Goal: Task Accomplishment & Management: Complete application form

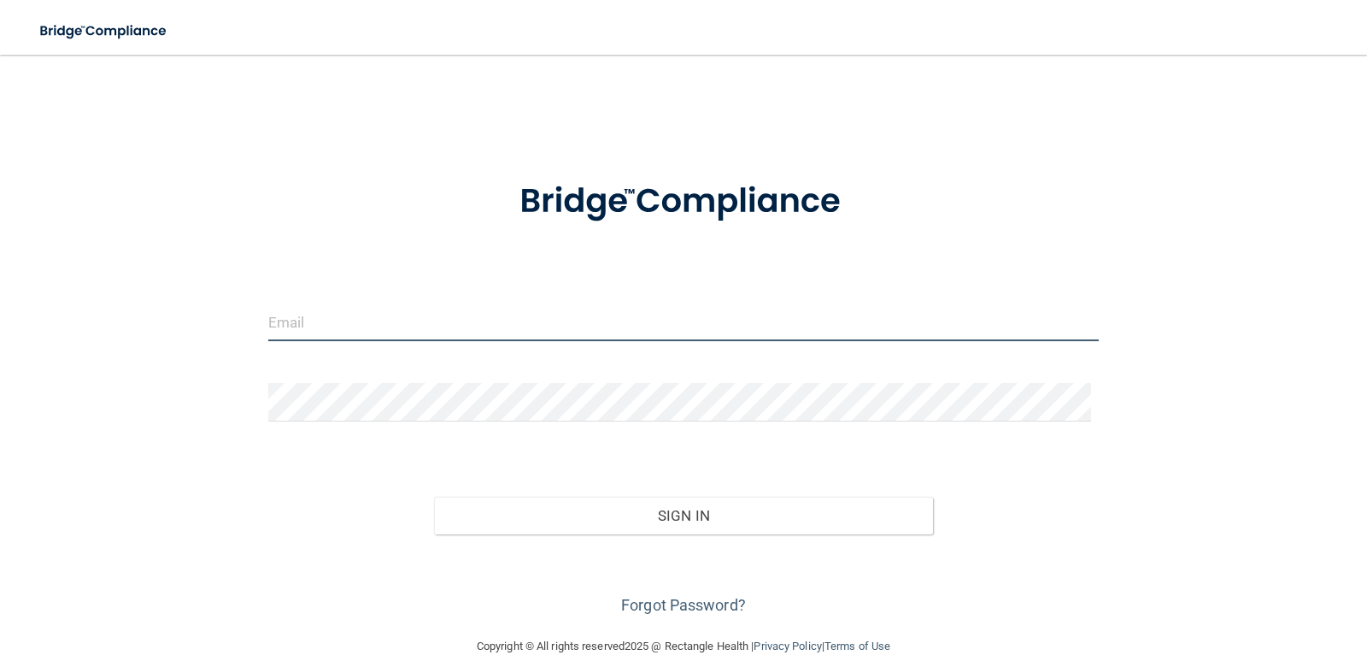
click at [387, 335] on input "email" at bounding box center [683, 321] width 831 height 38
type input "[EMAIL_ADDRESS][DOMAIN_NAME]"
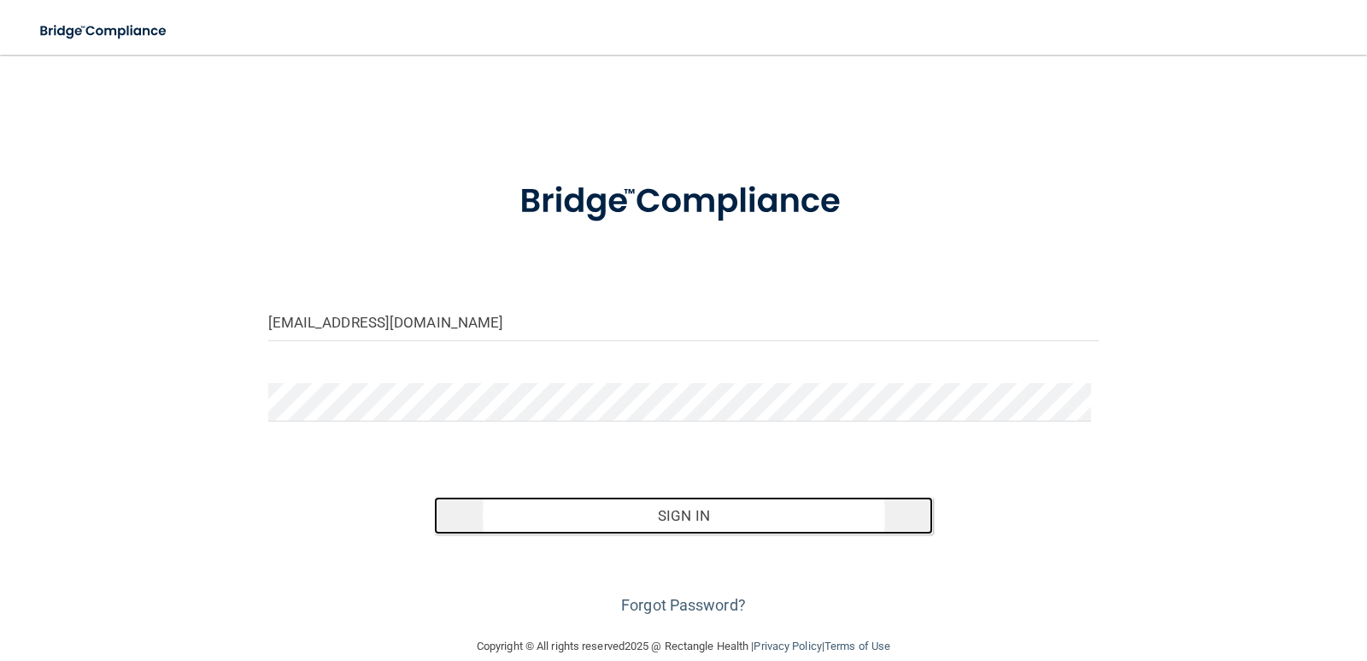
click at [647, 515] on button "Sign In" at bounding box center [683, 515] width 499 height 38
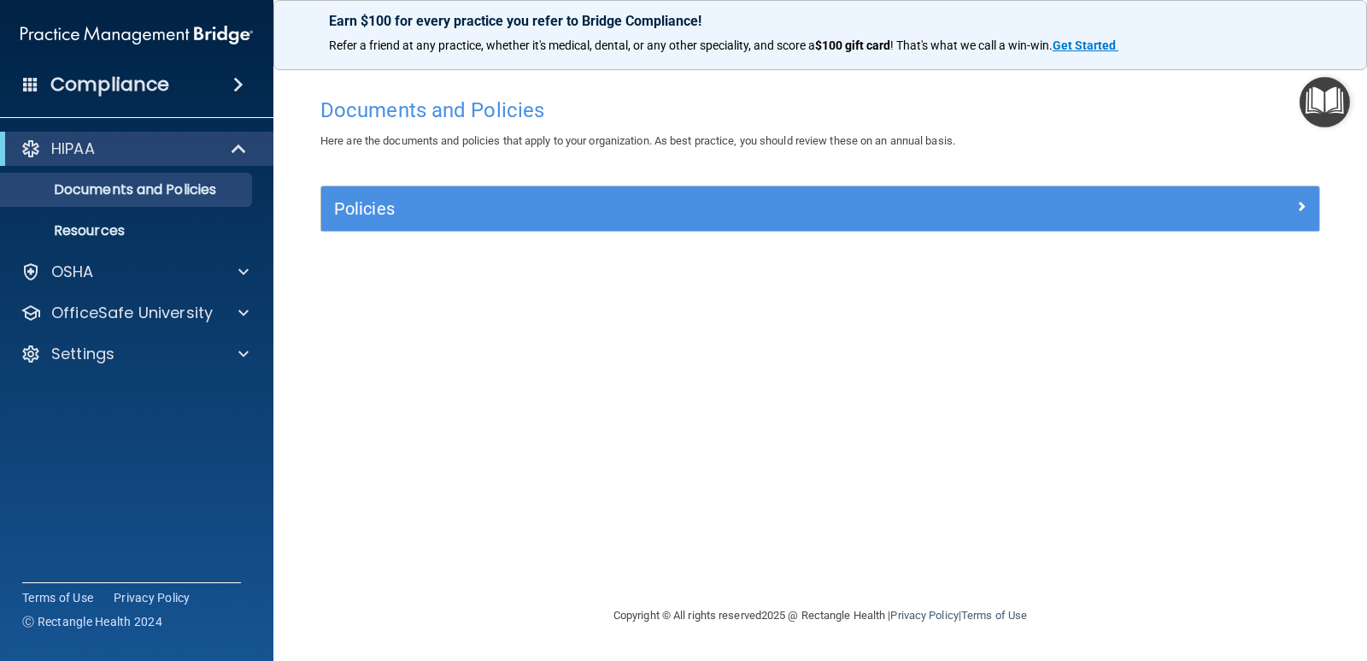
click at [1330, 117] on img "Open Resource Center" at bounding box center [1325, 102] width 50 height 50
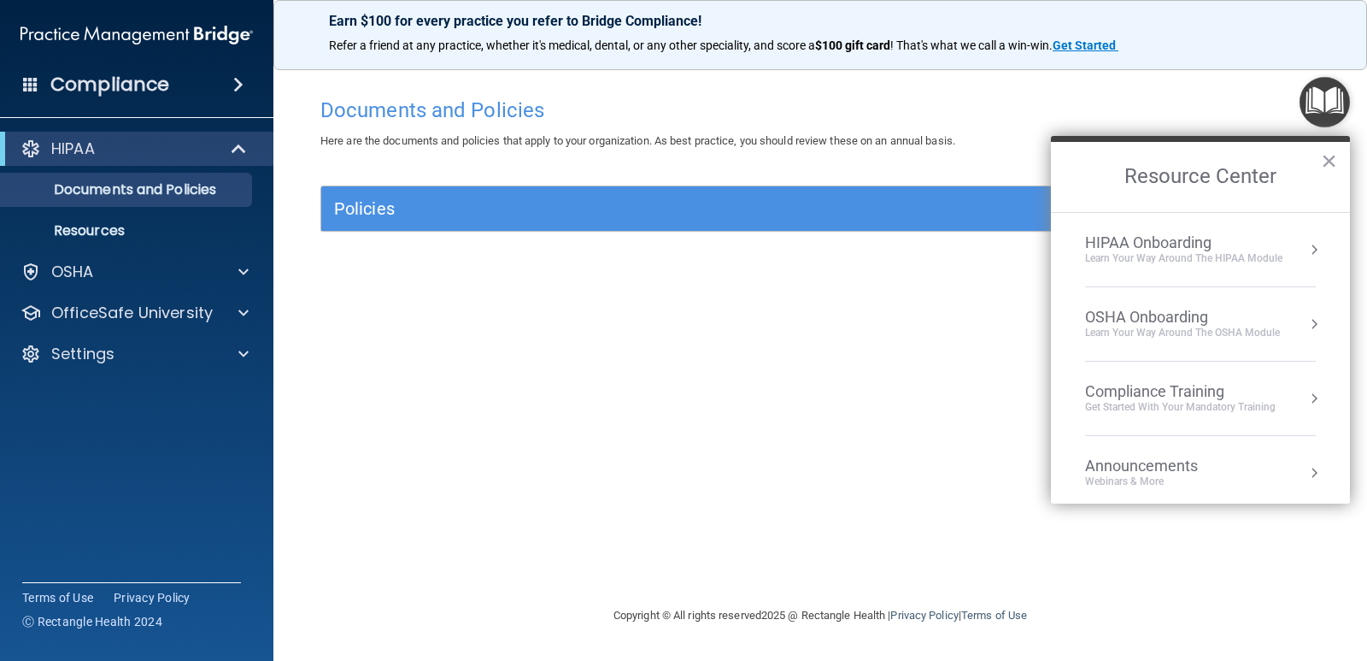
click at [1266, 402] on div "Get Started with your mandatory training" at bounding box center [1180, 407] width 191 height 15
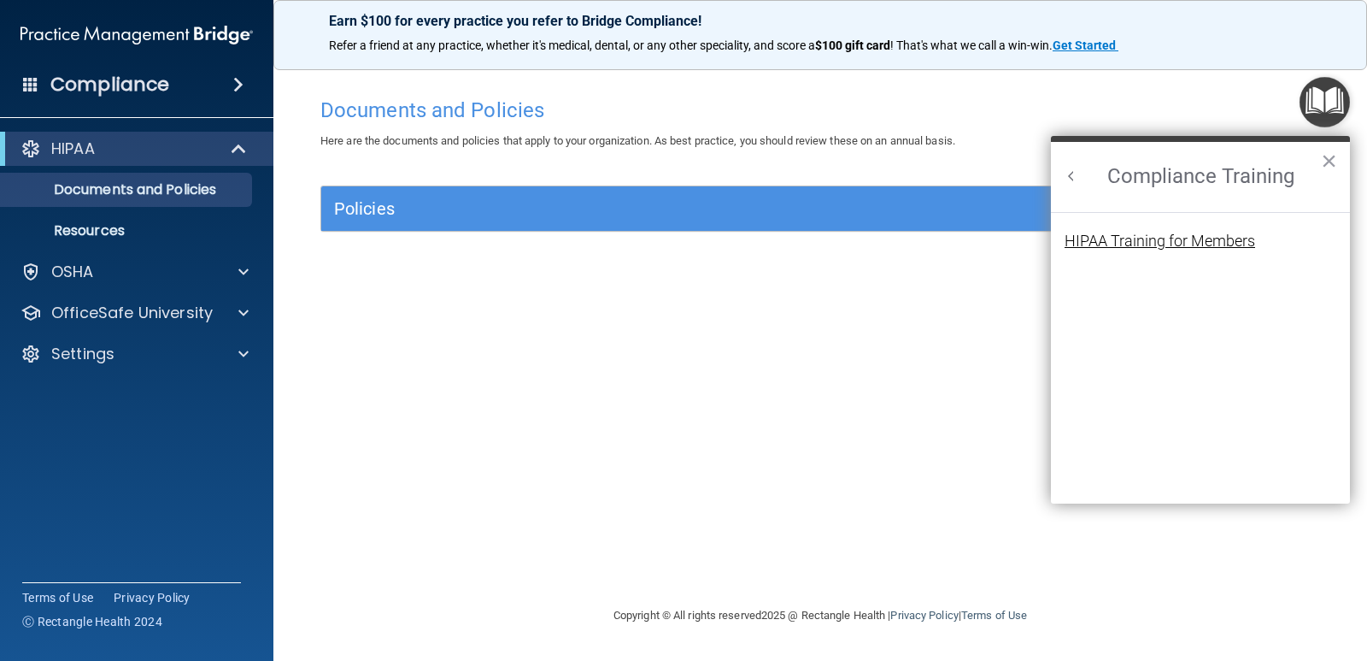
click at [1197, 245] on div "HIPAA Training for Members" at bounding box center [1160, 240] width 191 height 15
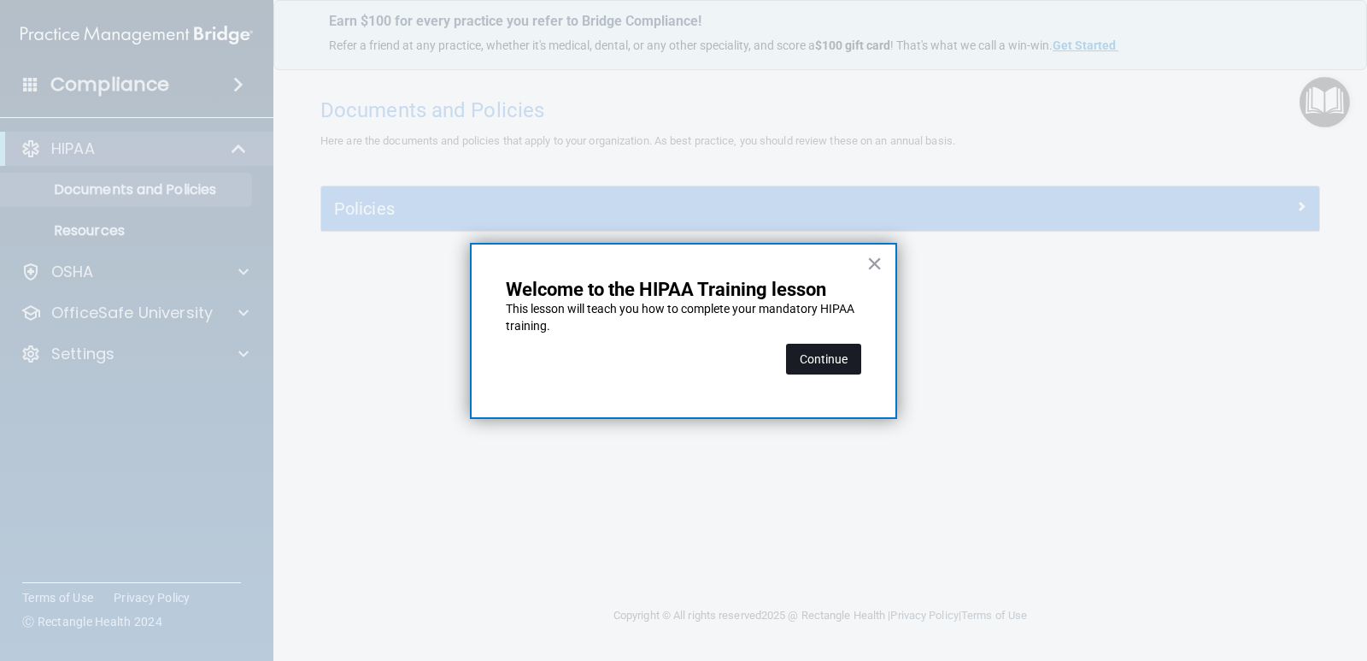
click at [826, 360] on button "Continue" at bounding box center [823, 359] width 75 height 31
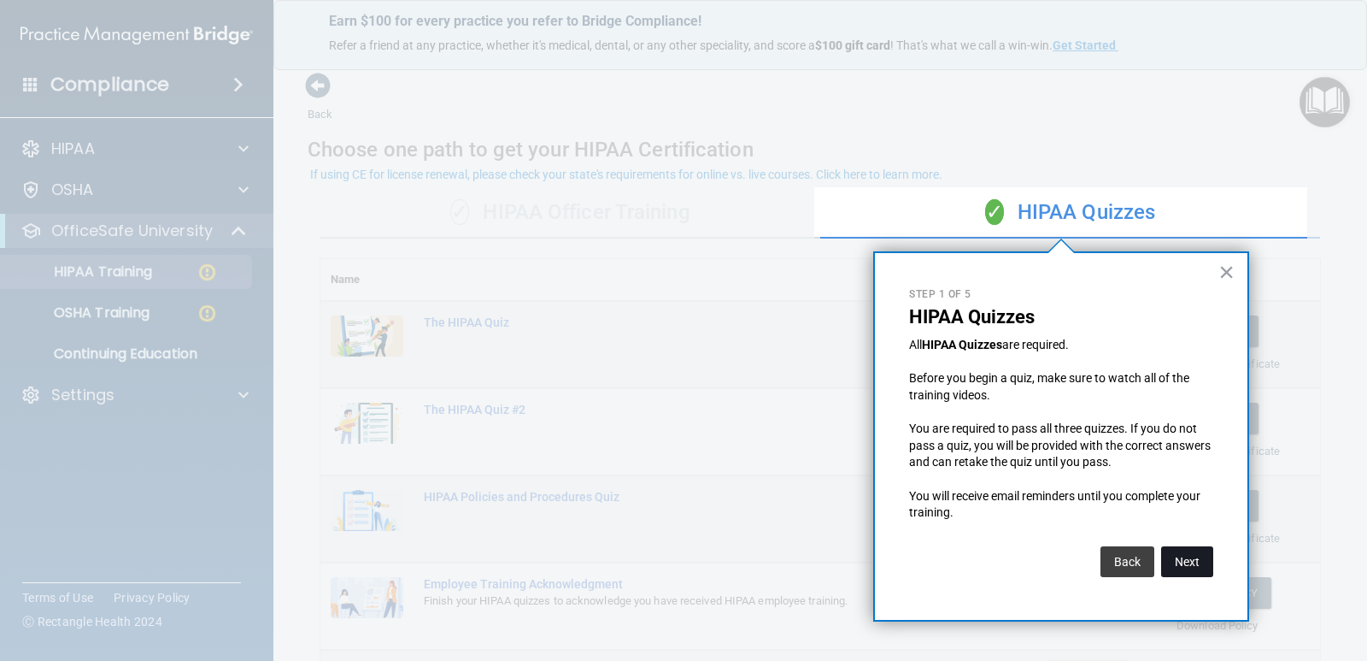
click at [1182, 561] on button "Next" at bounding box center [1187, 561] width 52 height 31
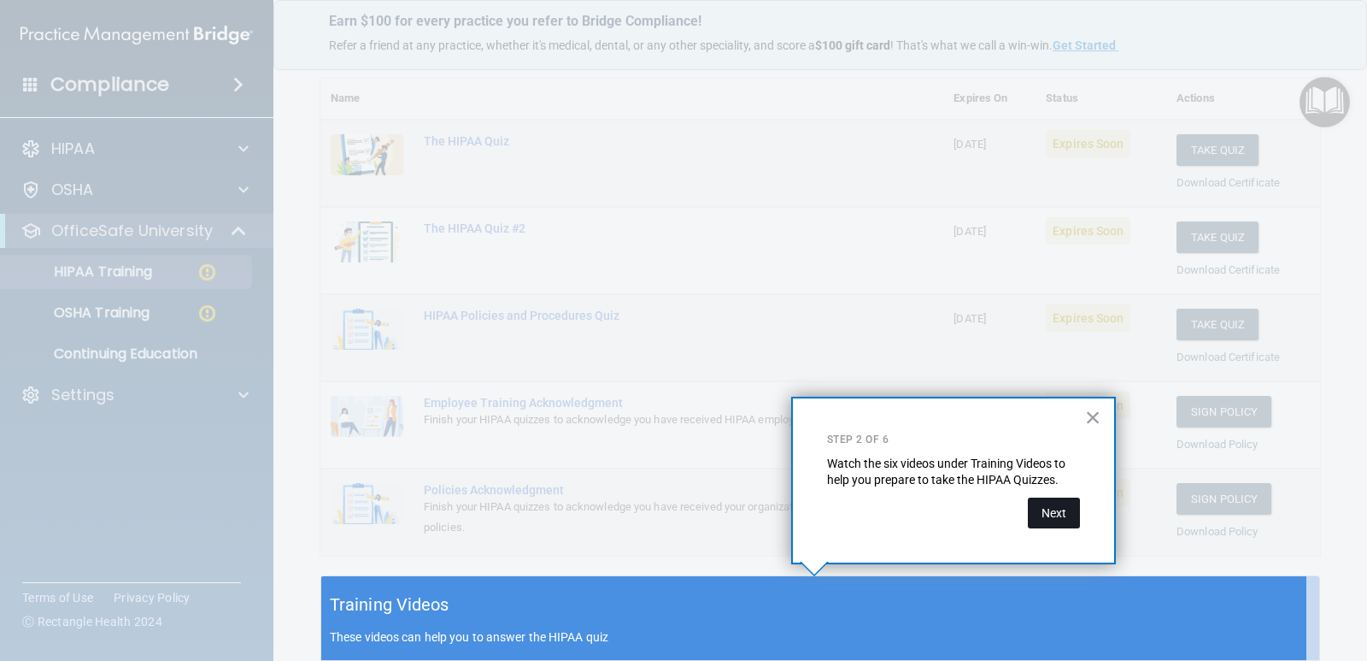
click at [1049, 514] on button "Next" at bounding box center [1054, 512] width 52 height 31
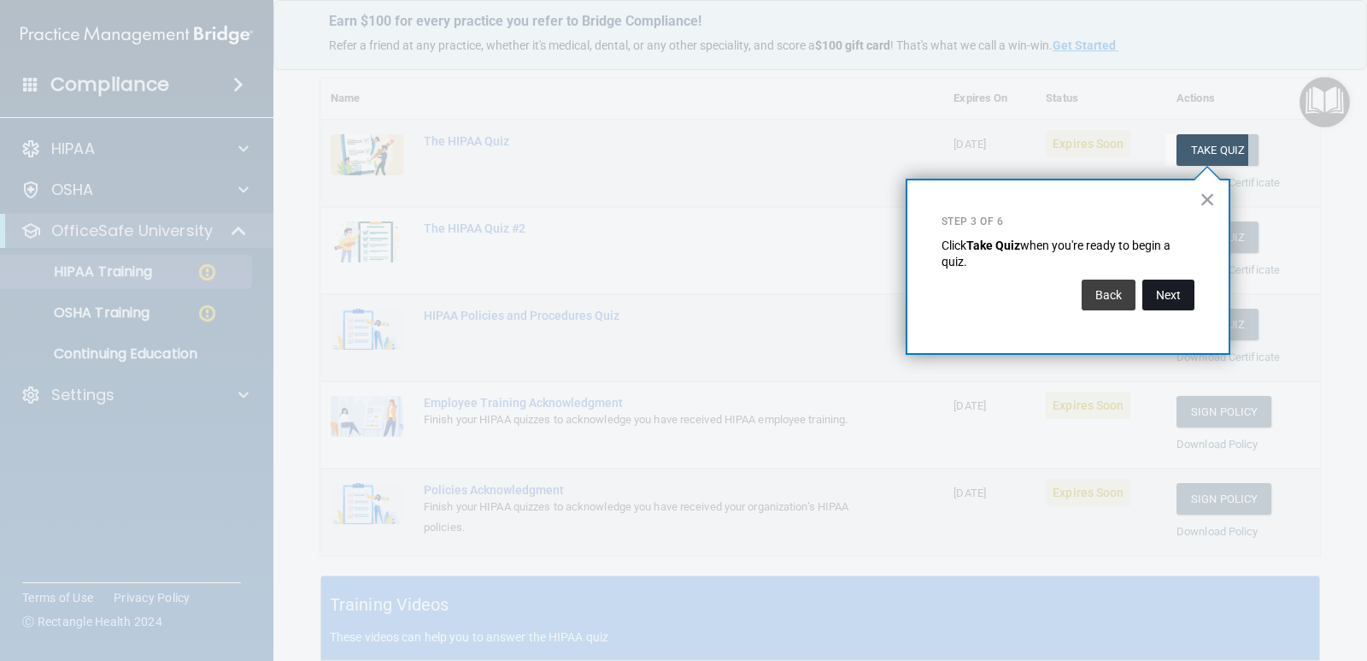
click at [1165, 296] on button "Next" at bounding box center [1168, 294] width 52 height 31
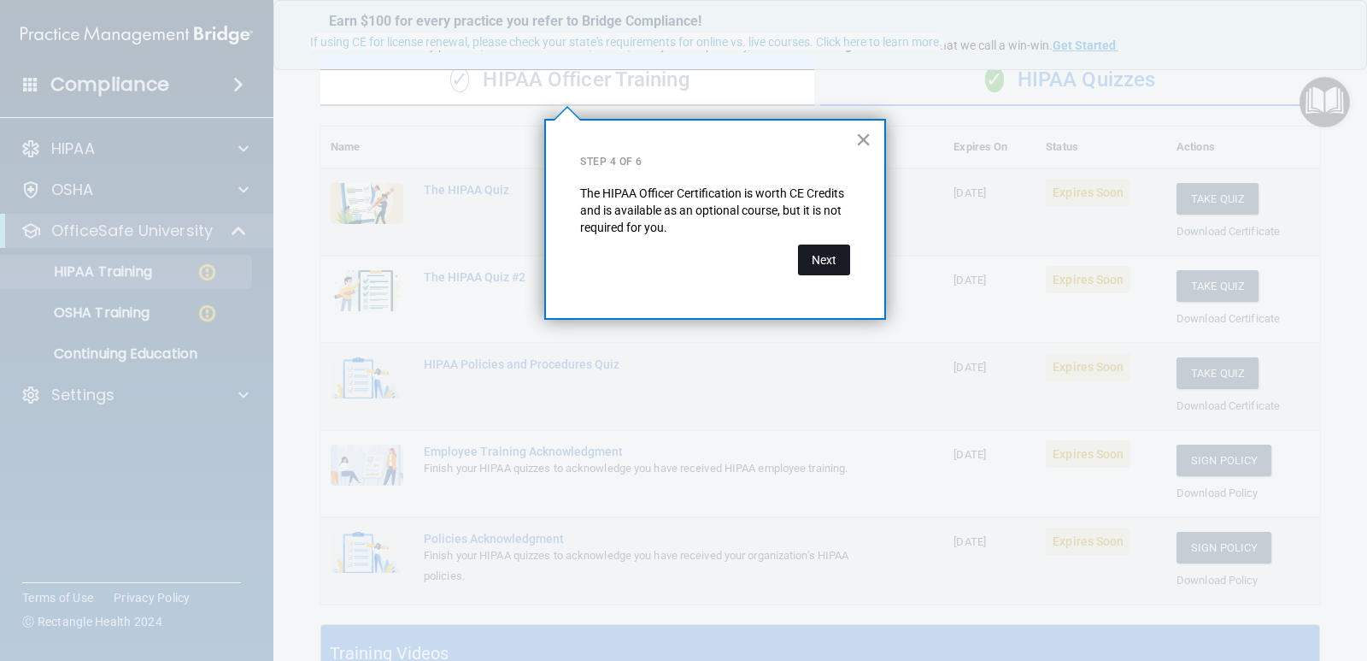
click at [848, 271] on button "Next" at bounding box center [824, 259] width 52 height 31
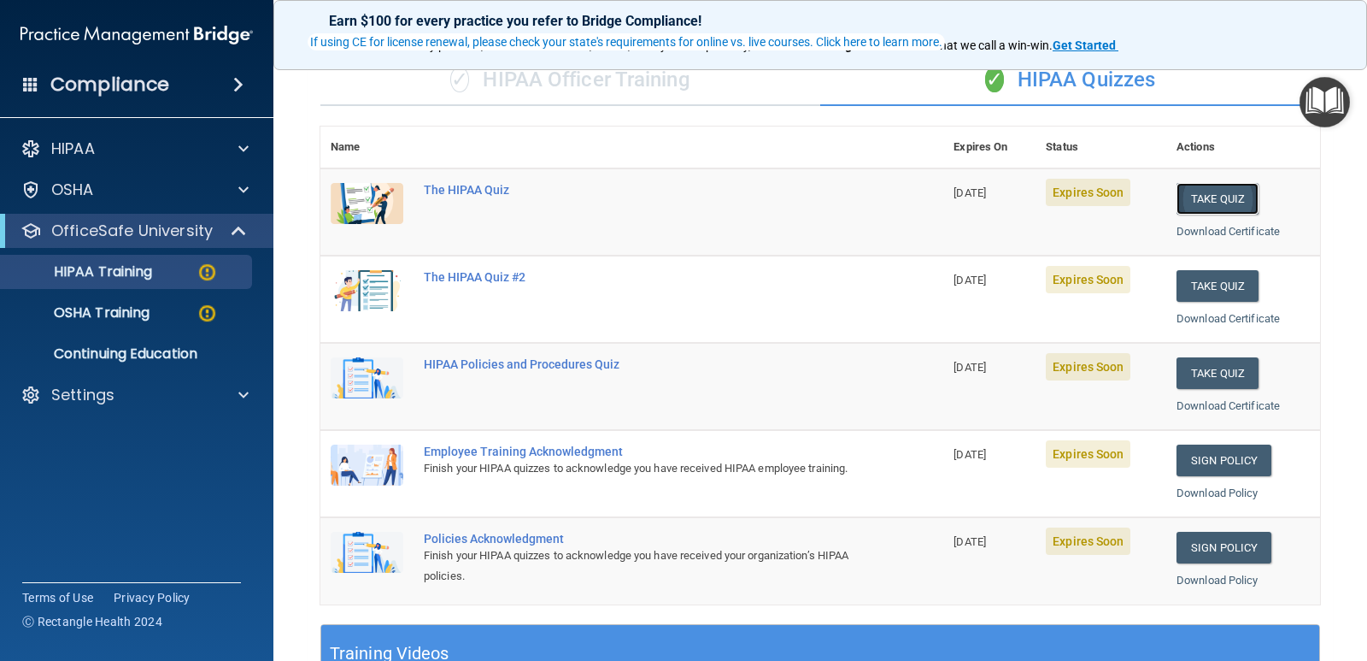
click at [1187, 200] on button "Take Quiz" at bounding box center [1218, 199] width 82 height 32
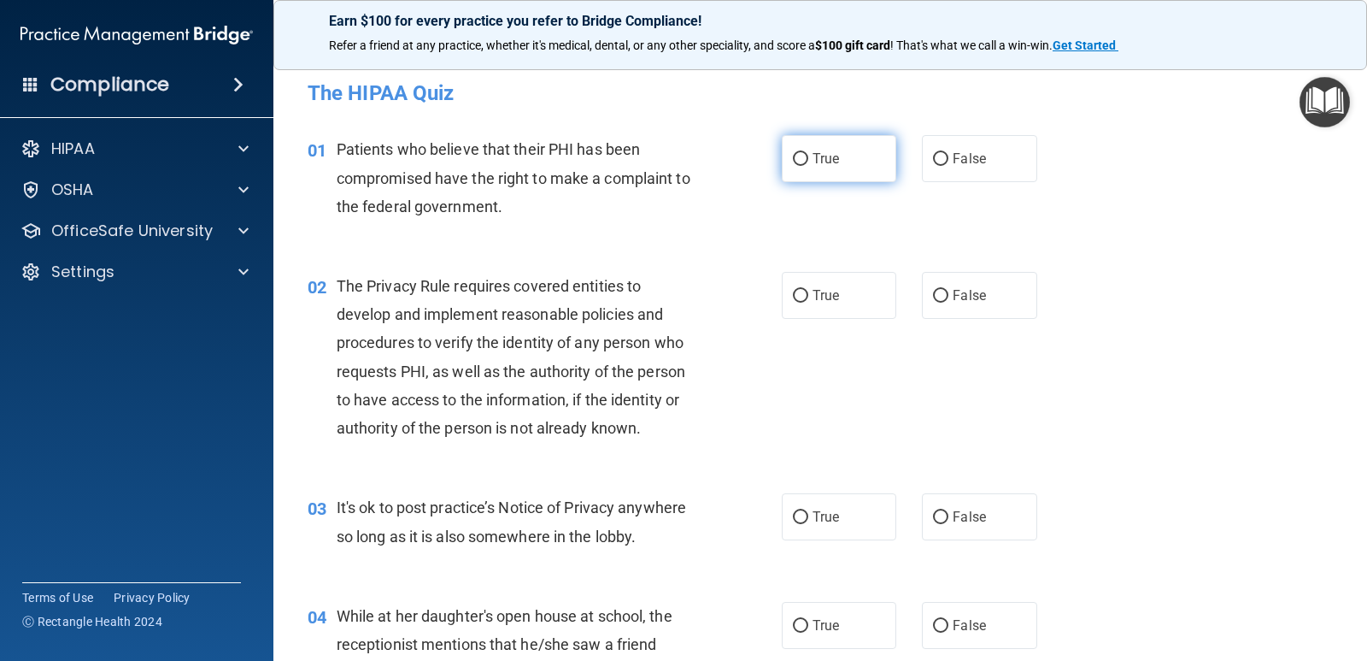
click at [793, 160] on input "True" at bounding box center [800, 159] width 15 height 13
radio input "true"
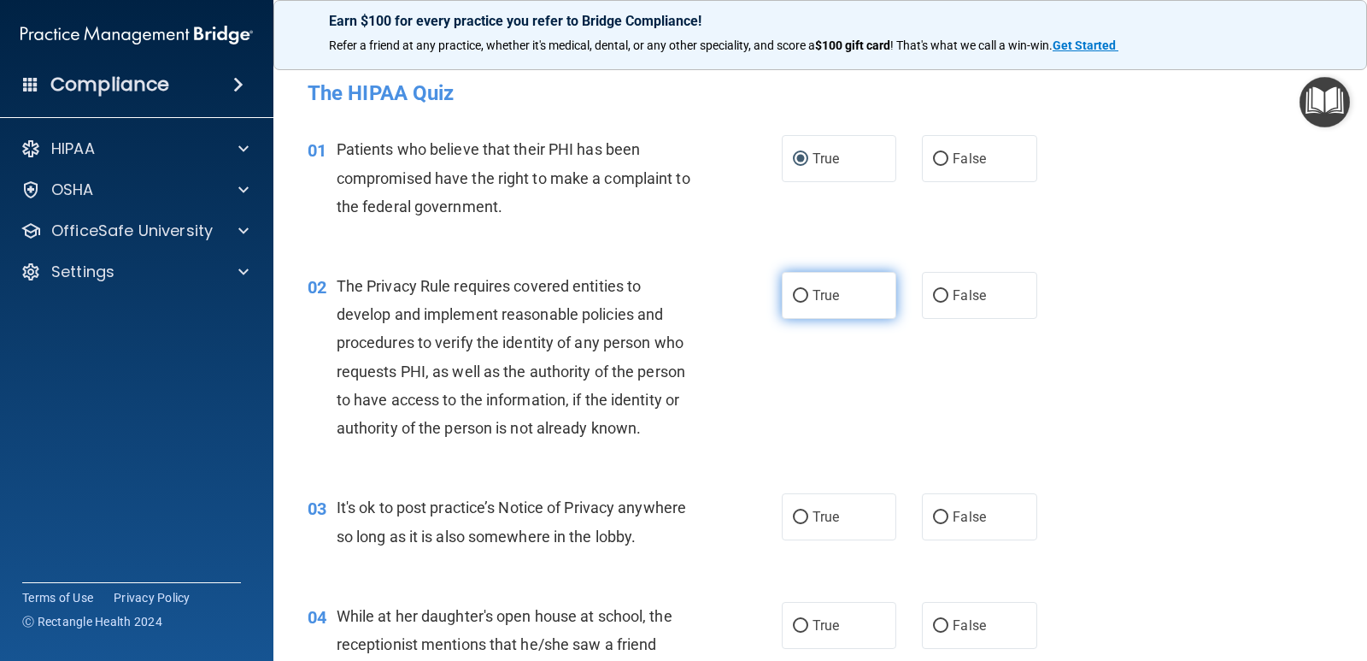
click at [795, 293] on input "True" at bounding box center [800, 296] width 15 height 13
radio input "true"
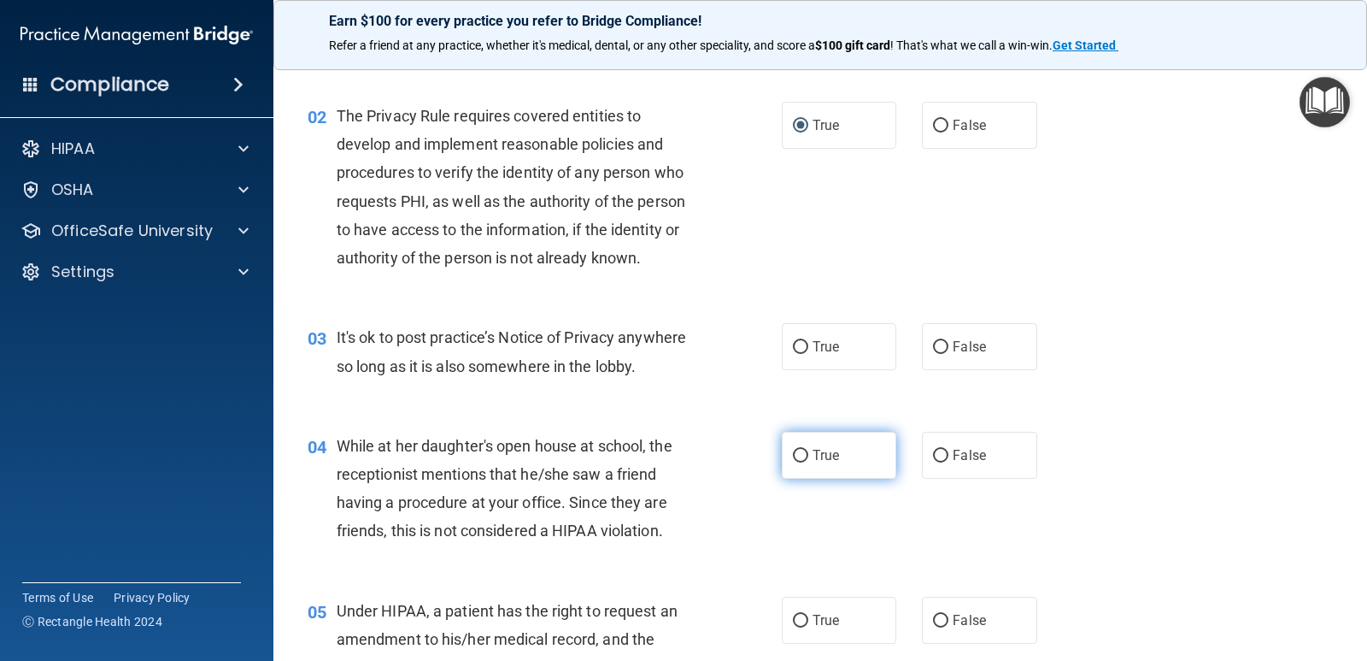
scroll to position [171, 0]
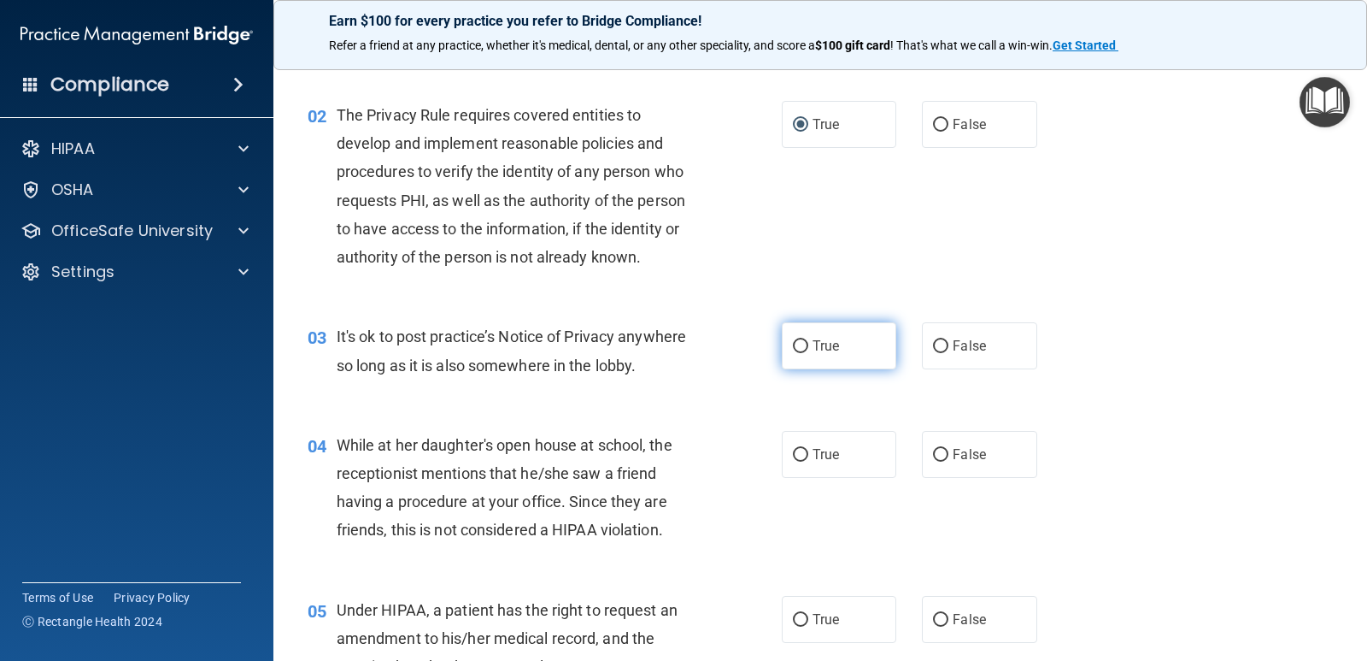
click at [793, 345] on input "True" at bounding box center [800, 346] width 15 height 13
radio input "true"
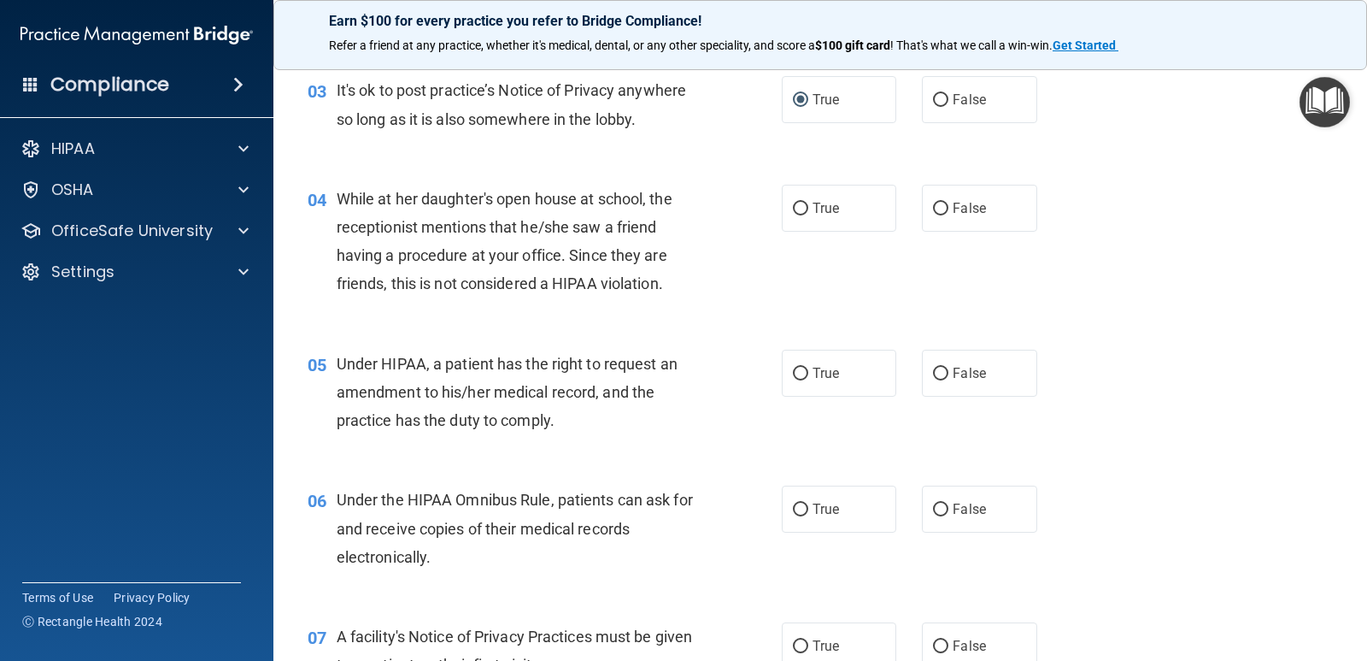
scroll to position [427, 0]
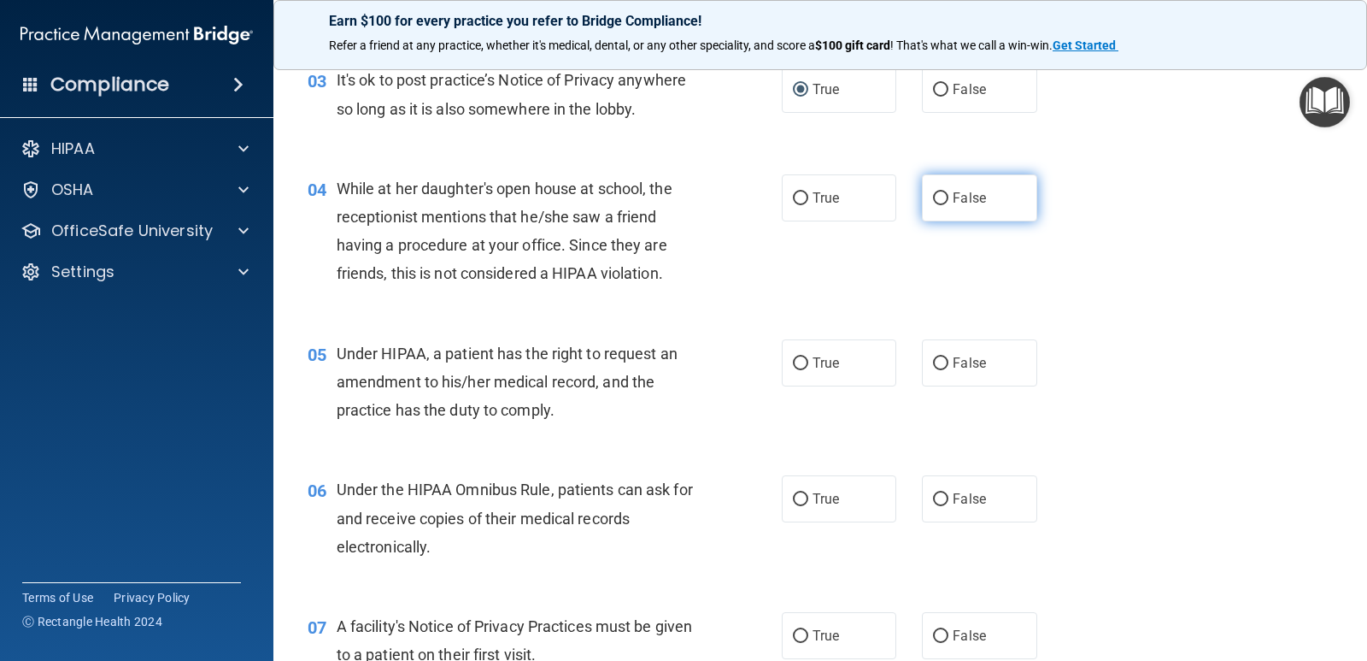
click at [935, 194] on input "False" at bounding box center [940, 198] width 15 height 13
radio input "true"
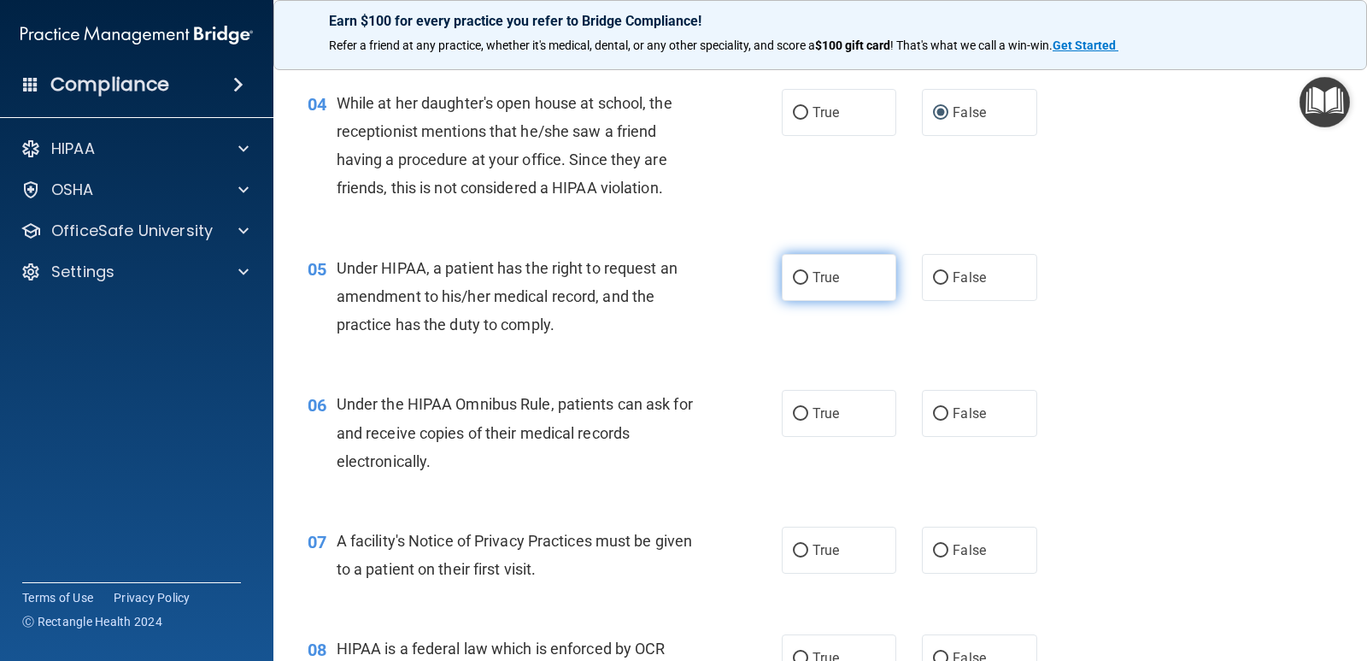
click at [802, 281] on input "True" at bounding box center [800, 278] width 15 height 13
radio input "true"
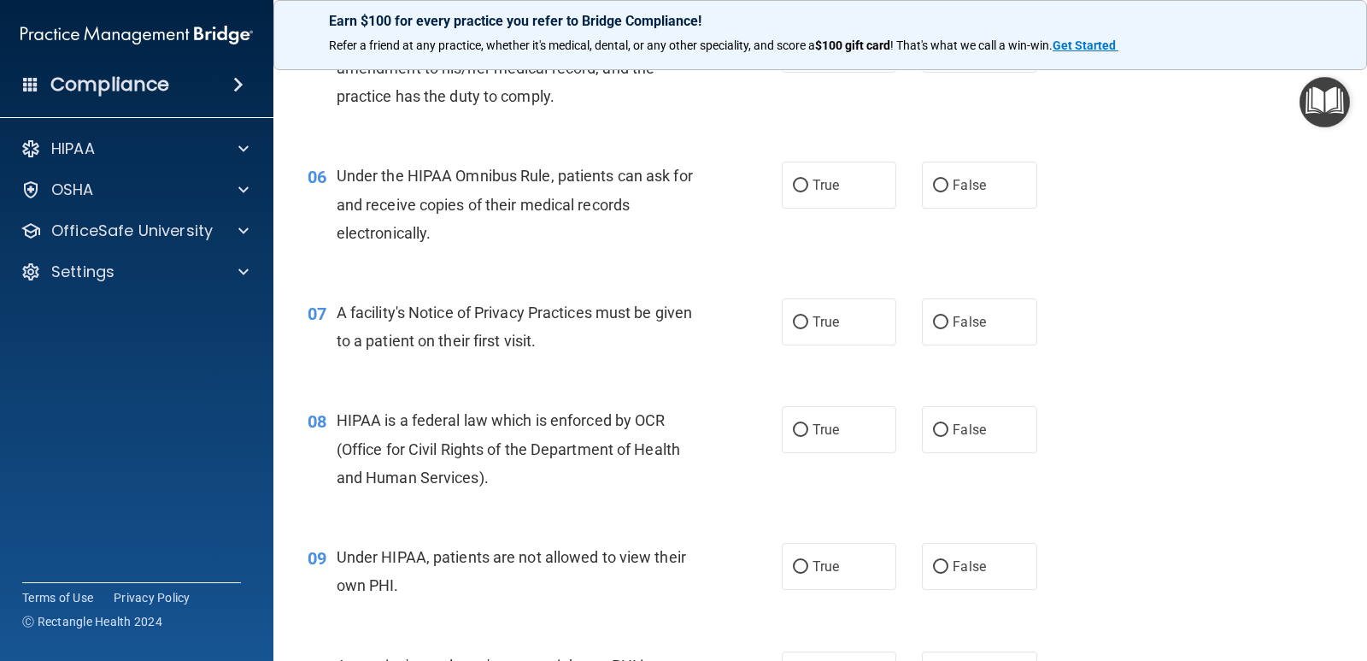
scroll to position [769, 0]
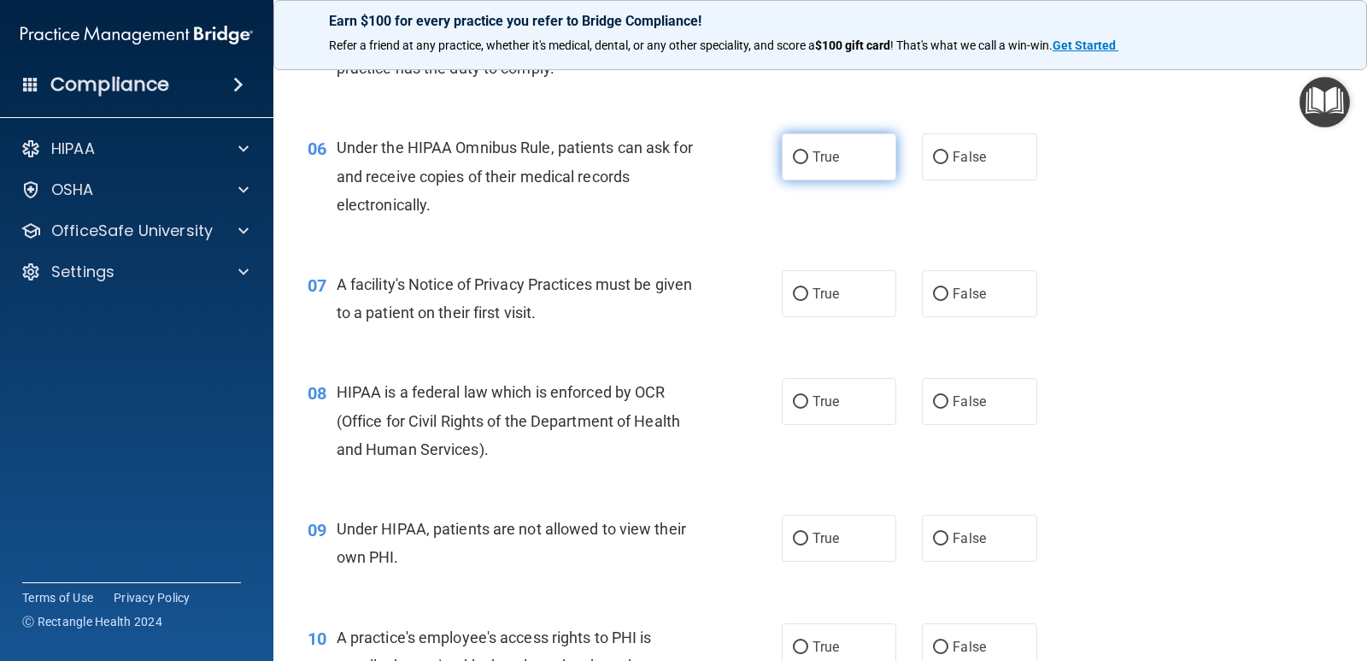
click at [803, 156] on label "True" at bounding box center [839, 156] width 115 height 47
click at [803, 156] on input "True" at bounding box center [800, 157] width 15 height 13
radio input "true"
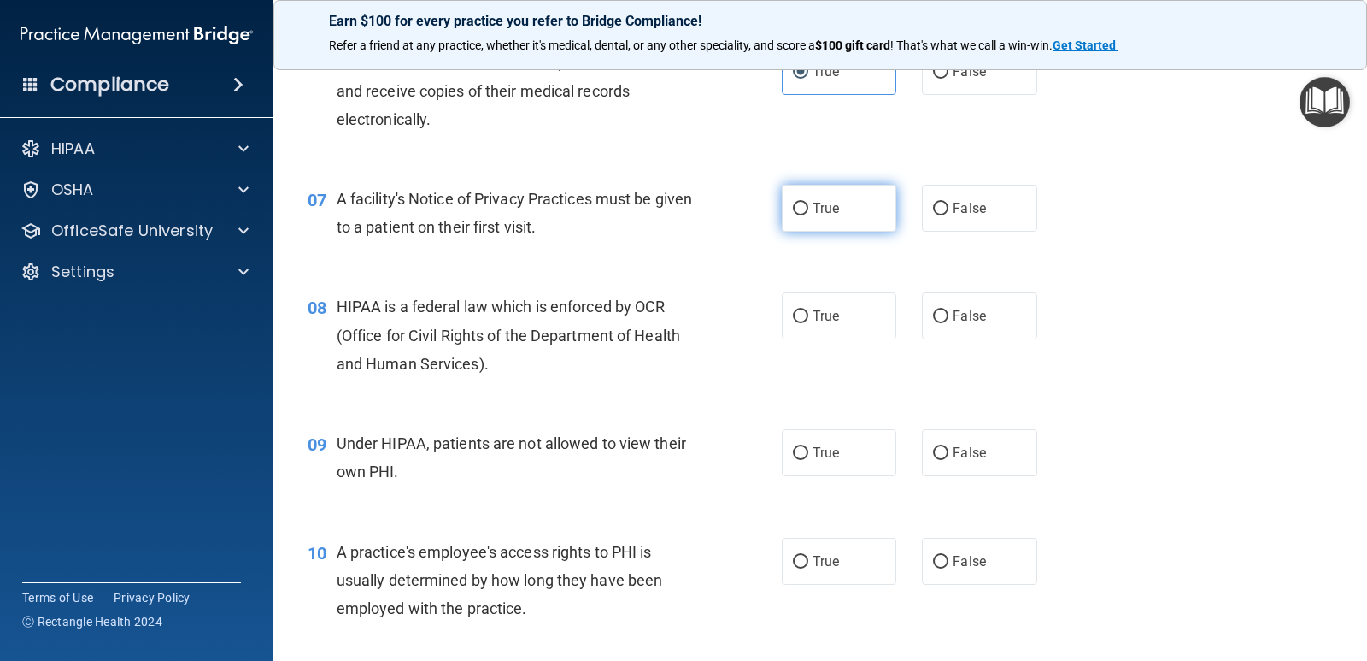
click at [796, 209] on input "True" at bounding box center [800, 209] width 15 height 13
radio input "true"
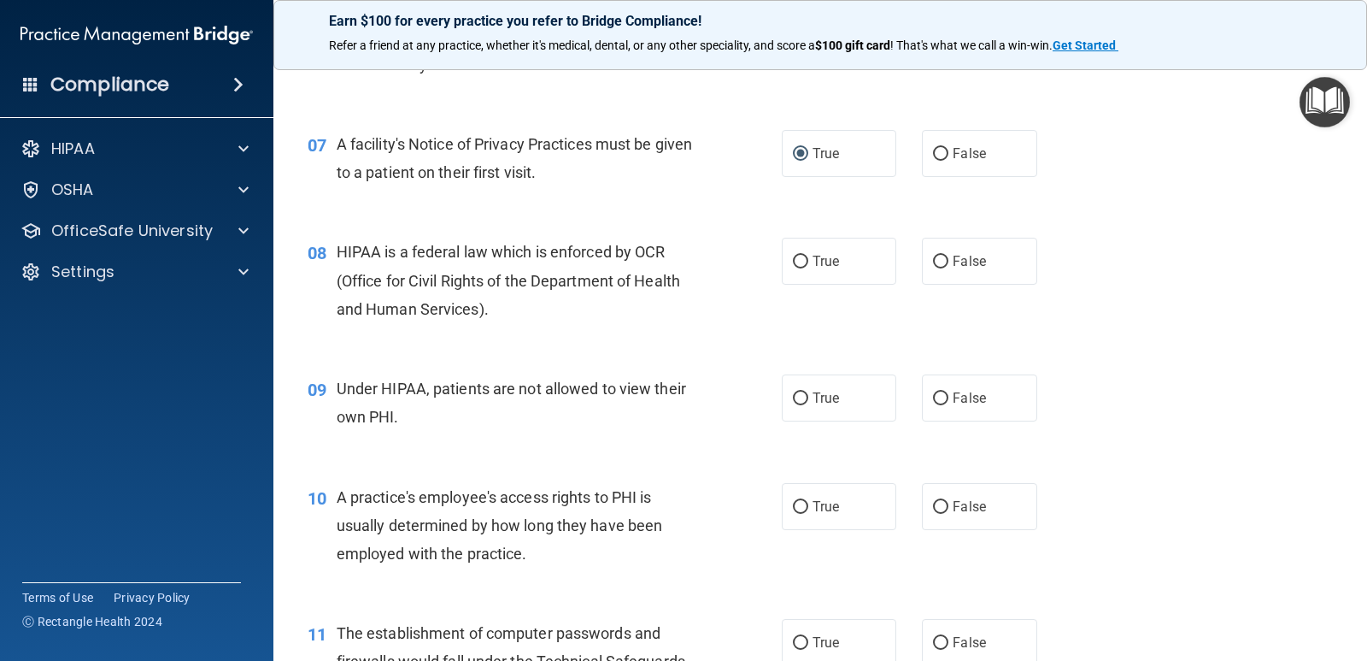
scroll to position [940, 0]
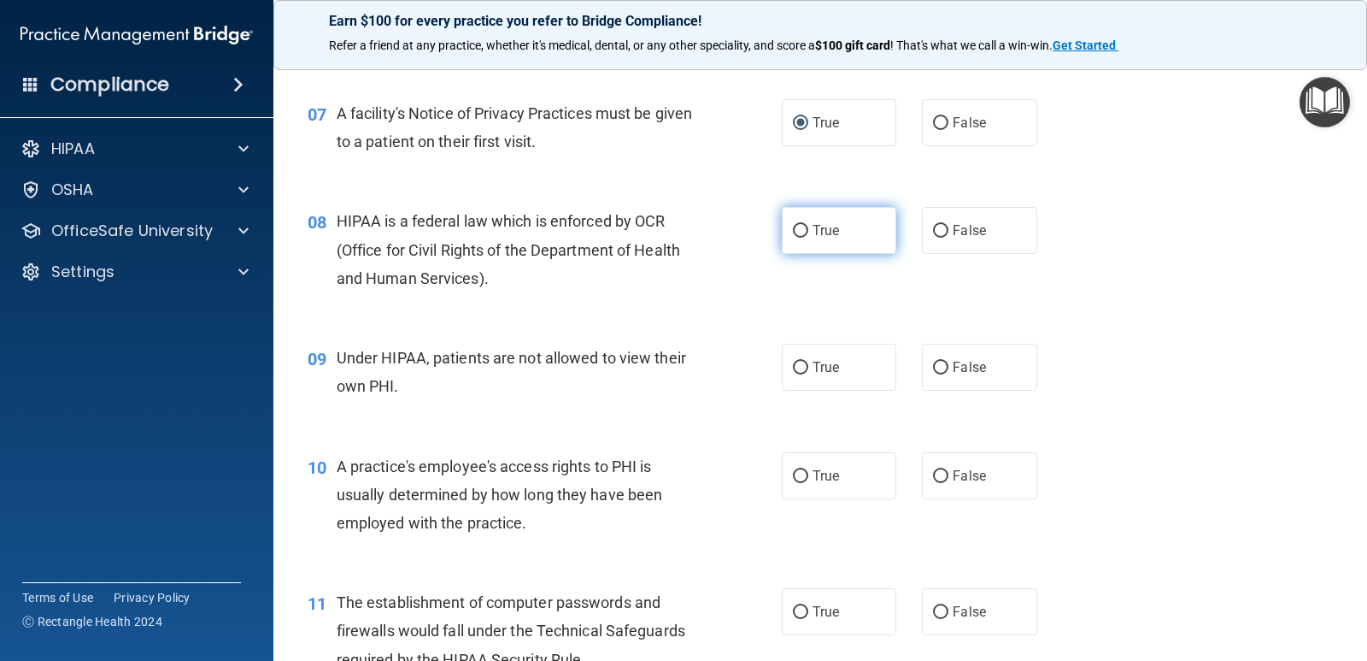
click at [795, 234] on input "True" at bounding box center [800, 231] width 15 height 13
radio input "true"
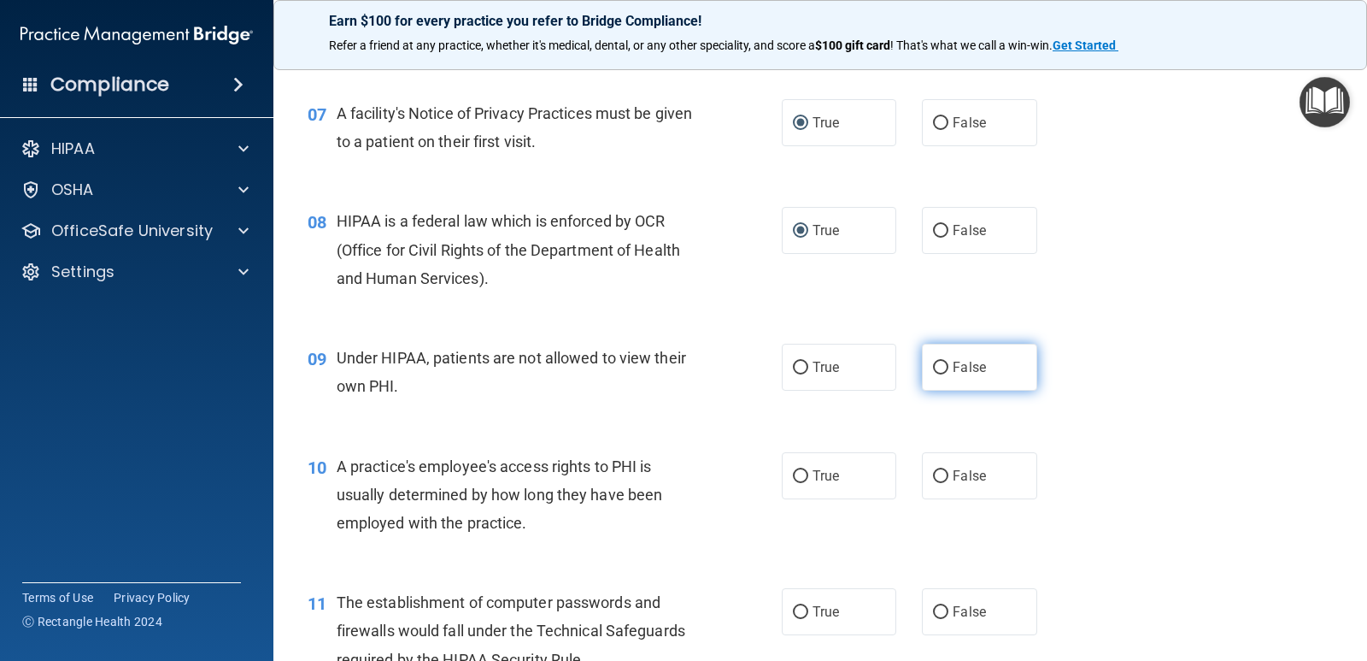
click at [933, 369] on input "False" at bounding box center [940, 367] width 15 height 13
radio input "true"
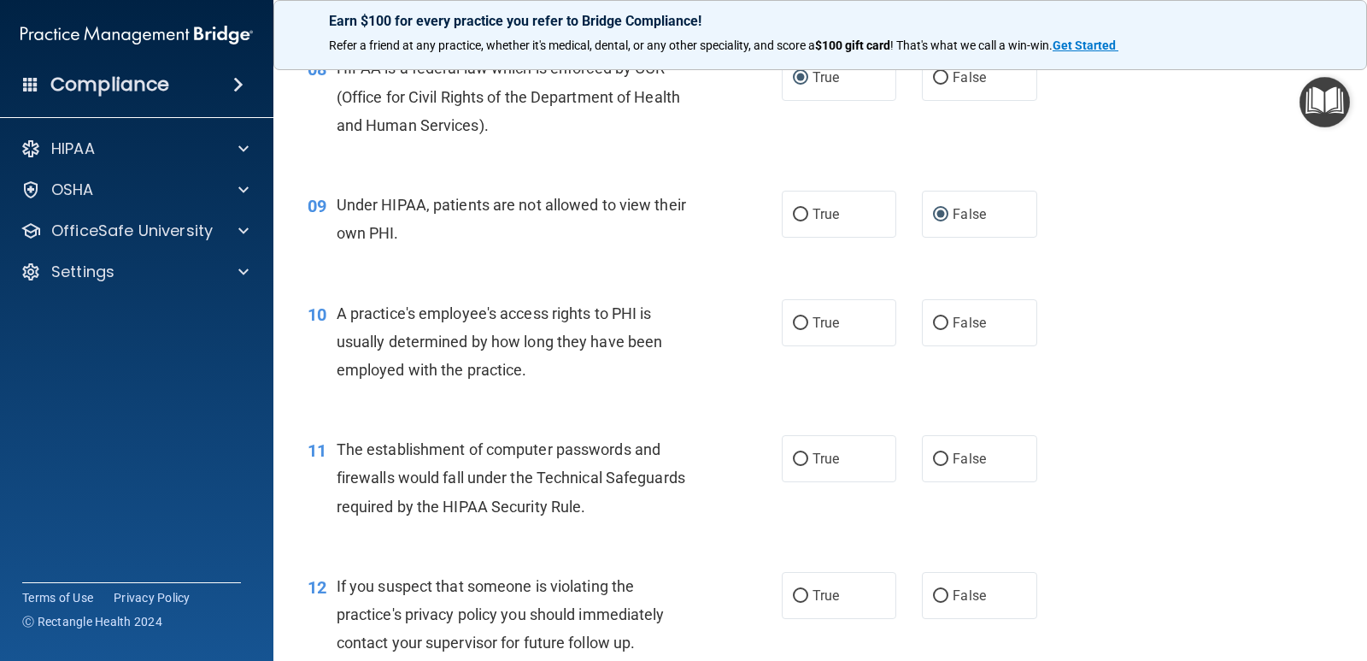
scroll to position [1111, 0]
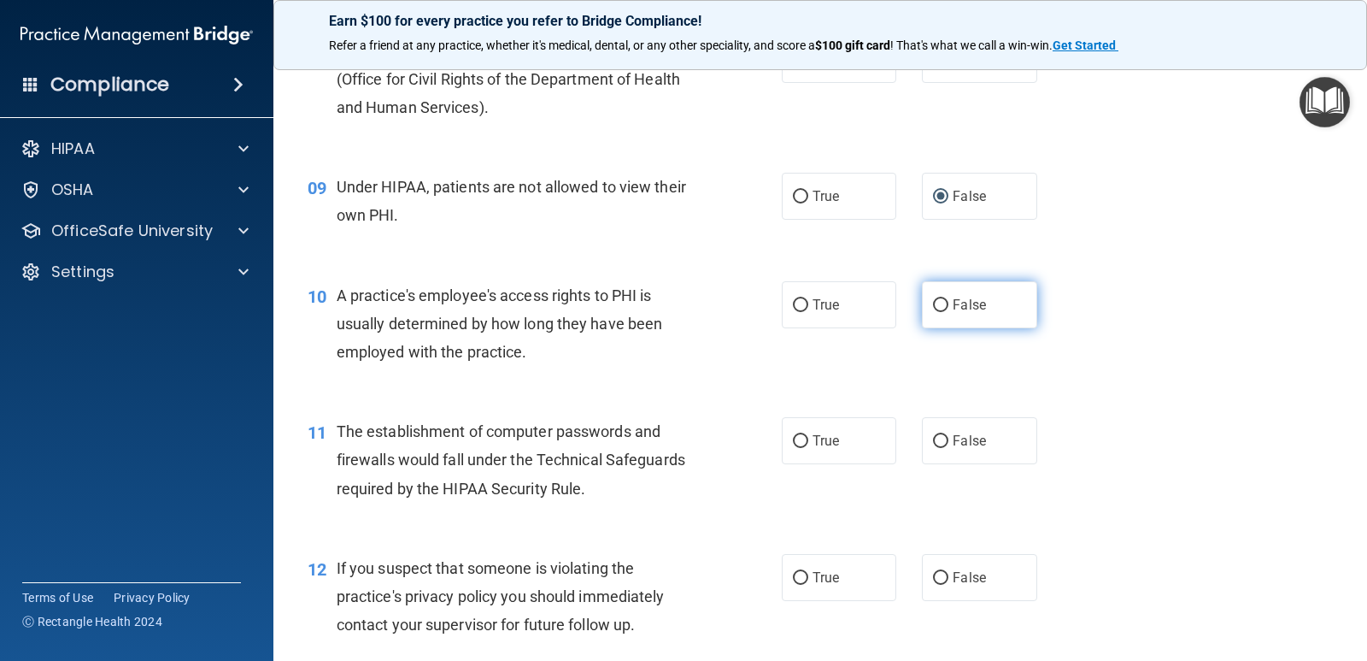
click at [933, 305] on input "False" at bounding box center [940, 305] width 15 height 13
radio input "true"
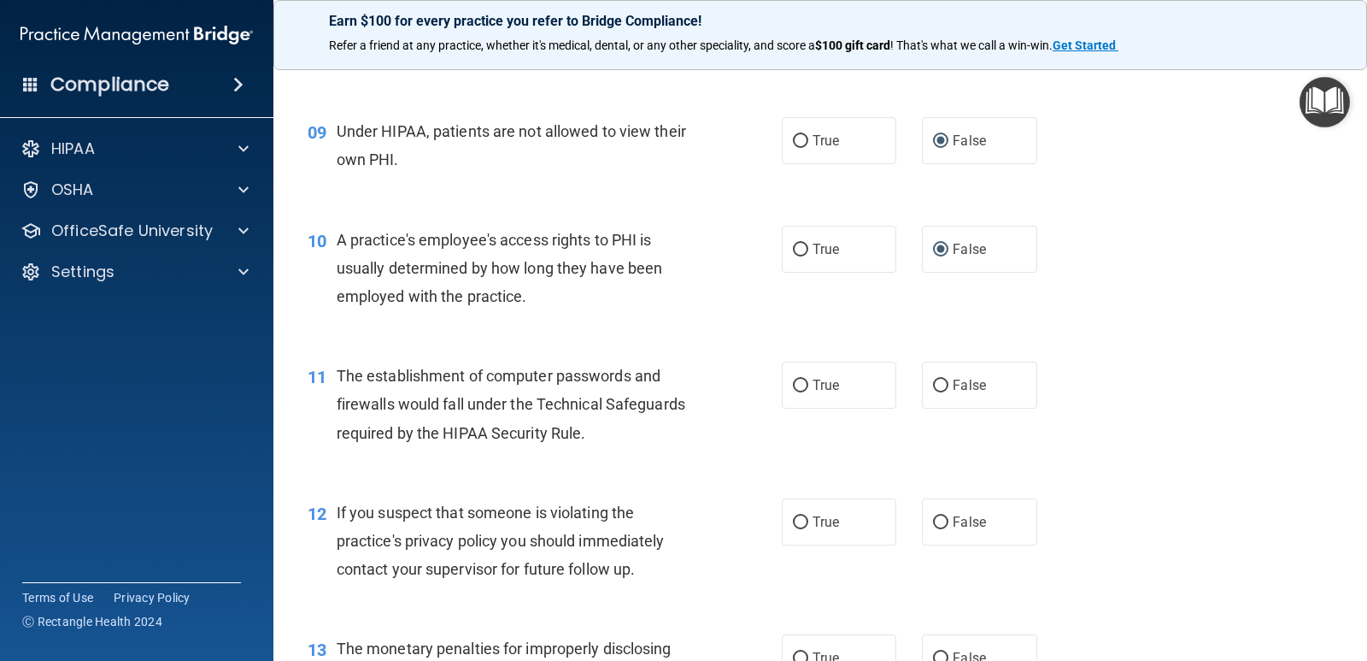
scroll to position [1196, 0]
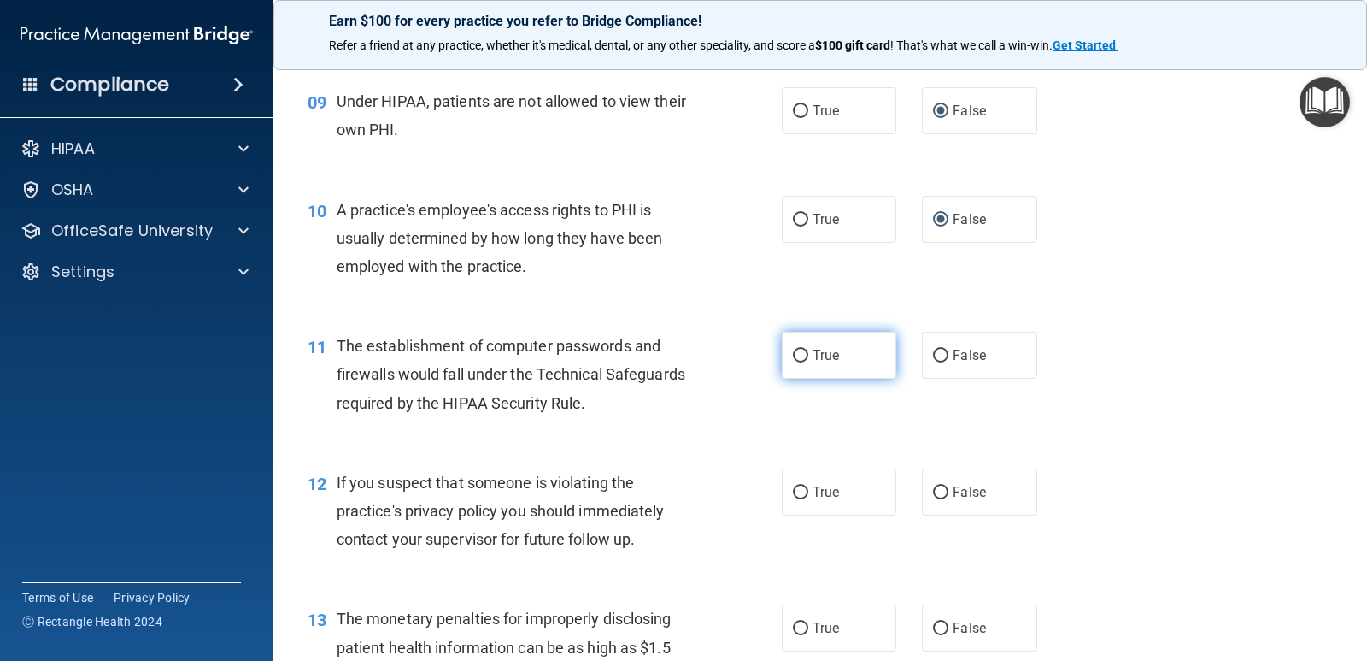
click at [797, 356] on input "True" at bounding box center [800, 355] width 15 height 13
radio input "true"
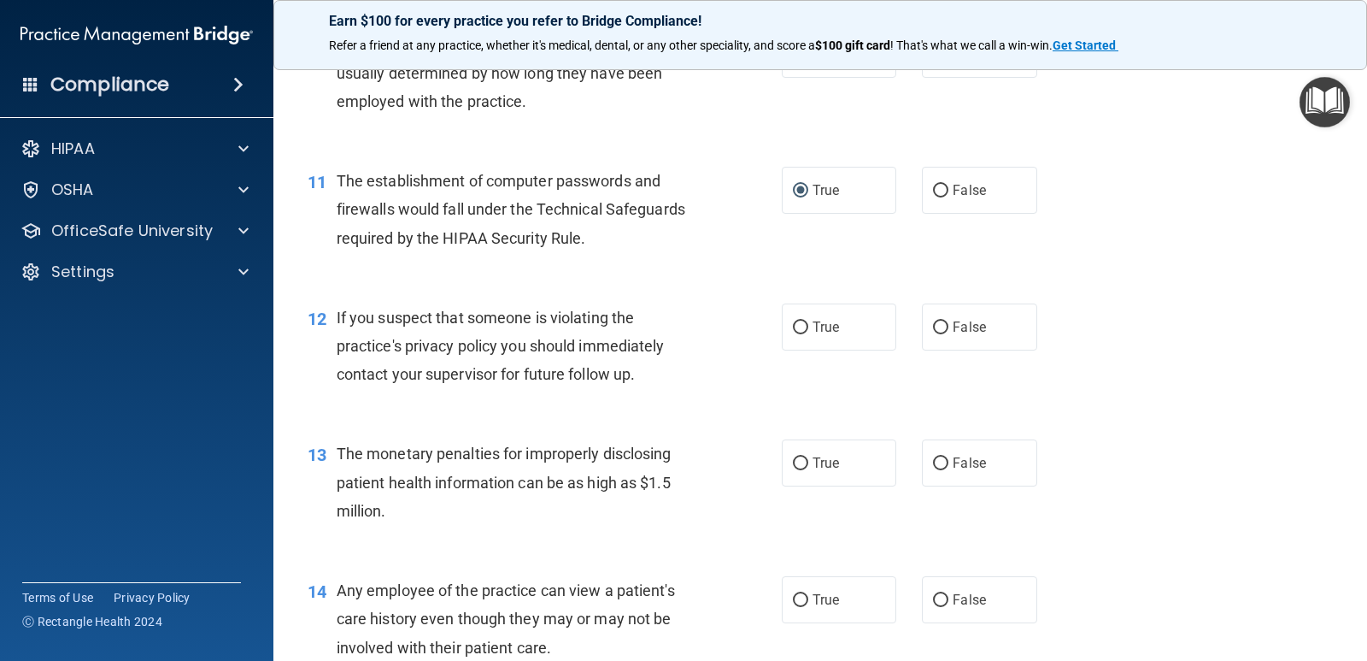
scroll to position [1367, 0]
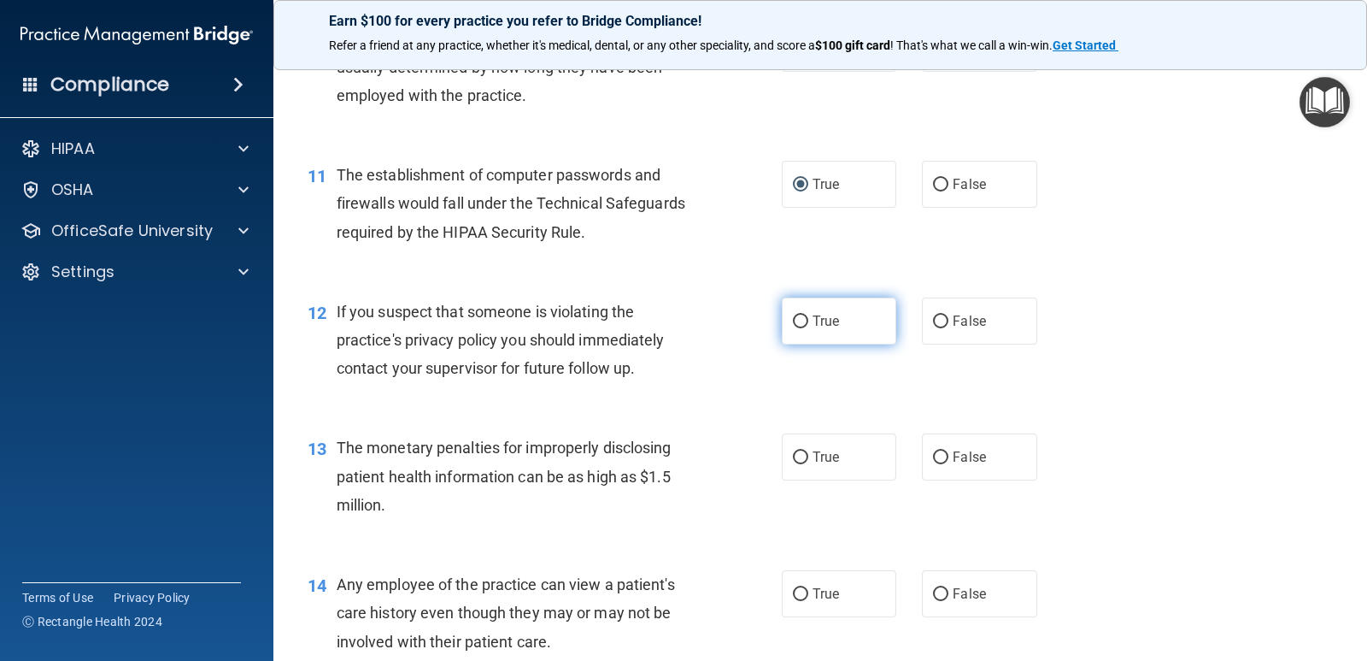
click at [793, 320] on input "True" at bounding box center [800, 321] width 15 height 13
radio input "true"
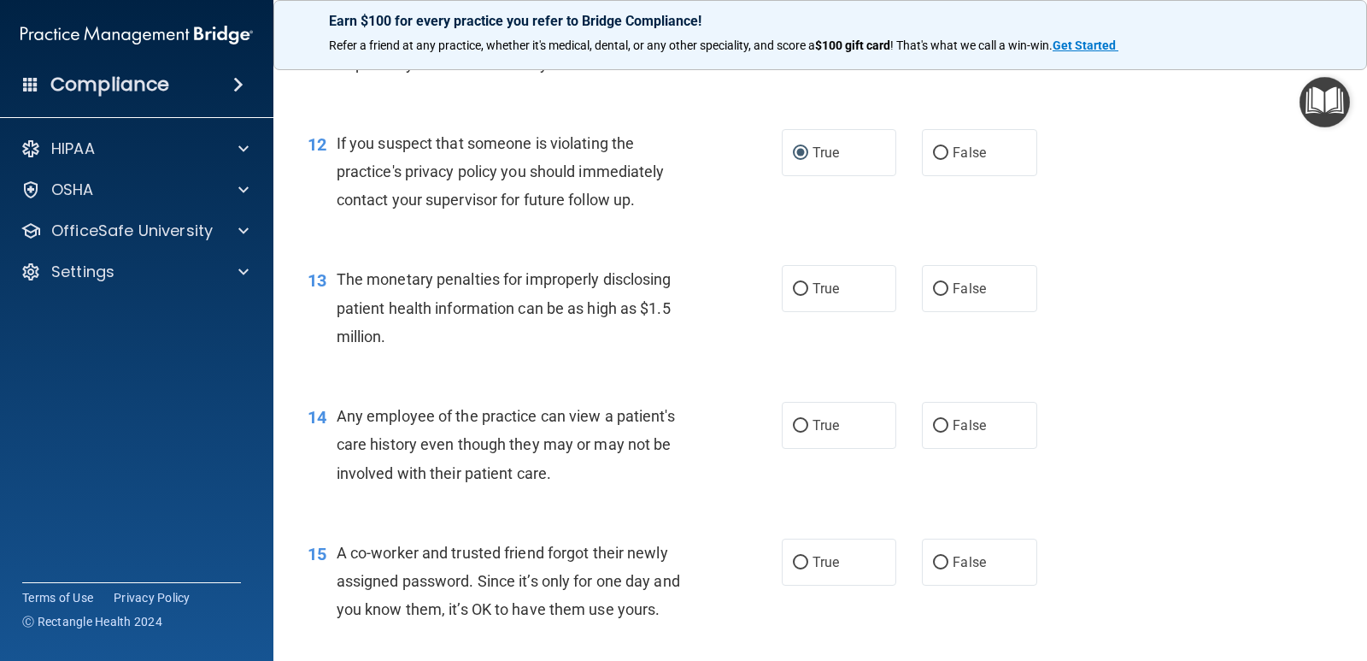
scroll to position [1538, 0]
click at [793, 291] on input "True" at bounding box center [800, 286] width 15 height 13
radio input "true"
click at [938, 422] on input "False" at bounding box center [940, 423] width 15 height 13
radio input "true"
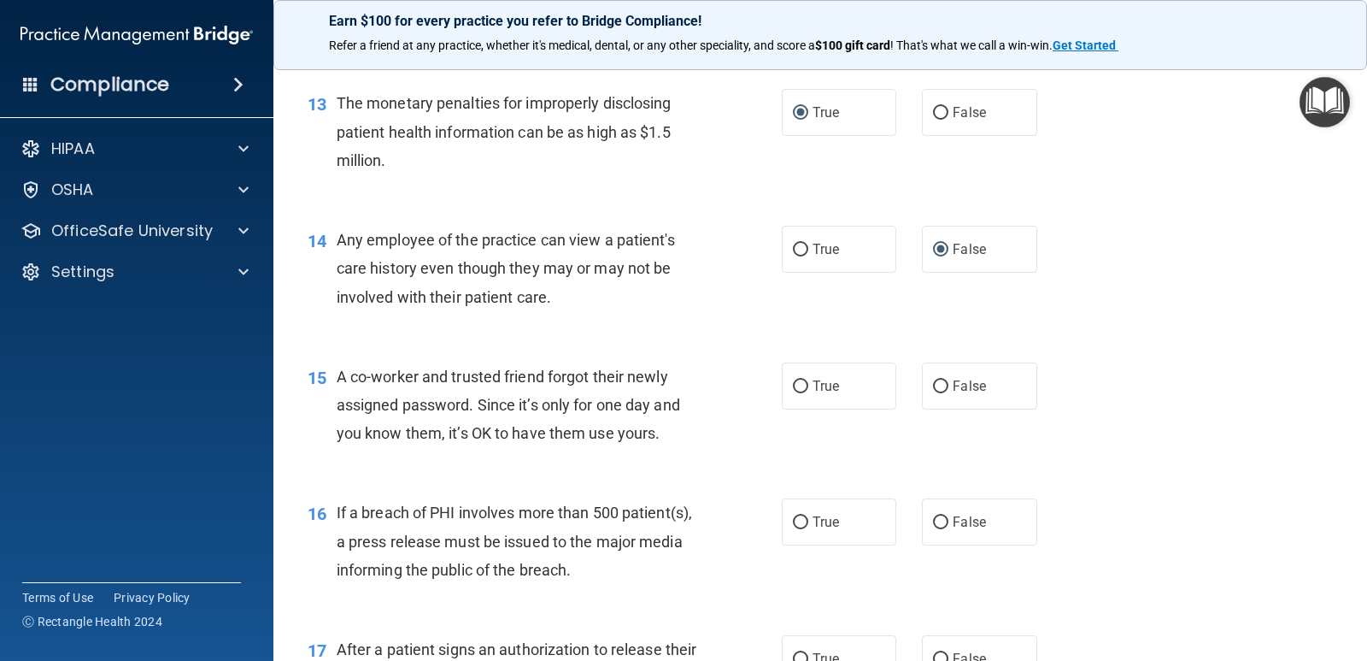
scroll to position [1794, 0]
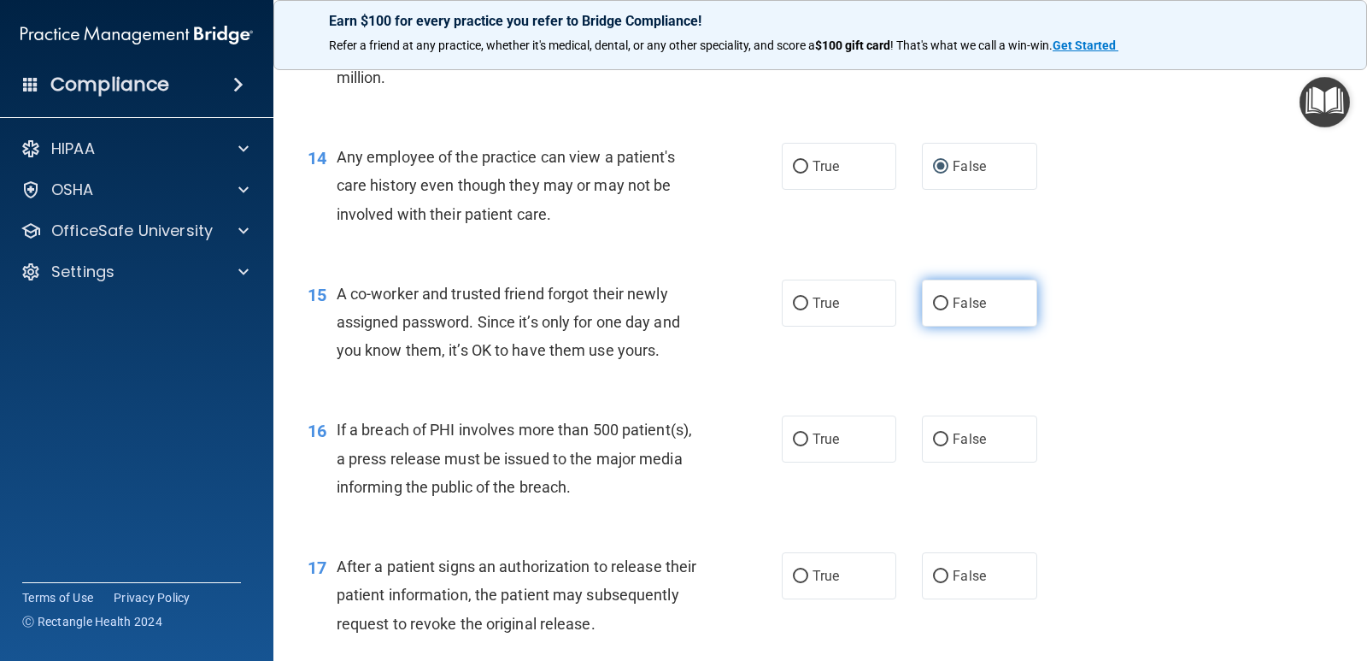
click at [933, 302] on input "False" at bounding box center [940, 303] width 15 height 13
radio input "true"
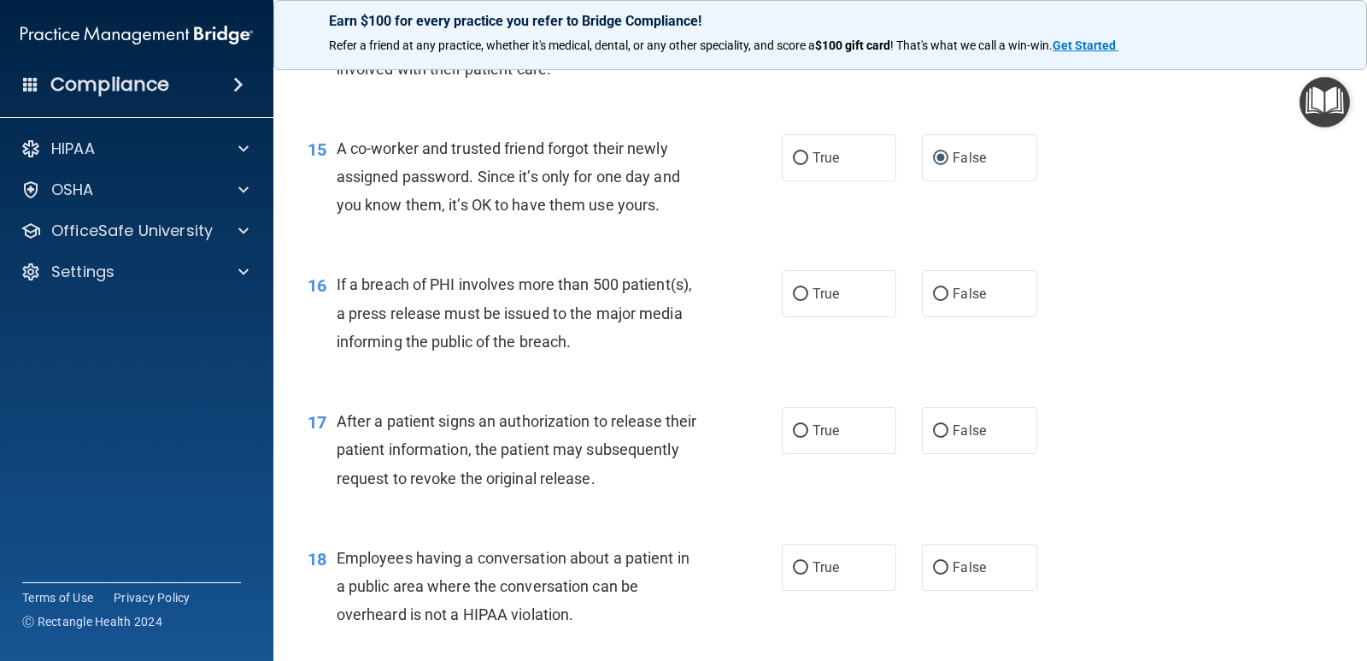
scroll to position [1965, 0]
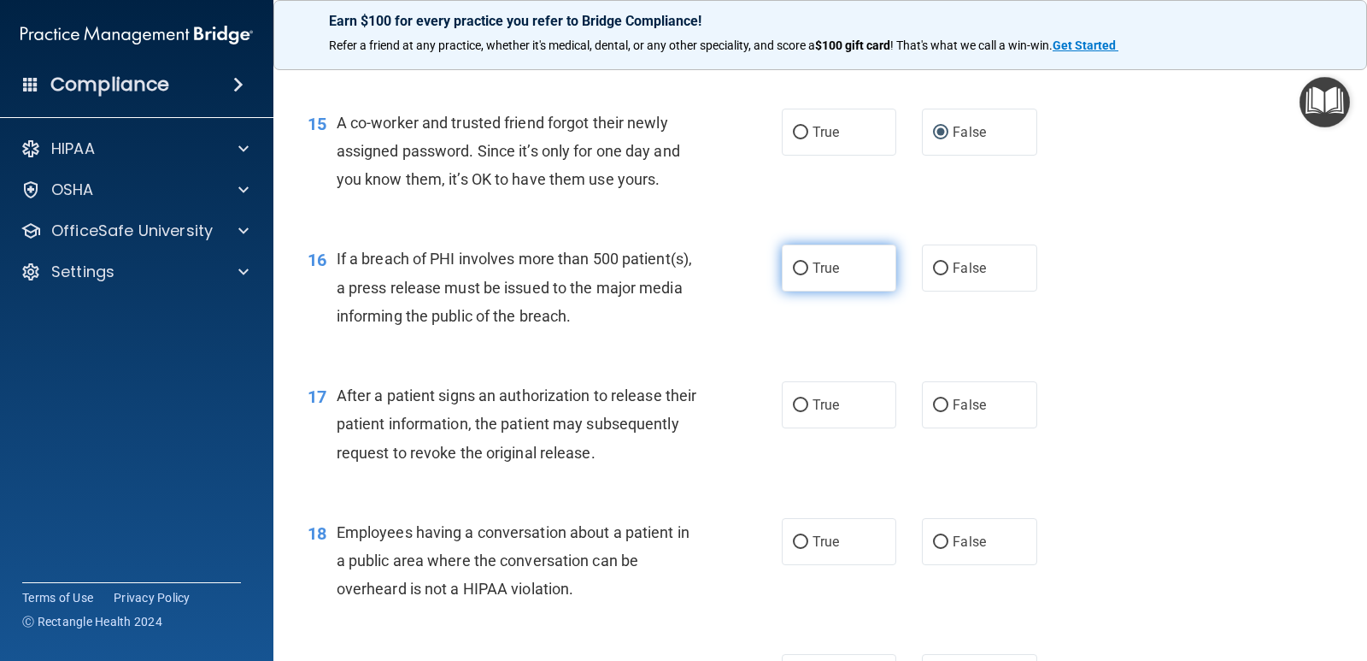
click at [793, 267] on input "True" at bounding box center [800, 268] width 15 height 13
radio input "true"
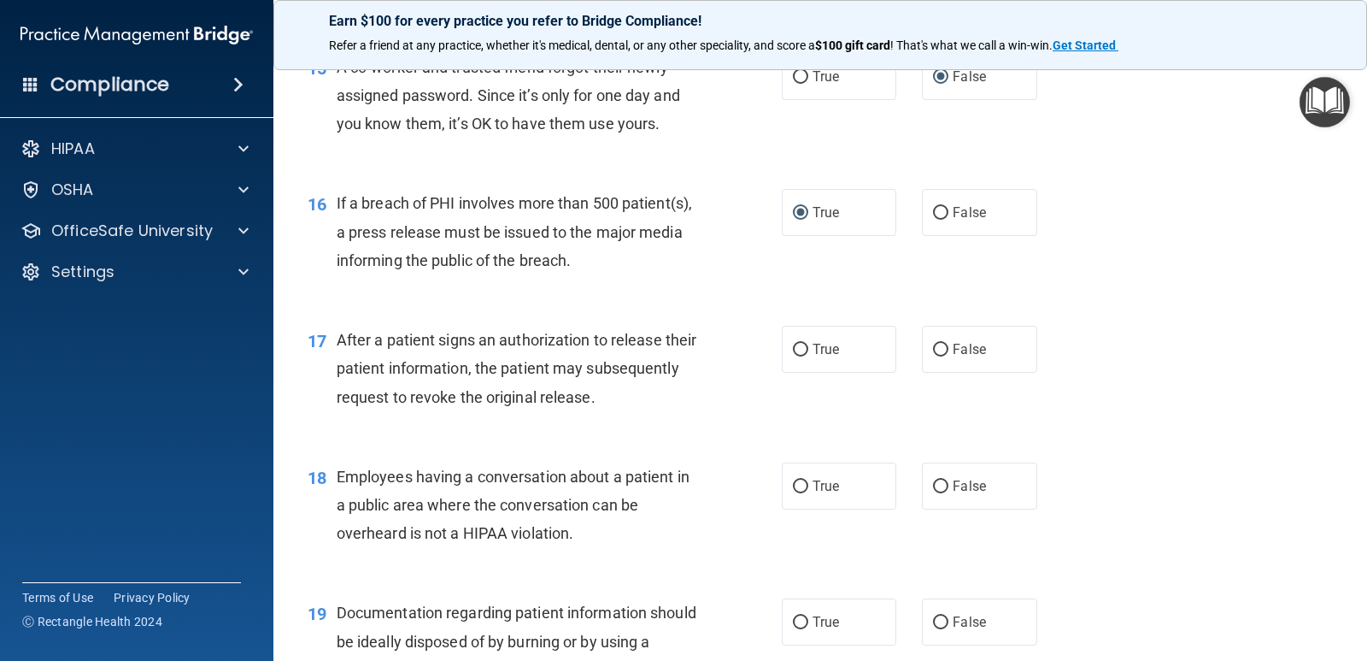
scroll to position [2051, 0]
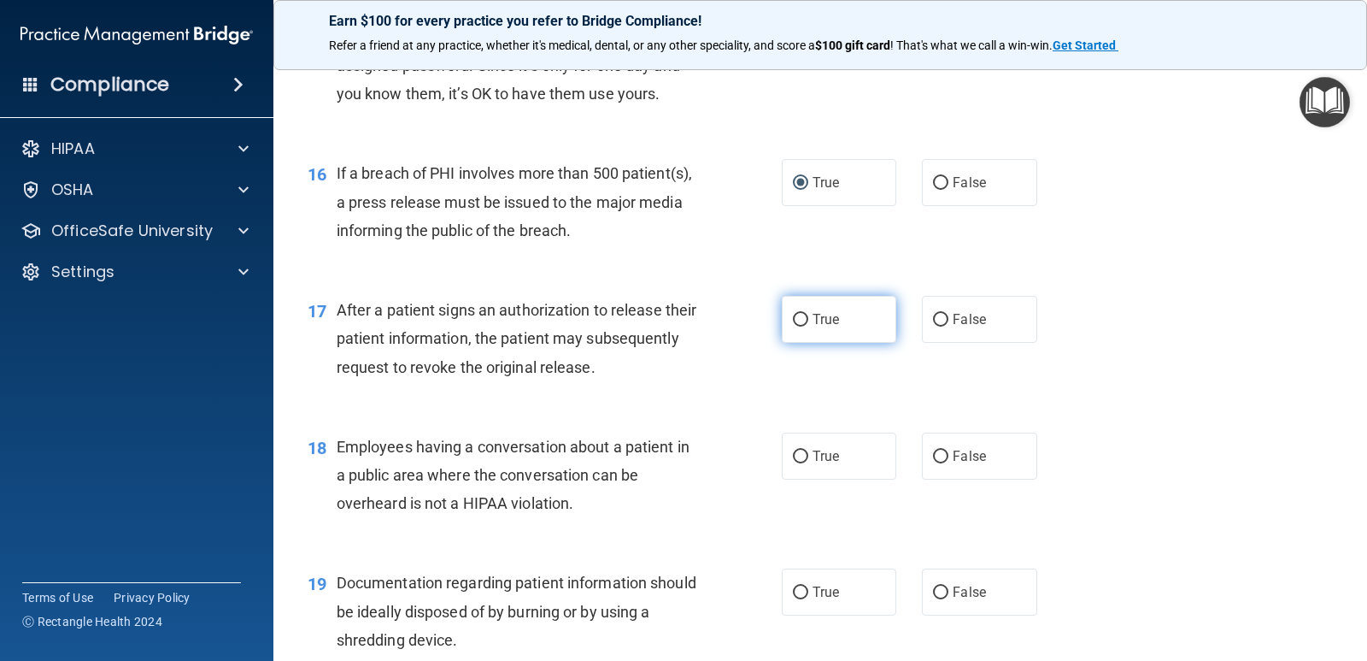
click at [793, 322] on input "True" at bounding box center [800, 320] width 15 height 13
radio input "true"
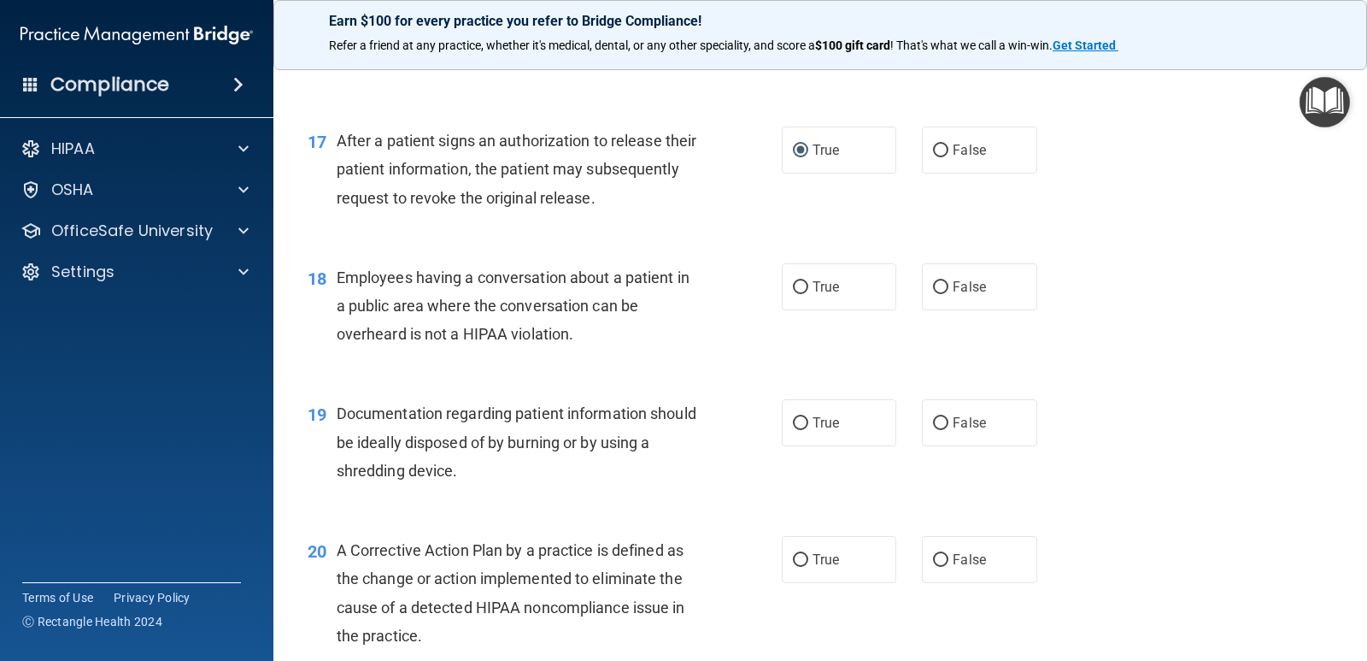
scroll to position [2222, 0]
click at [938, 283] on input "False" at bounding box center [940, 285] width 15 height 13
radio input "true"
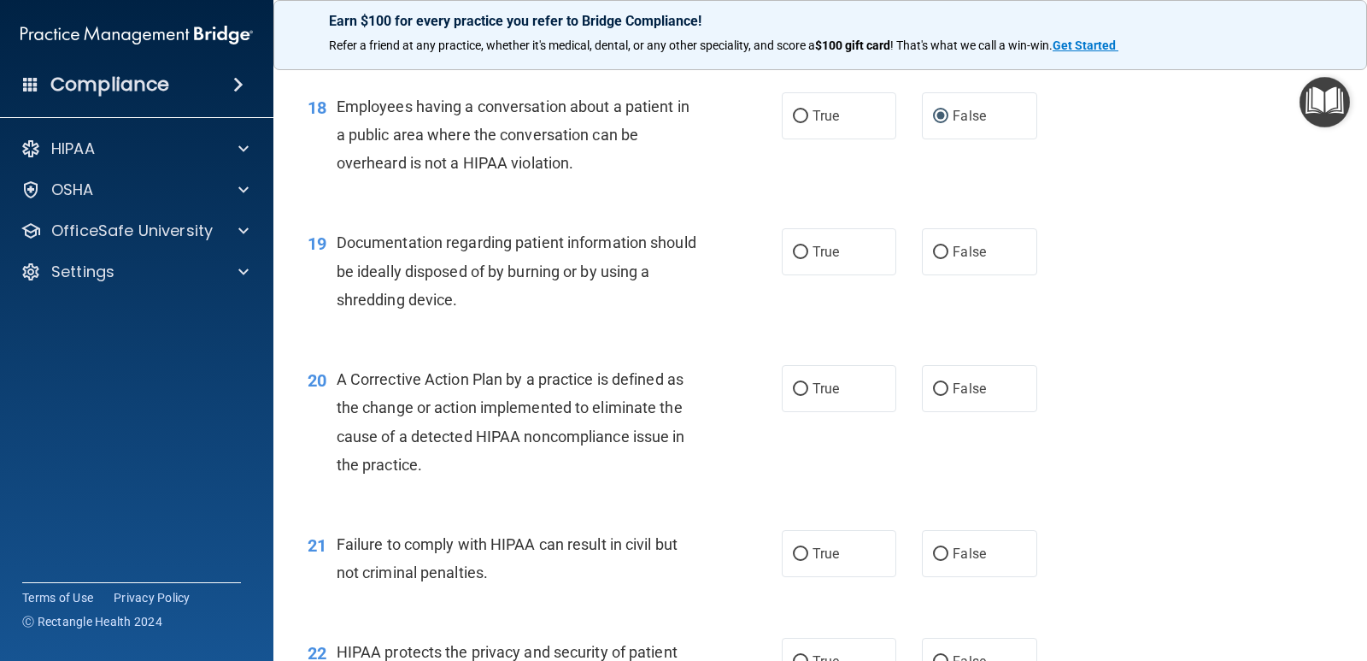
scroll to position [2393, 0]
click at [793, 248] on input "True" at bounding box center [800, 250] width 15 height 13
radio input "true"
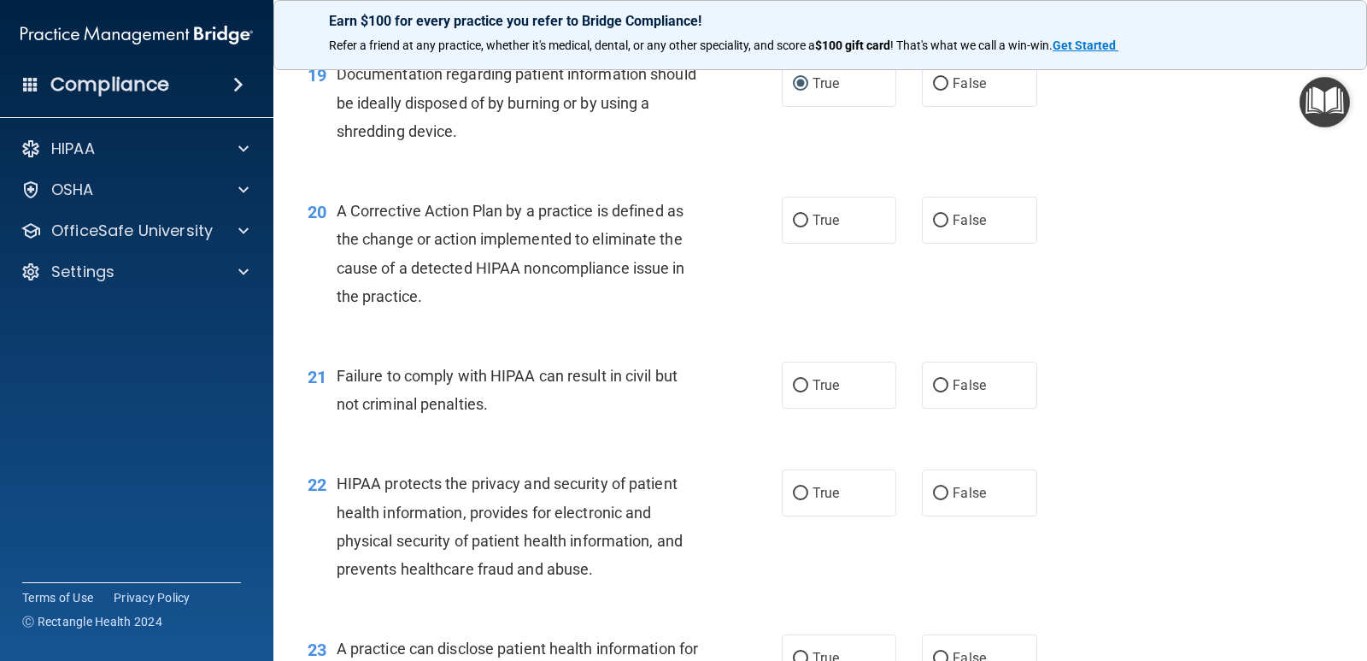
scroll to position [2564, 0]
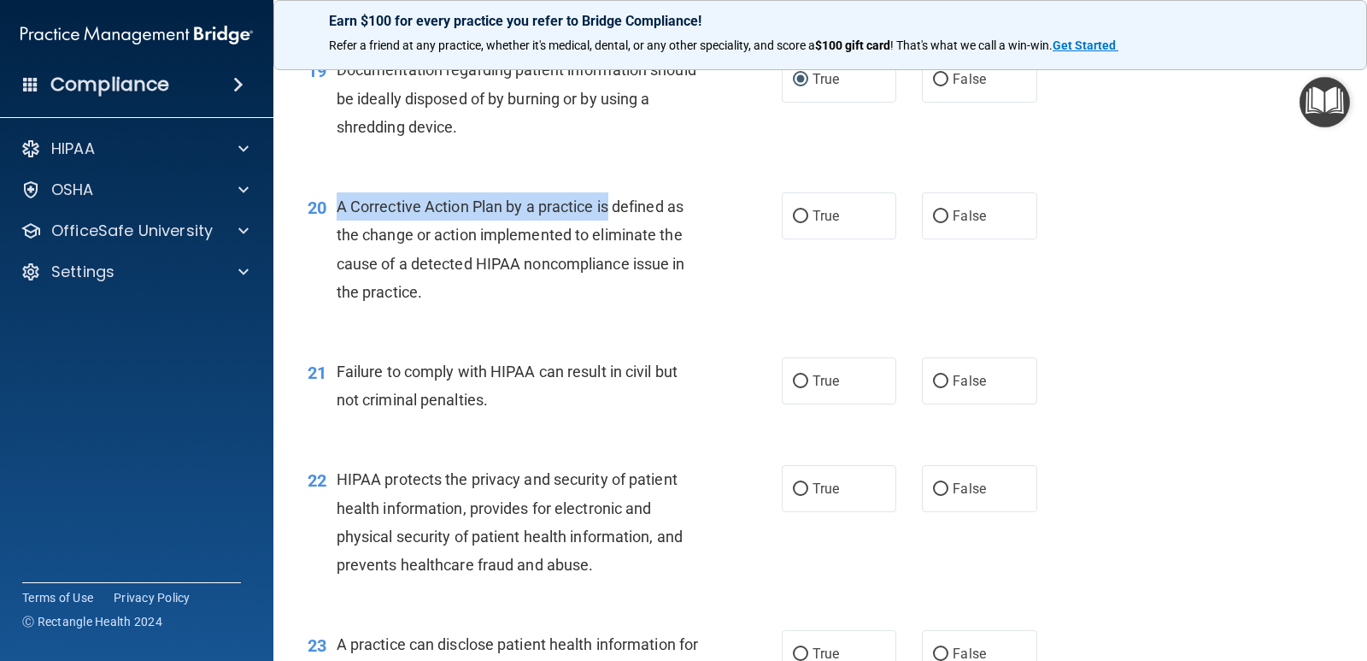
drag, startPoint x: 608, startPoint y: 206, endPoint x: 335, endPoint y: 200, distance: 273.5
click at [335, 200] on div "20 A Corrective Action Plan by a practice is defined as the change or action im…" at bounding box center [545, 253] width 526 height 122
copy div "A Corrective Action Plan by a practice is"
click at [801, 217] on input "True" at bounding box center [800, 216] width 15 height 13
radio input "true"
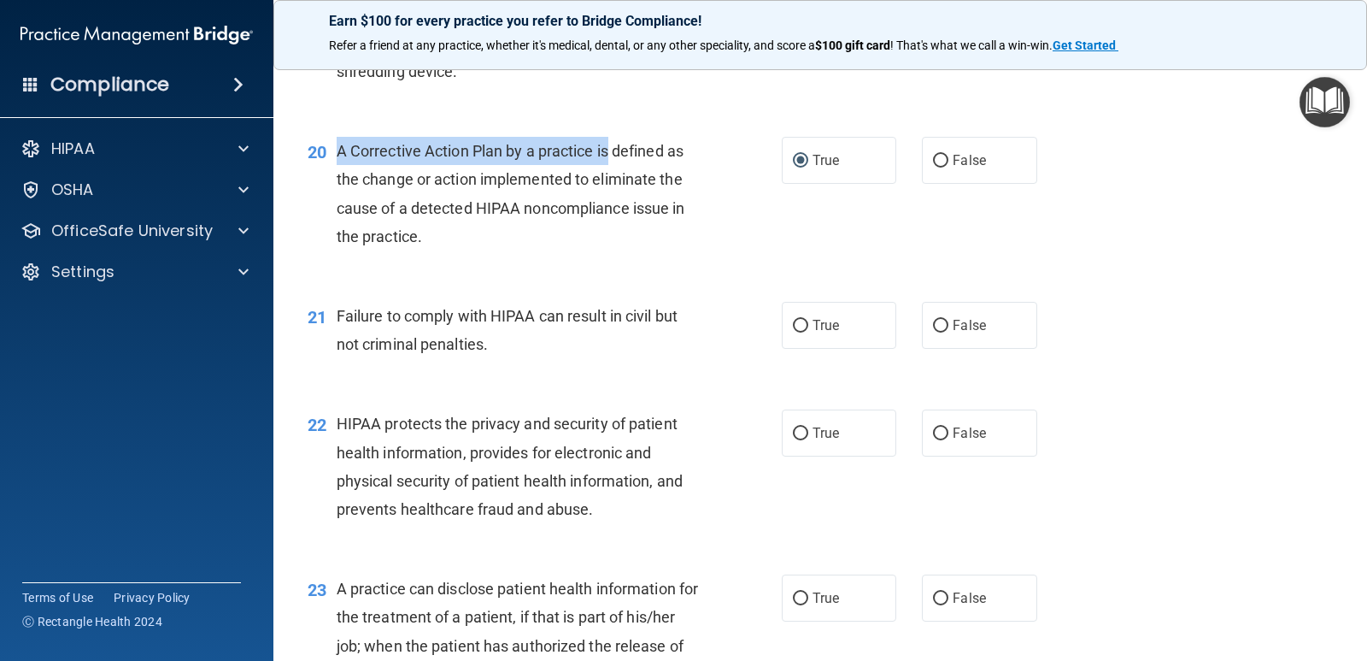
scroll to position [2649, 0]
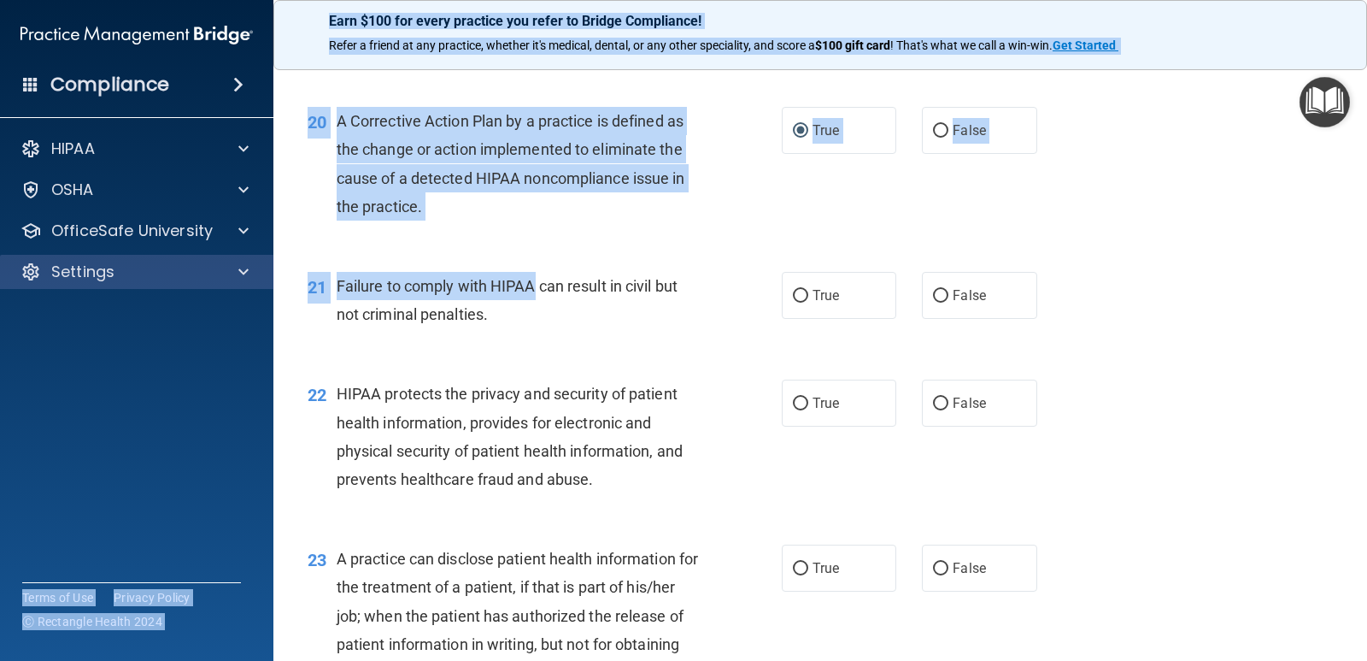
drag, startPoint x: 537, startPoint y: 285, endPoint x: 233, endPoint y: 278, distance: 303.4
click at [233, 278] on div "Compliance HIPAA Documents and Policies Report an Incident Business Associates …" at bounding box center [683, 330] width 1367 height 661
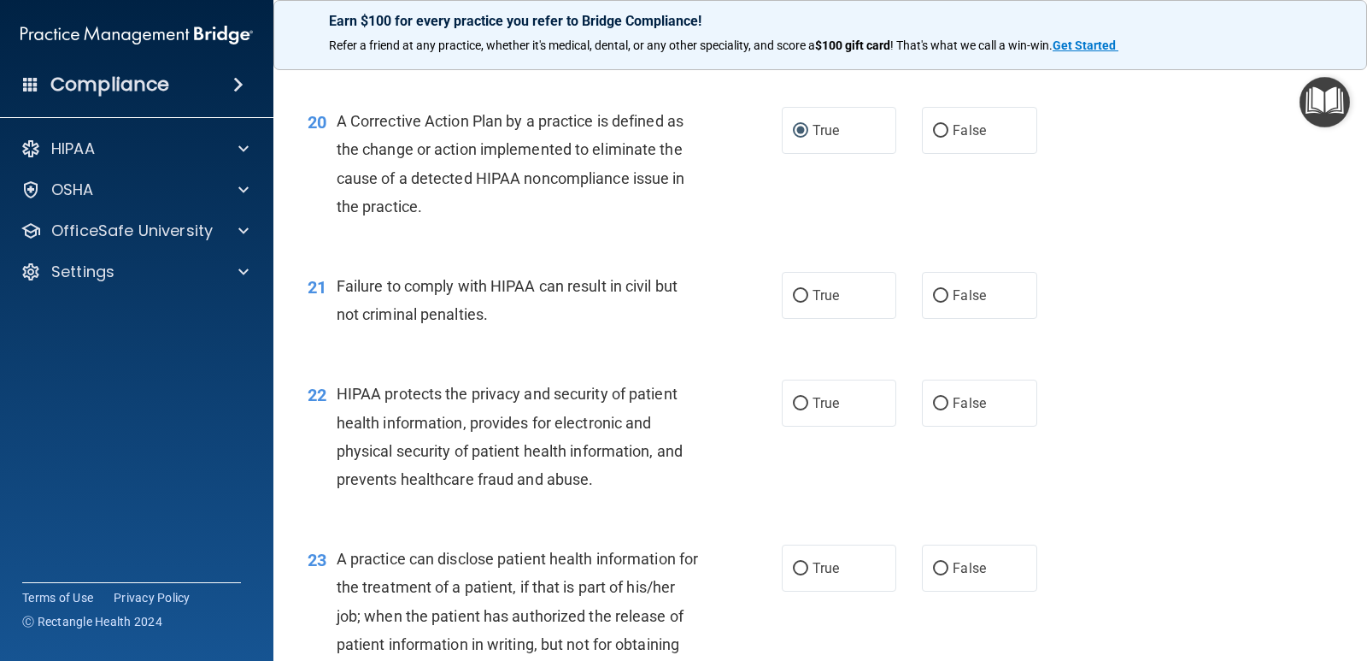
click at [611, 308] on div "Failure to comply with HIPAA can result in civil but not criminal penalties." at bounding box center [524, 300] width 375 height 56
drag, startPoint x: 626, startPoint y: 284, endPoint x: 348, endPoint y: 288, distance: 278.6
click at [334, 285] on div "21 Failure to comply with HIPAA can result in civil but not criminal penalties." at bounding box center [545, 304] width 526 height 65
copy div "Failure to comply with HIPAA can result in"
drag, startPoint x: 930, startPoint y: 297, endPoint x: 913, endPoint y: 307, distance: 19.5
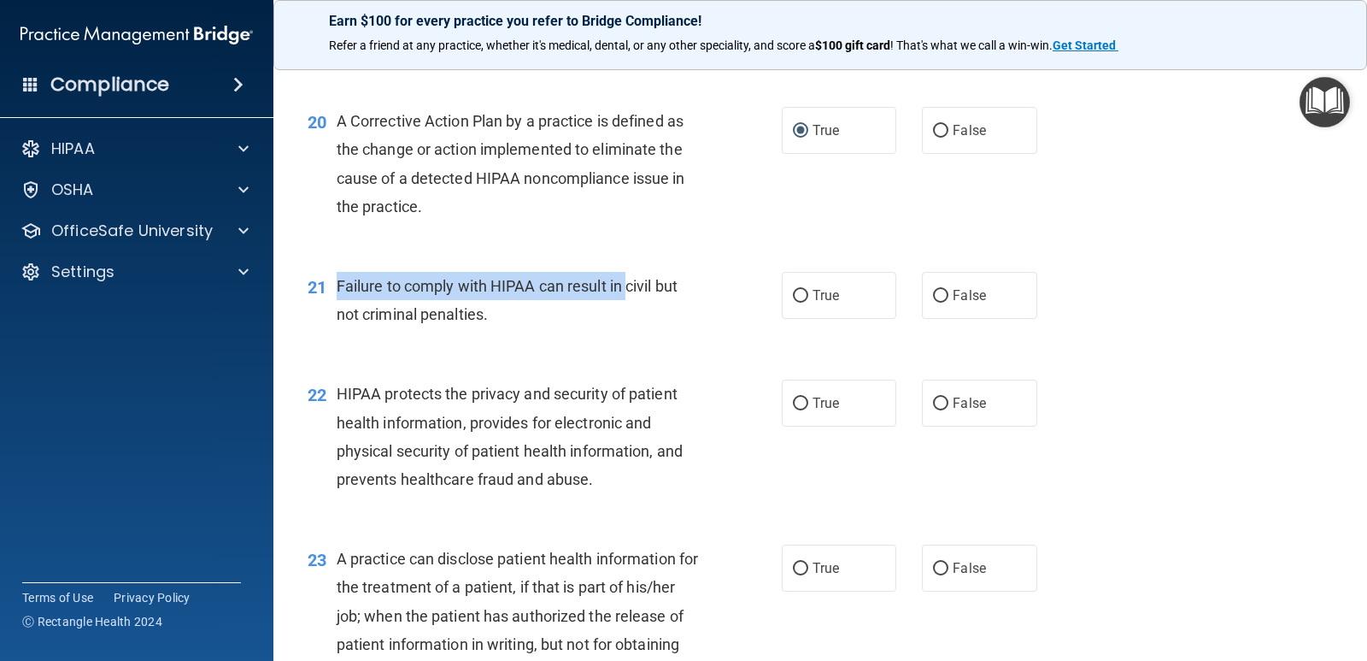
click at [933, 297] on input "False" at bounding box center [940, 296] width 15 height 13
radio input "true"
click at [634, 349] on div "21 Failure to comply with HIPAA can result in civil but not criminal penalties.…" at bounding box center [820, 304] width 1051 height 108
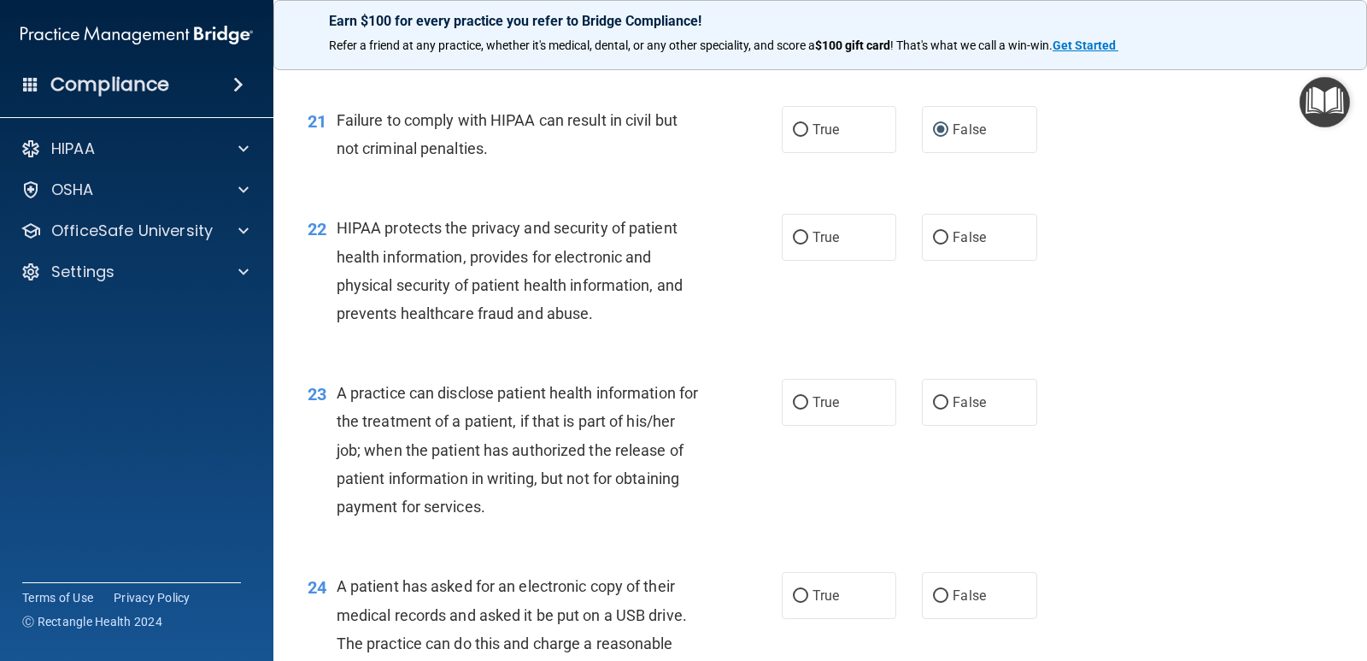
scroll to position [2820, 0]
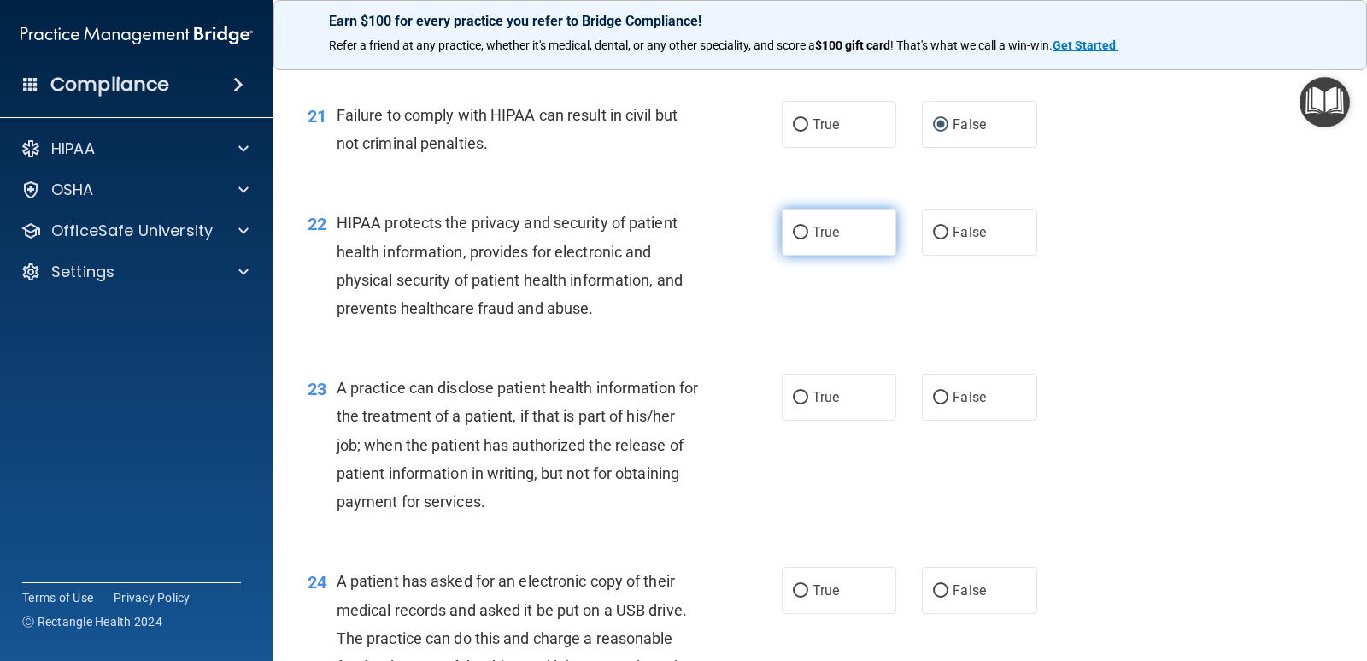
click at [796, 229] on input "True" at bounding box center [800, 232] width 15 height 13
radio input "true"
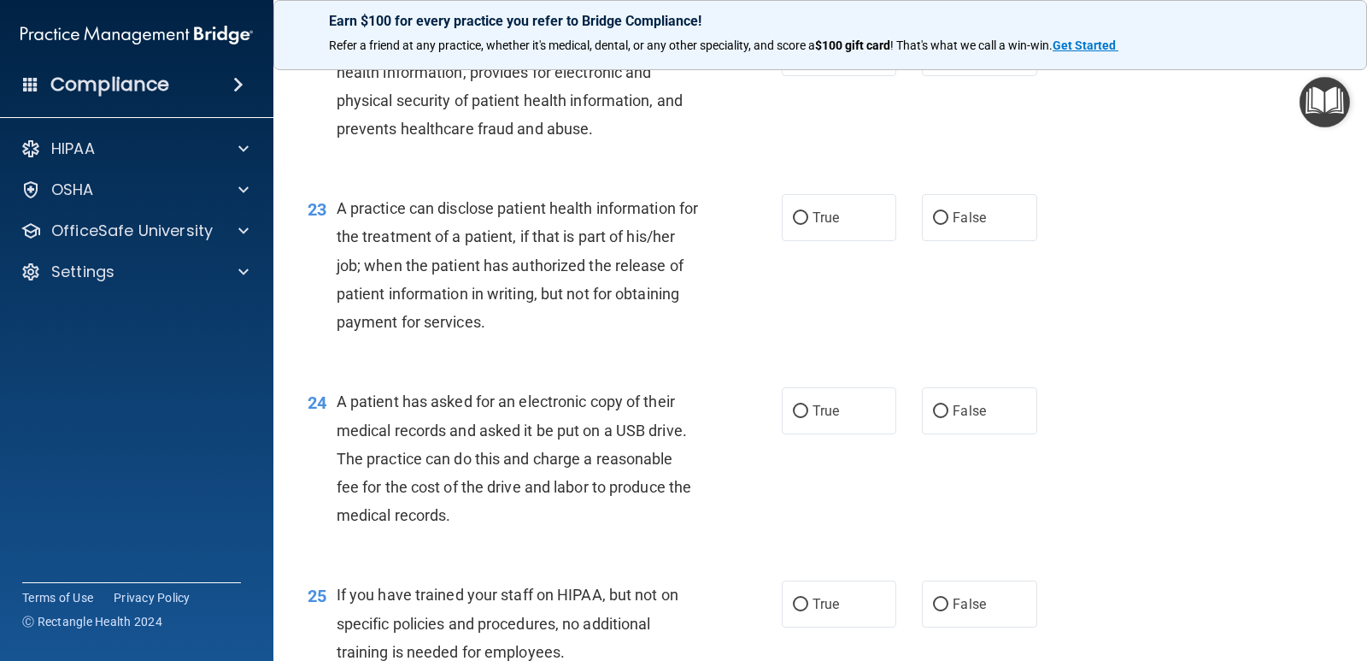
scroll to position [3076, 0]
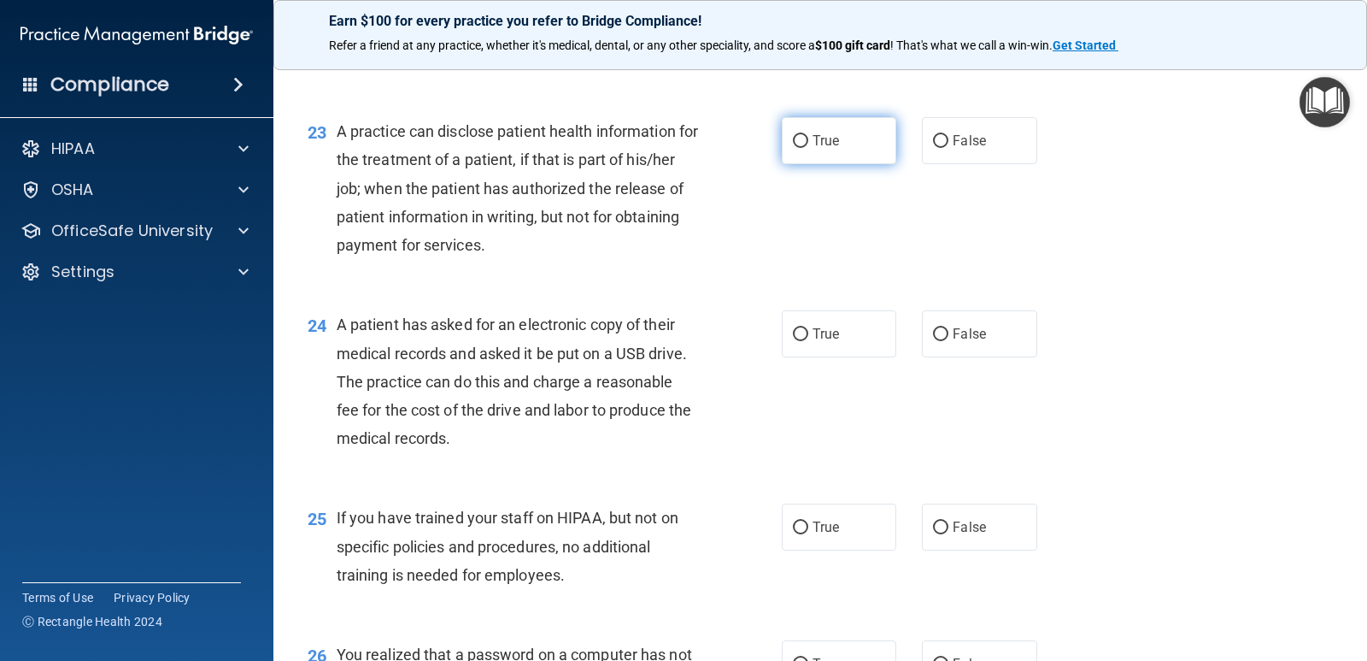
drag, startPoint x: 799, startPoint y: 144, endPoint x: 794, endPoint y: 162, distance: 18.7
click at [798, 144] on input "True" at bounding box center [800, 141] width 15 height 13
radio input "true"
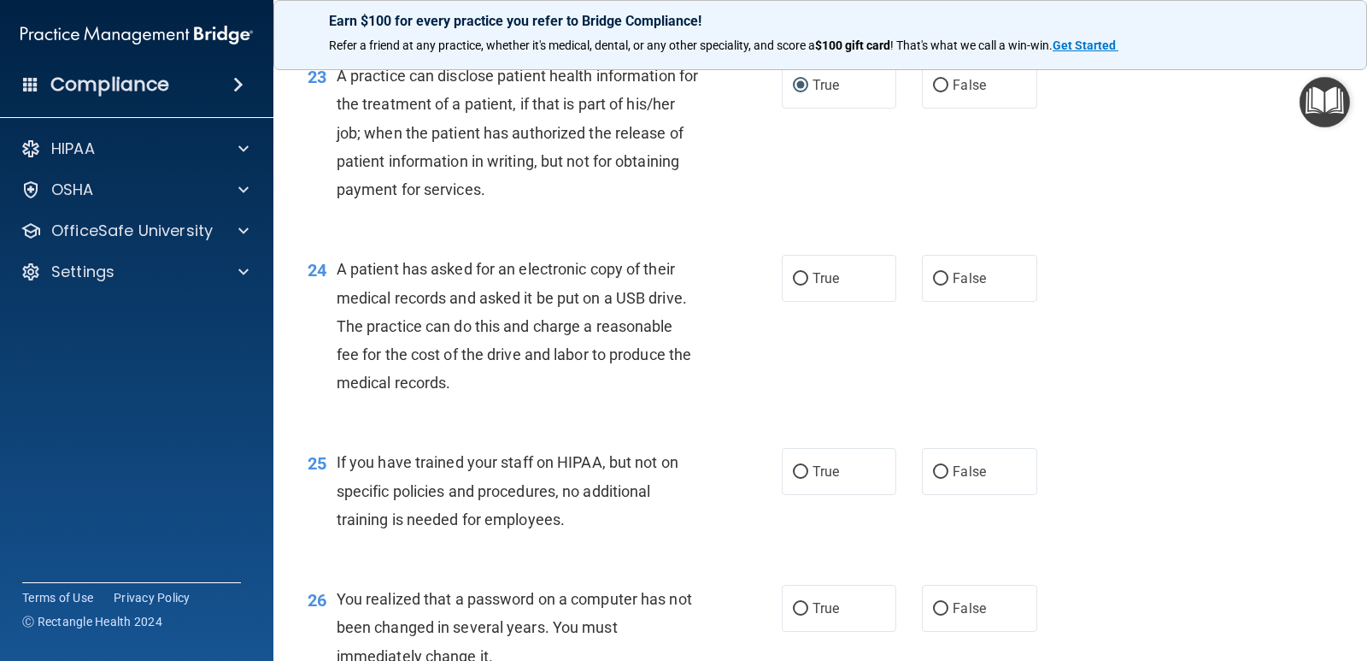
scroll to position [3162, 0]
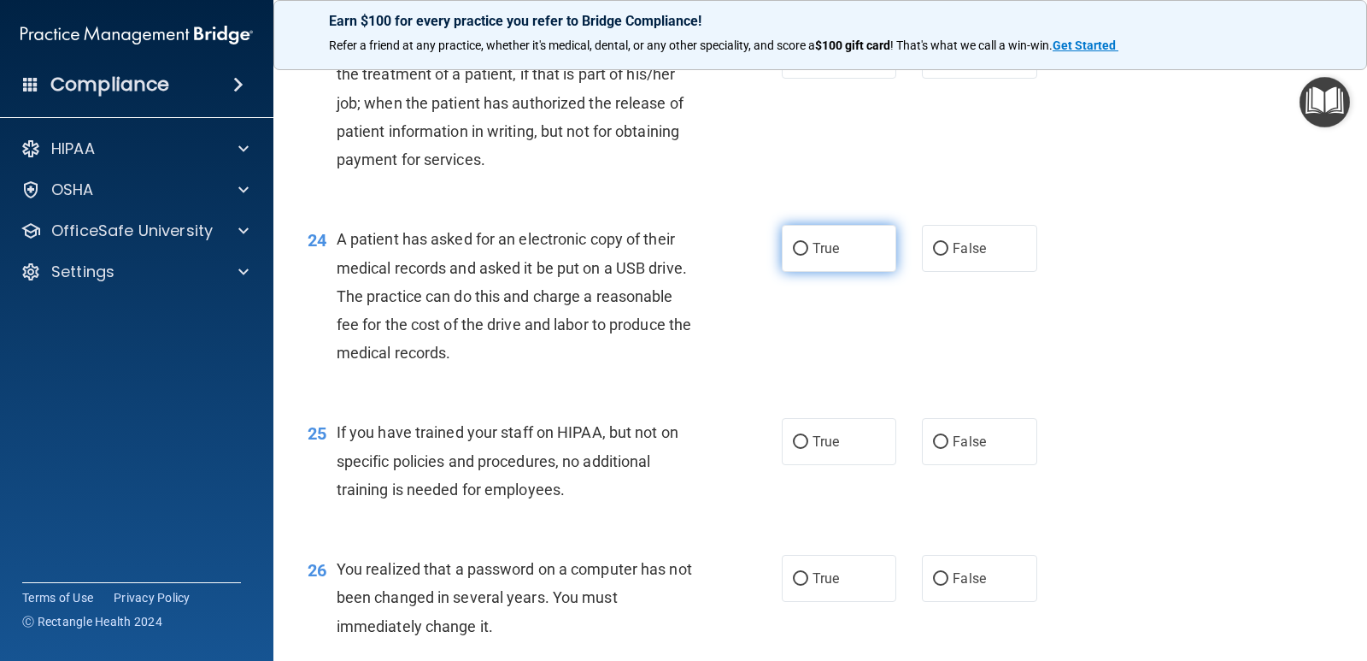
click at [793, 246] on input "True" at bounding box center [800, 249] width 15 height 13
radio input "true"
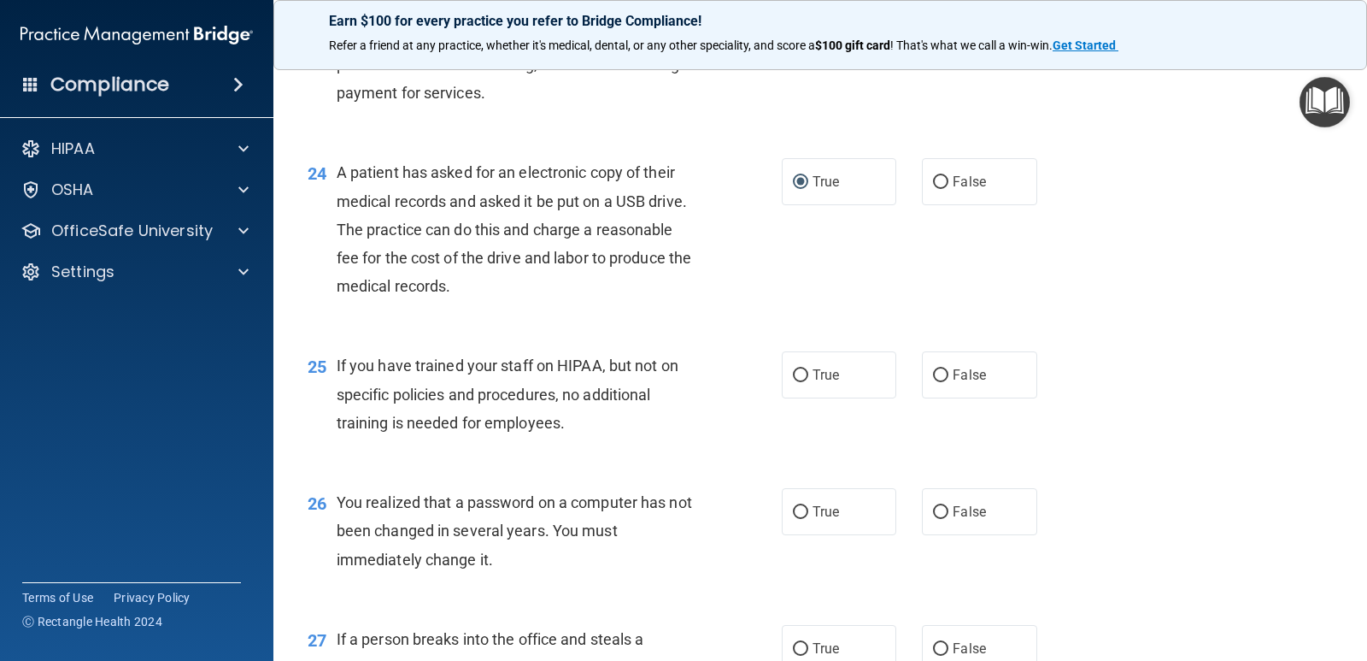
scroll to position [3333, 0]
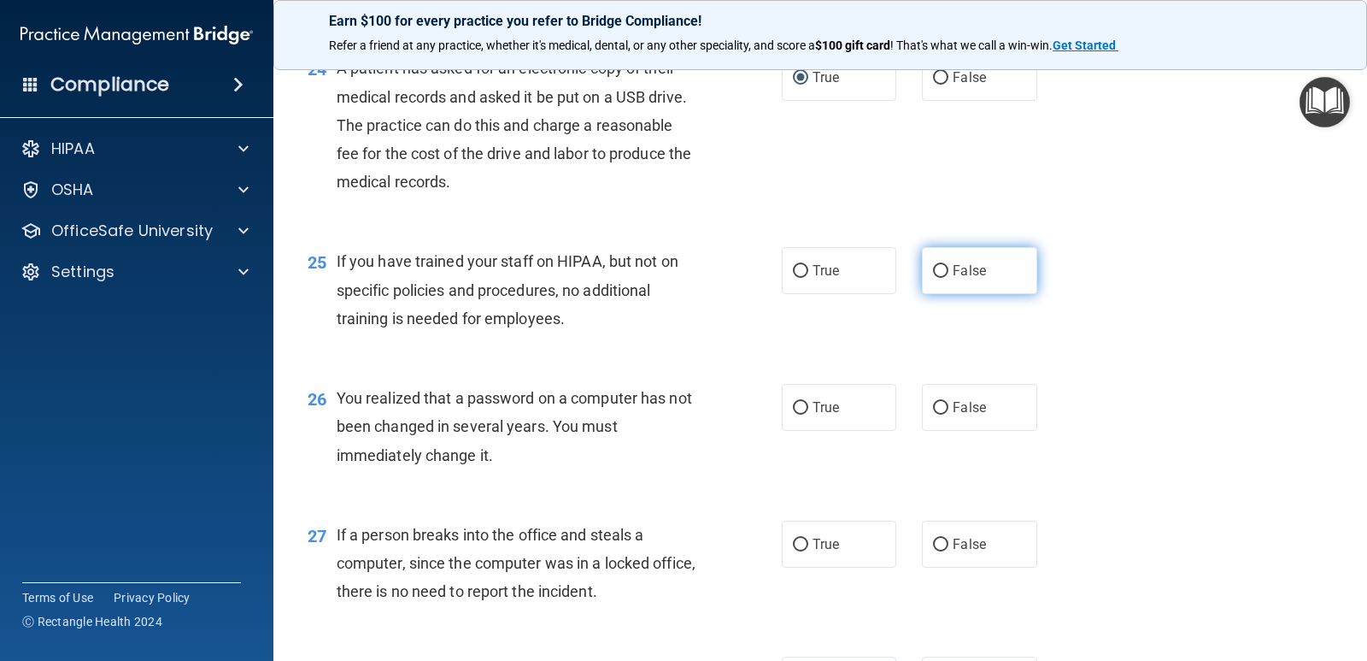
click at [937, 267] on input "False" at bounding box center [940, 271] width 15 height 13
radio input "true"
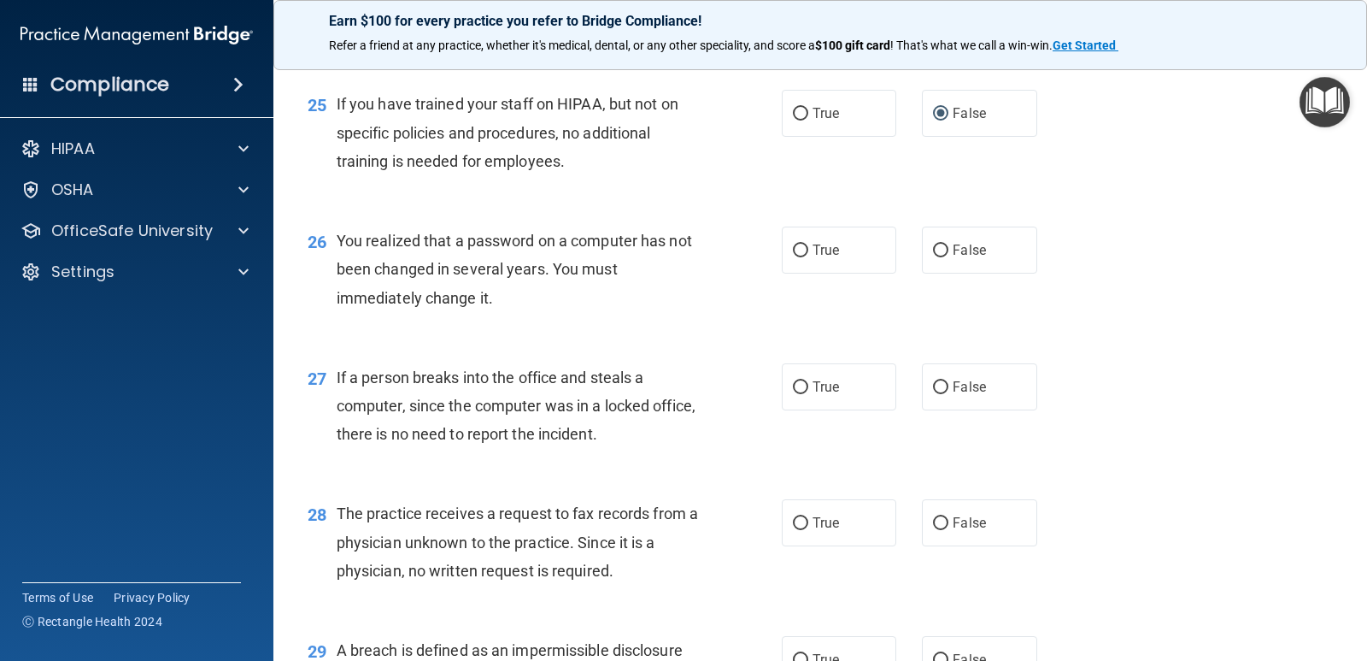
scroll to position [3503, 0]
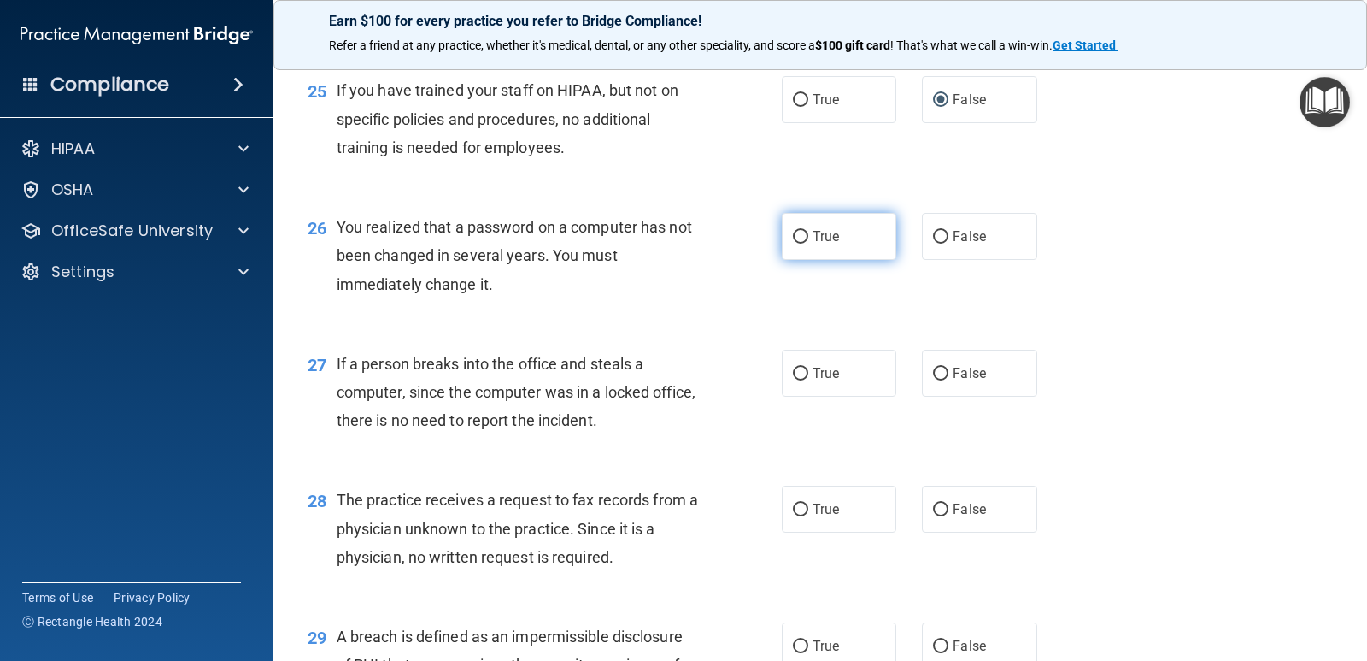
click at [793, 239] on input "True" at bounding box center [800, 237] width 15 height 13
radio input "true"
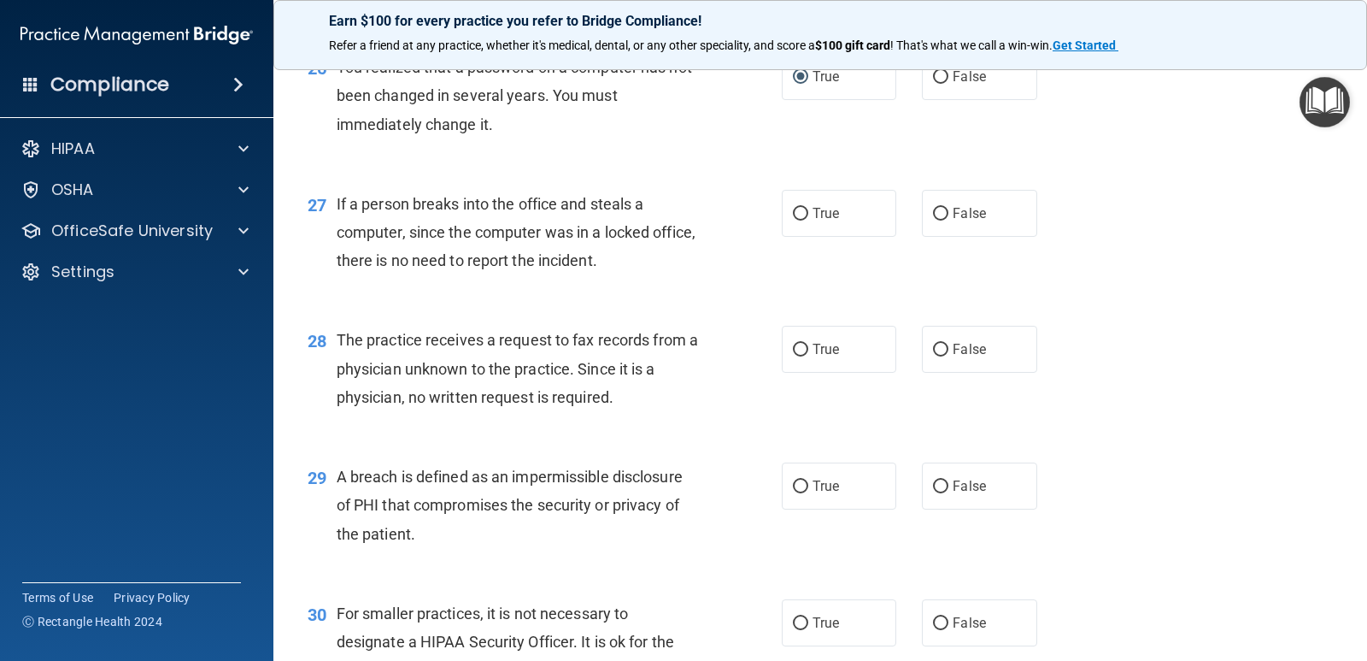
scroll to position [3674, 0]
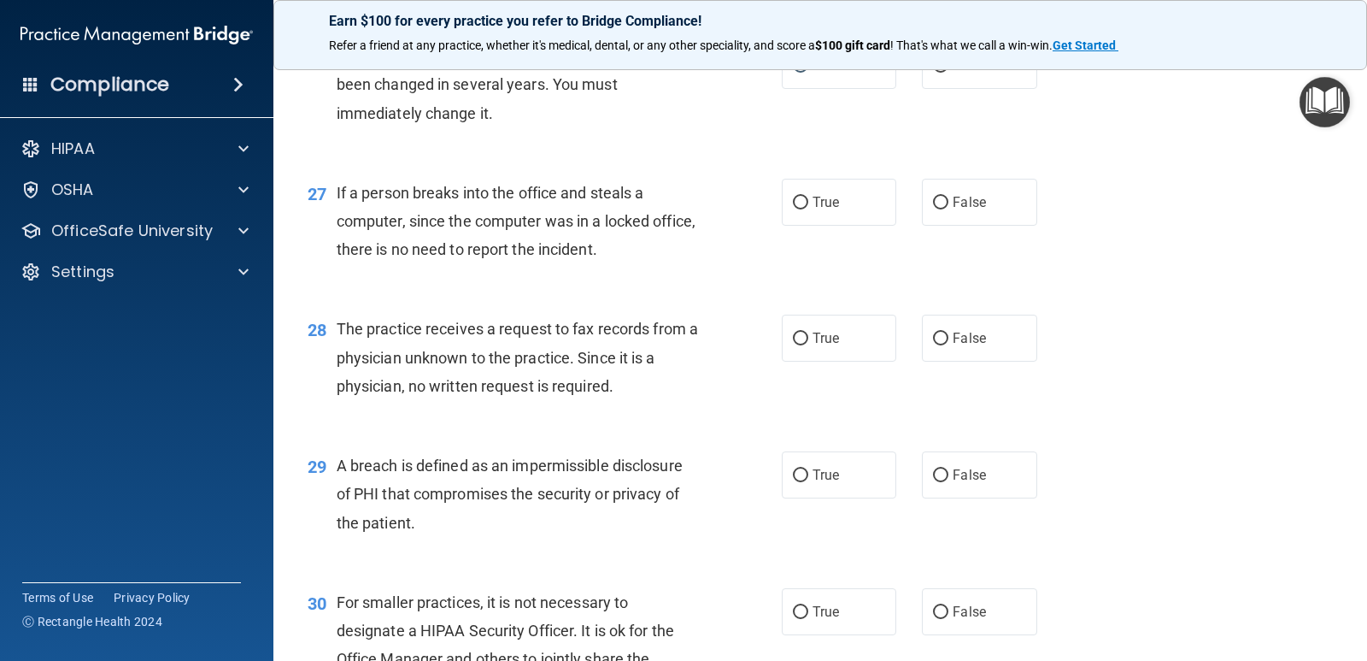
drag, startPoint x: 933, startPoint y: 204, endPoint x: 910, endPoint y: 232, distance: 35.8
click at [933, 203] on input "False" at bounding box center [940, 203] width 15 height 13
radio input "true"
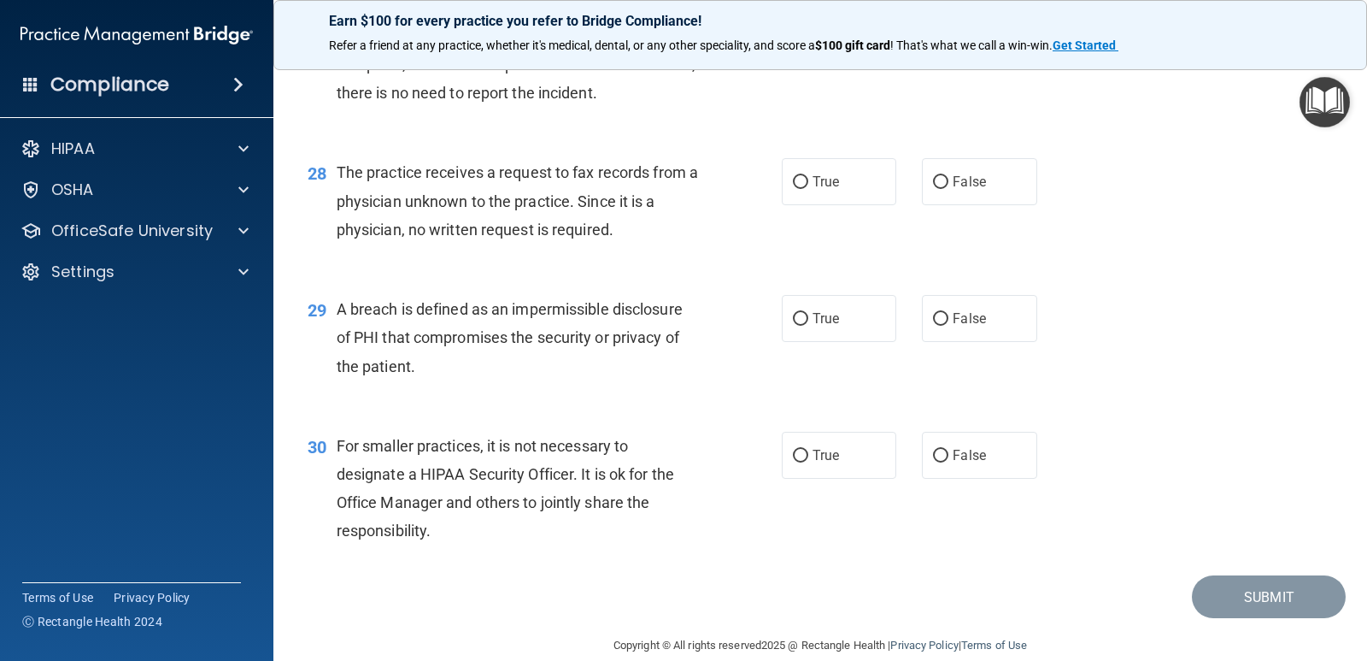
scroll to position [3845, 0]
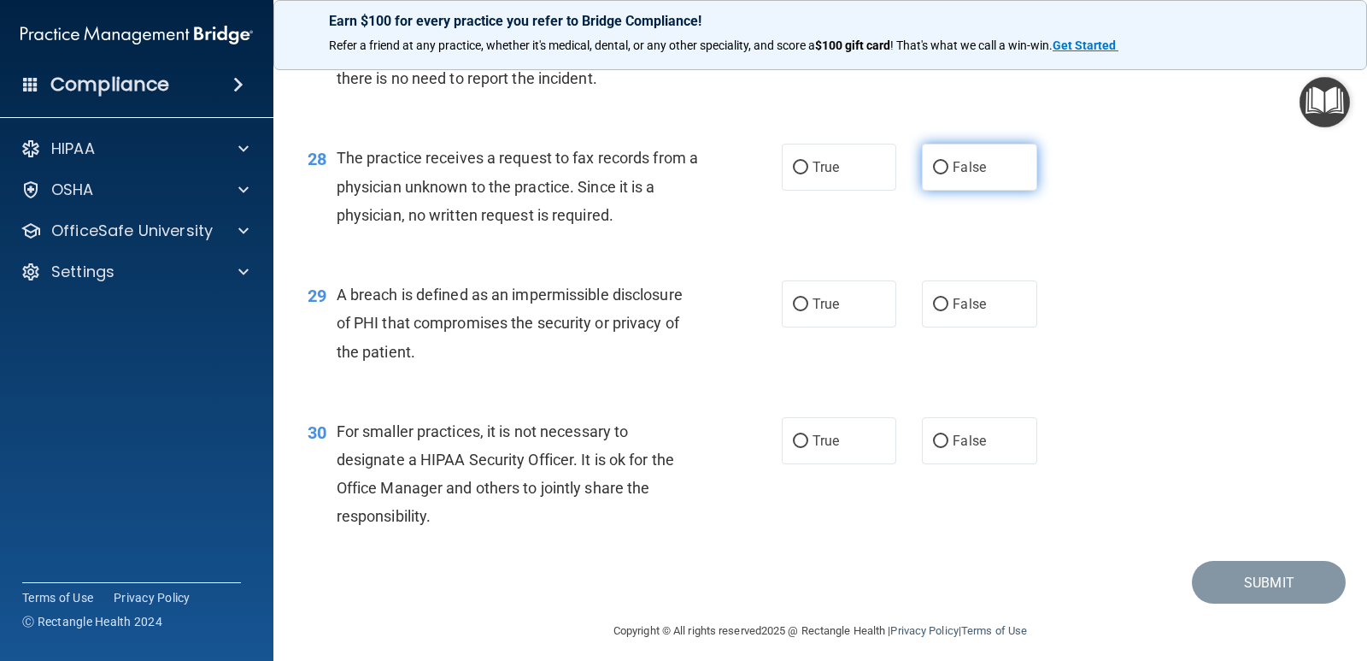
click at [940, 164] on input "False" at bounding box center [940, 168] width 15 height 13
radio input "true"
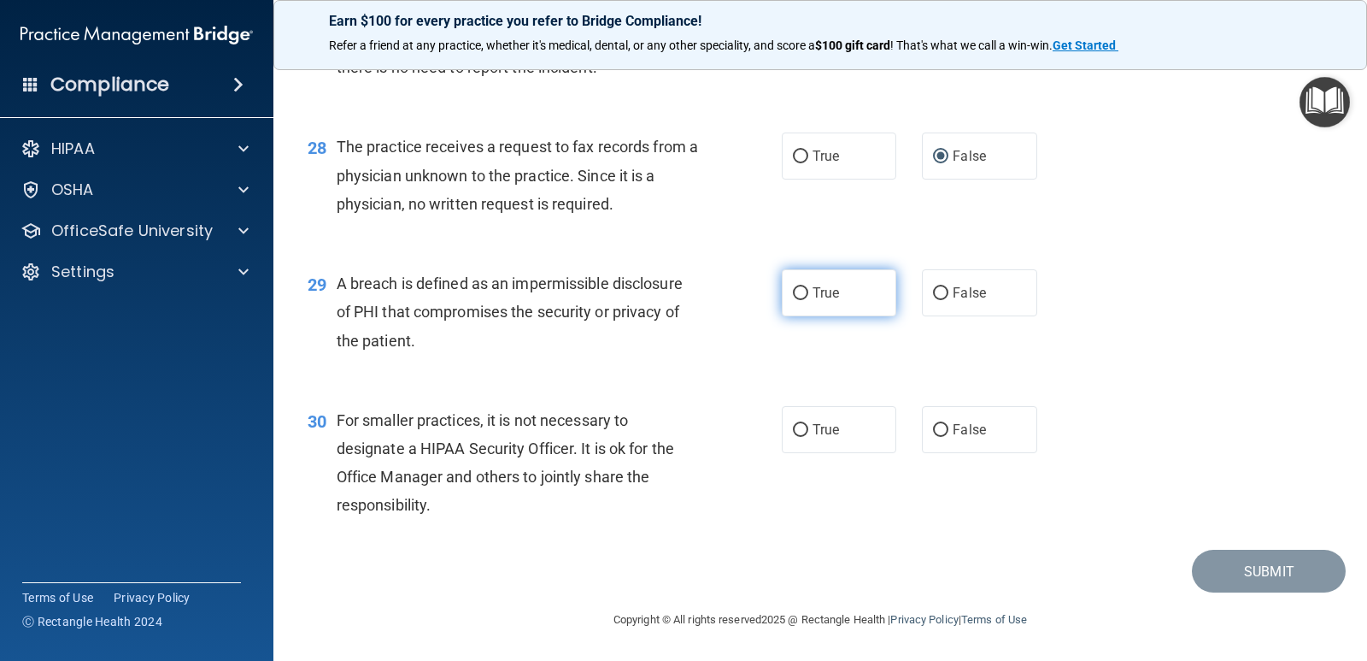
click at [803, 296] on label "True" at bounding box center [839, 292] width 115 height 47
click at [803, 296] on input "True" at bounding box center [800, 293] width 15 height 13
radio input "true"
click at [933, 428] on input "False" at bounding box center [940, 430] width 15 height 13
radio input "true"
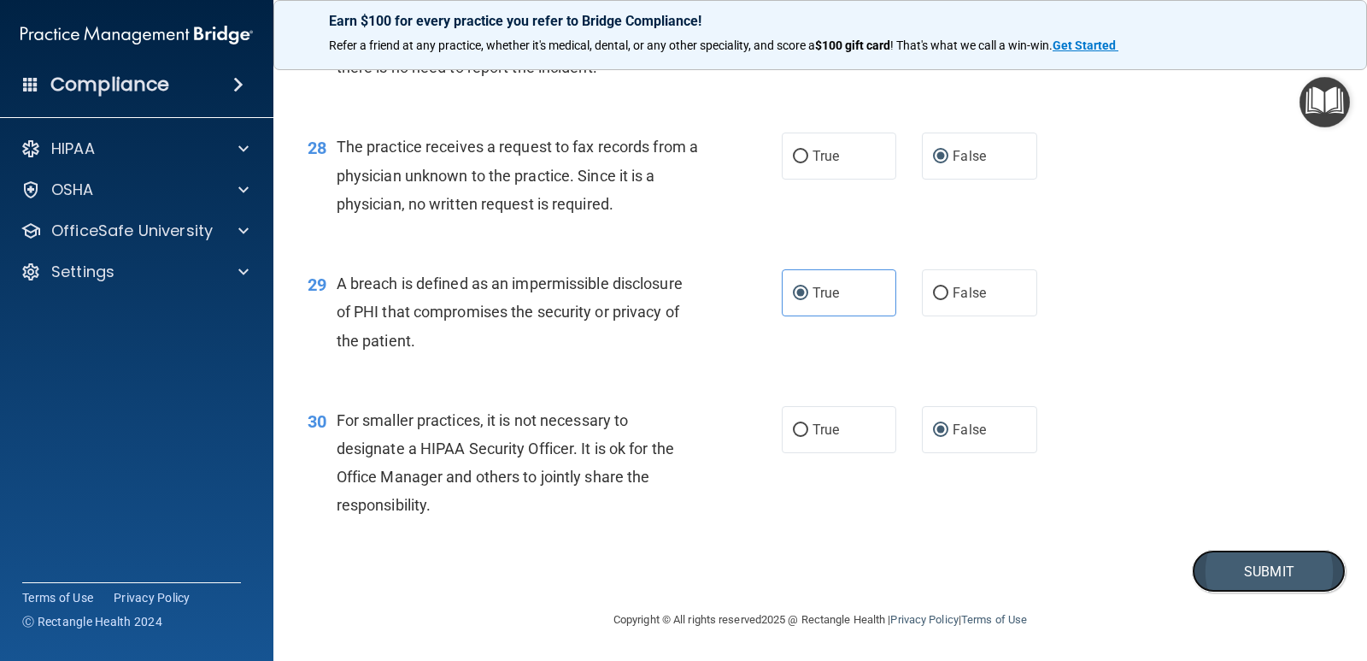
click at [1234, 574] on button "Submit" at bounding box center [1269, 571] width 154 height 44
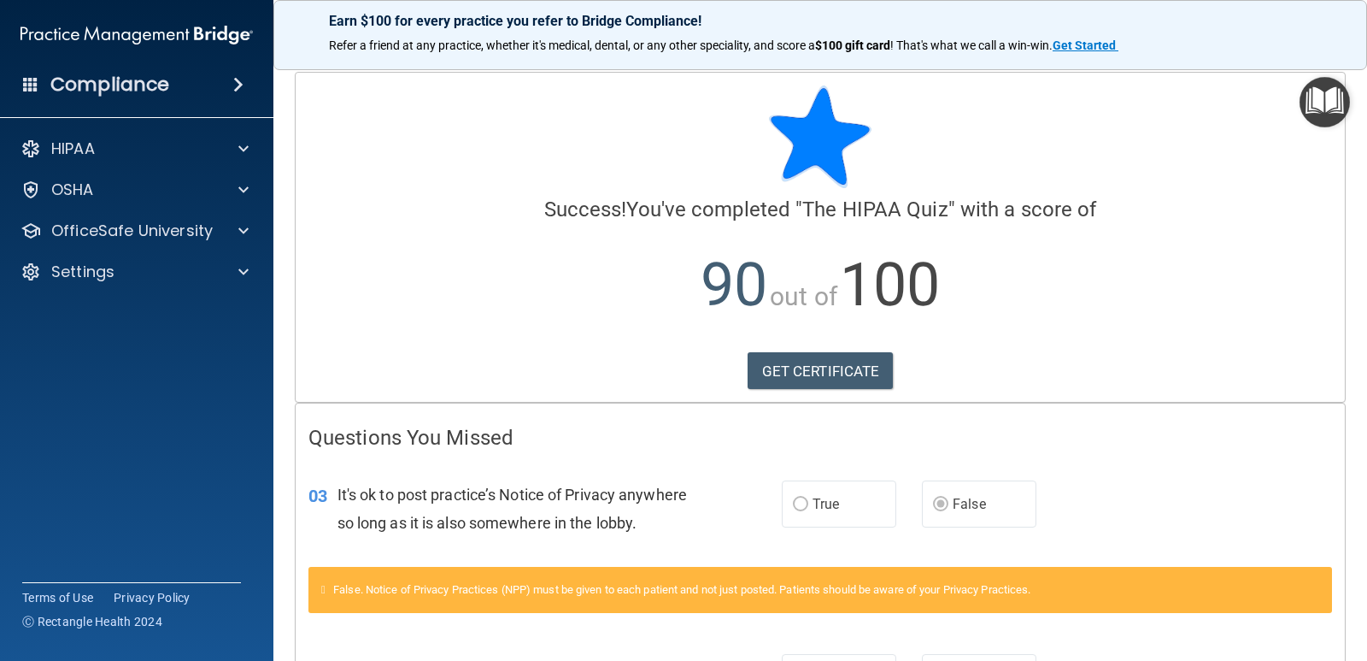
click at [1324, 98] on img "Open Resource Center" at bounding box center [1325, 102] width 50 height 50
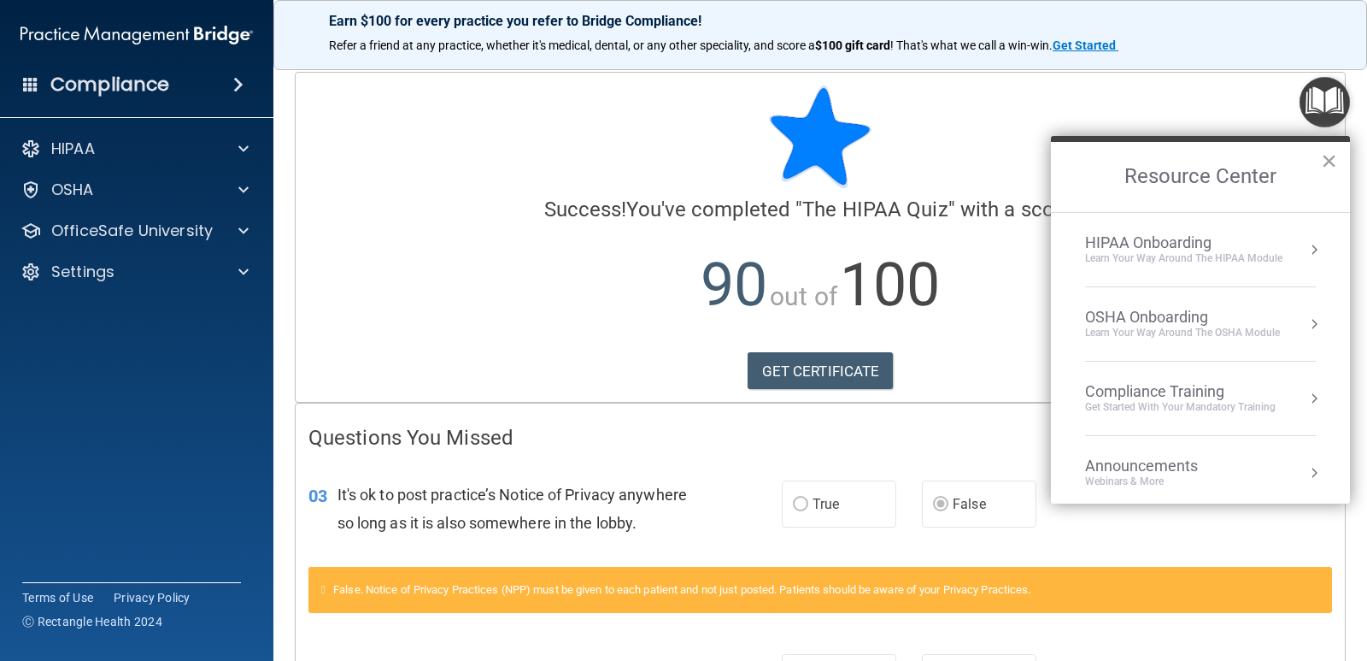
click at [1196, 396] on div "Compliance Training" at bounding box center [1180, 391] width 191 height 19
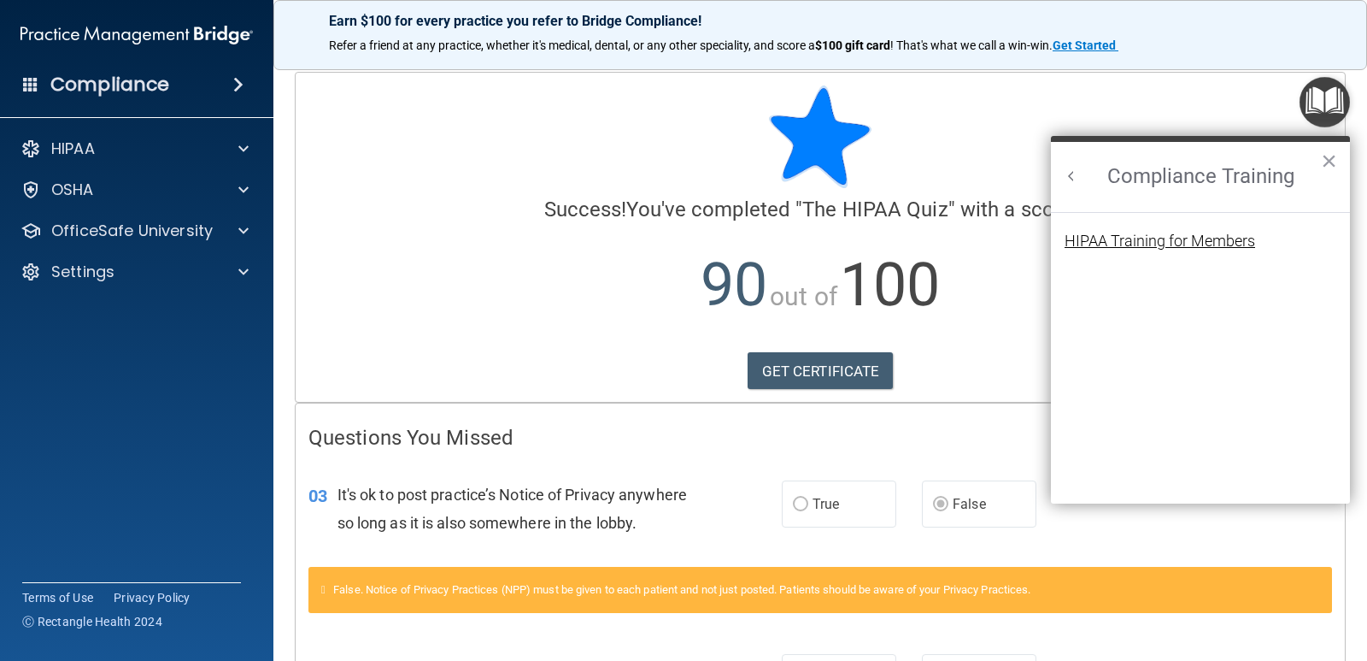
click at [1206, 246] on div "HIPAA Training for Members" at bounding box center [1160, 240] width 191 height 15
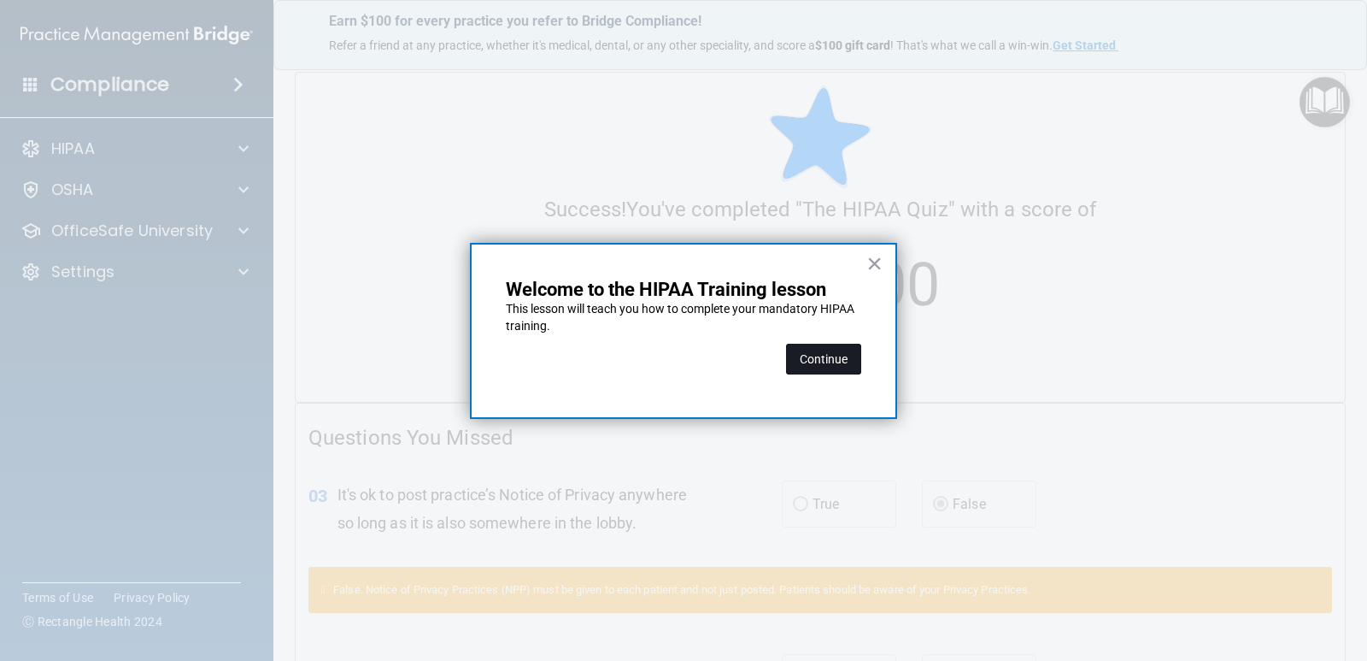
click at [844, 371] on button "Continue" at bounding box center [823, 359] width 75 height 31
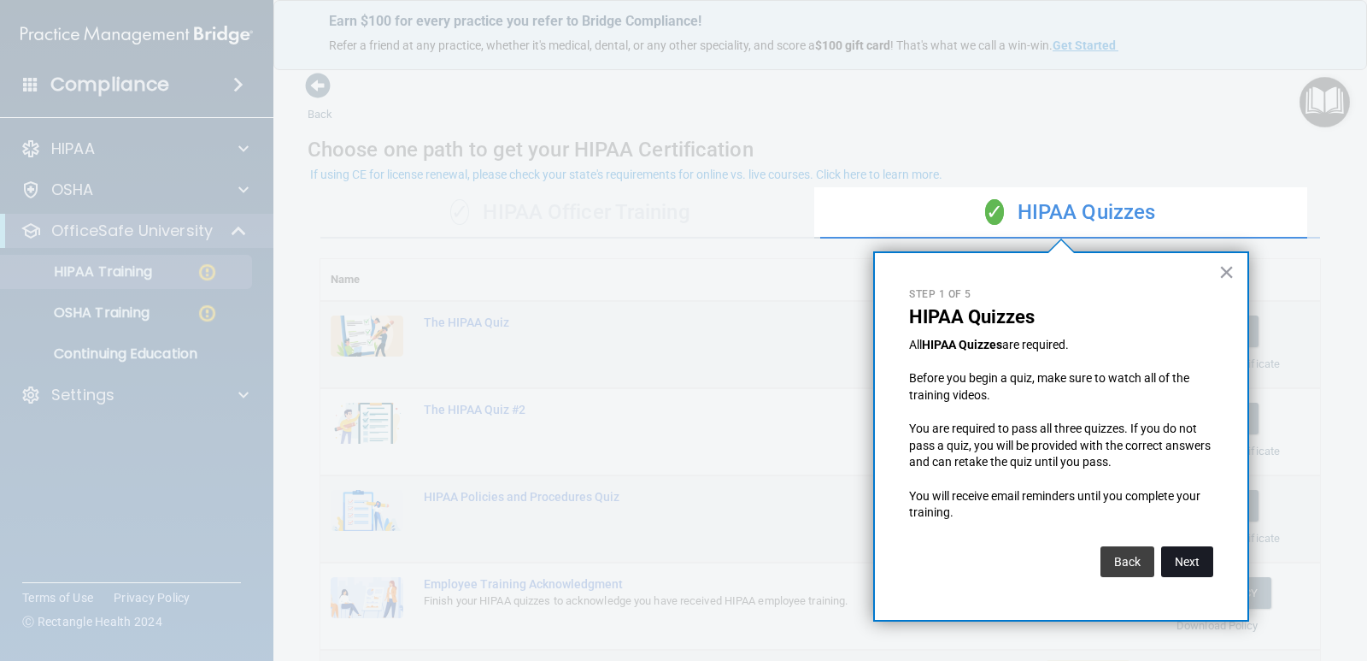
click at [1207, 561] on button "Next" at bounding box center [1187, 561] width 52 height 31
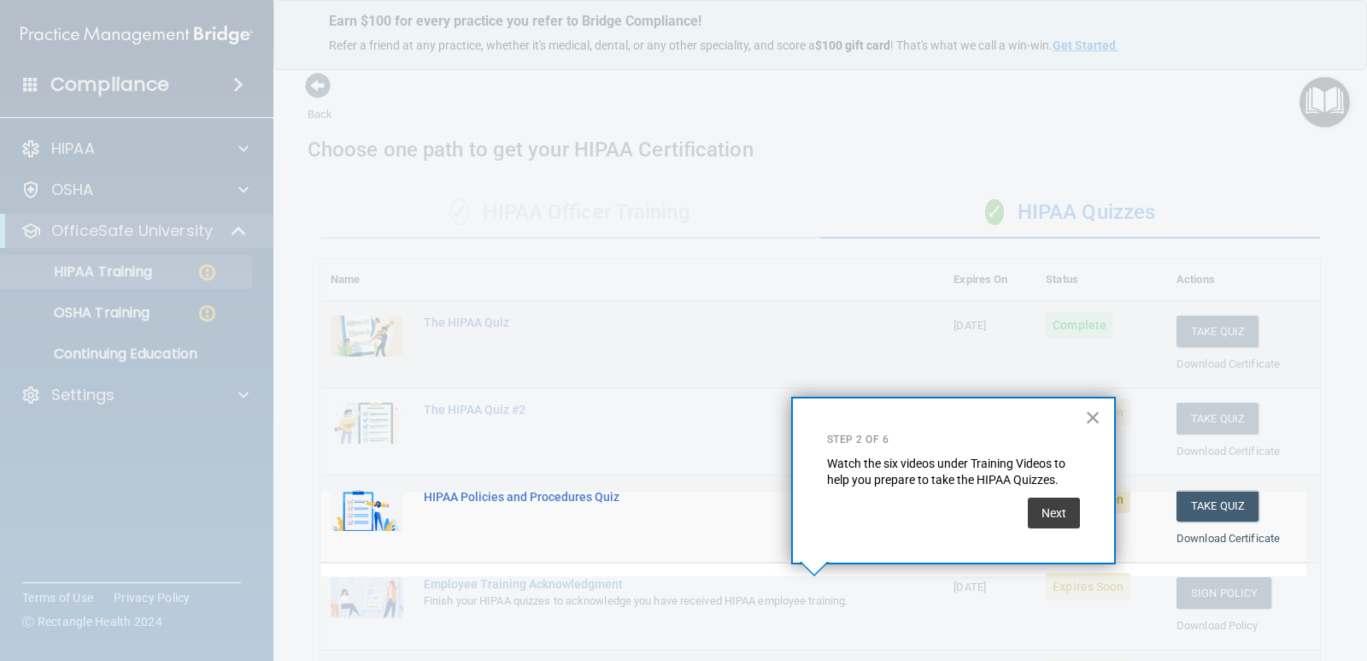
scroll to position [181, 0]
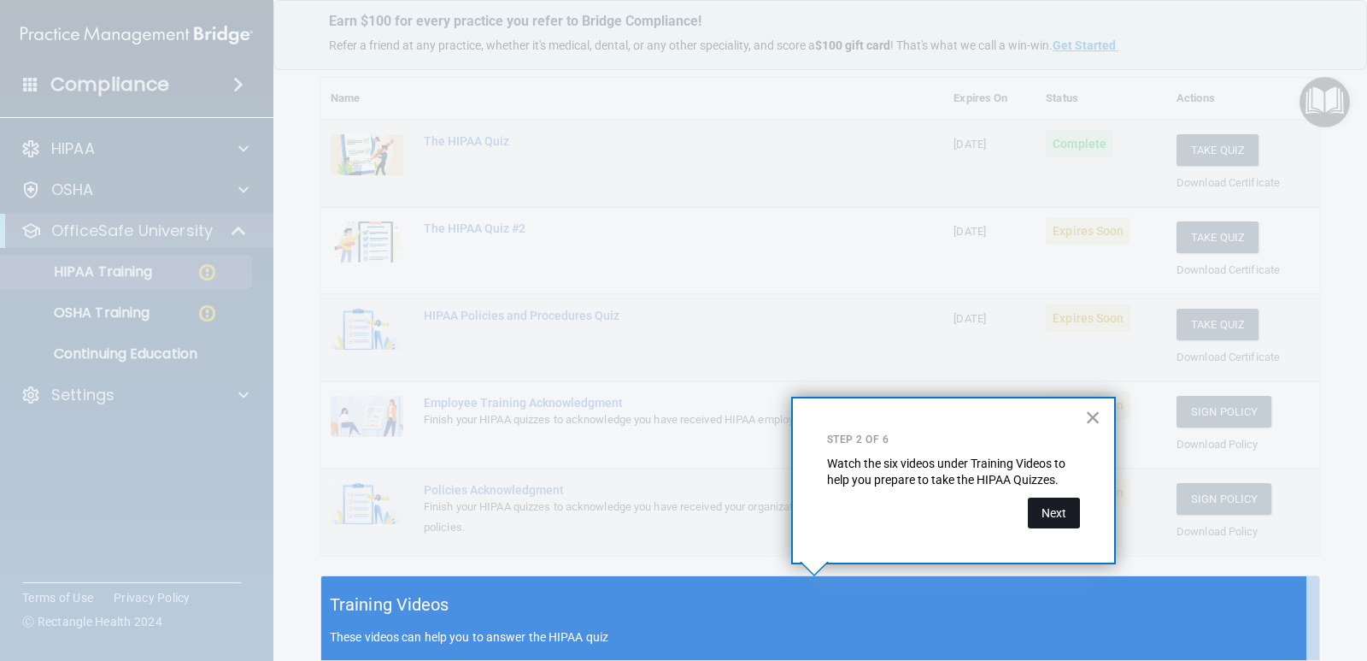
click at [1066, 515] on button "Next" at bounding box center [1054, 512] width 52 height 31
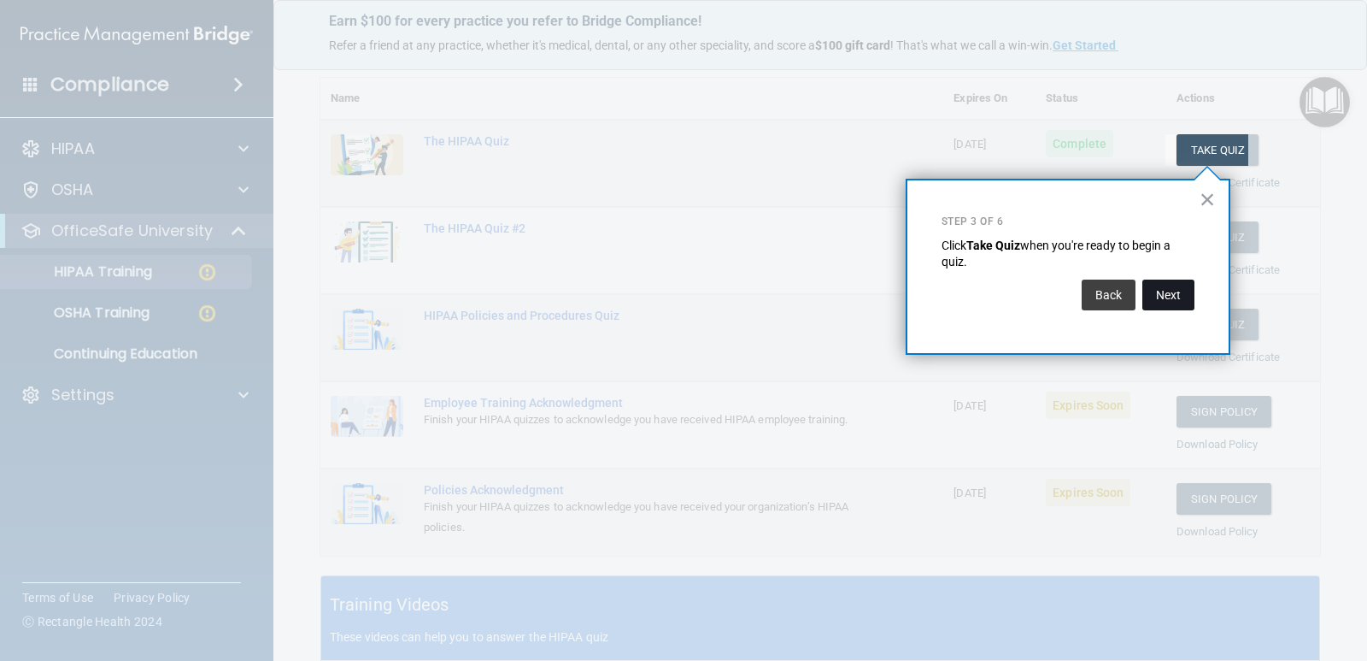
click at [1179, 293] on button "Next" at bounding box center [1168, 294] width 52 height 31
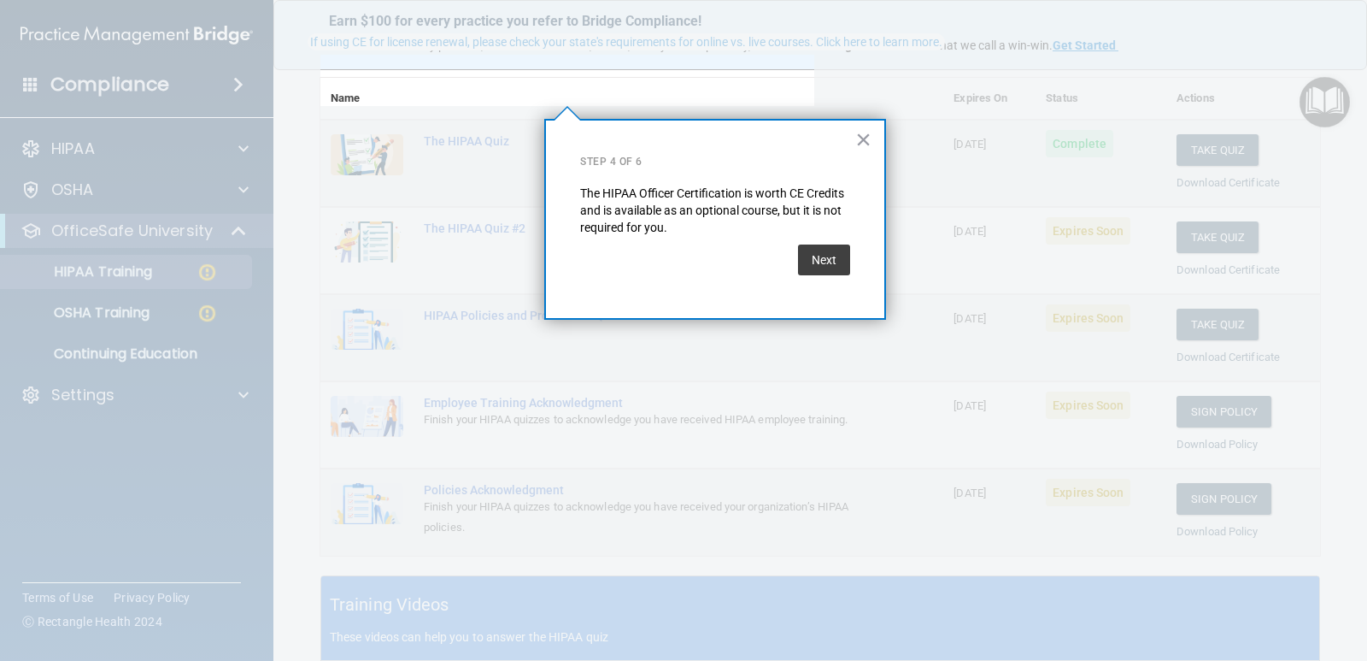
scroll to position [132, 0]
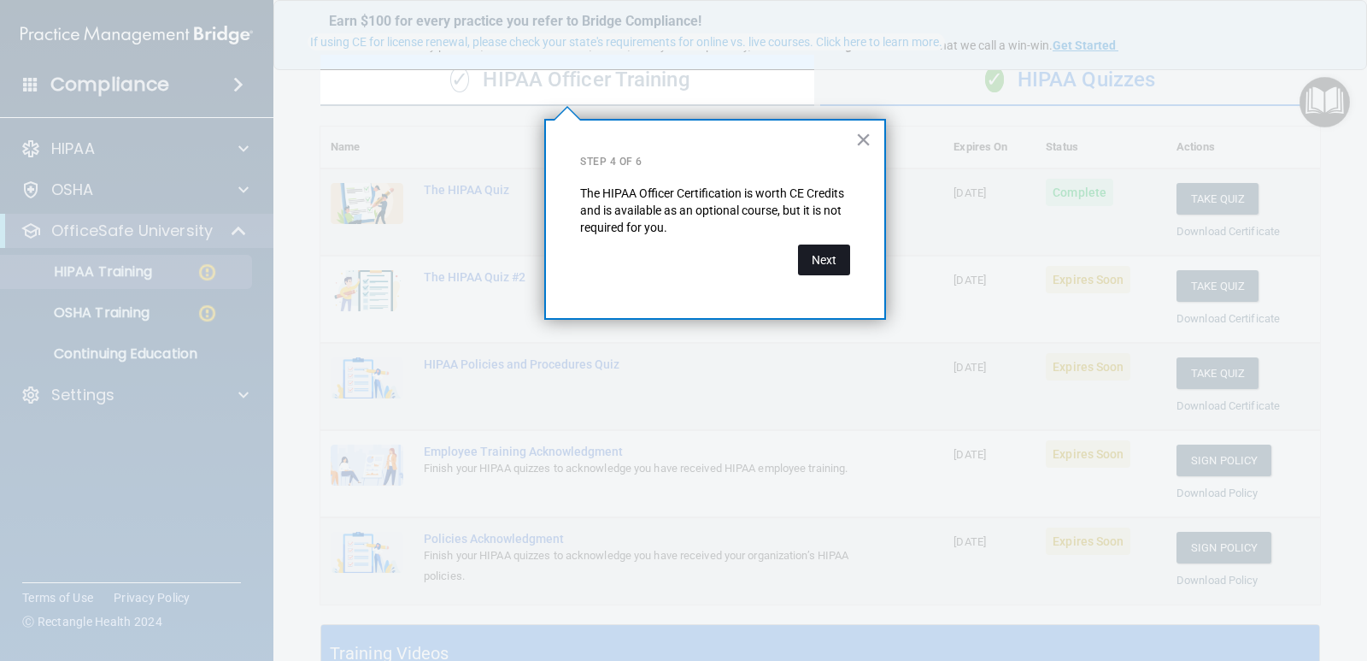
click at [841, 266] on button "Next" at bounding box center [824, 259] width 52 height 31
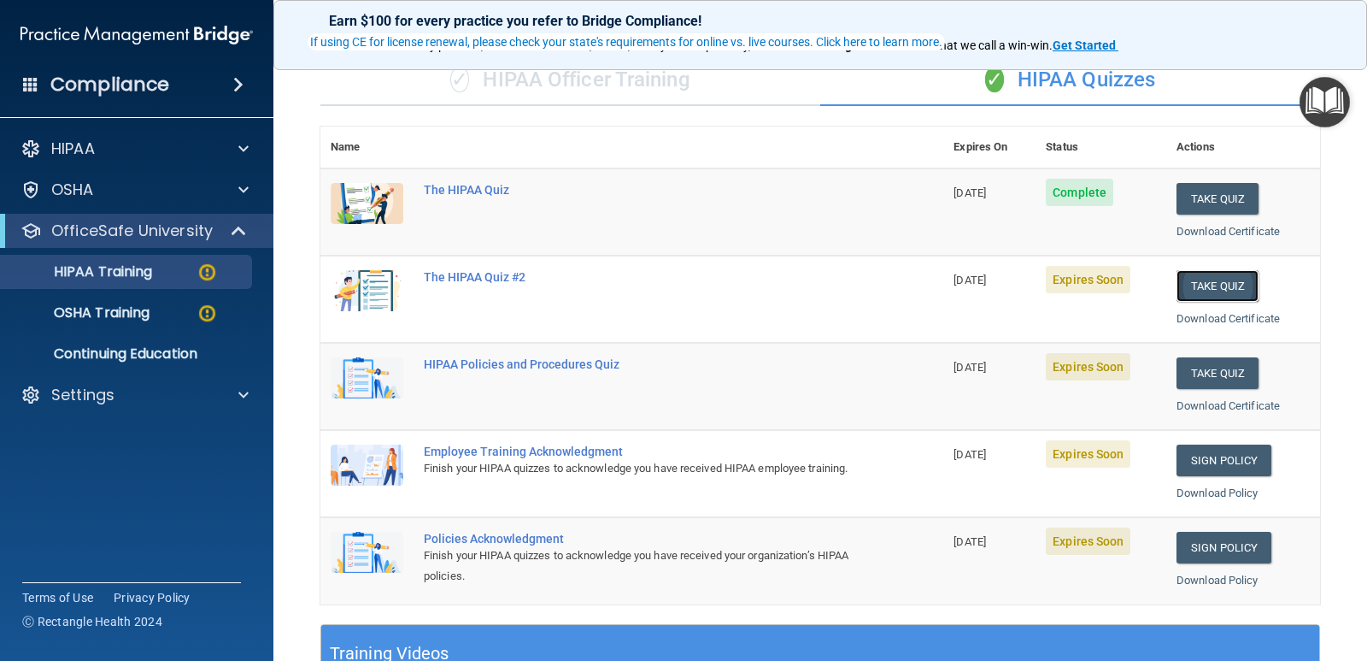
click at [1201, 283] on button "Take Quiz" at bounding box center [1218, 286] width 82 height 32
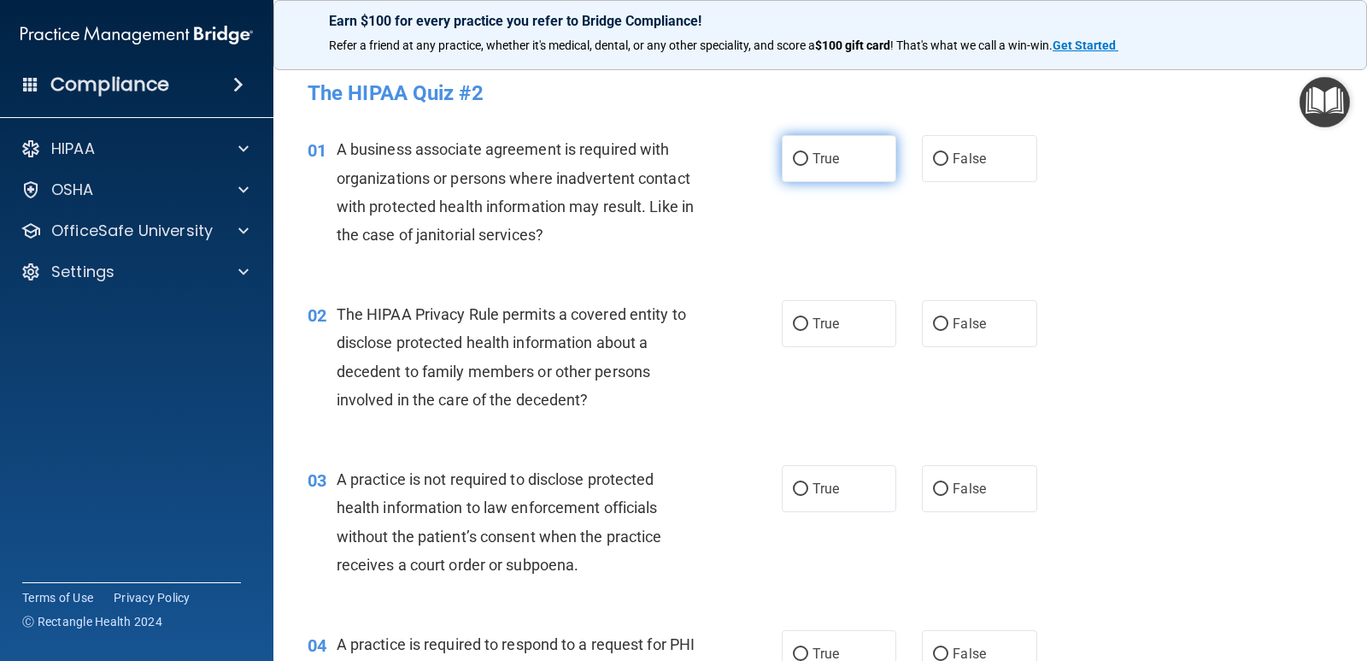
click at [799, 156] on input "True" at bounding box center [800, 159] width 15 height 13
radio input "true"
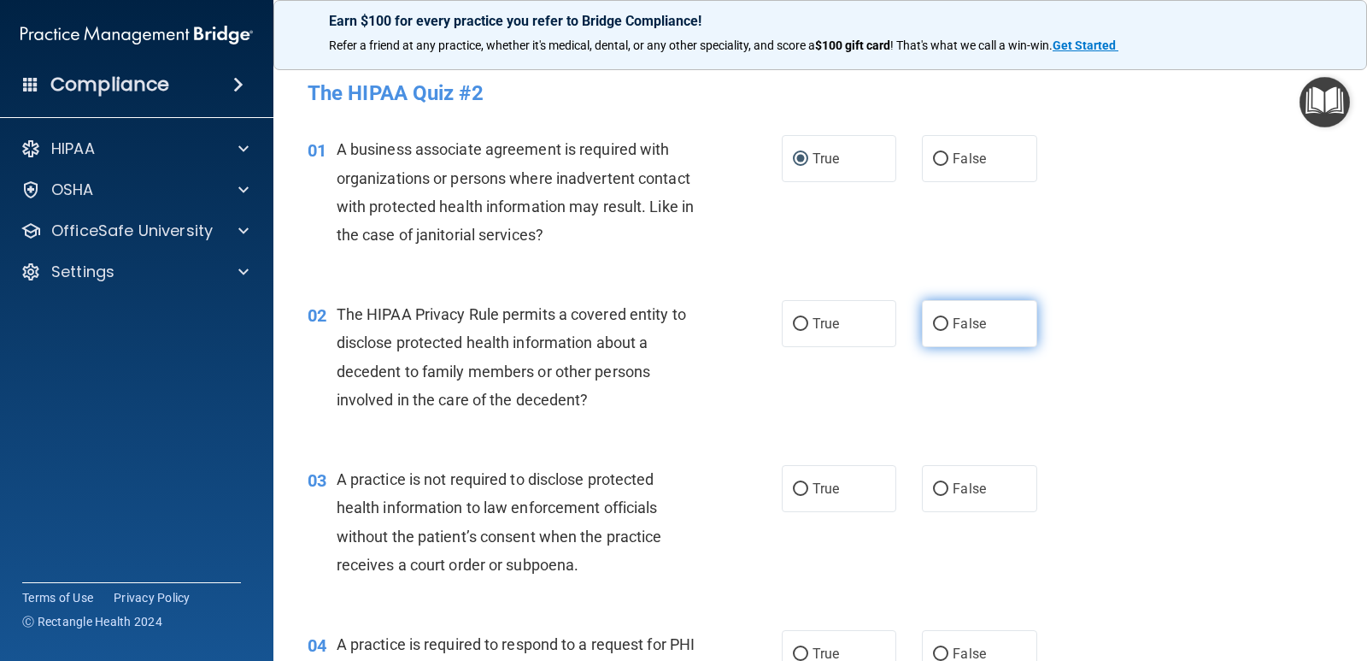
click at [933, 325] on input "False" at bounding box center [940, 324] width 15 height 13
radio input "true"
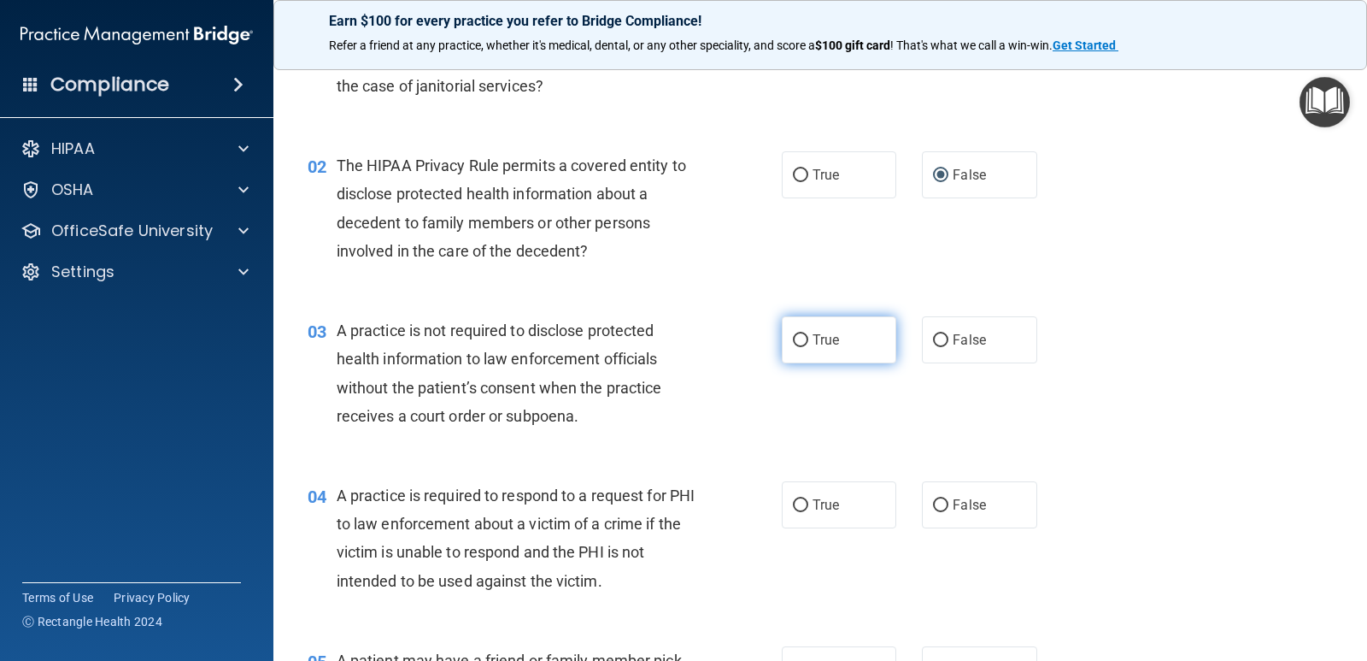
scroll to position [256, 0]
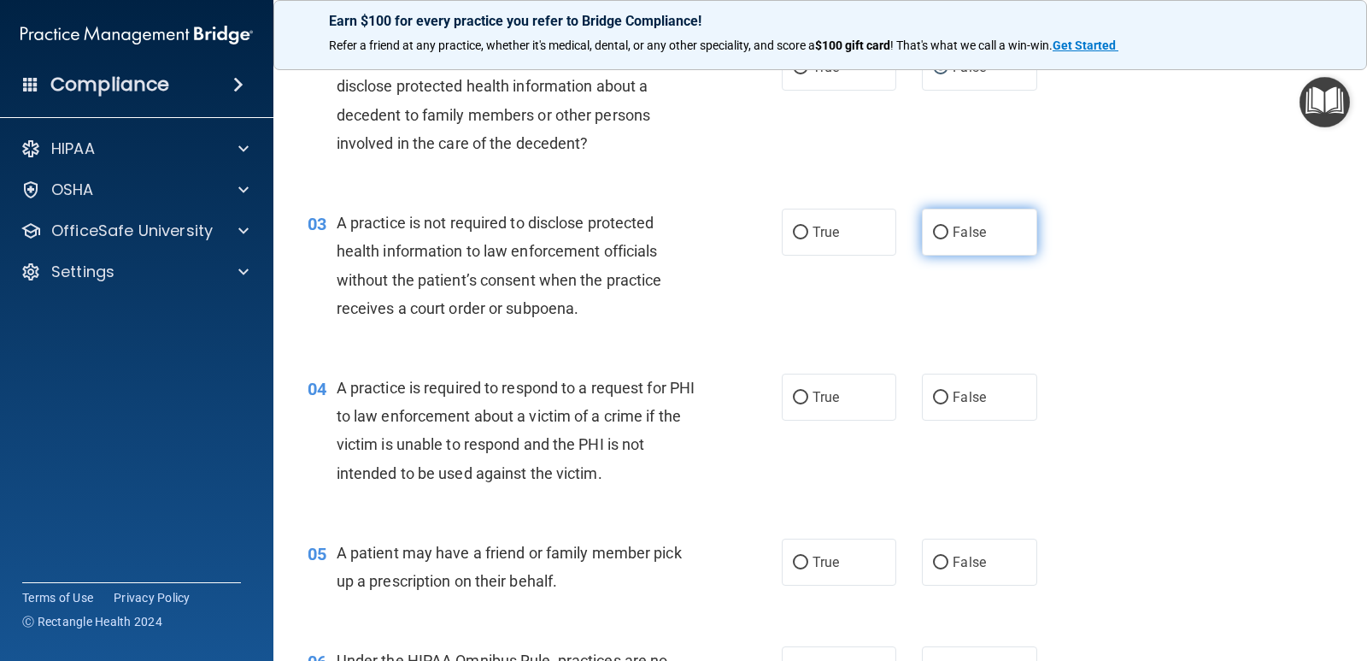
click at [937, 230] on input "False" at bounding box center [940, 232] width 15 height 13
radio input "true"
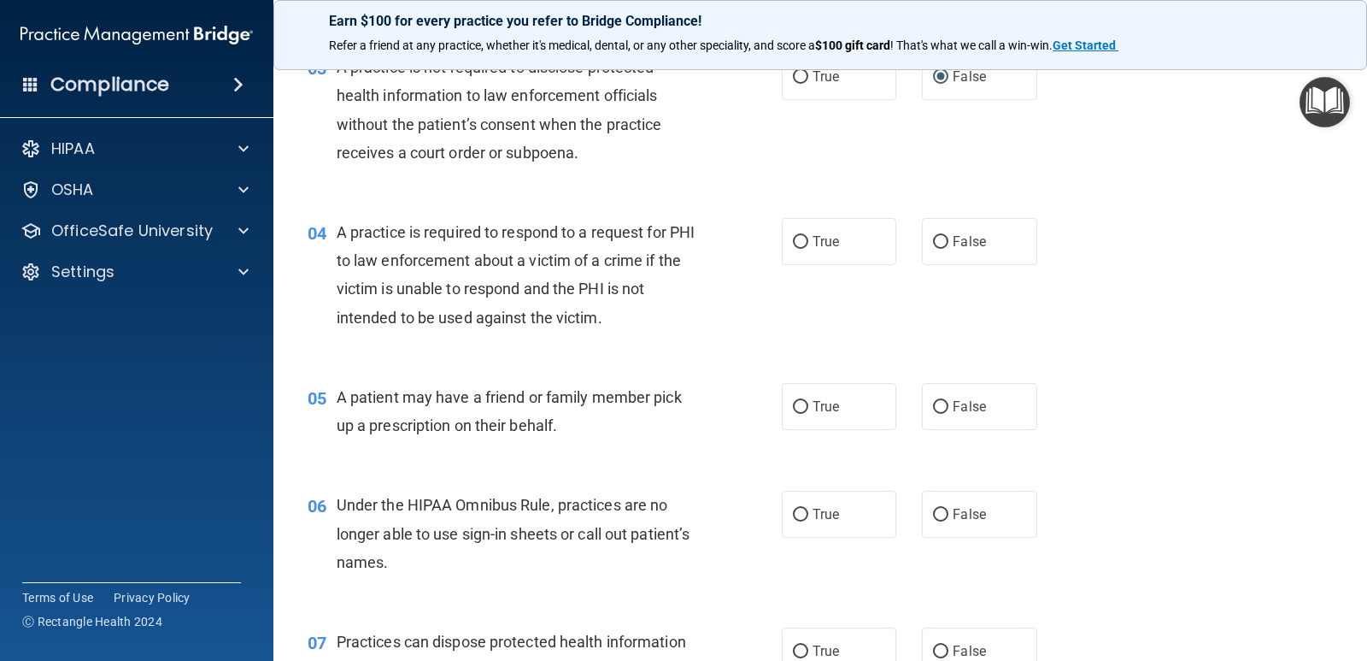
scroll to position [427, 0]
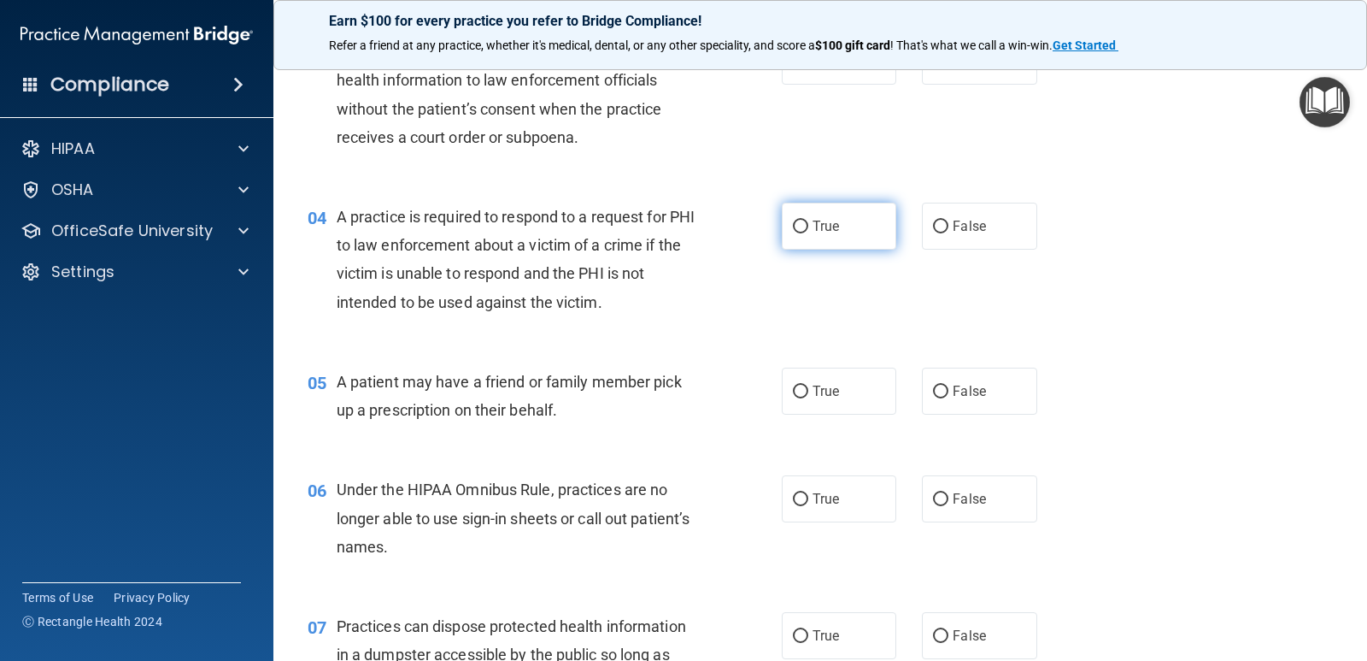
click at [793, 229] on input "True" at bounding box center [800, 226] width 15 height 13
radio input "true"
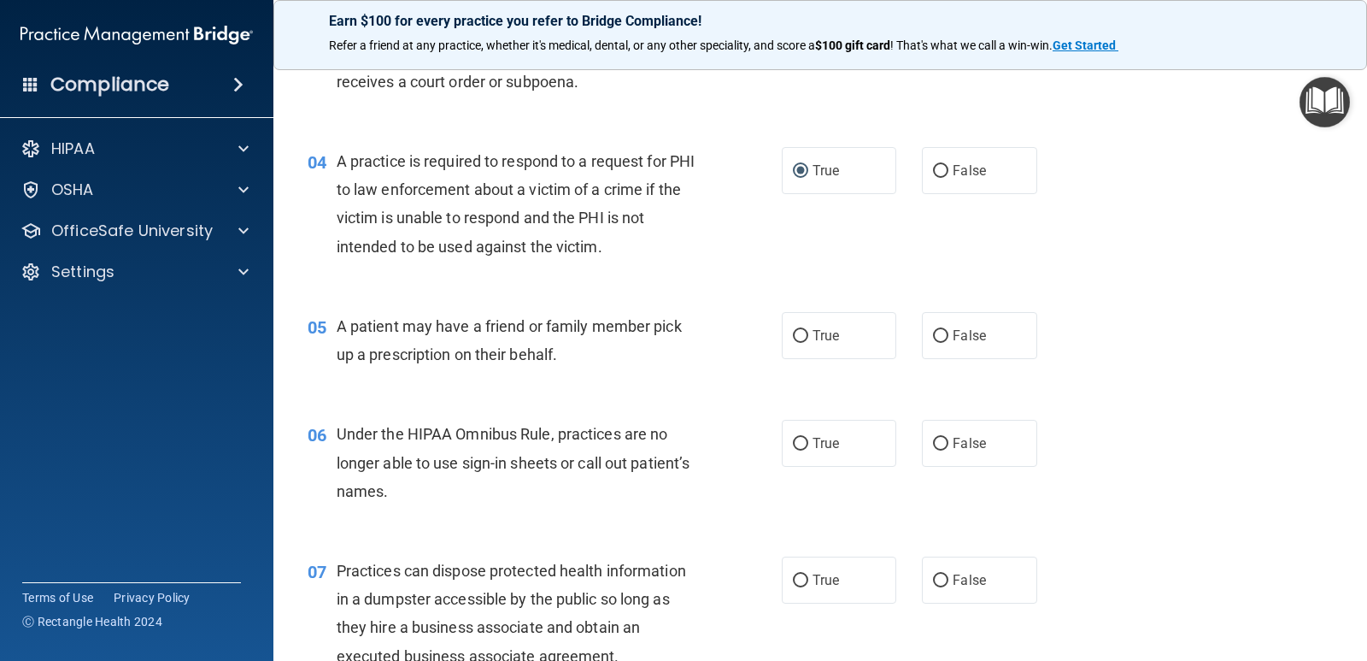
scroll to position [513, 0]
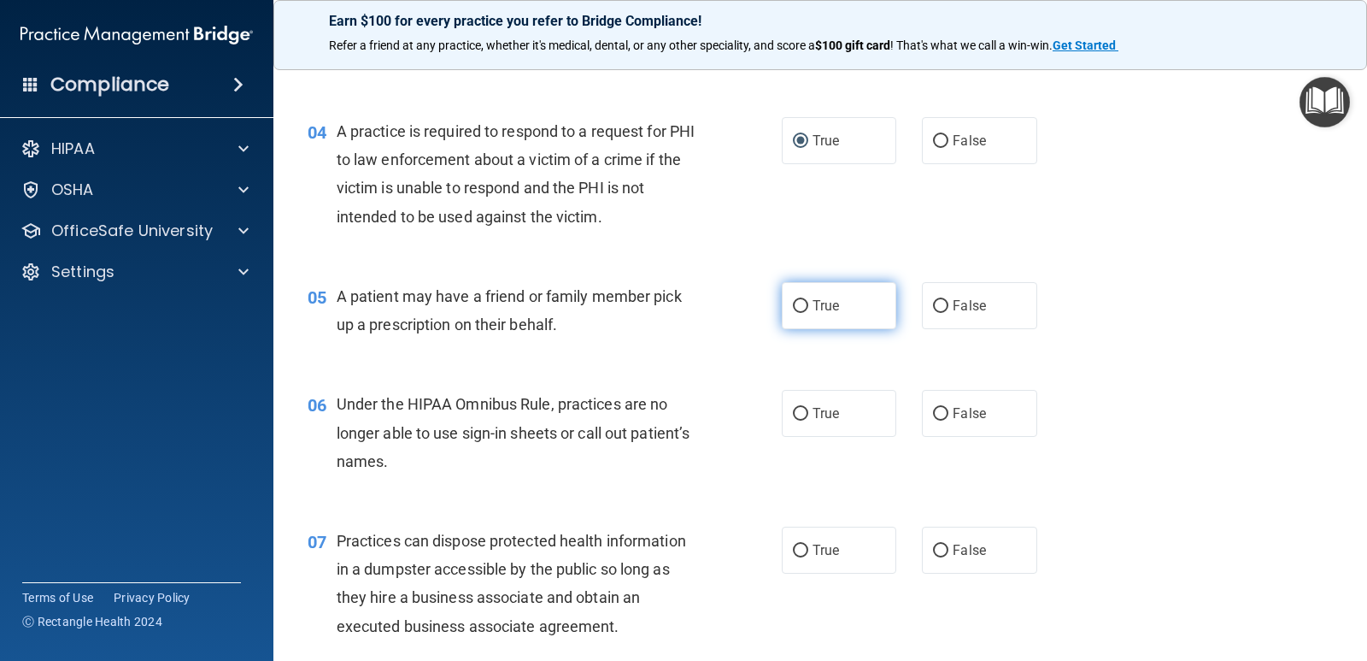
click at [793, 308] on input "True" at bounding box center [800, 306] width 15 height 13
radio input "true"
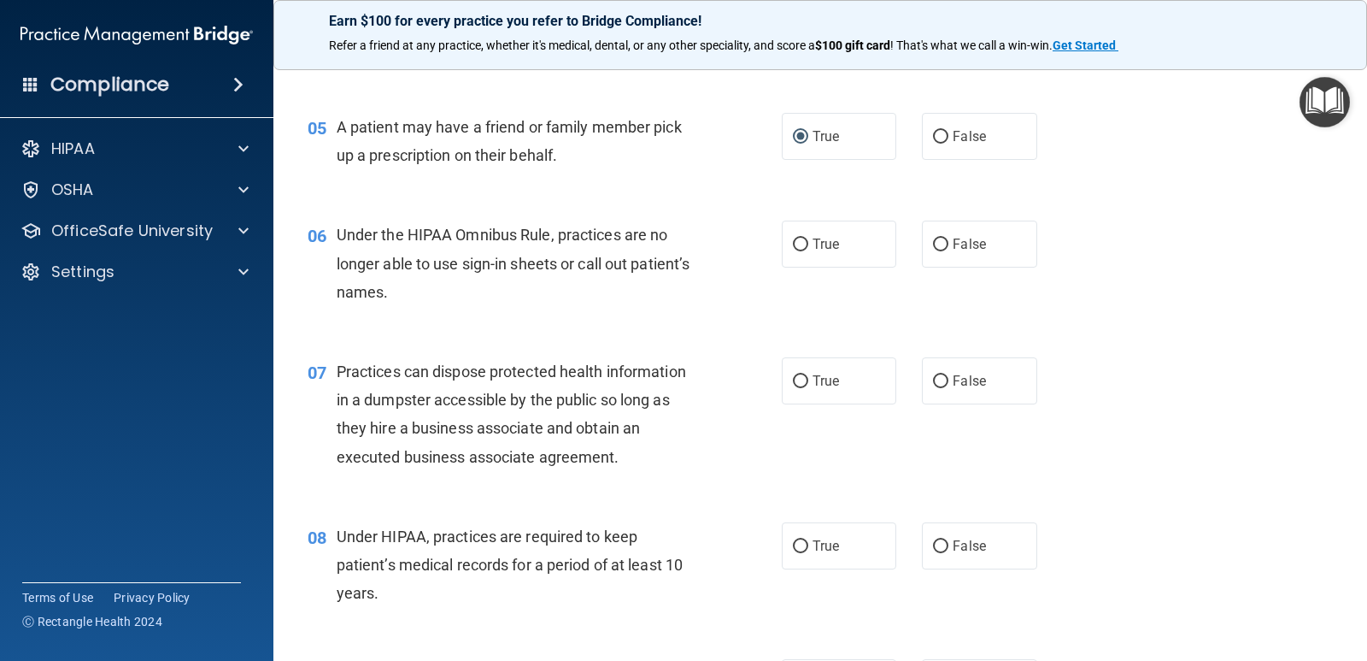
scroll to position [684, 0]
click at [793, 241] on input "True" at bounding box center [800, 243] width 15 height 13
radio input "true"
click at [933, 379] on input "False" at bounding box center [940, 379] width 15 height 13
radio input "true"
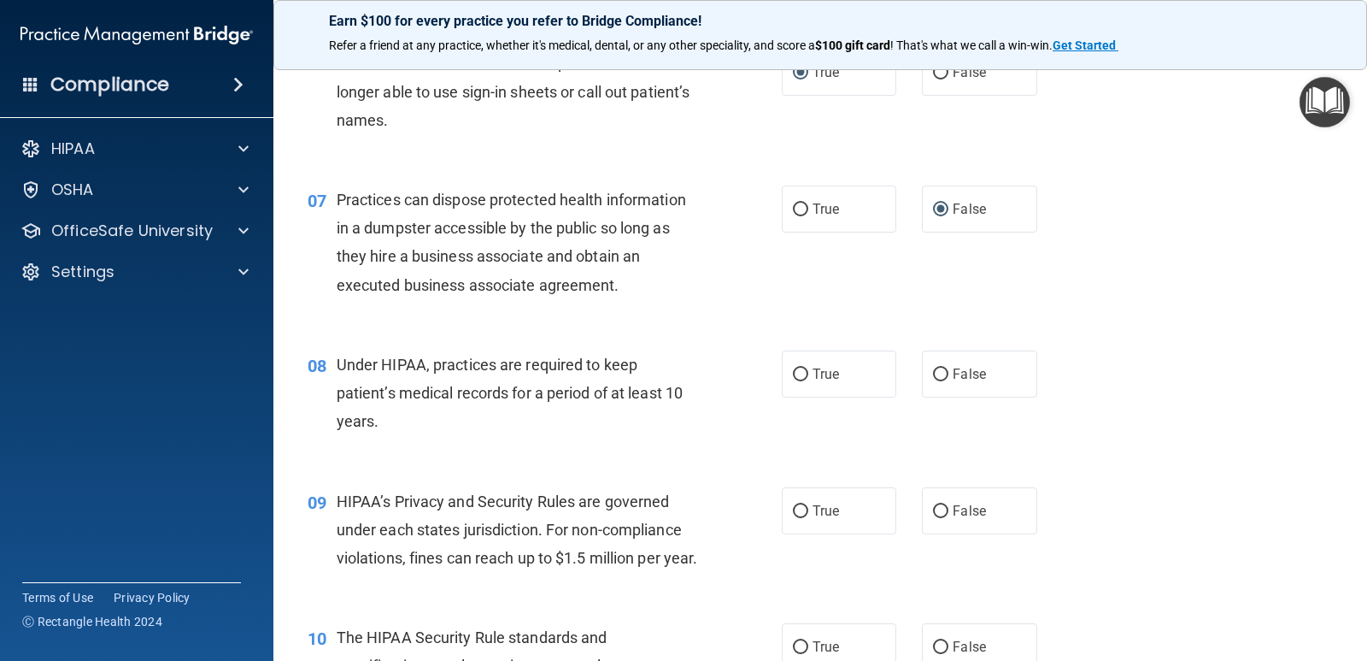
scroll to position [855, 0]
click at [933, 376] on input "False" at bounding box center [940, 373] width 15 height 13
radio input "true"
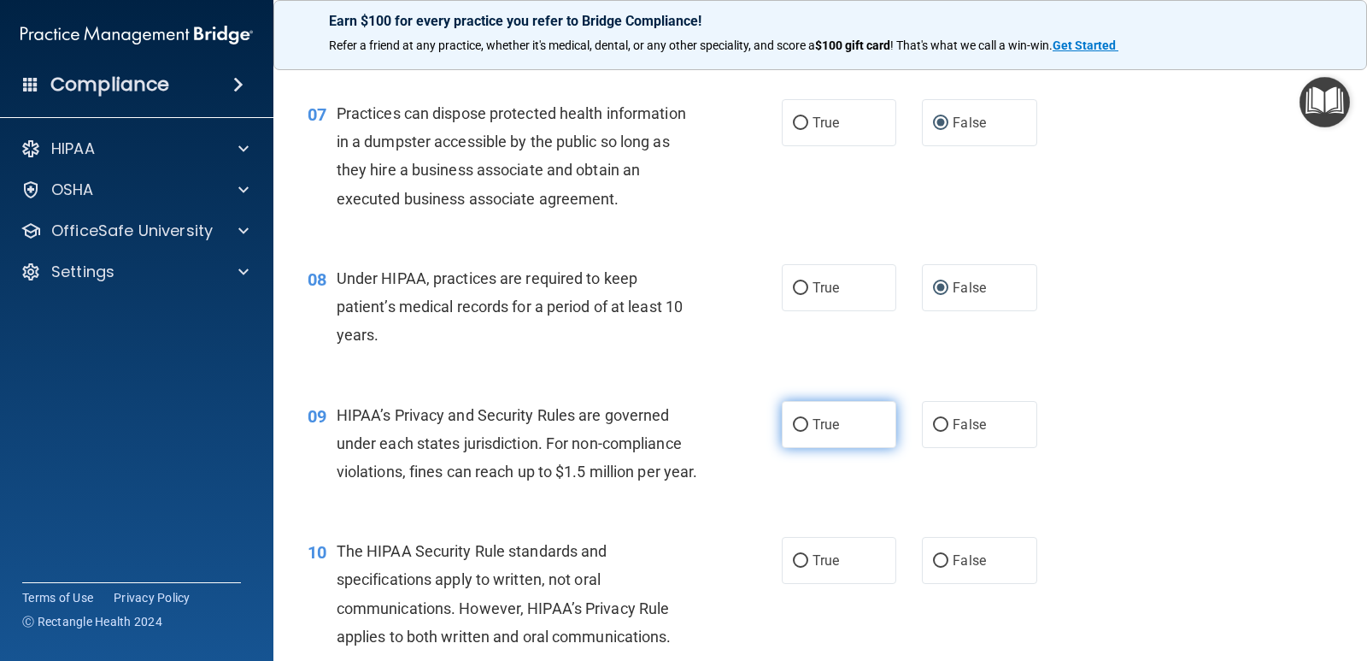
click at [793, 430] on input "True" at bounding box center [800, 425] width 15 height 13
radio input "true"
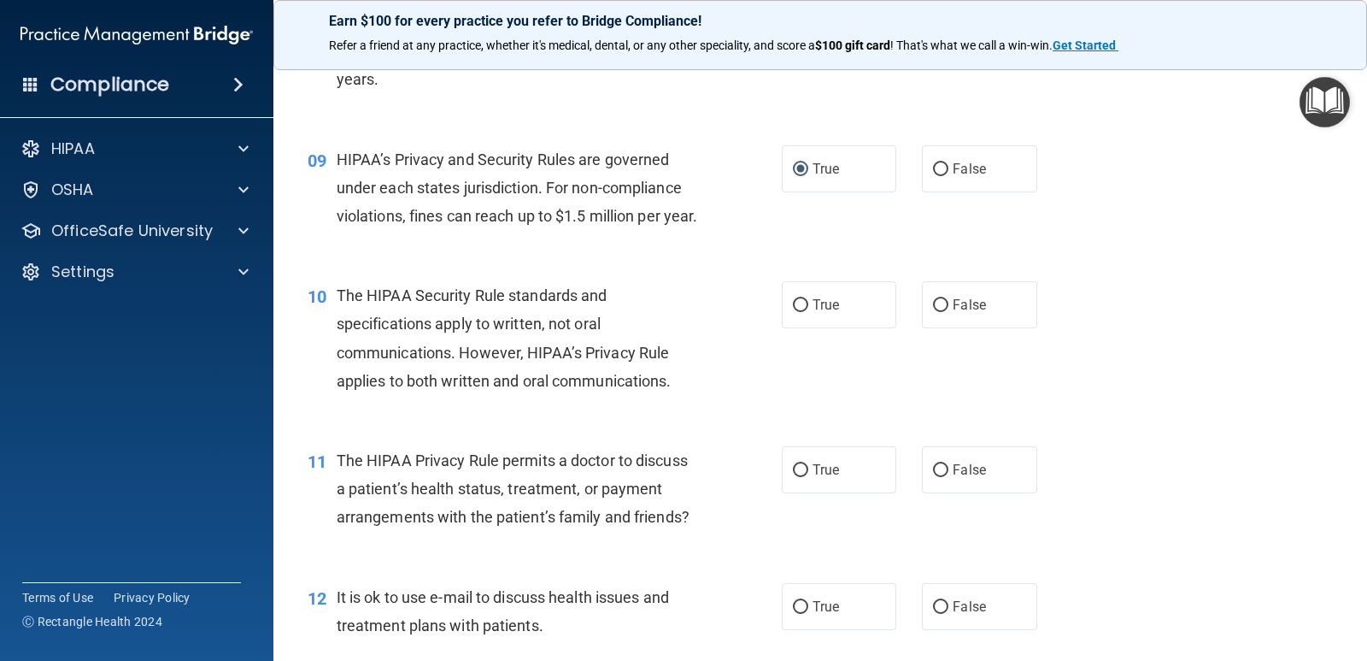
scroll to position [1196, 0]
drag, startPoint x: 523, startPoint y: 379, endPoint x: 667, endPoint y: 383, distance: 144.5
click at [667, 383] on span "The HIPAA Security Rule standards and specifications apply to written, not oral…" at bounding box center [504, 336] width 335 height 103
copy span "HIPAA’s Privacy Rule"
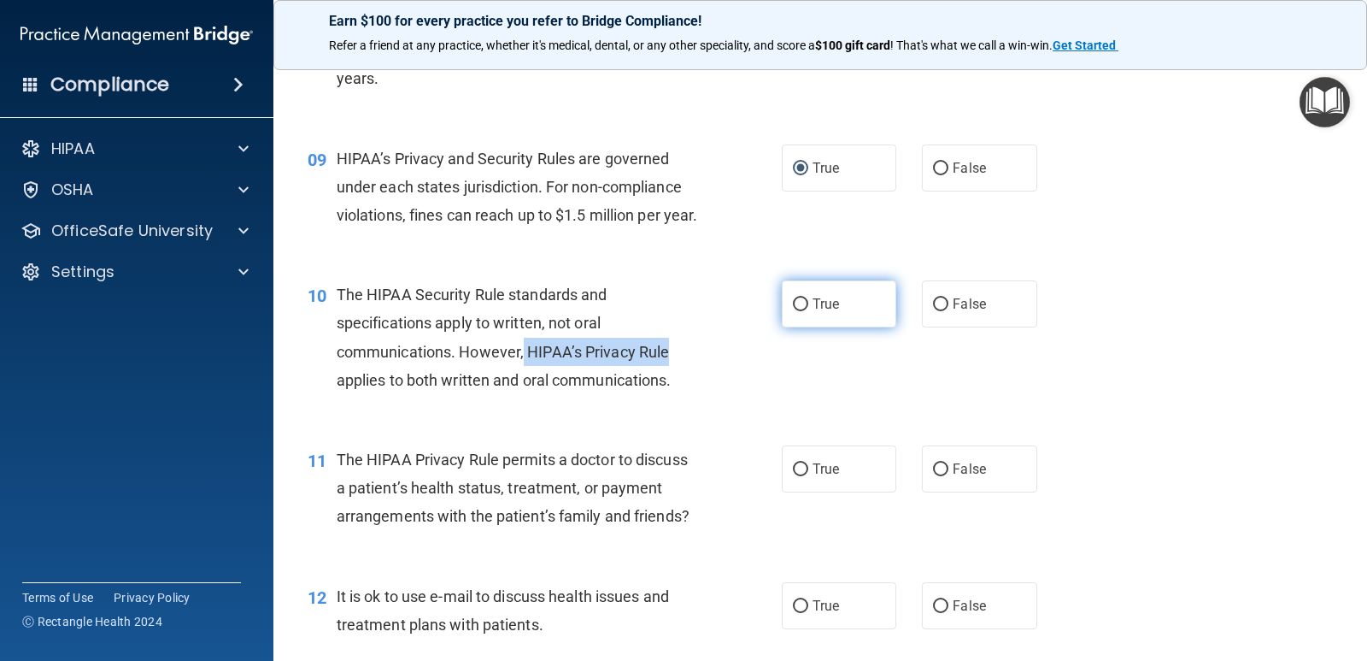
click at [796, 311] on input "True" at bounding box center [800, 304] width 15 height 13
radio input "true"
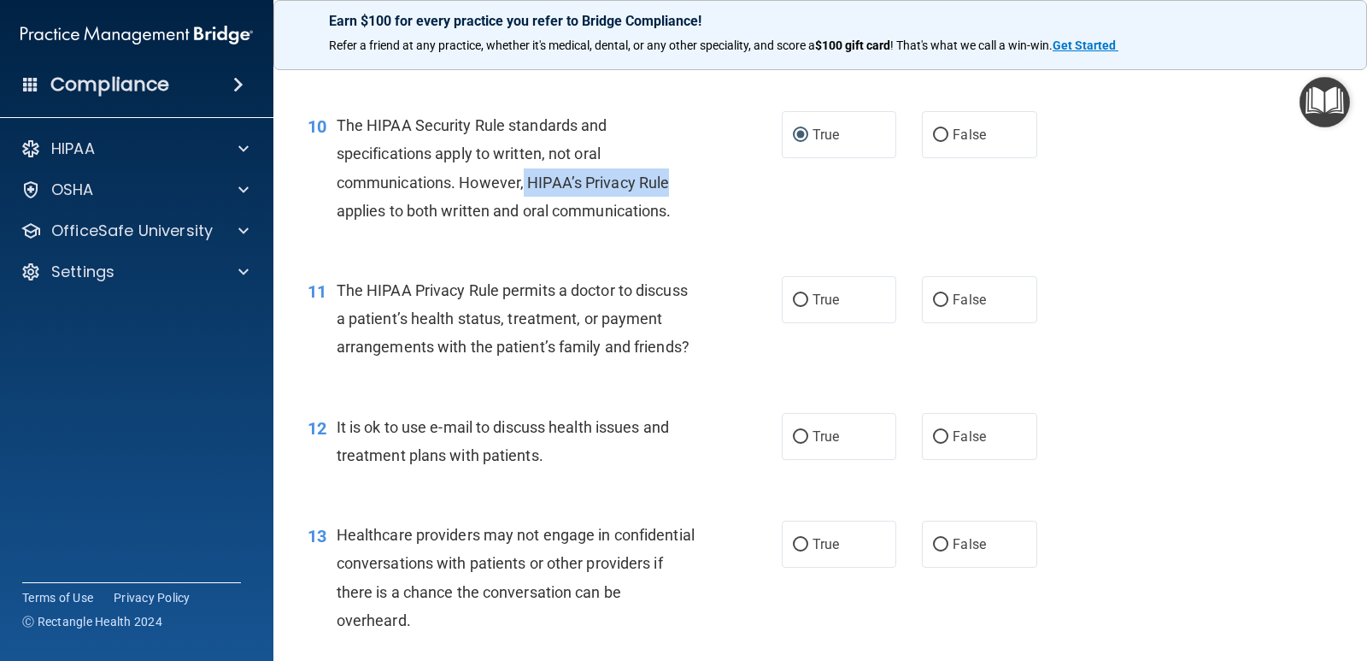
scroll to position [1367, 0]
click at [936, 305] on input "False" at bounding box center [940, 298] width 15 height 13
radio input "true"
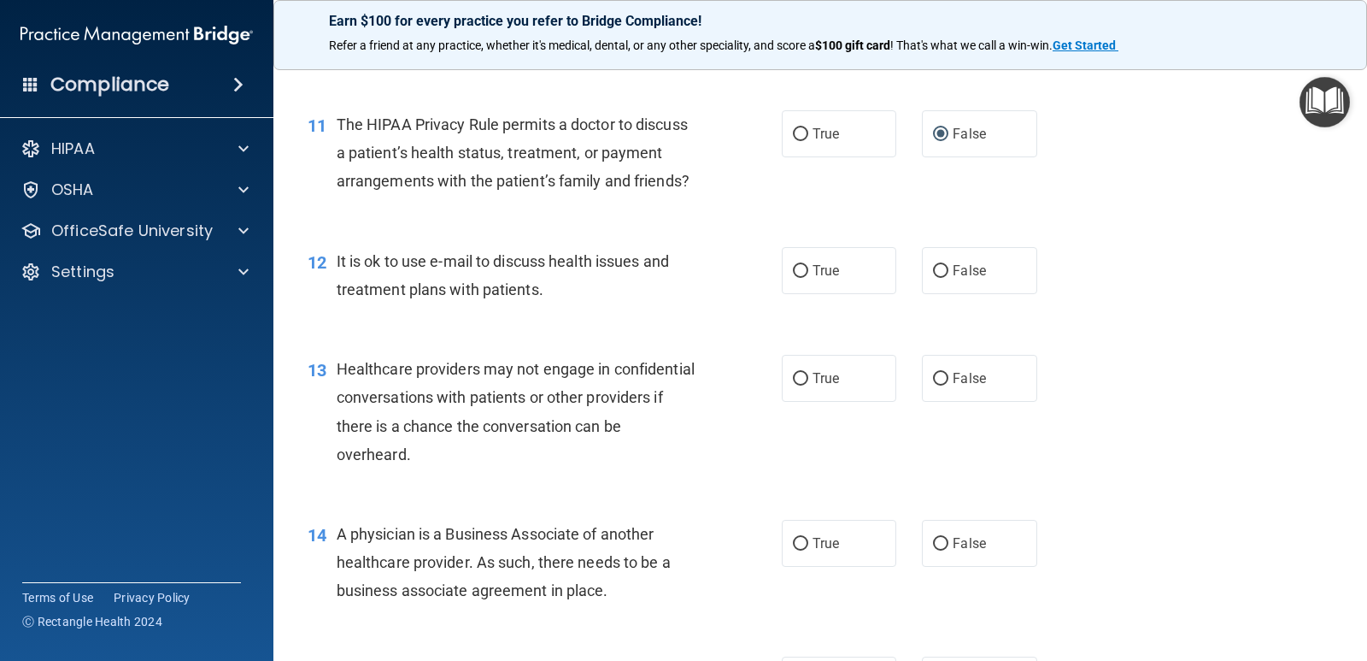
scroll to position [1538, 0]
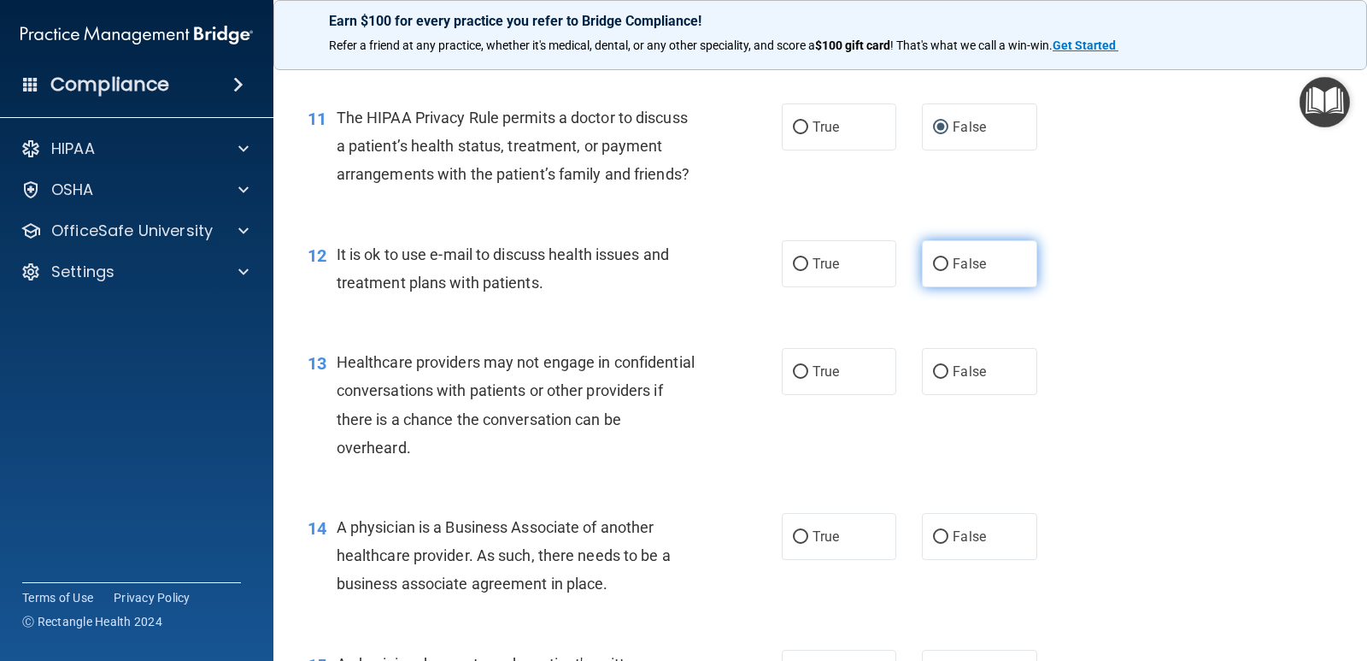
click at [934, 271] on input "False" at bounding box center [940, 264] width 15 height 13
radio input "true"
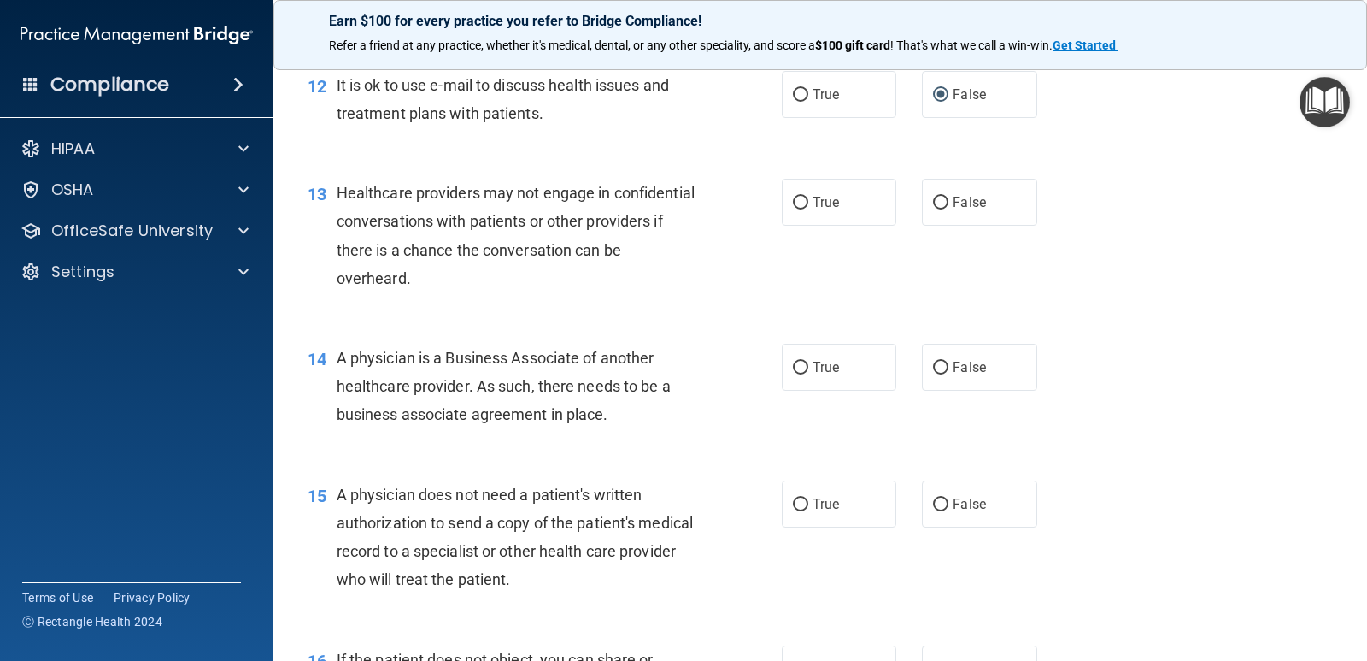
scroll to position [1709, 0]
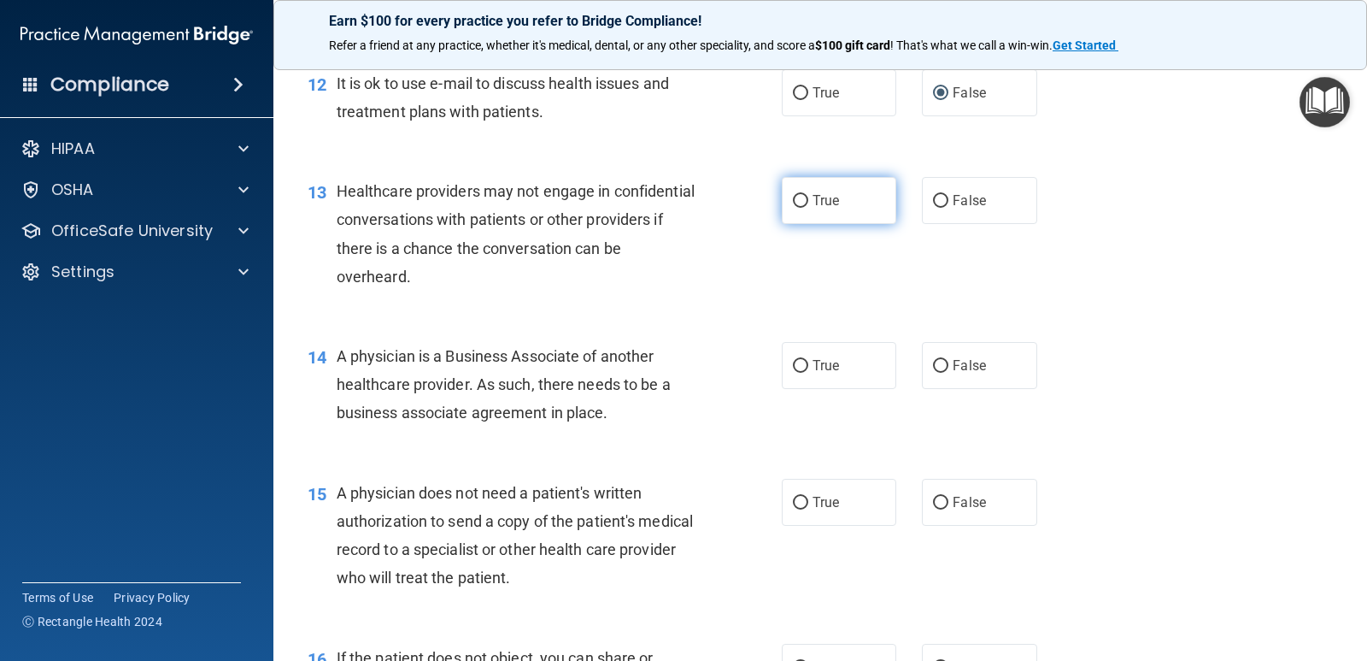
click at [796, 208] on input "True" at bounding box center [800, 201] width 15 height 13
radio input "true"
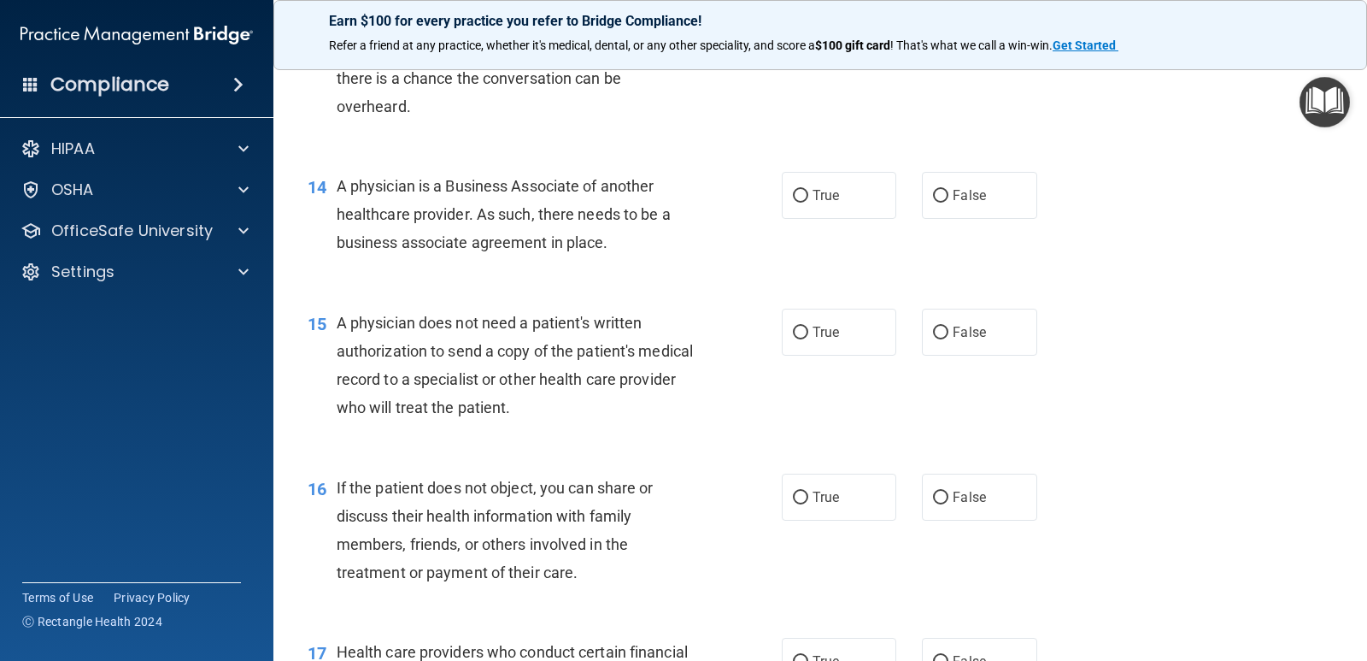
scroll to position [1880, 0]
click at [793, 202] on input "True" at bounding box center [800, 195] width 15 height 13
radio input "true"
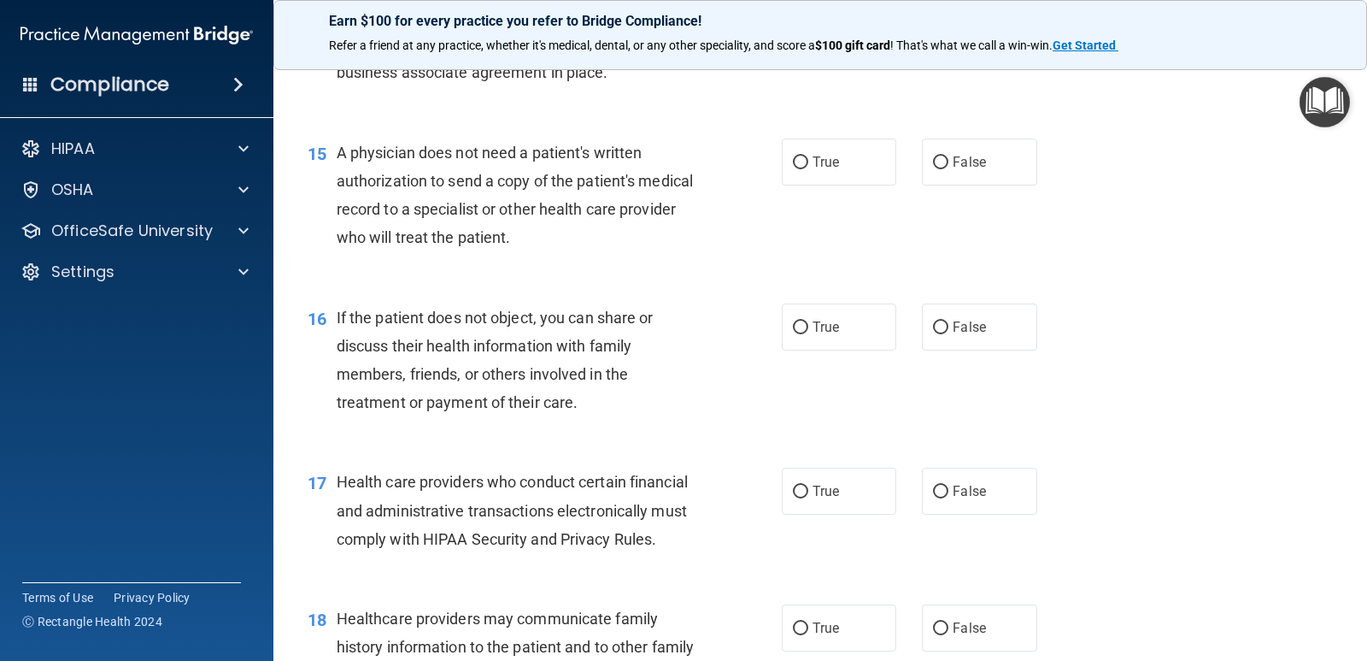
scroll to position [2051, 0]
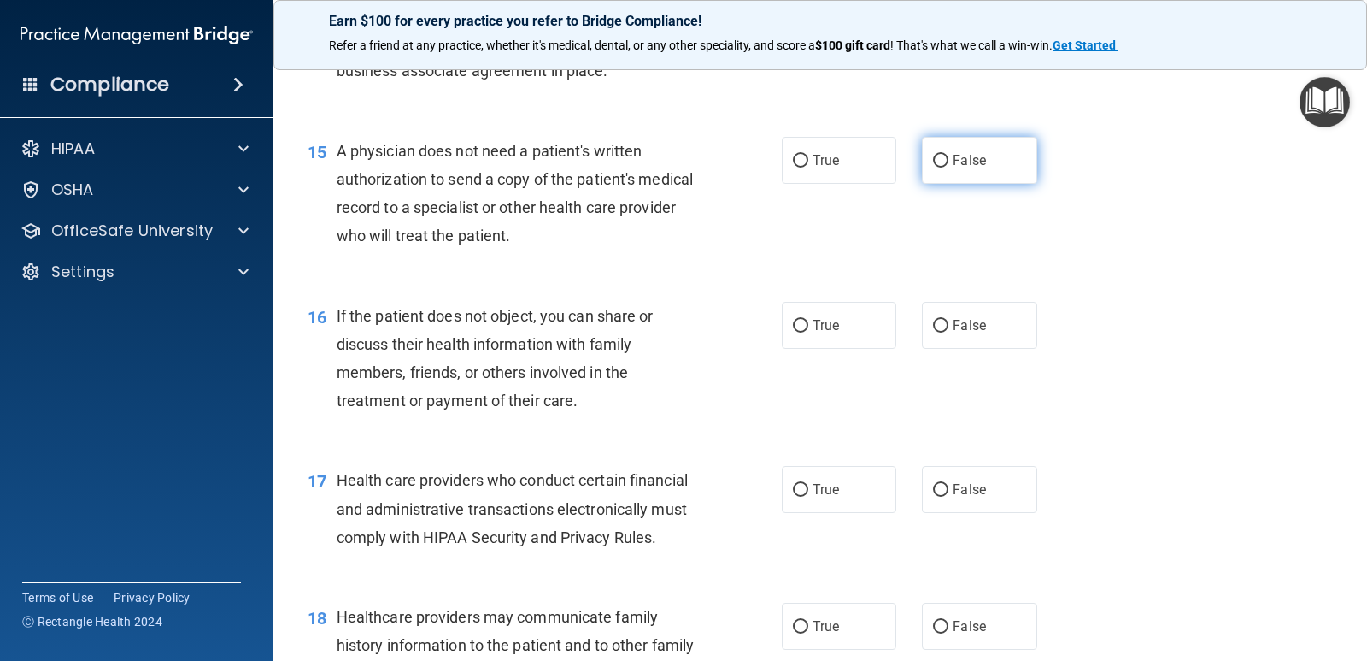
click at [934, 167] on input "False" at bounding box center [940, 161] width 15 height 13
radio input "true"
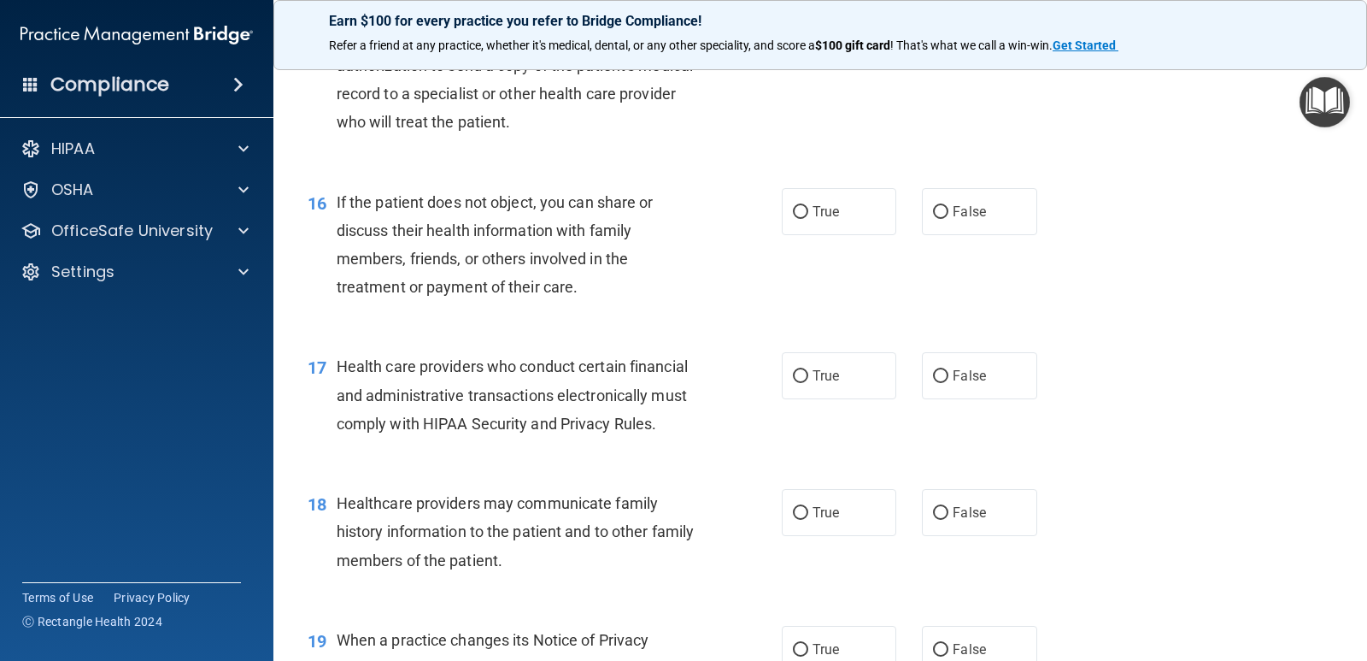
scroll to position [2136, 0]
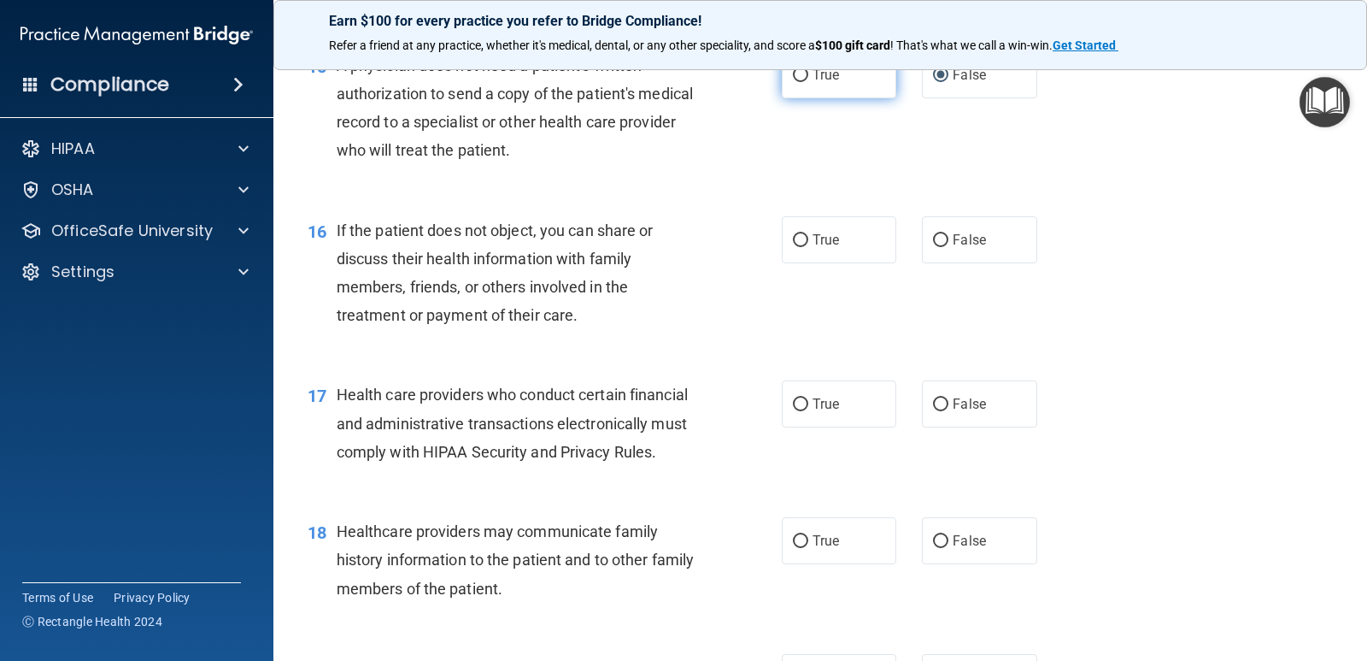
click at [797, 82] on input "True" at bounding box center [800, 75] width 15 height 13
radio input "true"
radio input "false"
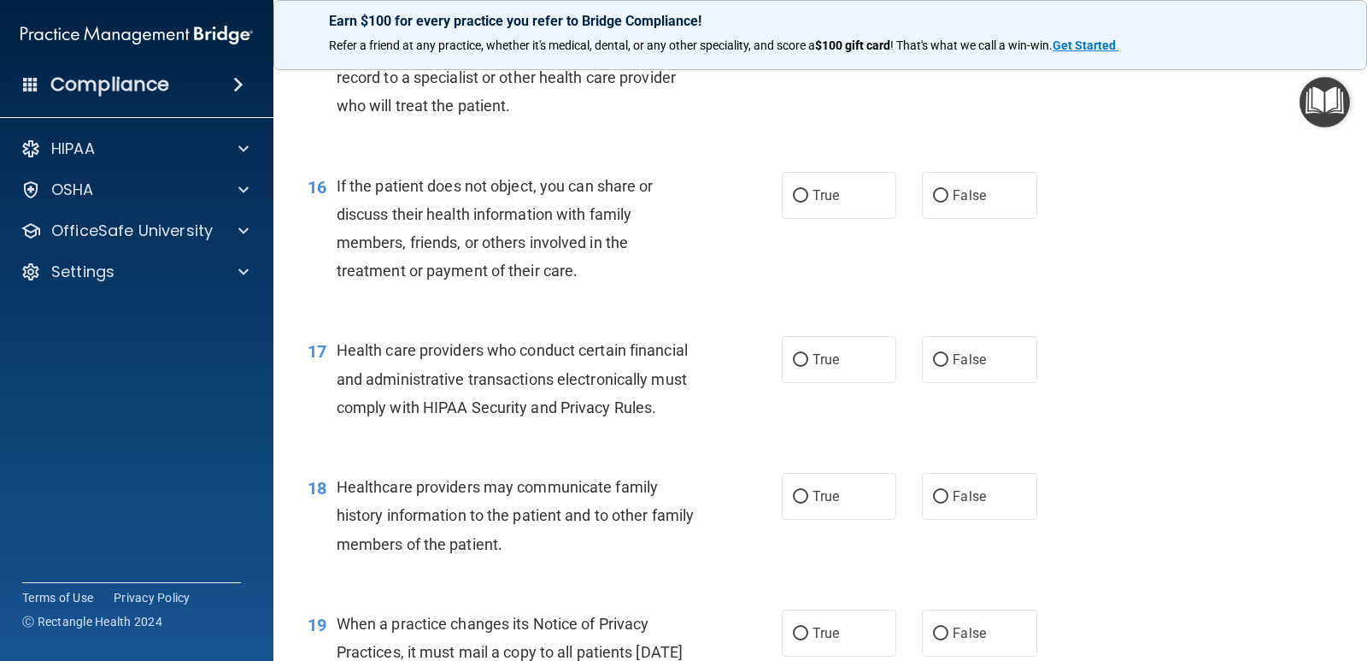
scroll to position [2222, 0]
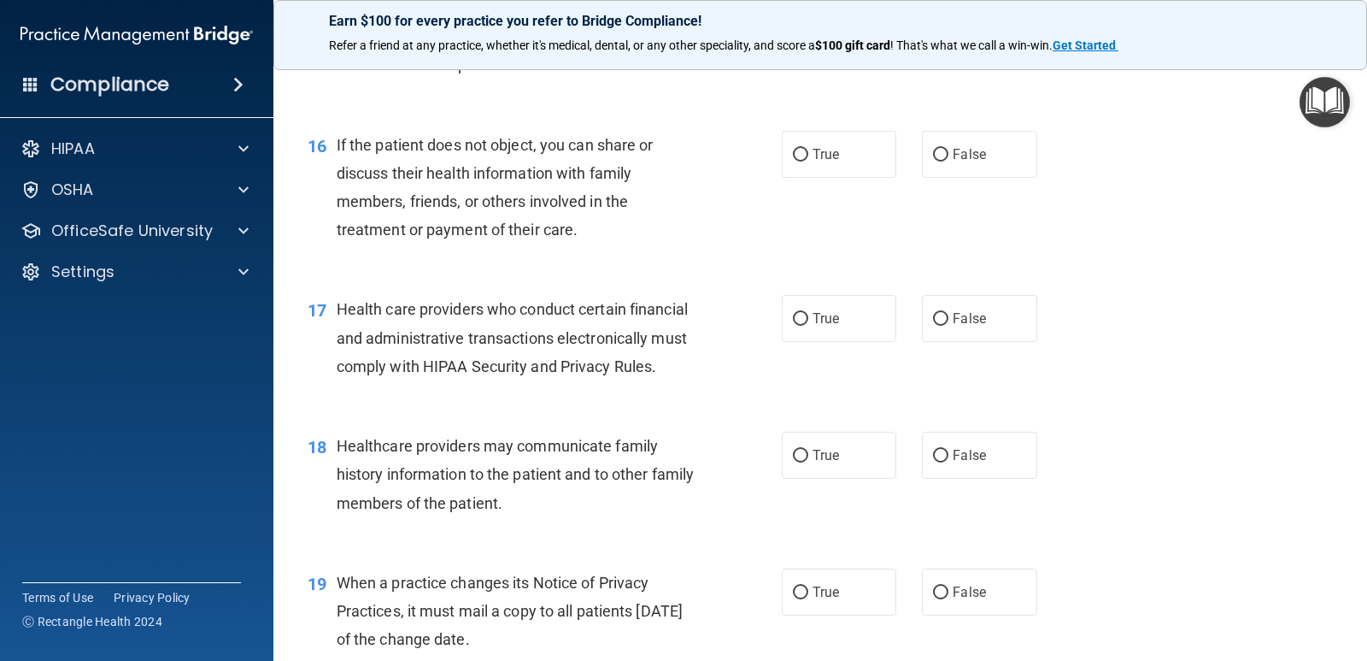
drag, startPoint x: 797, startPoint y: 179, endPoint x: 770, endPoint y: 214, distance: 43.8
click at [796, 162] on input "True" at bounding box center [800, 155] width 15 height 13
radio input "true"
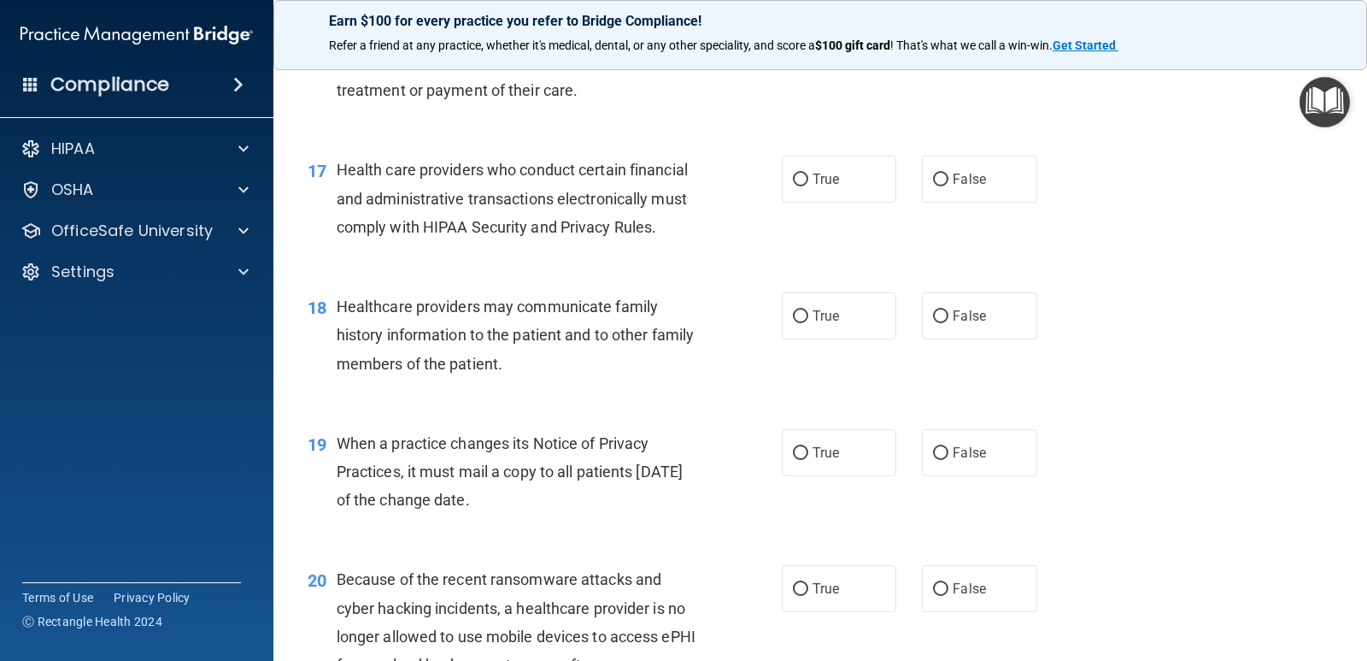
scroll to position [2393, 0]
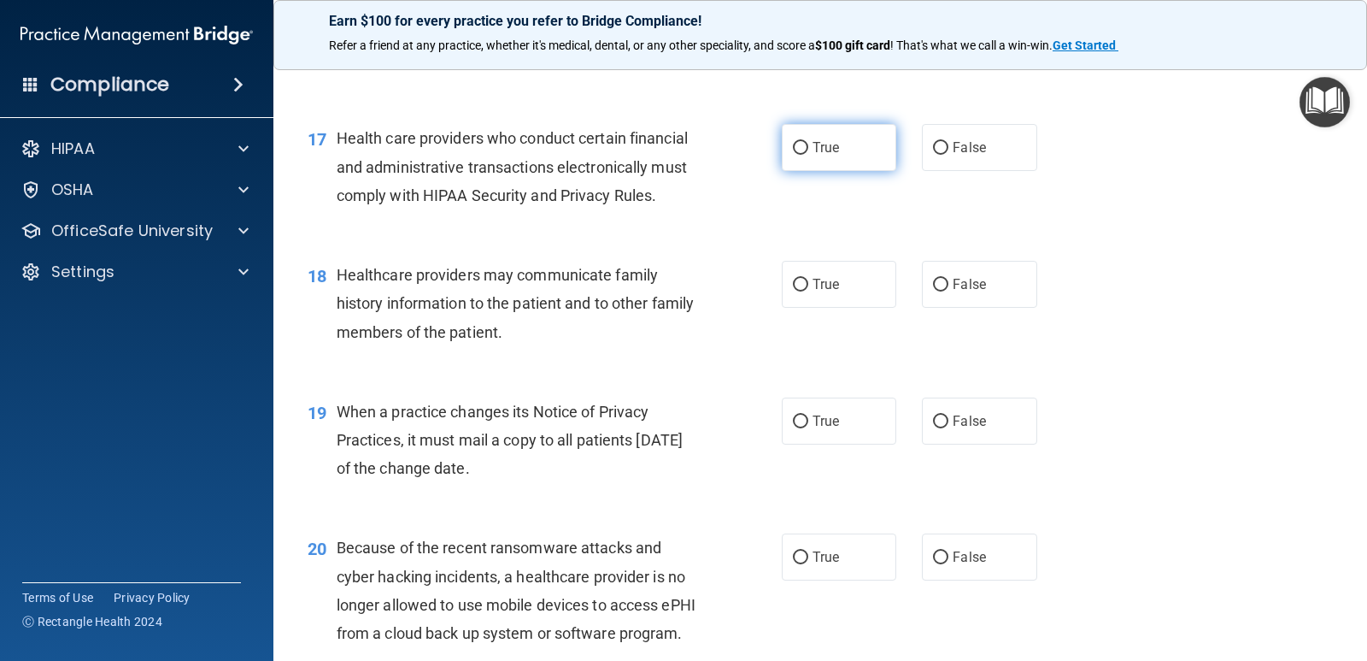
click at [800, 155] on input "True" at bounding box center [800, 148] width 15 height 13
radio input "true"
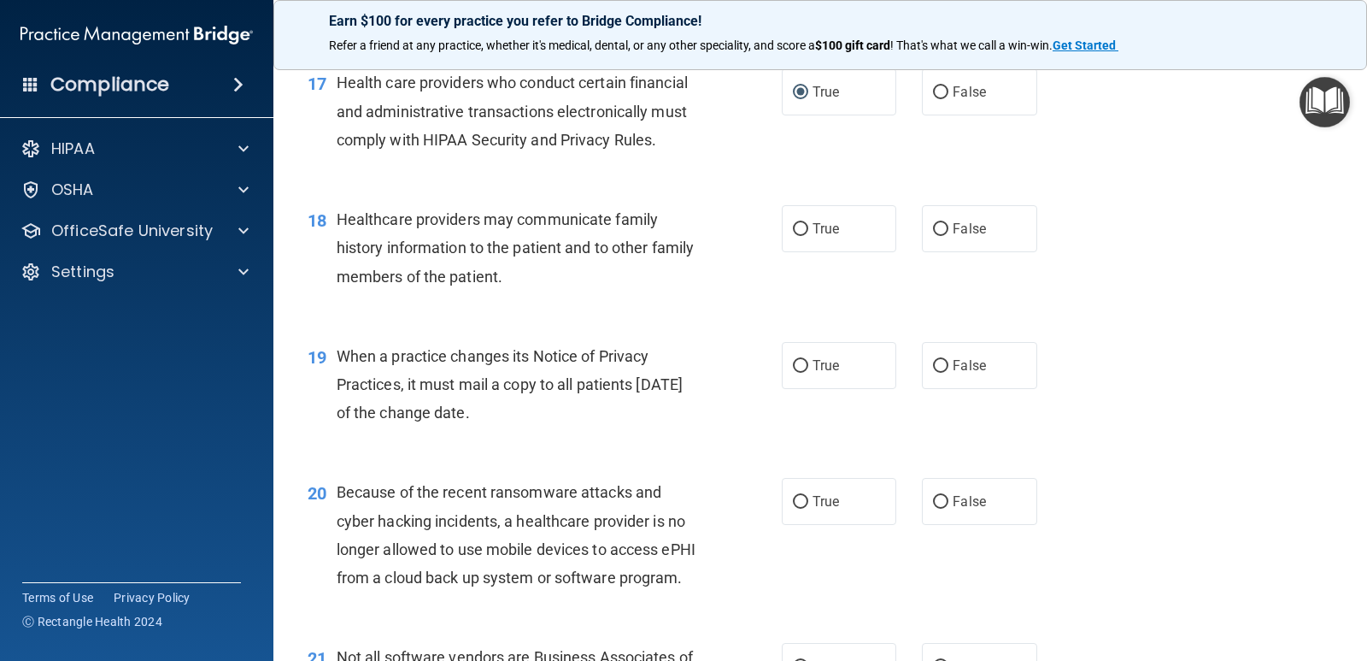
scroll to position [2478, 0]
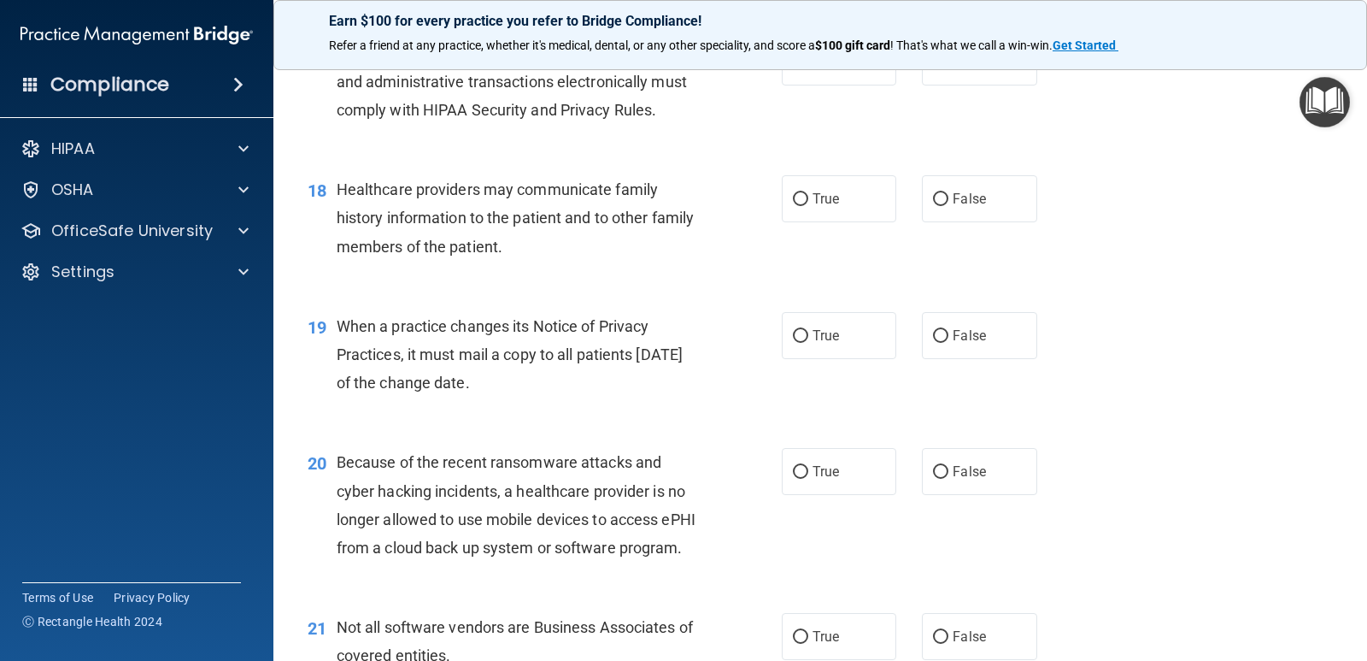
drag, startPoint x: 929, startPoint y: 223, endPoint x: 911, endPoint y: 239, distance: 24.2
click at [933, 206] on input "False" at bounding box center [940, 199] width 15 height 13
radio input "true"
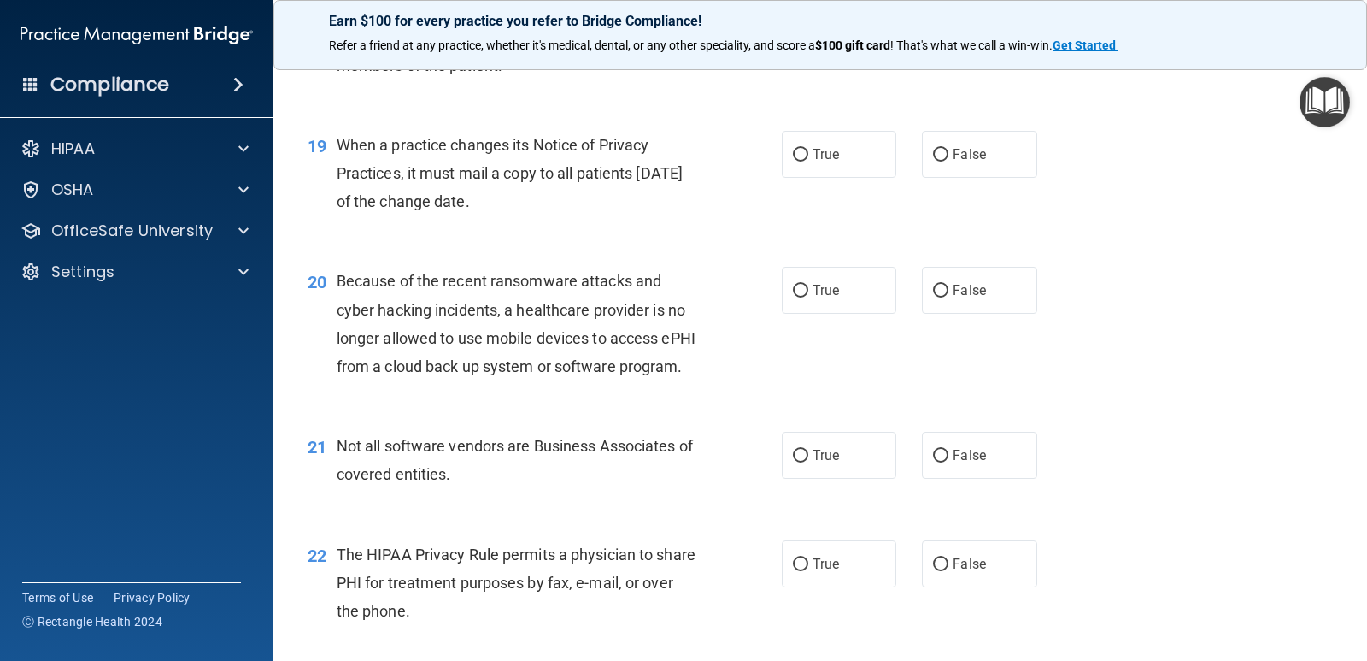
scroll to position [2734, 0]
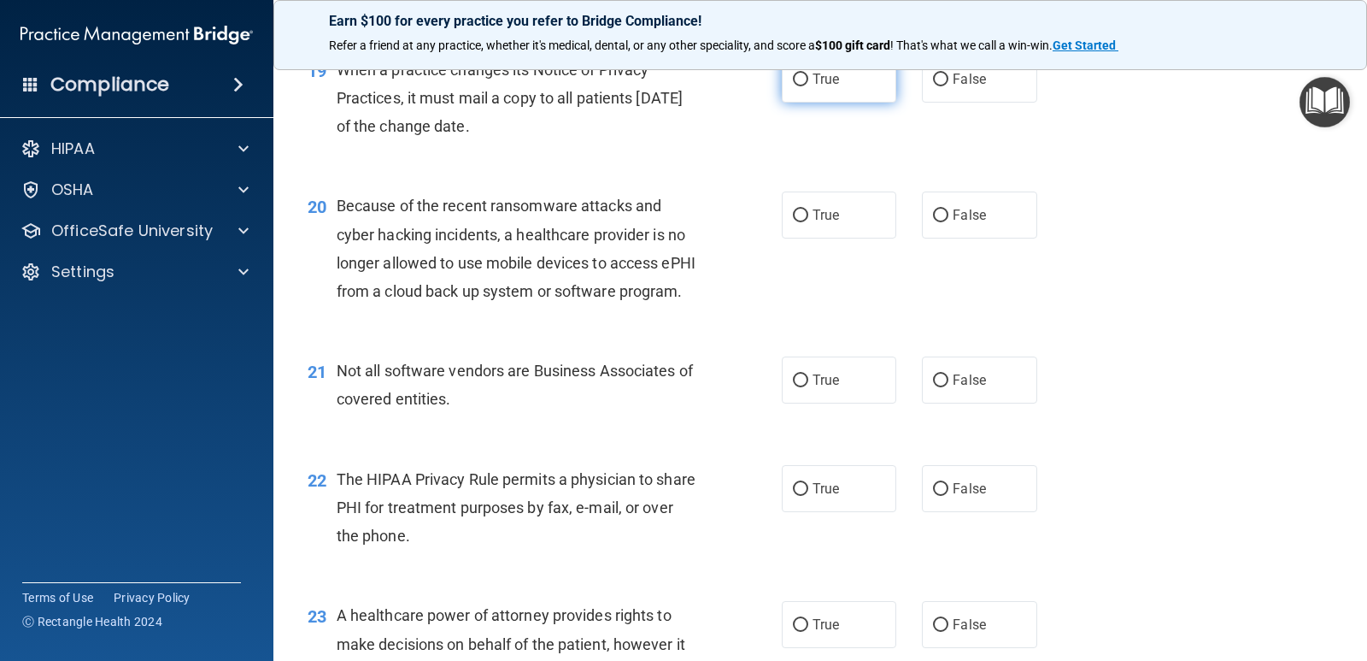
click at [795, 86] on input "True" at bounding box center [800, 79] width 15 height 13
radio input "true"
click at [795, 222] on input "True" at bounding box center [800, 215] width 15 height 13
radio input "true"
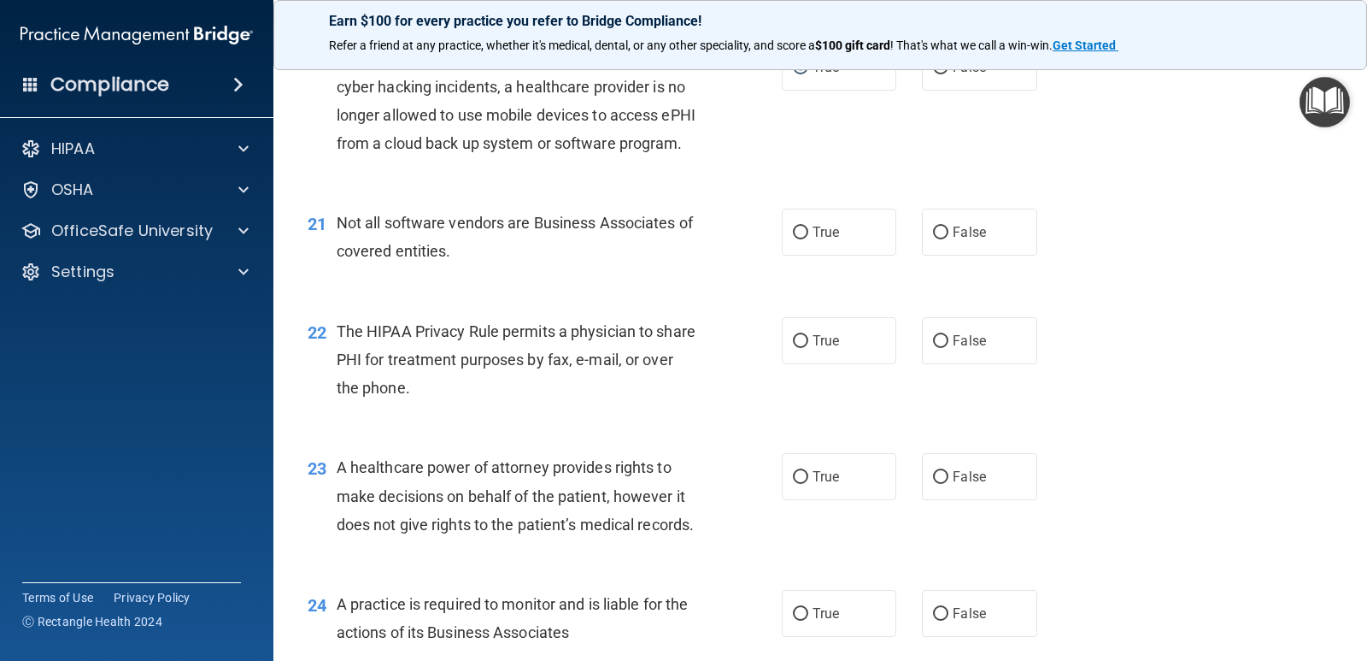
scroll to position [2905, 0]
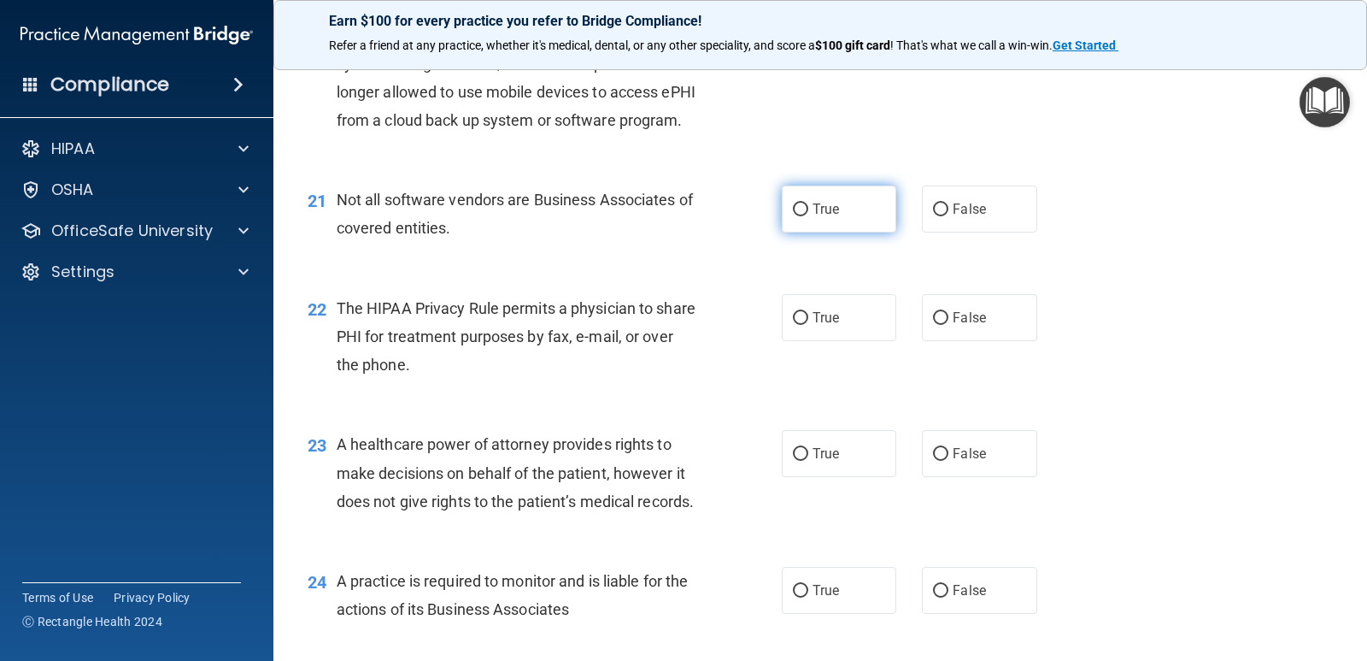
click at [793, 216] on input "True" at bounding box center [800, 209] width 15 height 13
radio input "true"
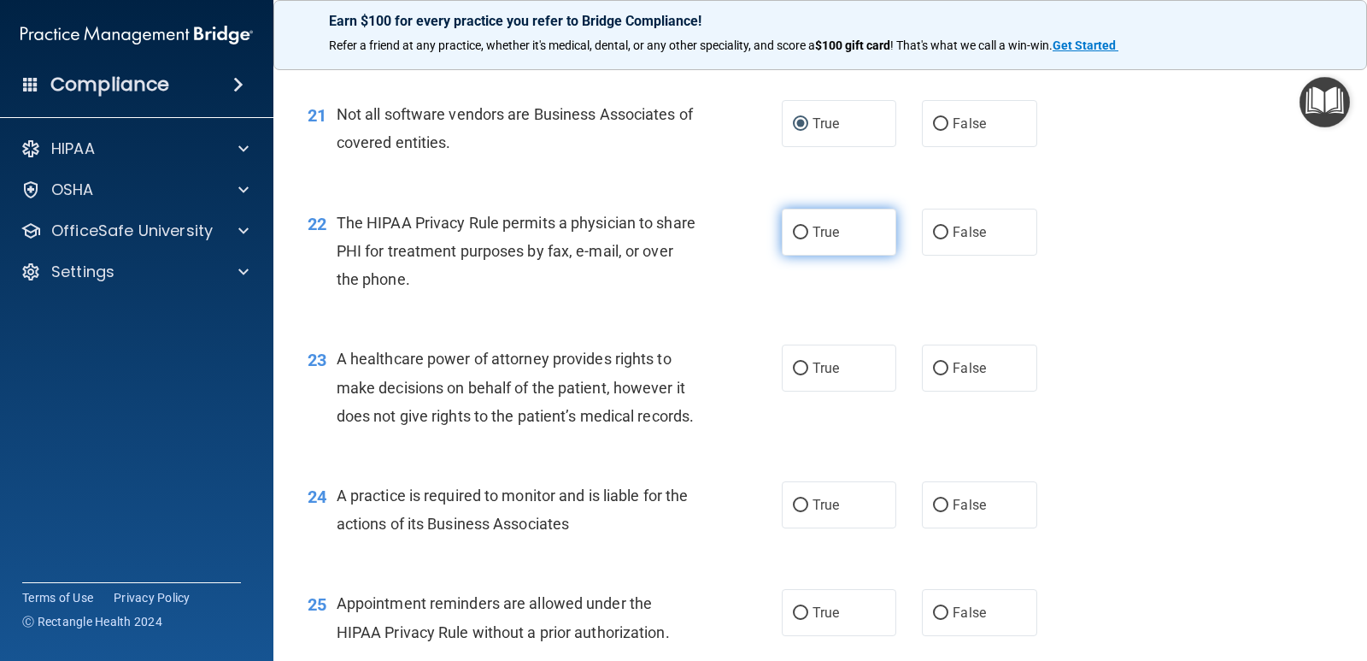
click at [793, 239] on input "True" at bounding box center [800, 232] width 15 height 13
radio input "true"
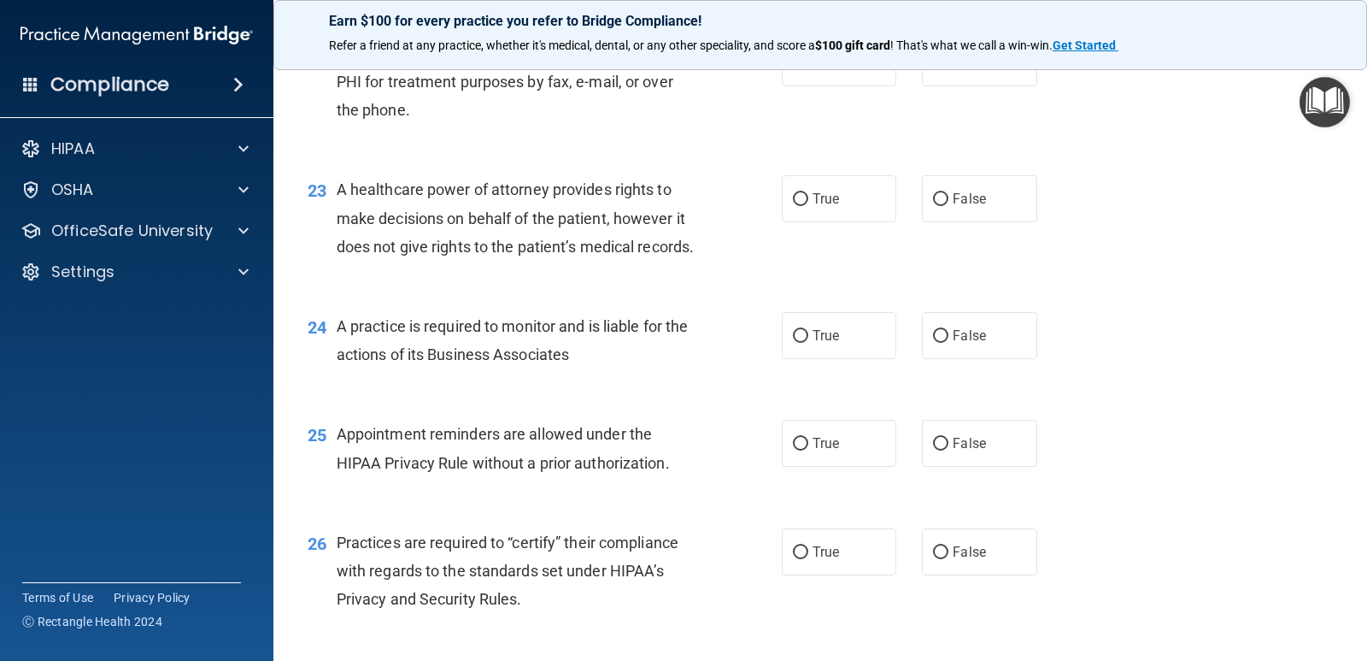
scroll to position [3162, 0]
click at [933, 204] on input "False" at bounding box center [940, 197] width 15 height 13
radio input "true"
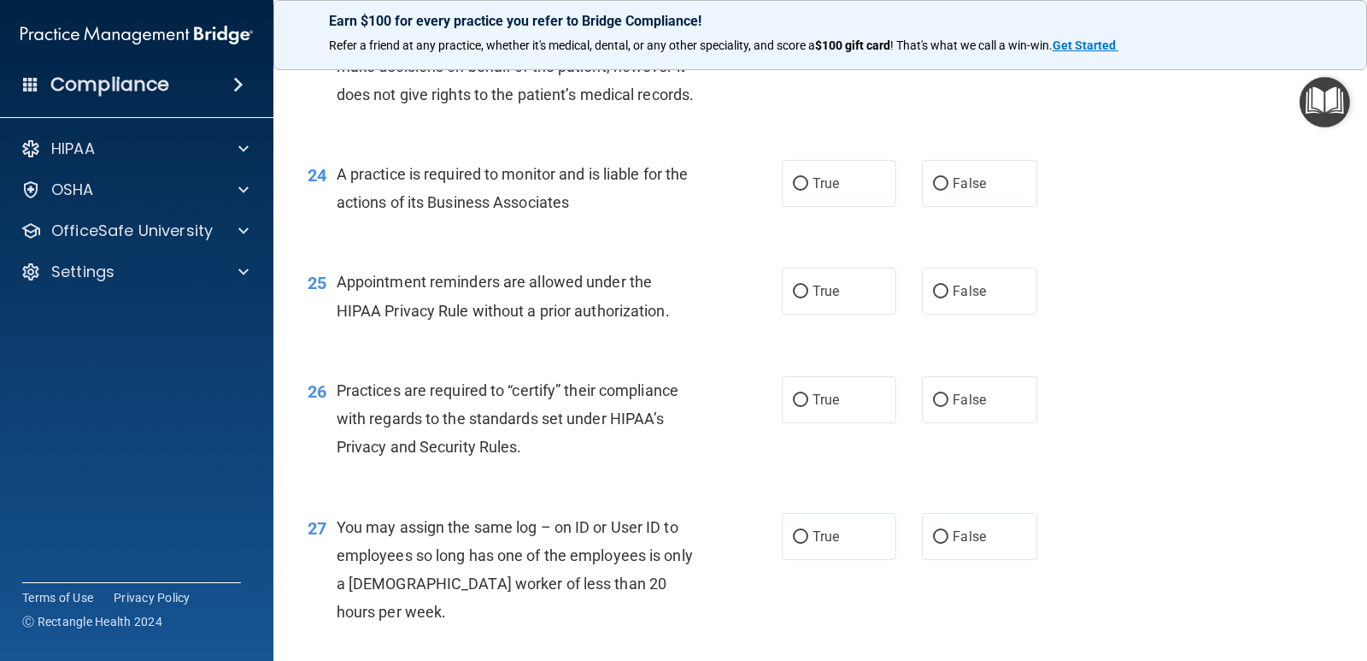
scroll to position [3333, 0]
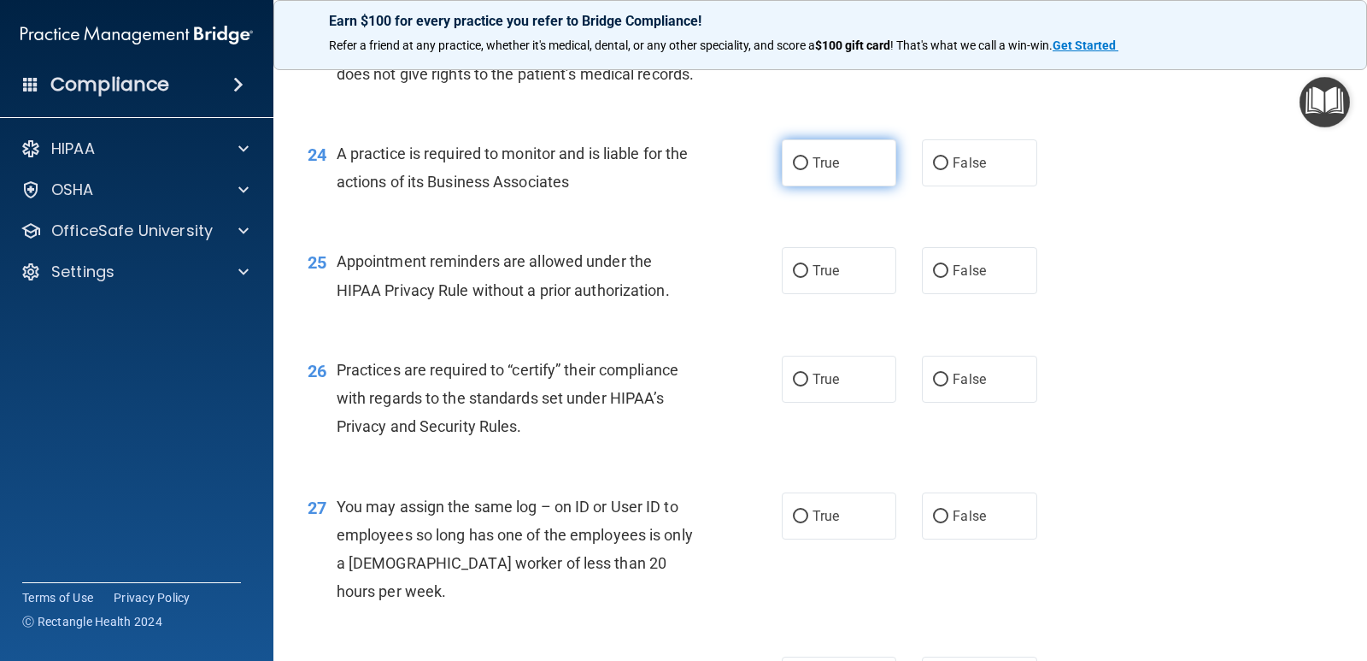
click at [796, 170] on input "True" at bounding box center [800, 163] width 15 height 13
radio input "true"
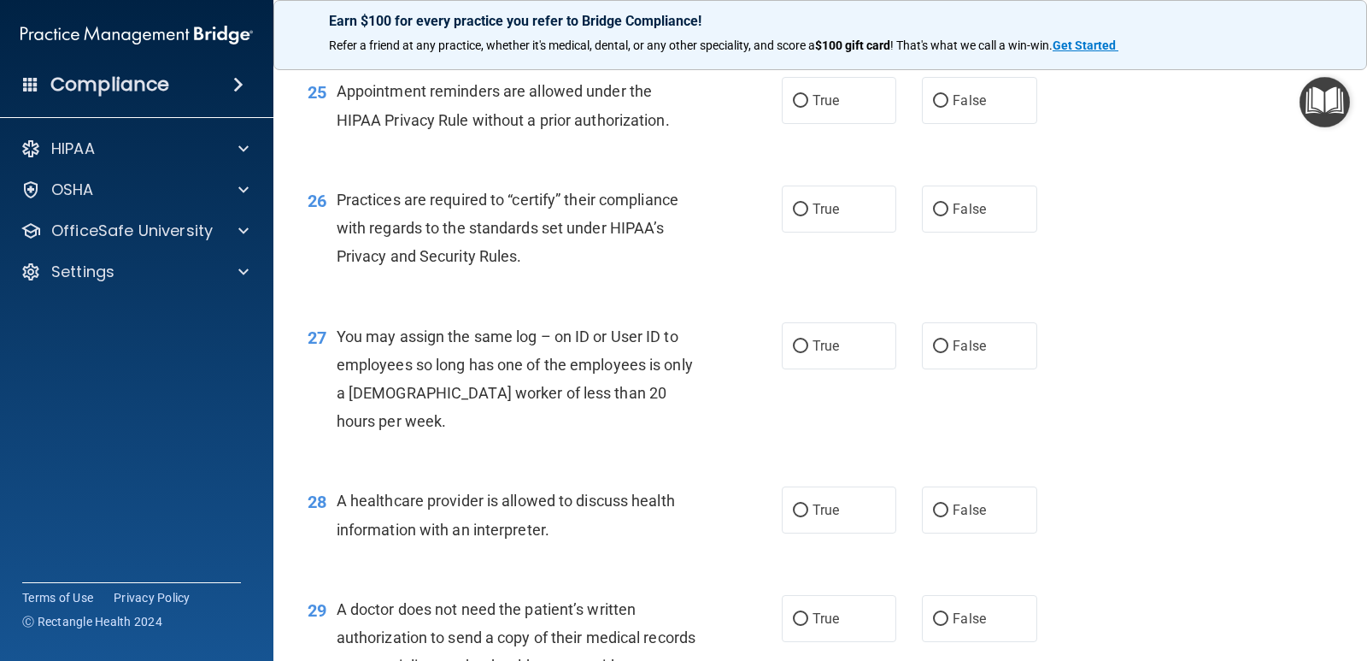
scroll to position [3503, 0]
click at [798, 107] on input "True" at bounding box center [800, 100] width 15 height 13
radio input "true"
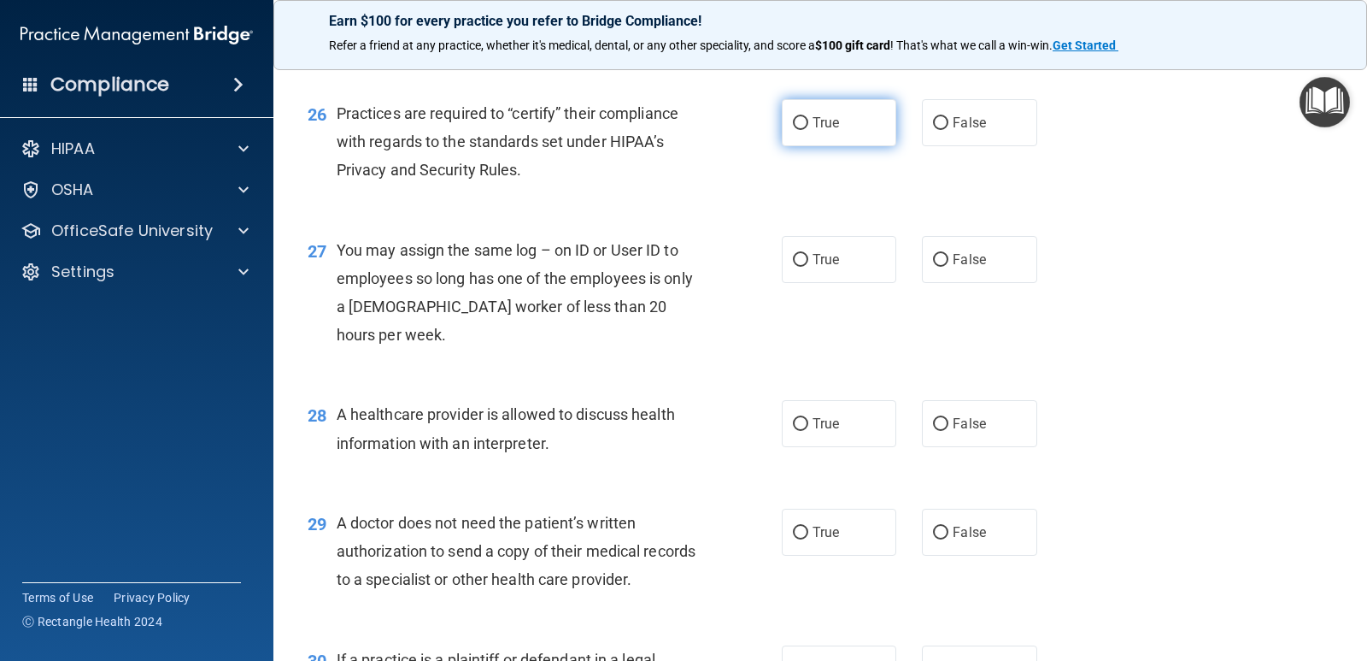
click at [793, 130] on input "True" at bounding box center [800, 123] width 15 height 13
radio input "true"
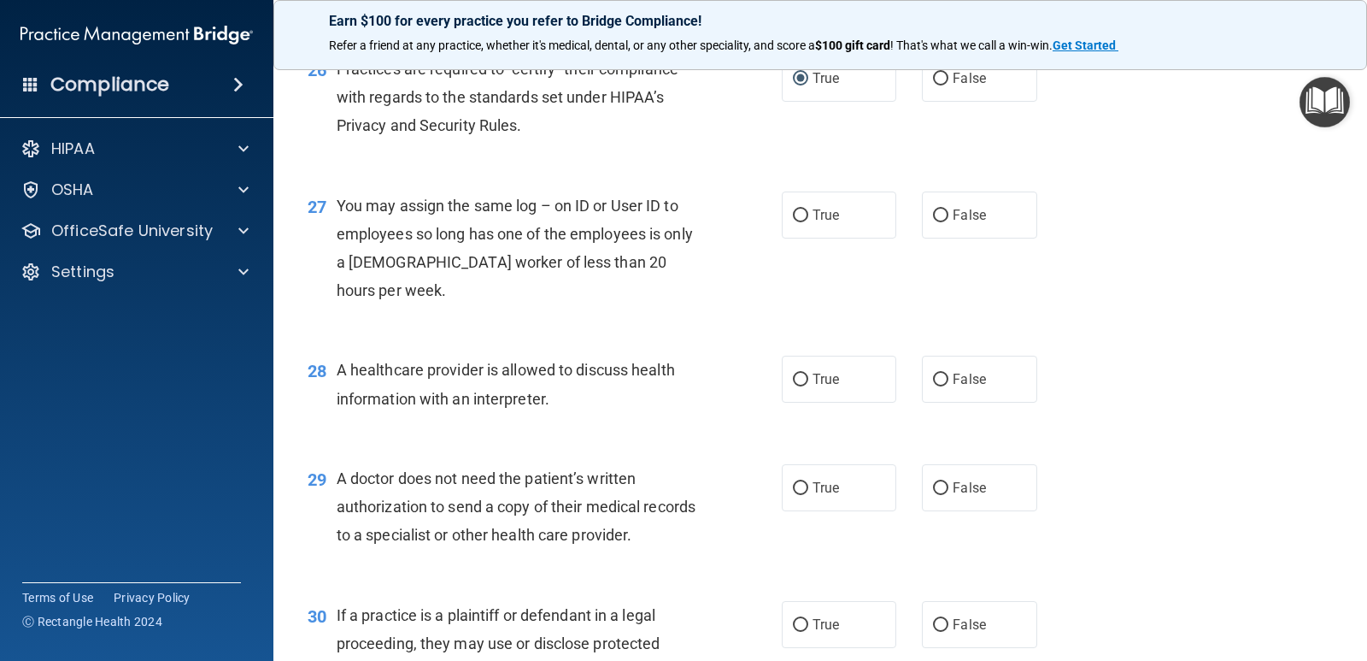
scroll to position [3674, 0]
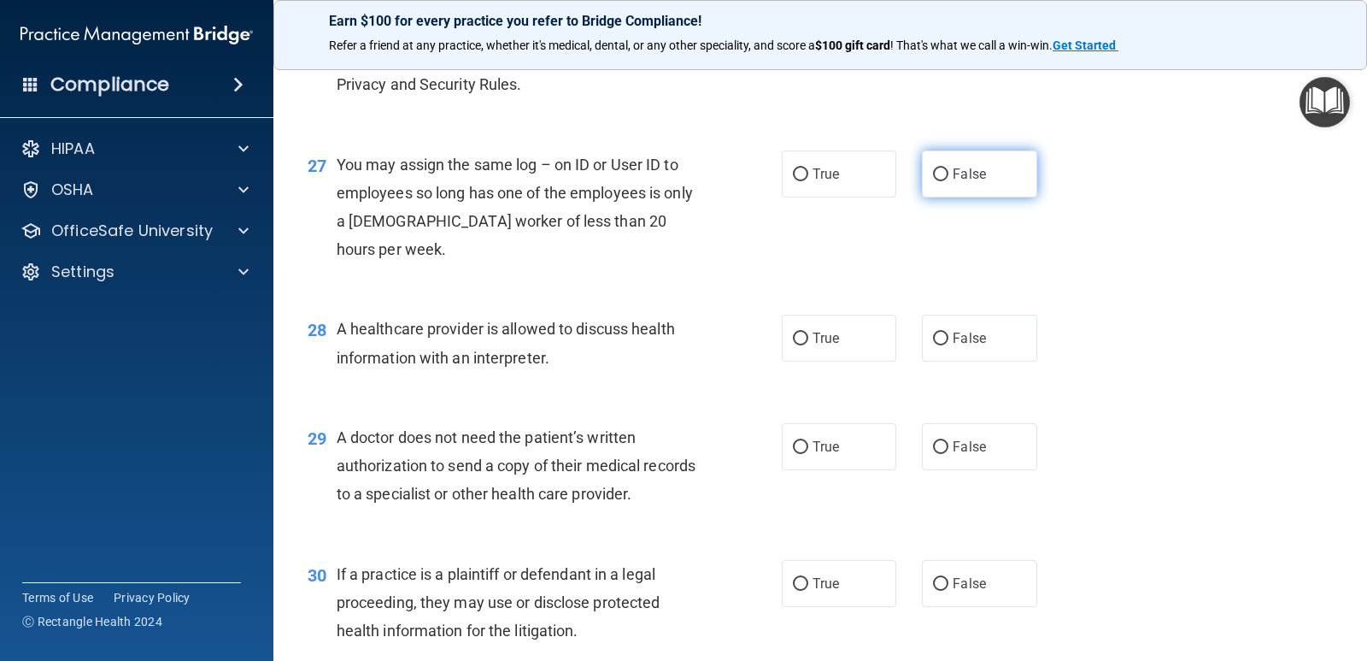
drag, startPoint x: 933, startPoint y: 262, endPoint x: 884, endPoint y: 335, distance: 87.9
click at [933, 181] on input "False" at bounding box center [940, 174] width 15 height 13
radio input "true"
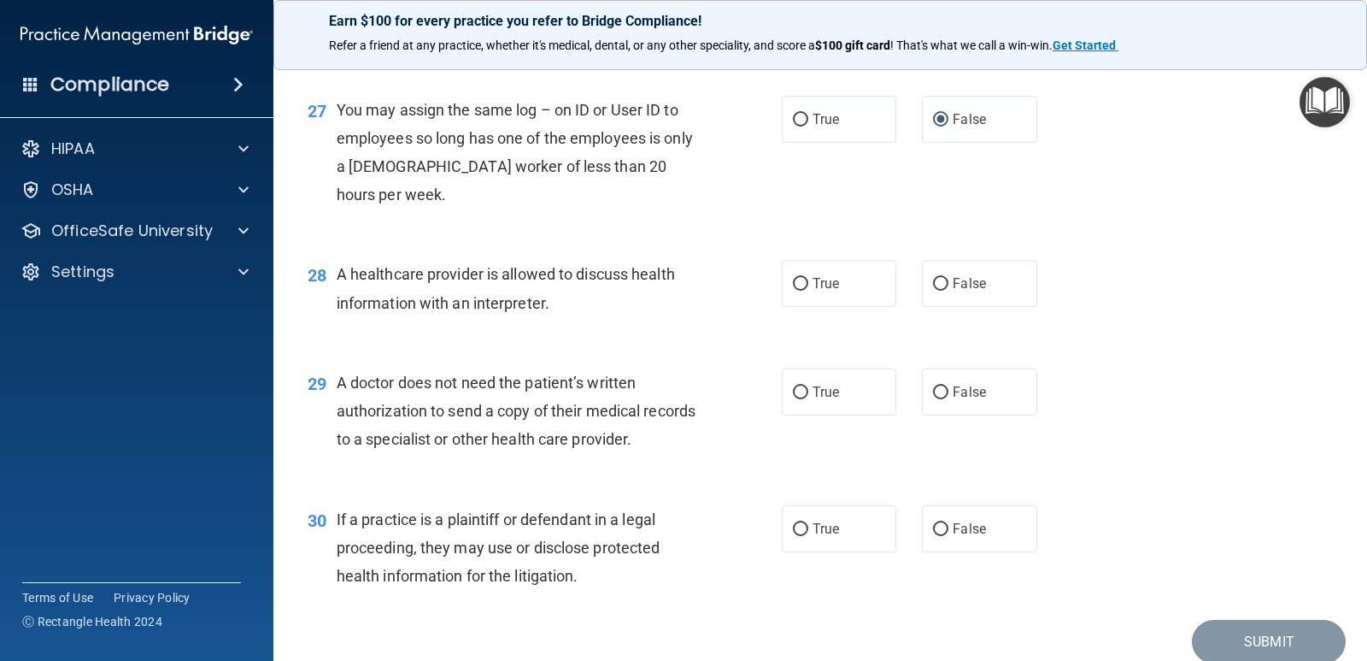
scroll to position [3760, 0]
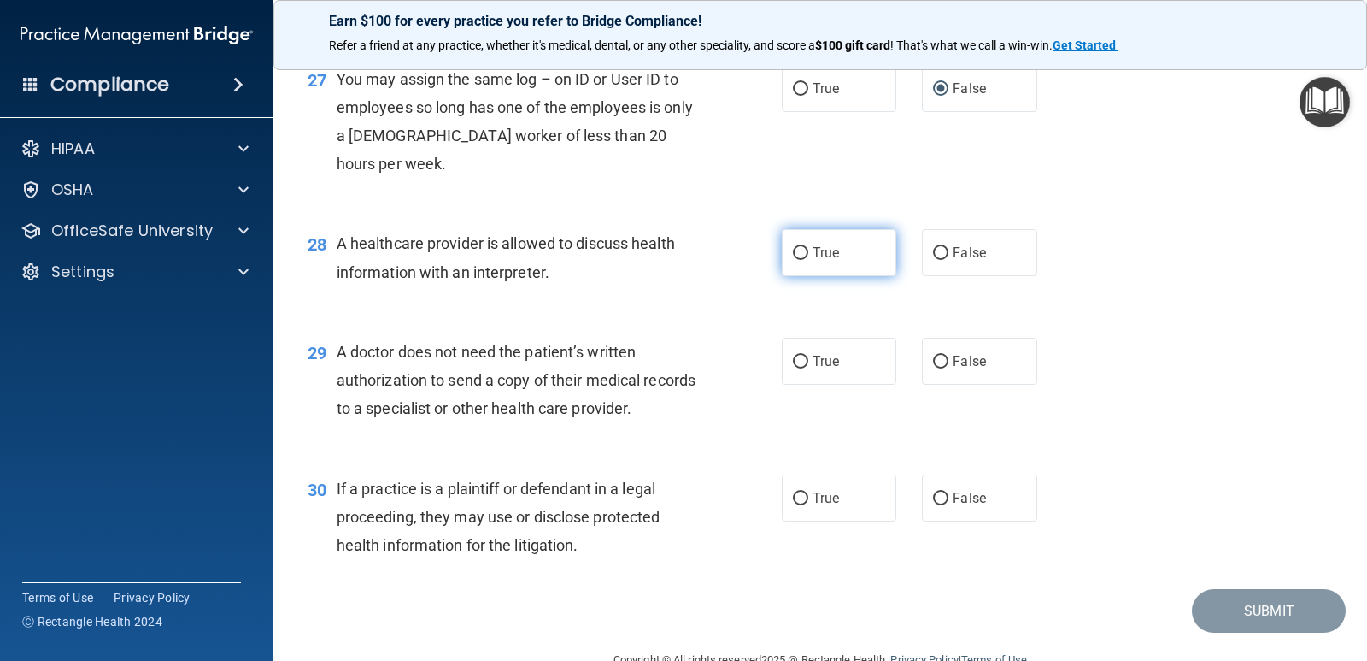
click at [797, 260] on input "True" at bounding box center [800, 253] width 15 height 13
radio input "true"
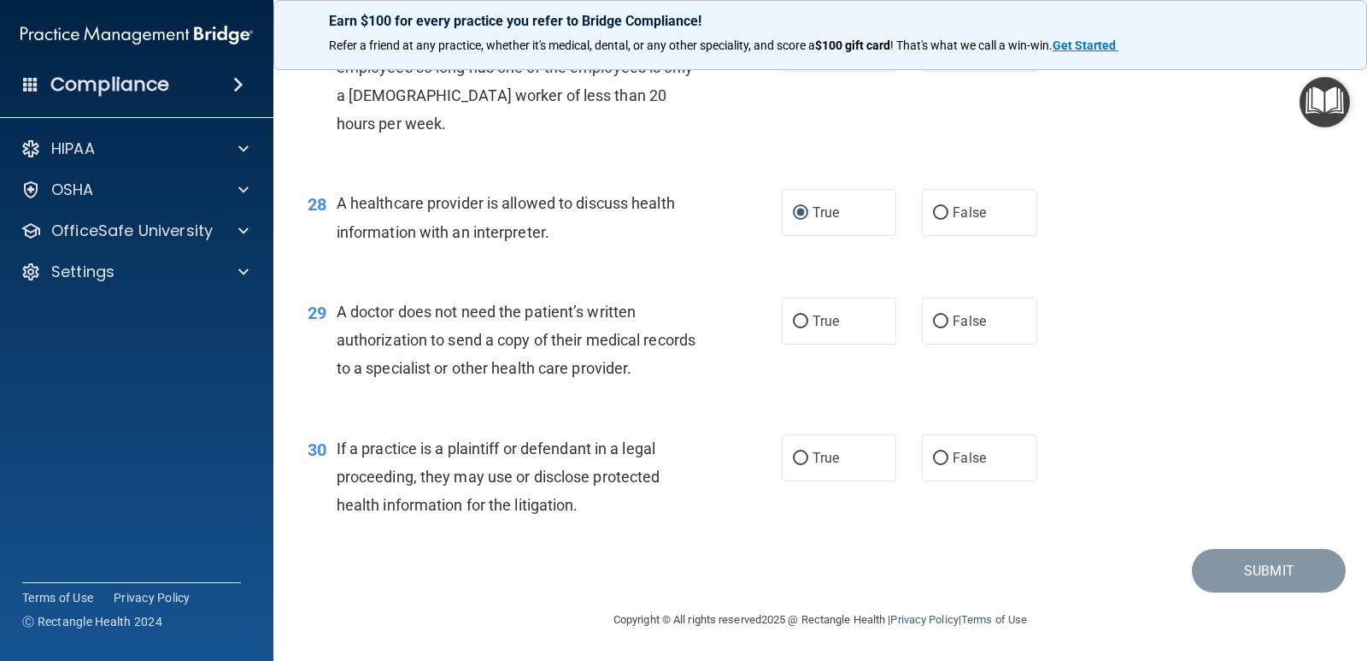
scroll to position [3885, 0]
click at [796, 322] on input "True" at bounding box center [800, 321] width 15 height 13
radio input "true"
click at [793, 460] on input "True" at bounding box center [800, 458] width 15 height 13
radio input "true"
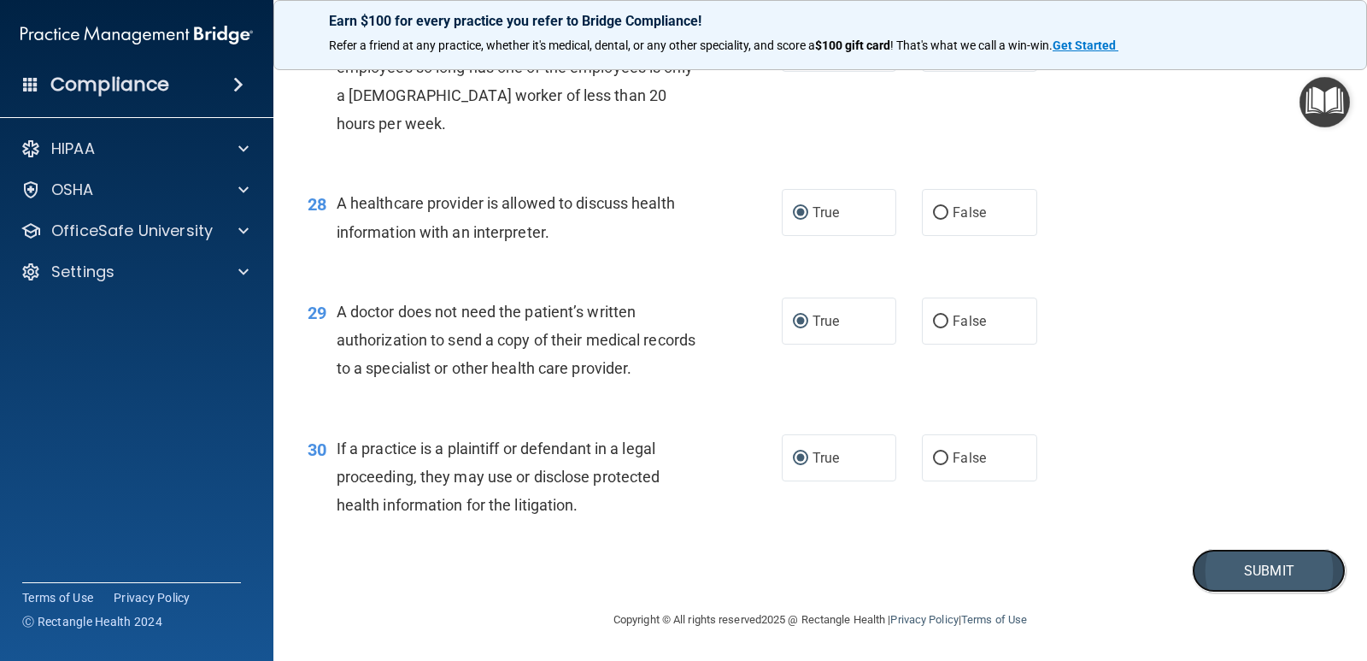
drag, startPoint x: 1236, startPoint y: 572, endPoint x: 1225, endPoint y: 567, distance: 12.2
click at [1236, 572] on button "Submit" at bounding box center [1269, 571] width 154 height 44
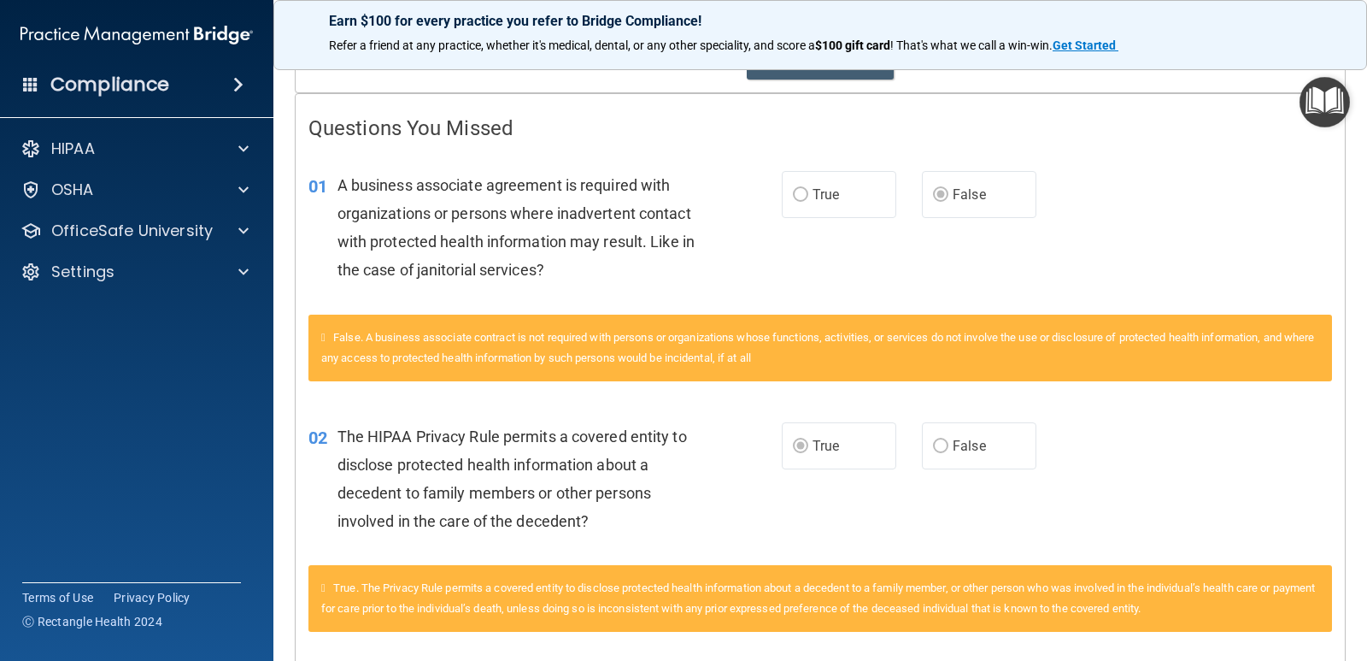
scroll to position [144, 0]
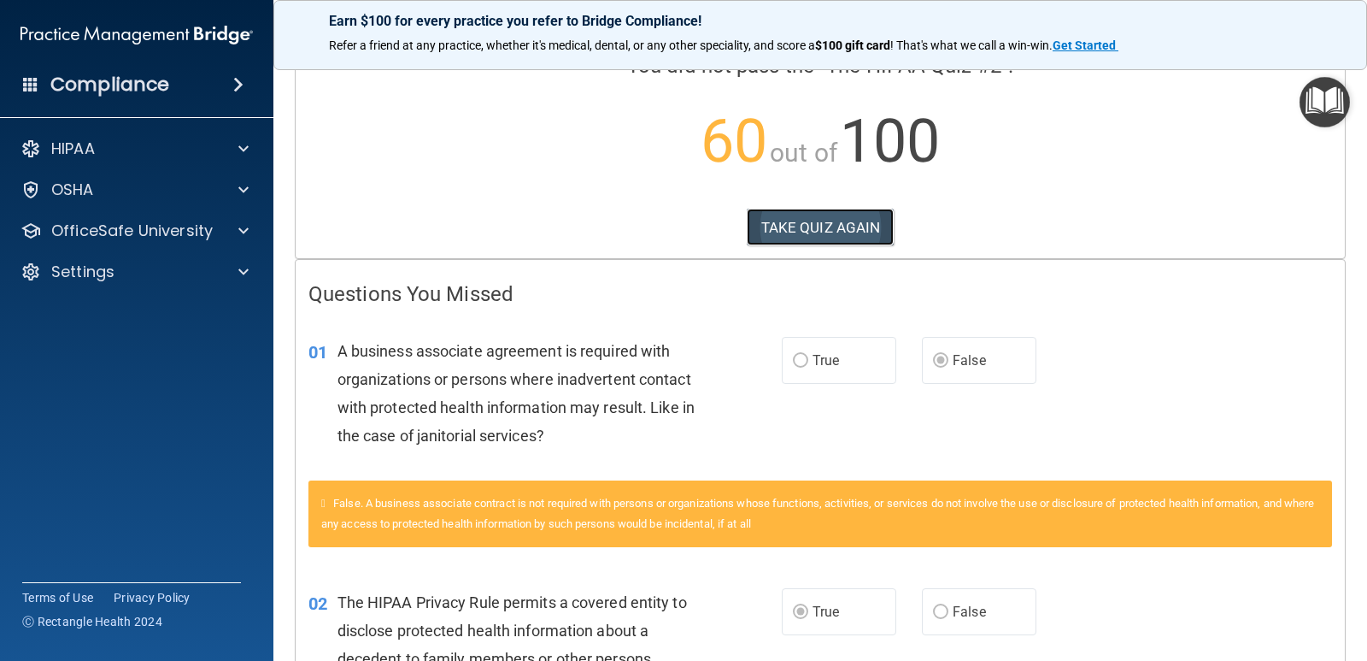
click at [833, 222] on button "TAKE QUIZ AGAIN" at bounding box center [821, 228] width 148 height 38
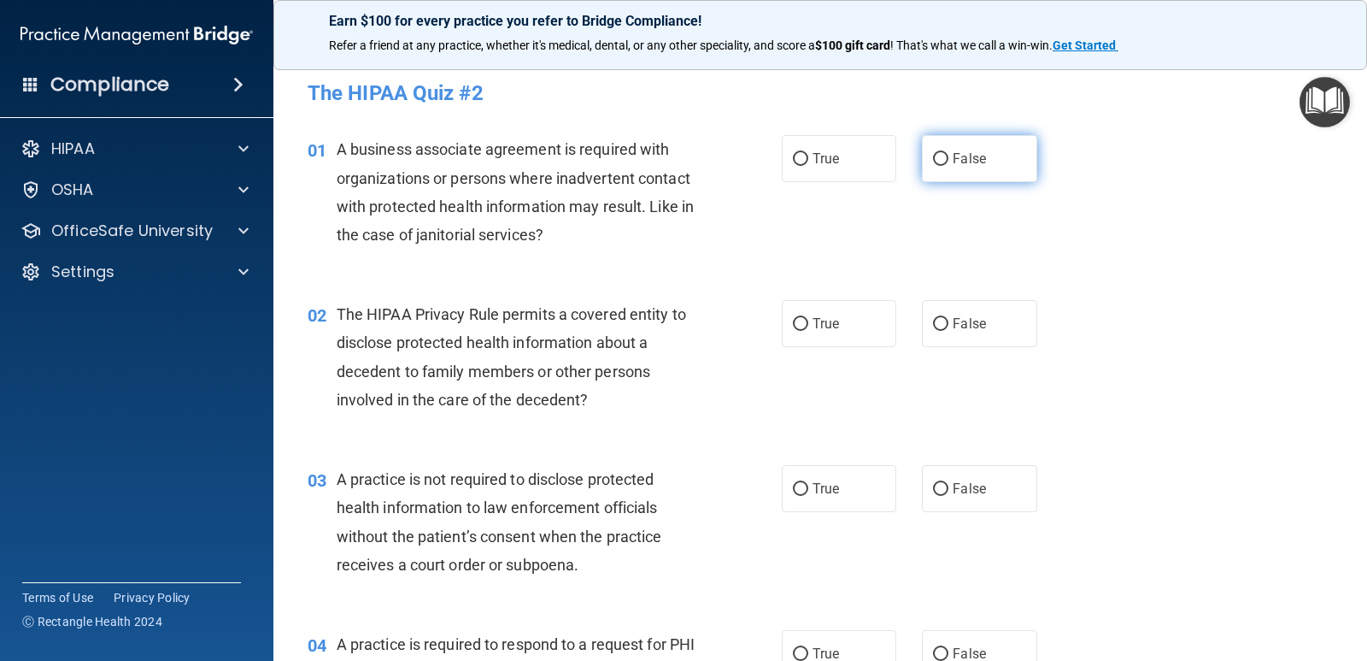
click at [933, 160] on input "False" at bounding box center [940, 159] width 15 height 13
radio input "true"
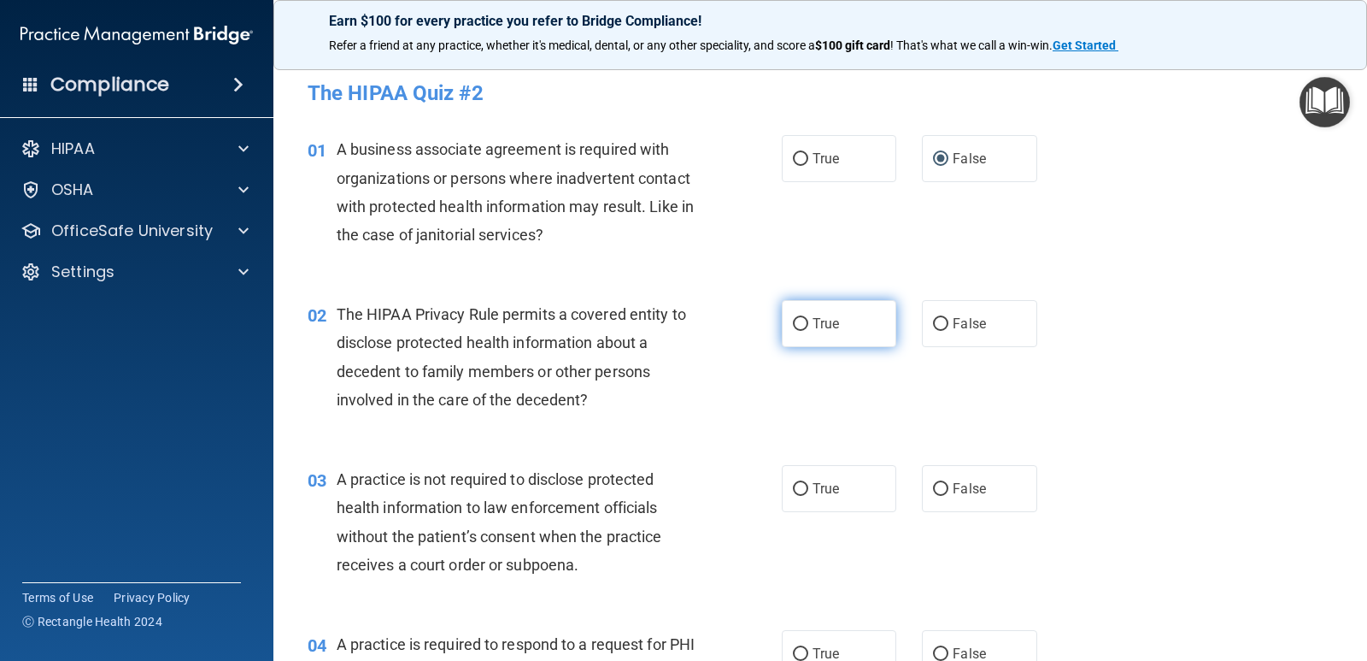
click at [796, 326] on input "True" at bounding box center [800, 324] width 15 height 13
radio input "true"
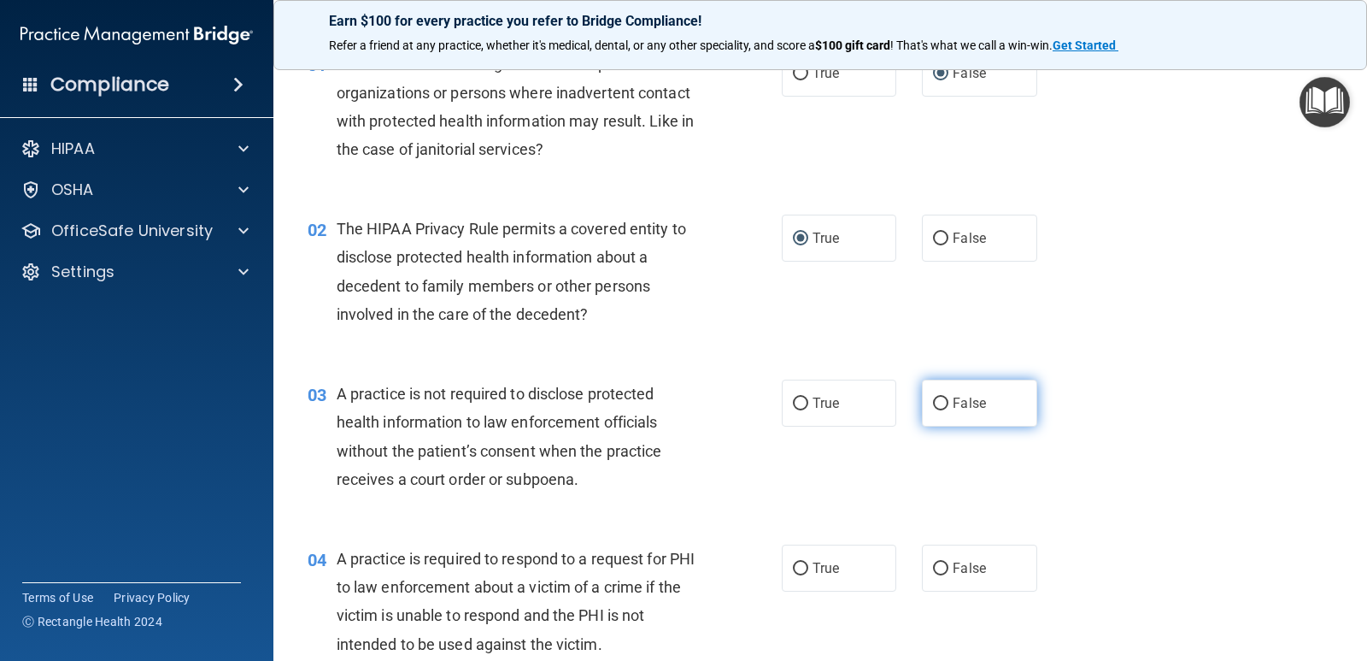
click at [933, 402] on input "False" at bounding box center [940, 403] width 15 height 13
radio input "true"
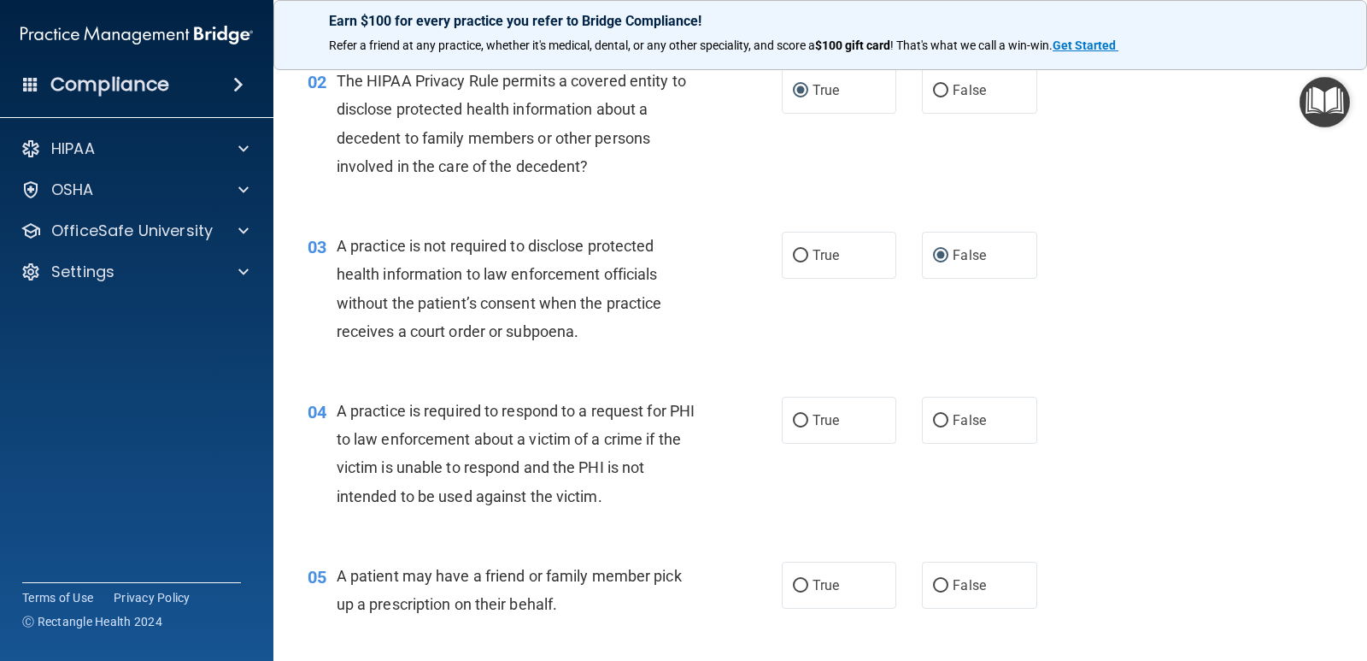
scroll to position [256, 0]
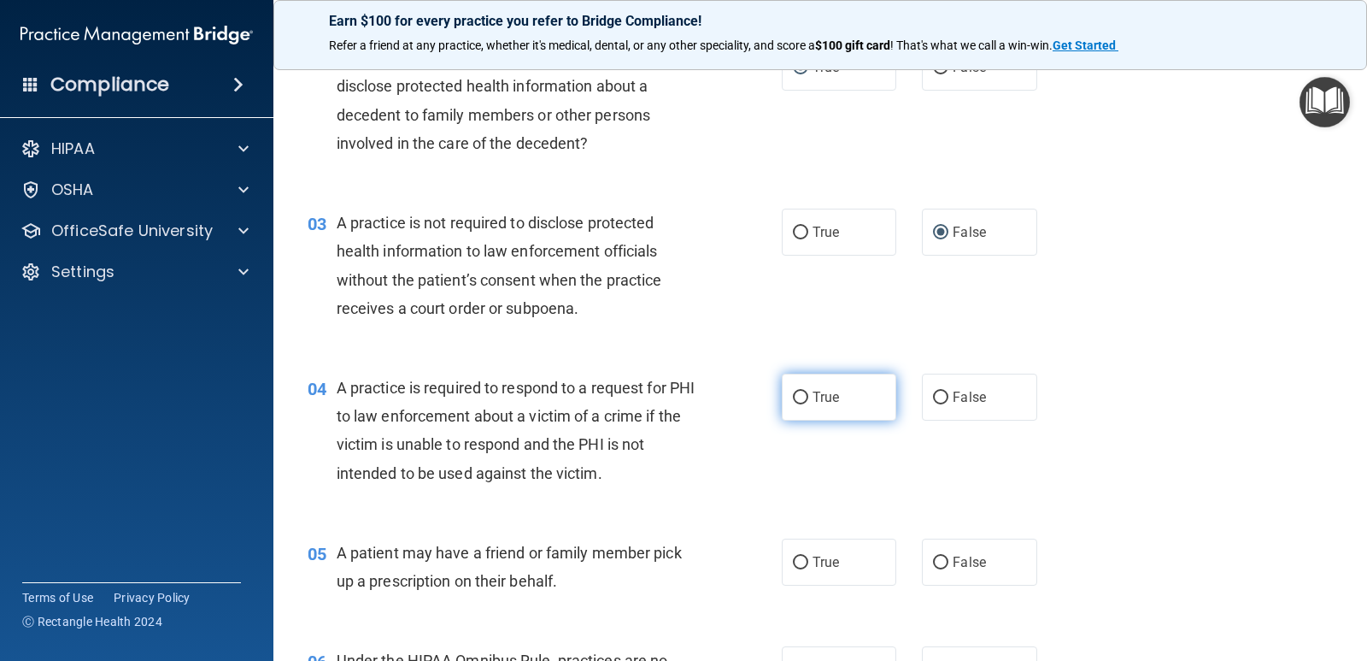
click at [796, 401] on input "True" at bounding box center [800, 397] width 15 height 13
radio input "true"
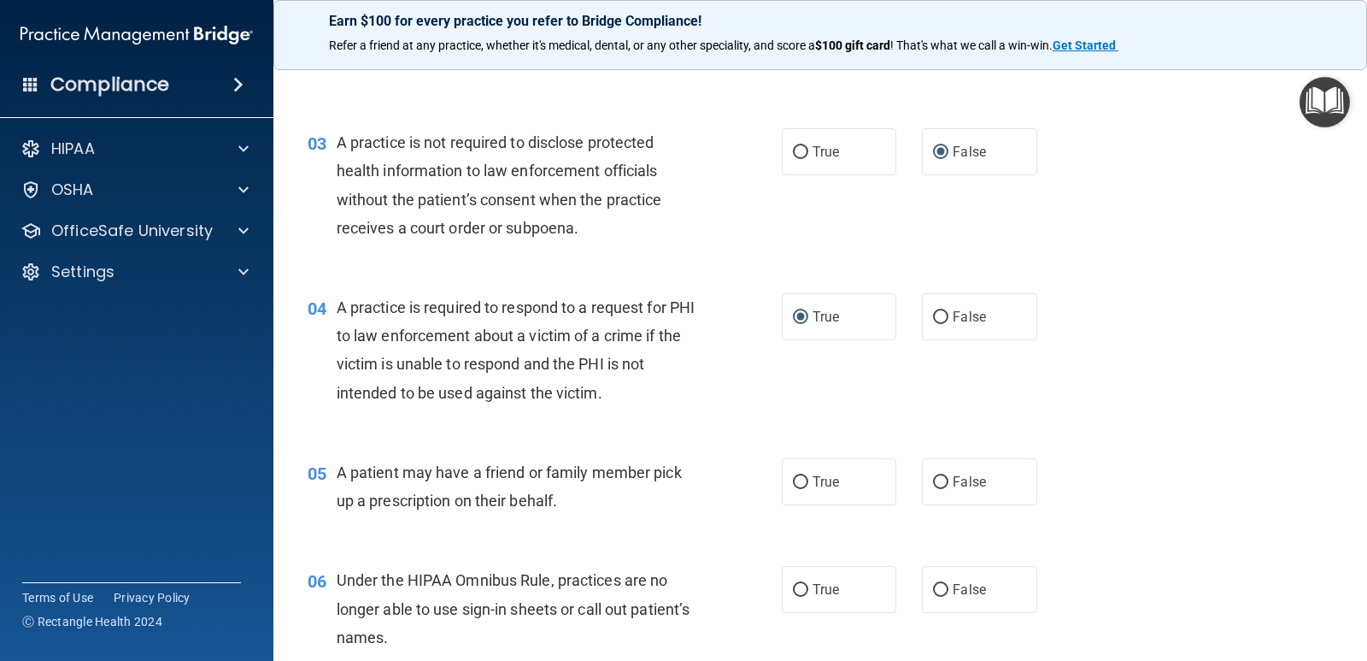
scroll to position [427, 0]
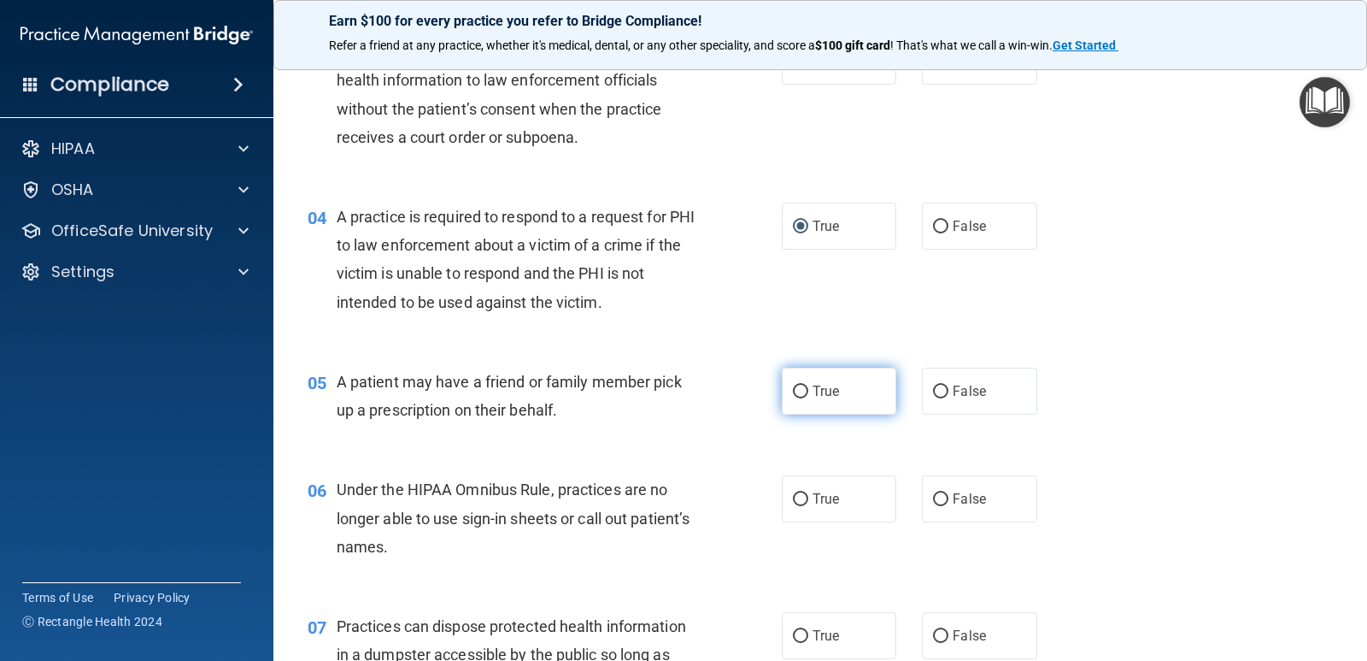
click at [796, 391] on input "True" at bounding box center [800, 391] width 15 height 13
radio input "true"
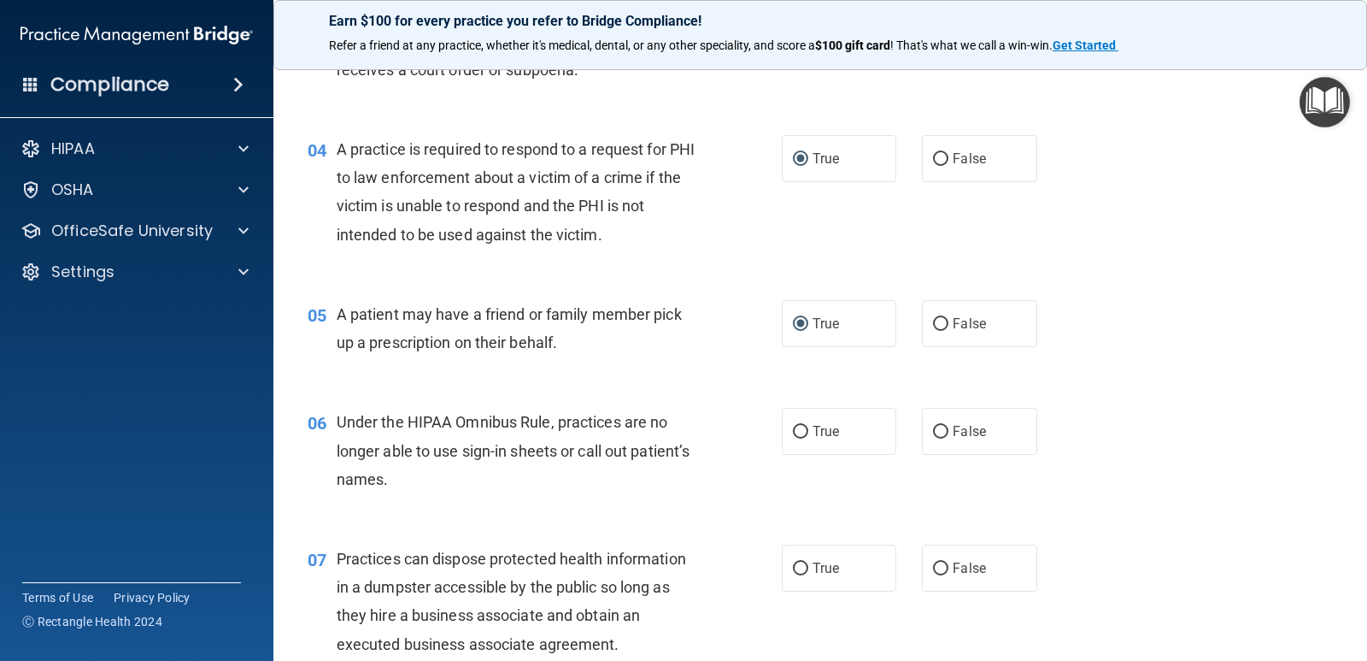
scroll to position [598, 0]
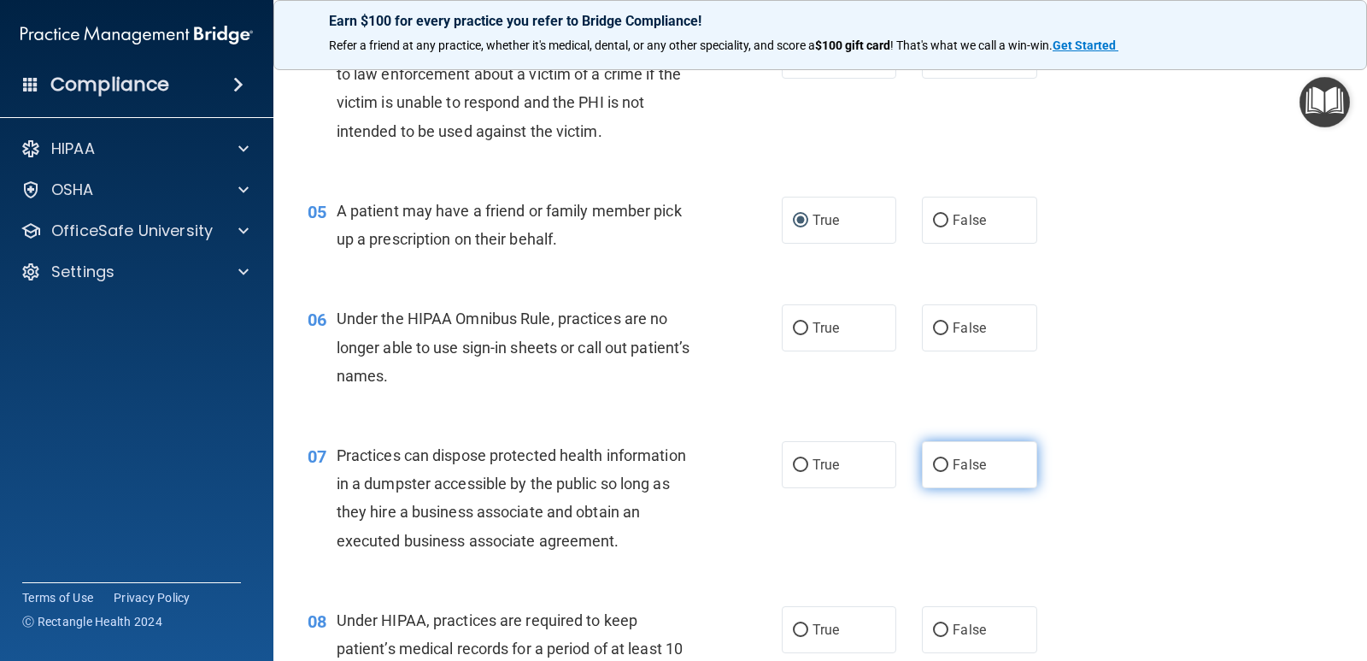
click at [935, 461] on input "False" at bounding box center [940, 465] width 15 height 13
radio input "true"
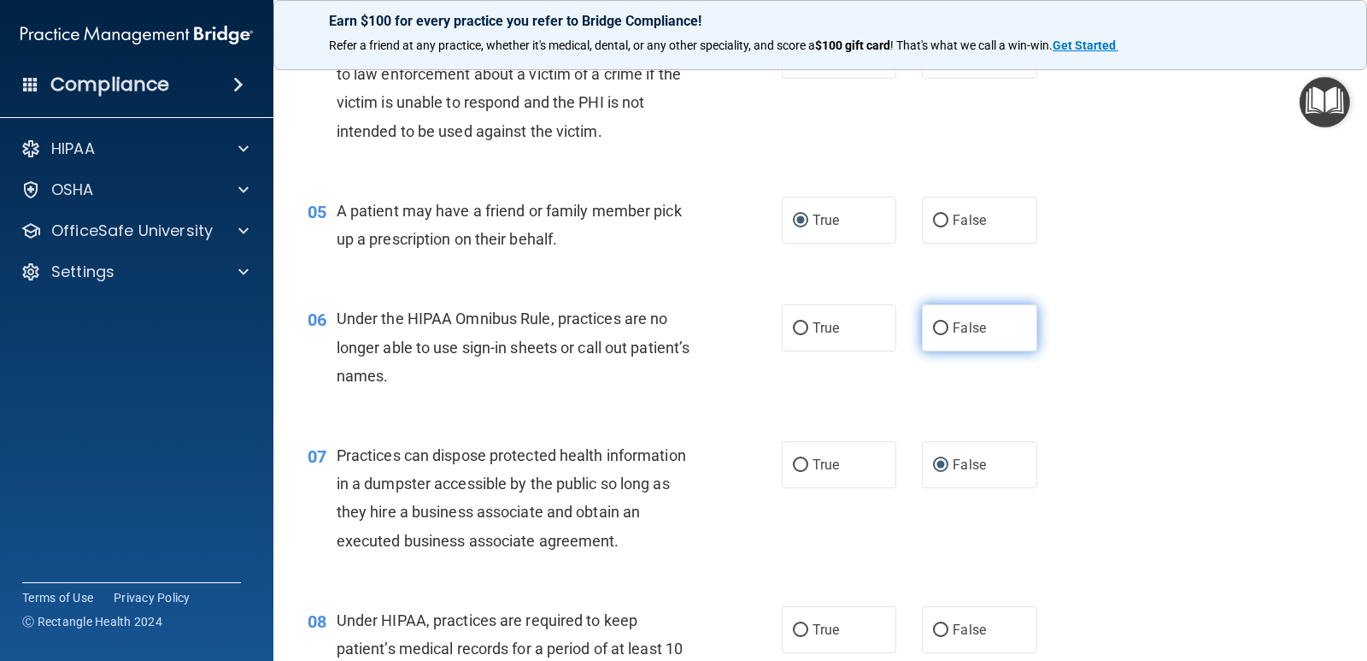
click at [934, 324] on input "False" at bounding box center [940, 328] width 15 height 13
radio input "true"
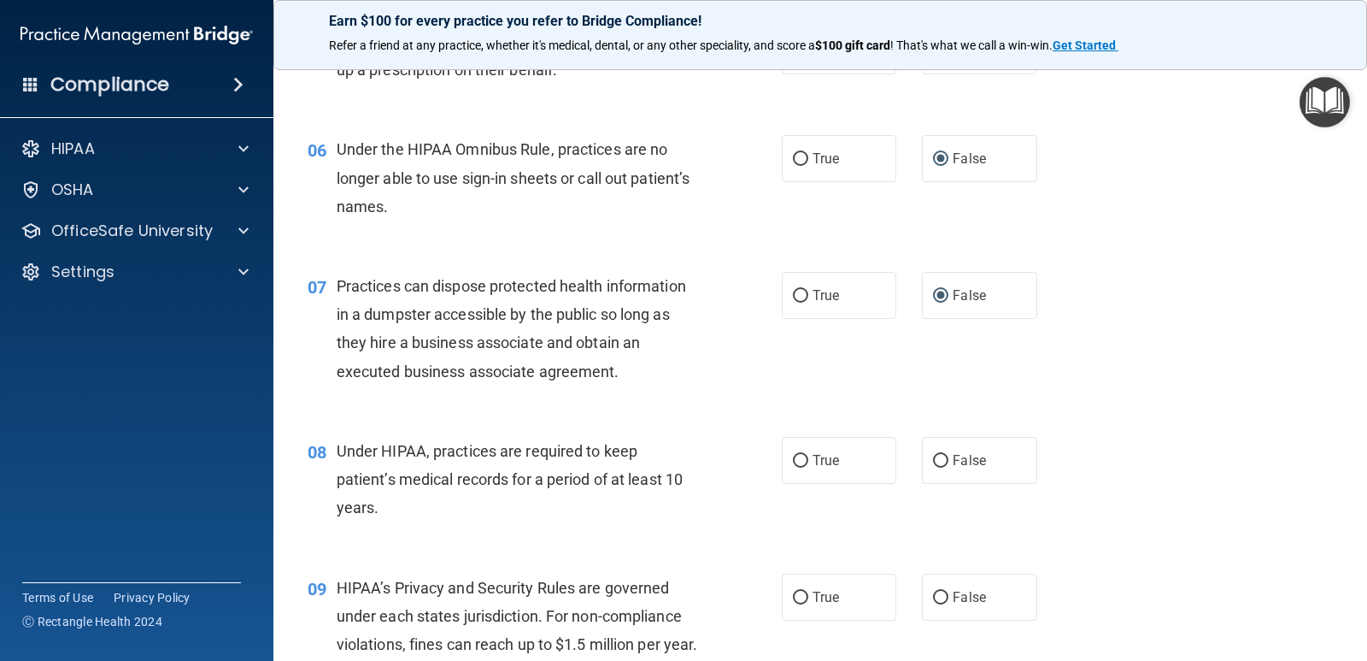
scroll to position [769, 0]
click at [934, 456] on input "False" at bounding box center [940, 459] width 15 height 13
radio input "true"
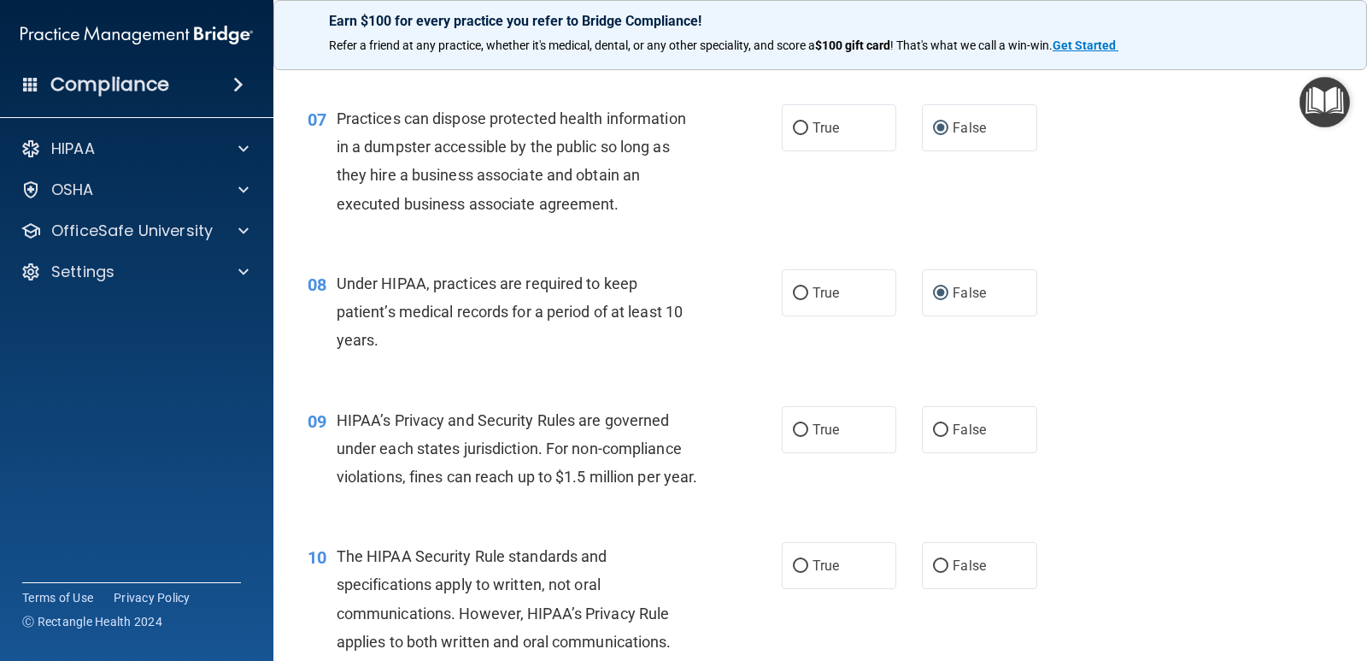
scroll to position [940, 0]
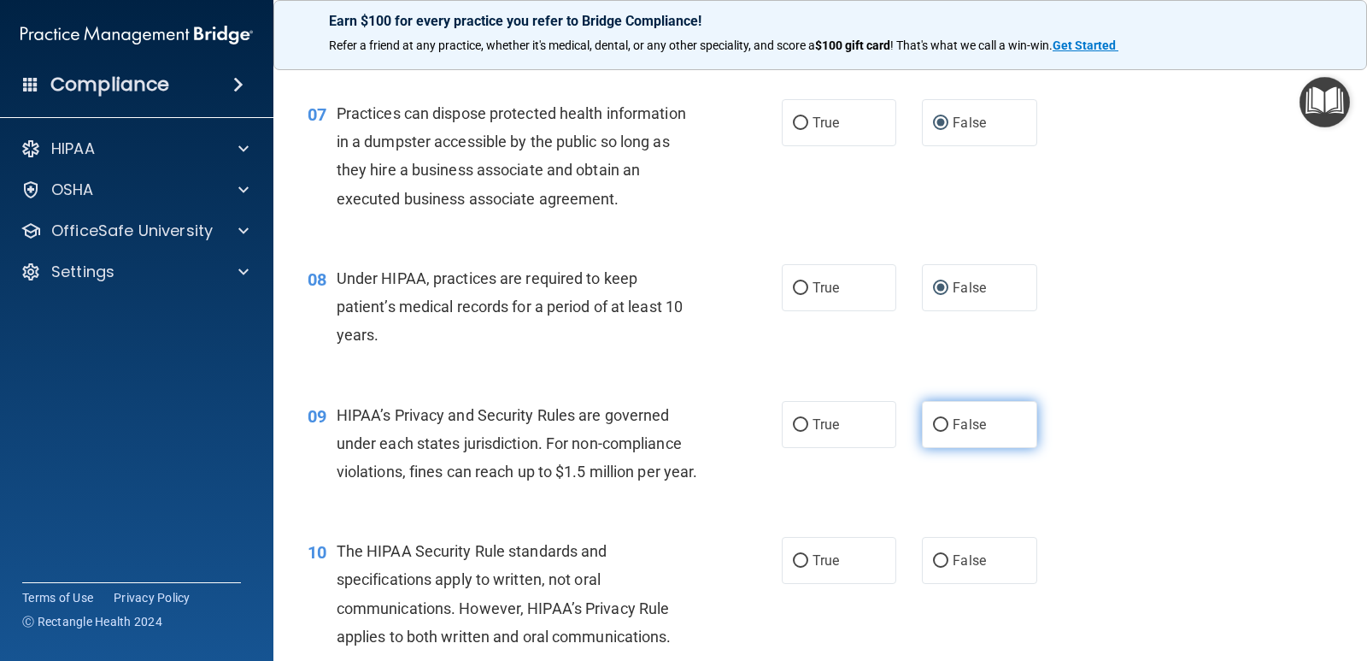
click at [933, 431] on input "False" at bounding box center [940, 425] width 15 height 13
radio input "true"
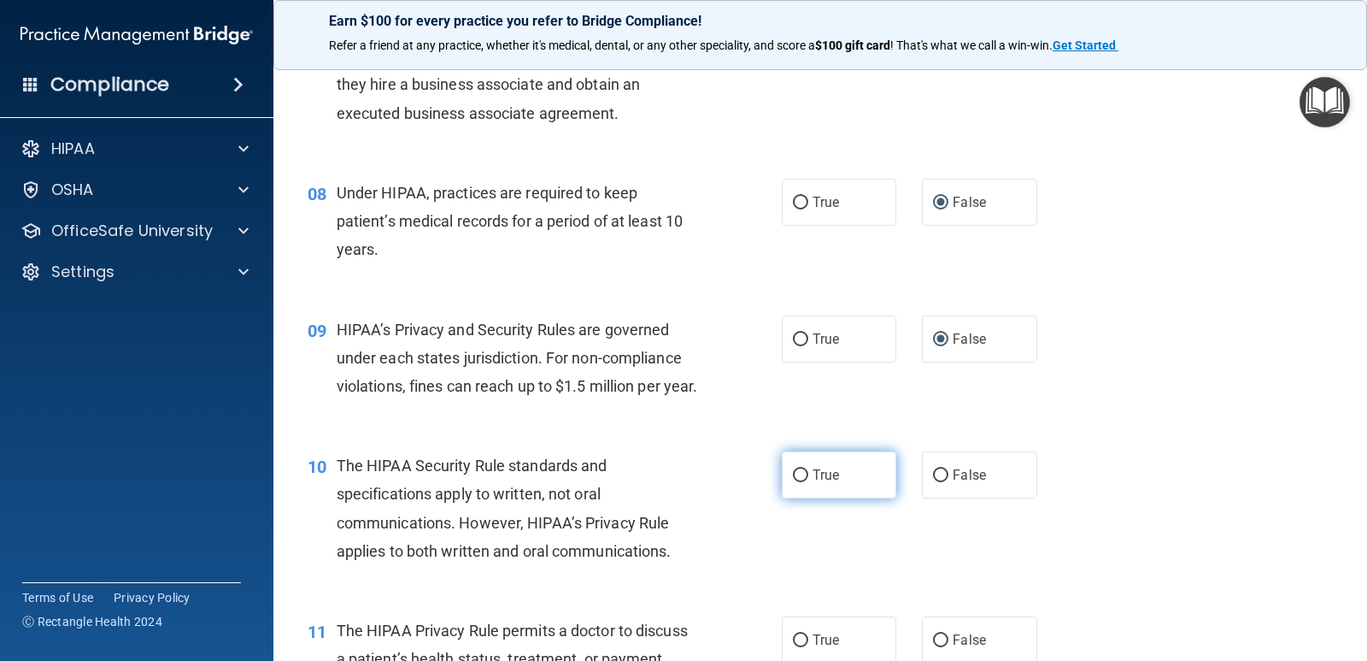
click at [796, 482] on input "True" at bounding box center [800, 475] width 15 height 13
radio input "true"
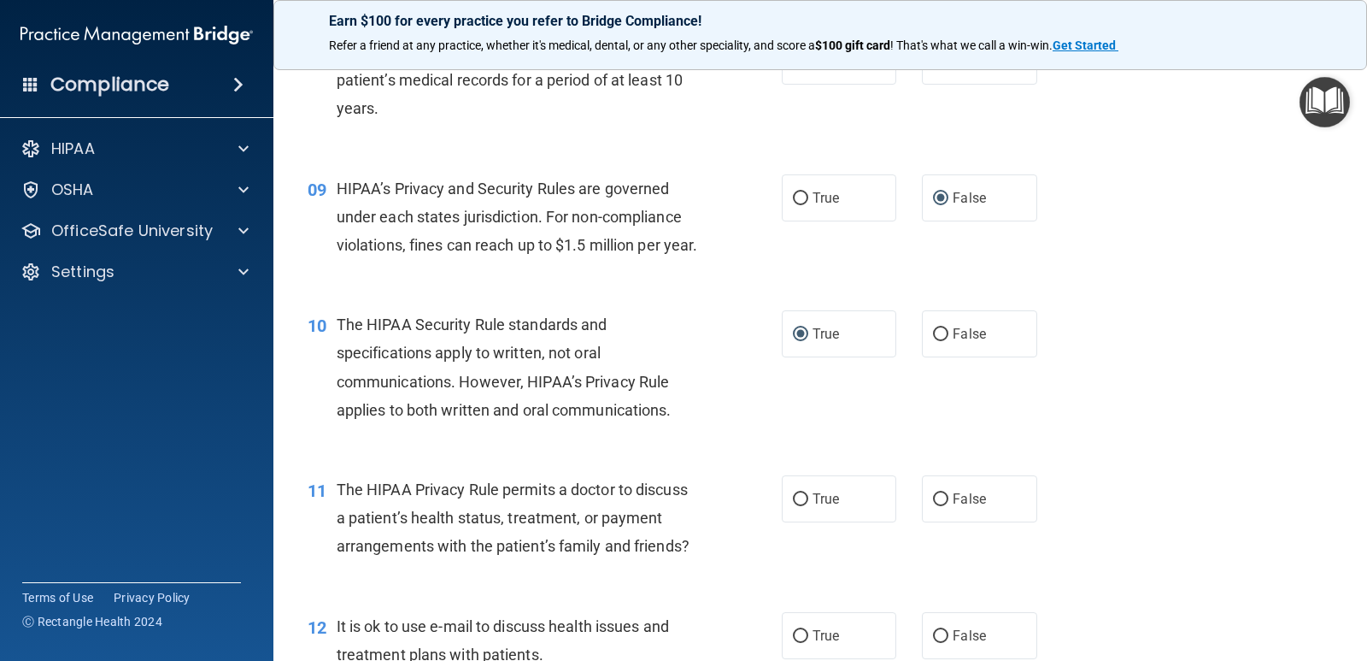
scroll to position [1196, 0]
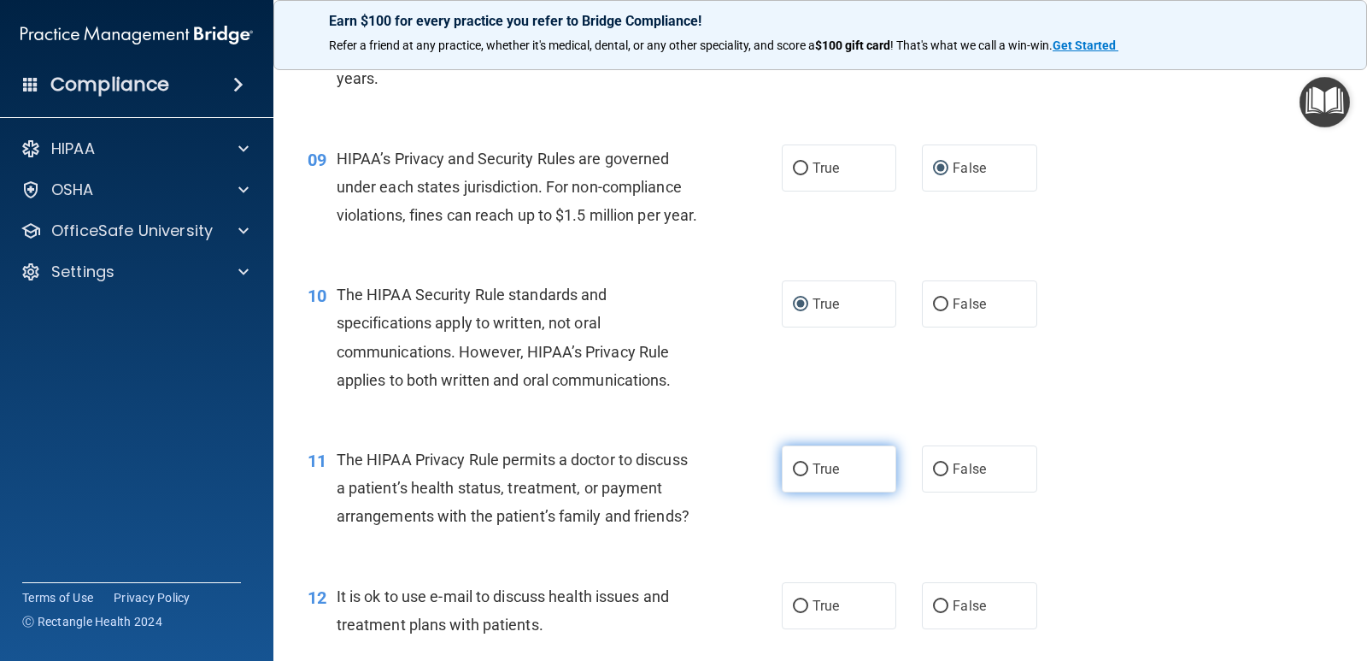
click at [793, 476] on input "True" at bounding box center [800, 469] width 15 height 13
radio input "true"
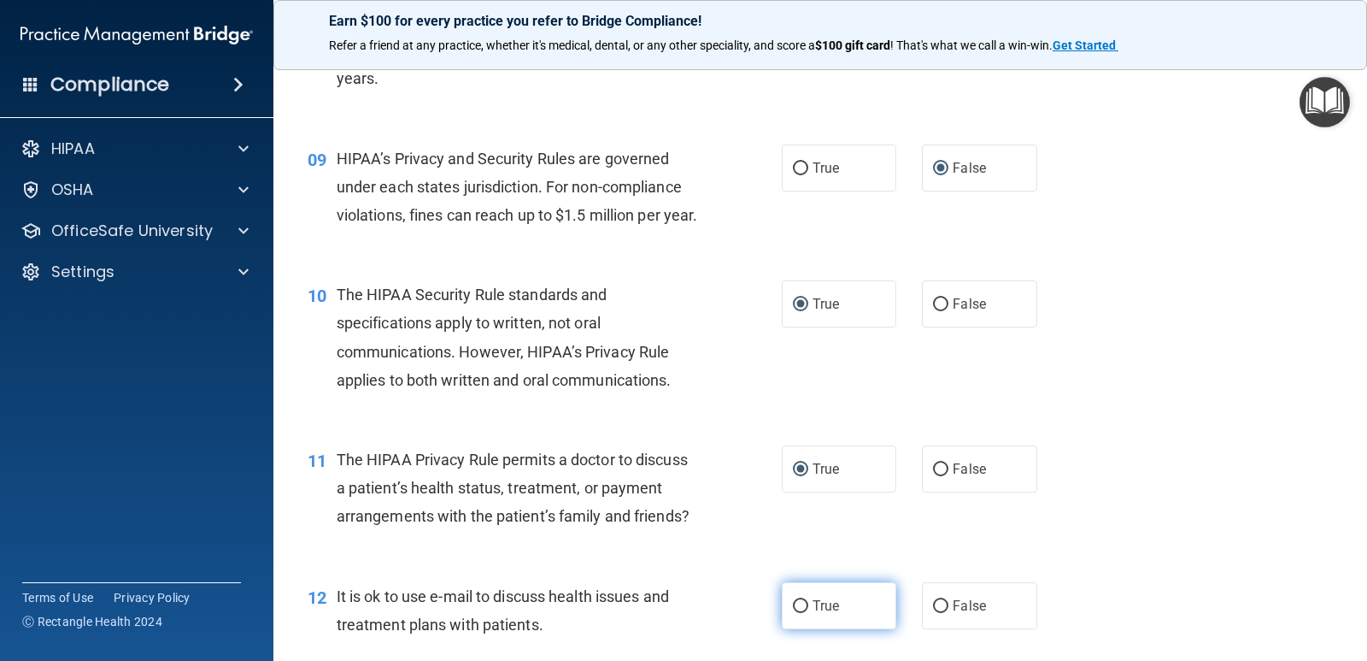
click at [800, 613] on input "True" at bounding box center [800, 606] width 15 height 13
radio input "true"
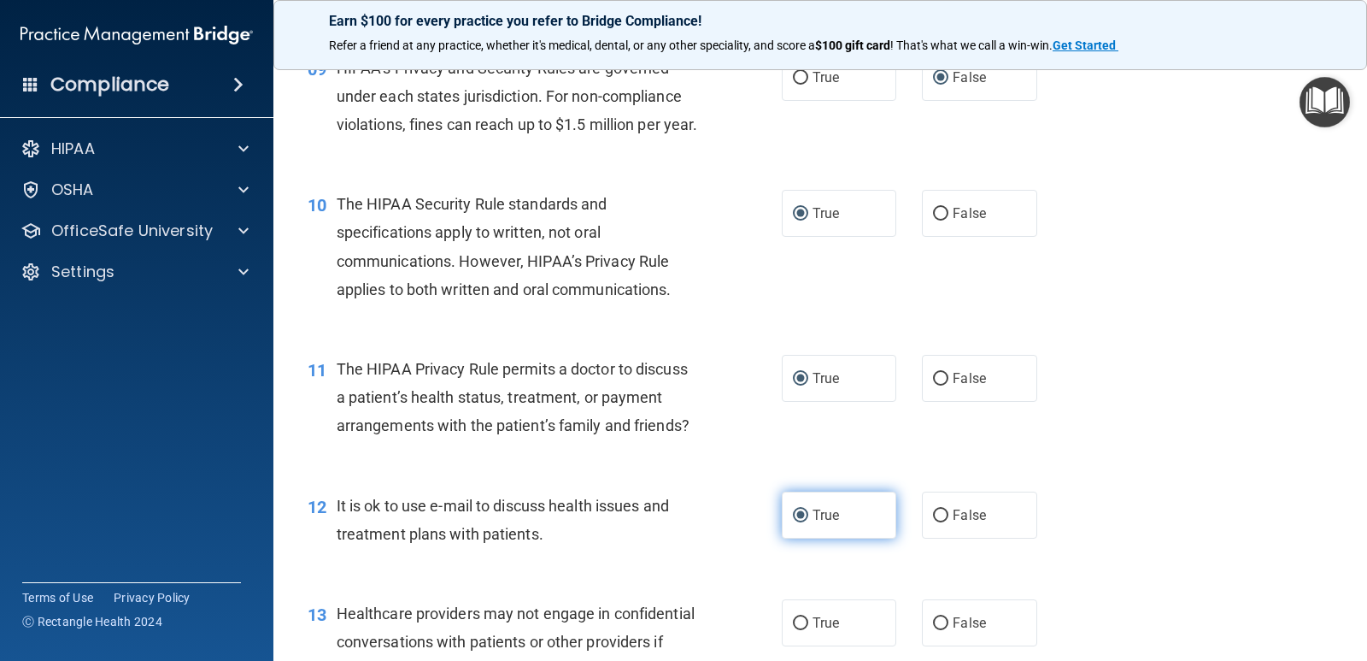
scroll to position [1367, 0]
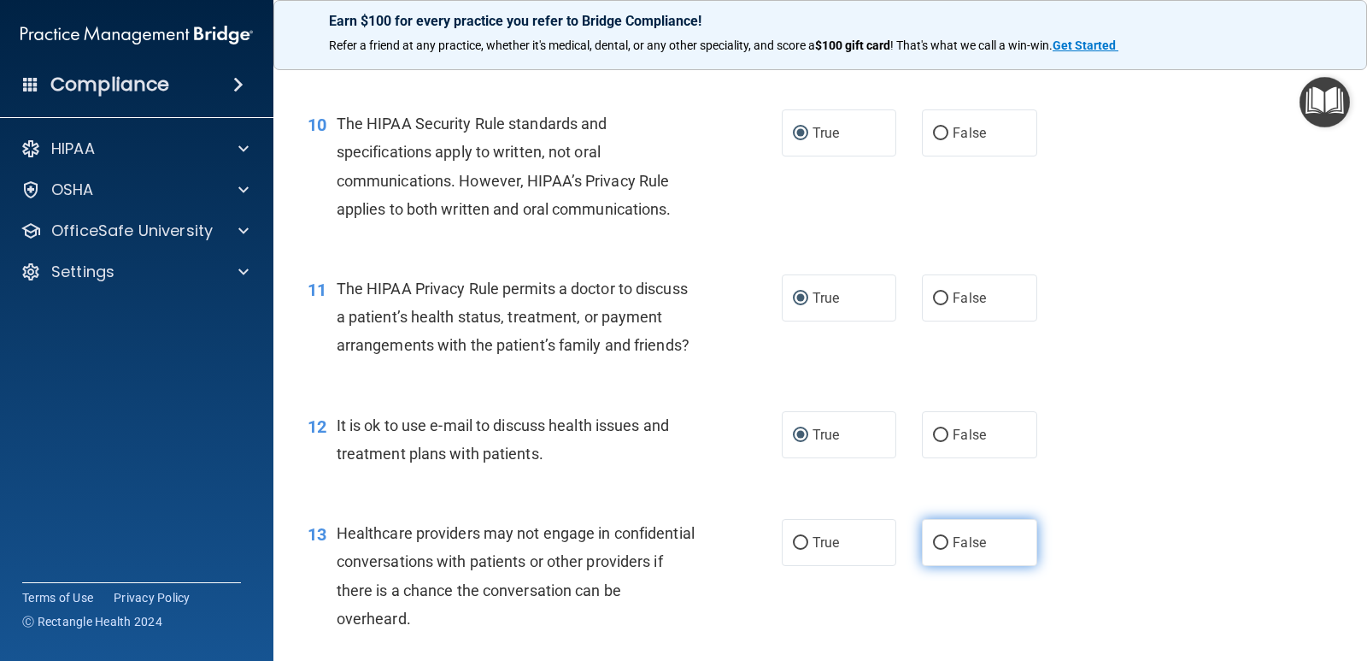
click at [925, 566] on label "False" at bounding box center [979, 542] width 115 height 47
click at [933, 549] on input "False" at bounding box center [940, 543] width 15 height 13
radio input "true"
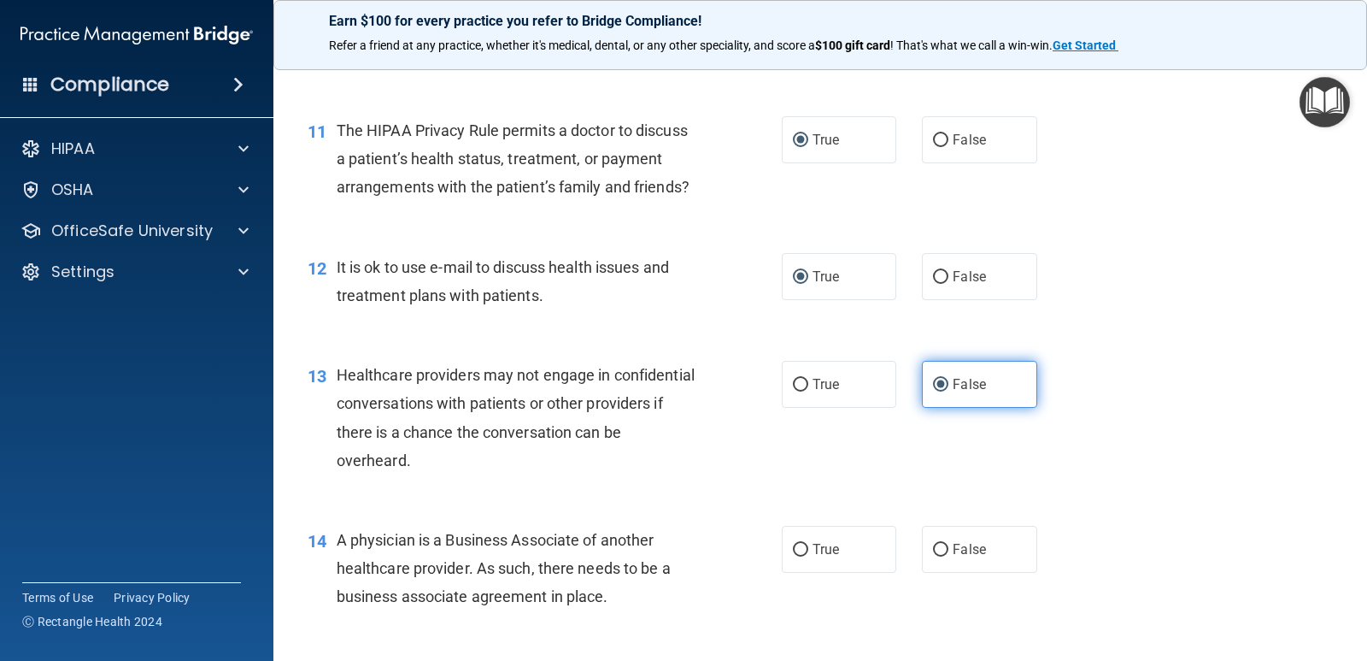
scroll to position [1538, 0]
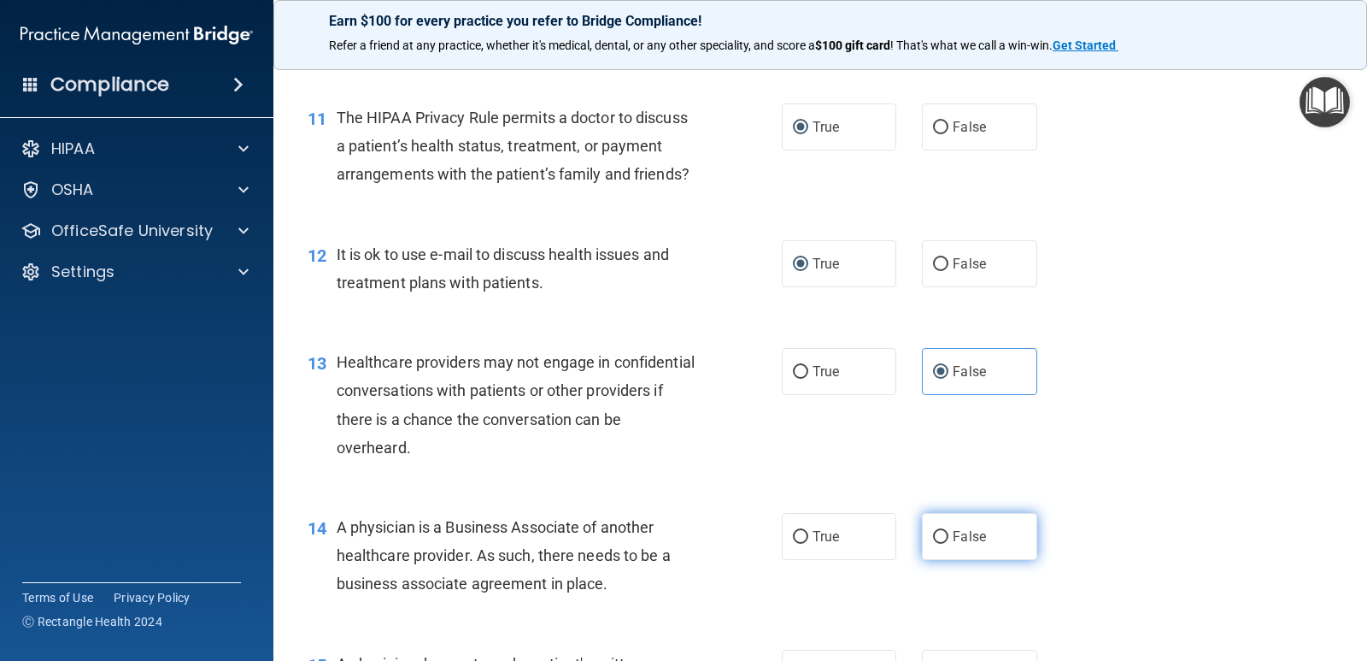
click at [933, 543] on input "False" at bounding box center [940, 537] width 15 height 13
radio input "true"
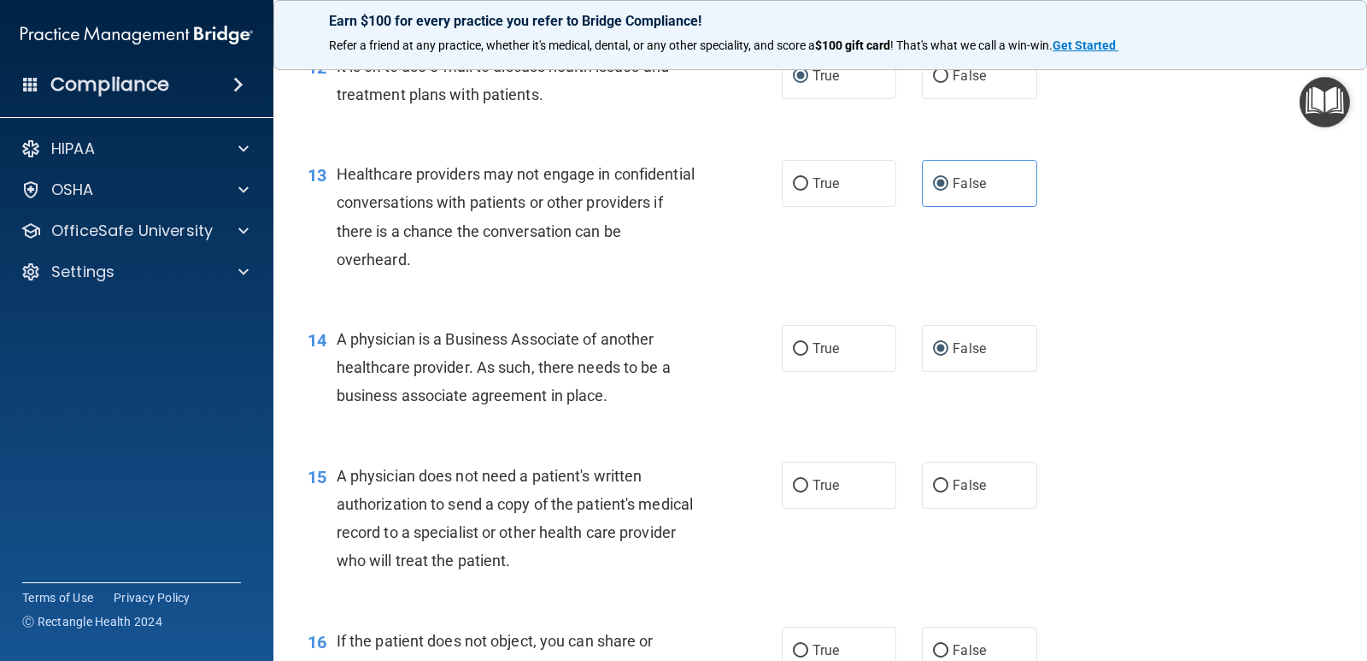
scroll to position [1794, 0]
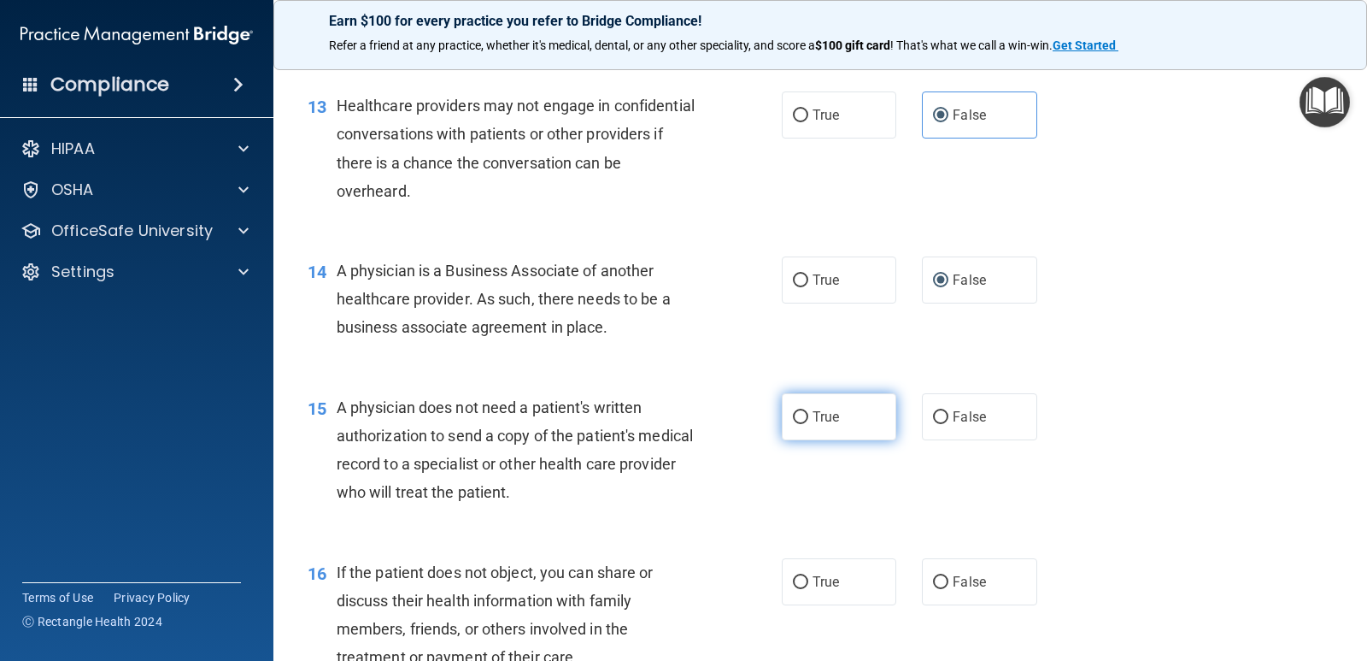
click at [793, 424] on input "True" at bounding box center [800, 417] width 15 height 13
radio input "true"
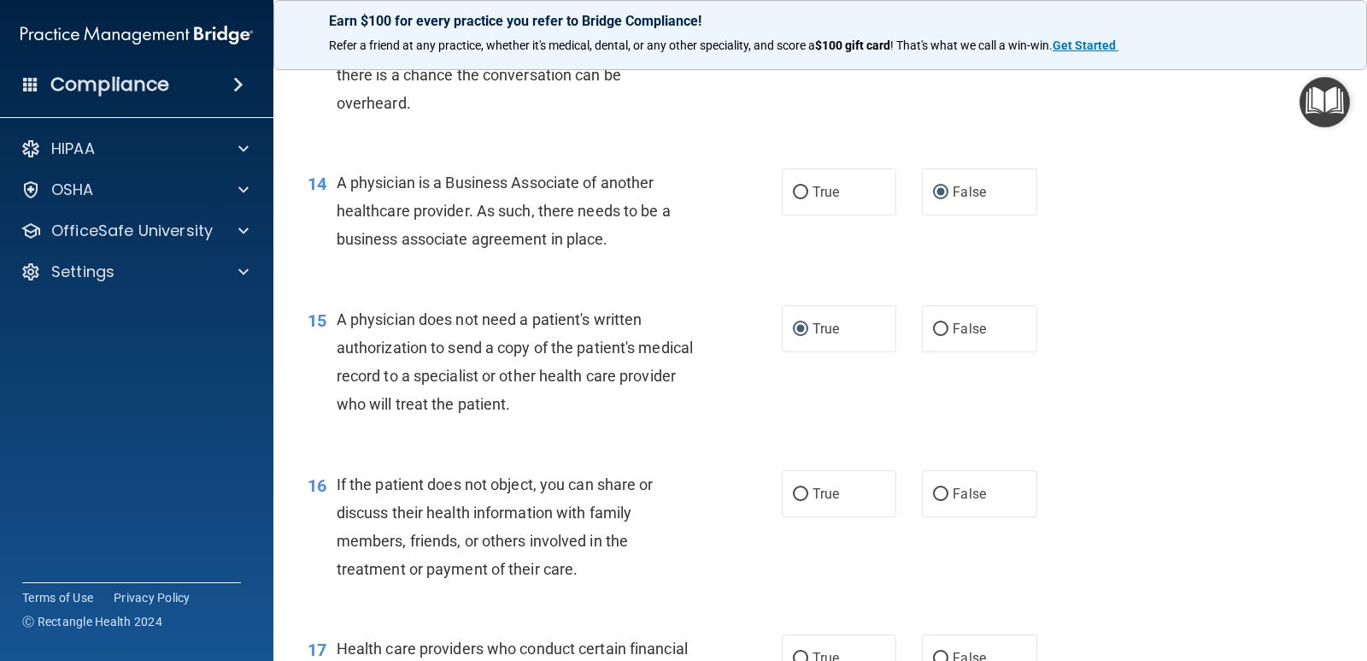
scroll to position [1965, 0]
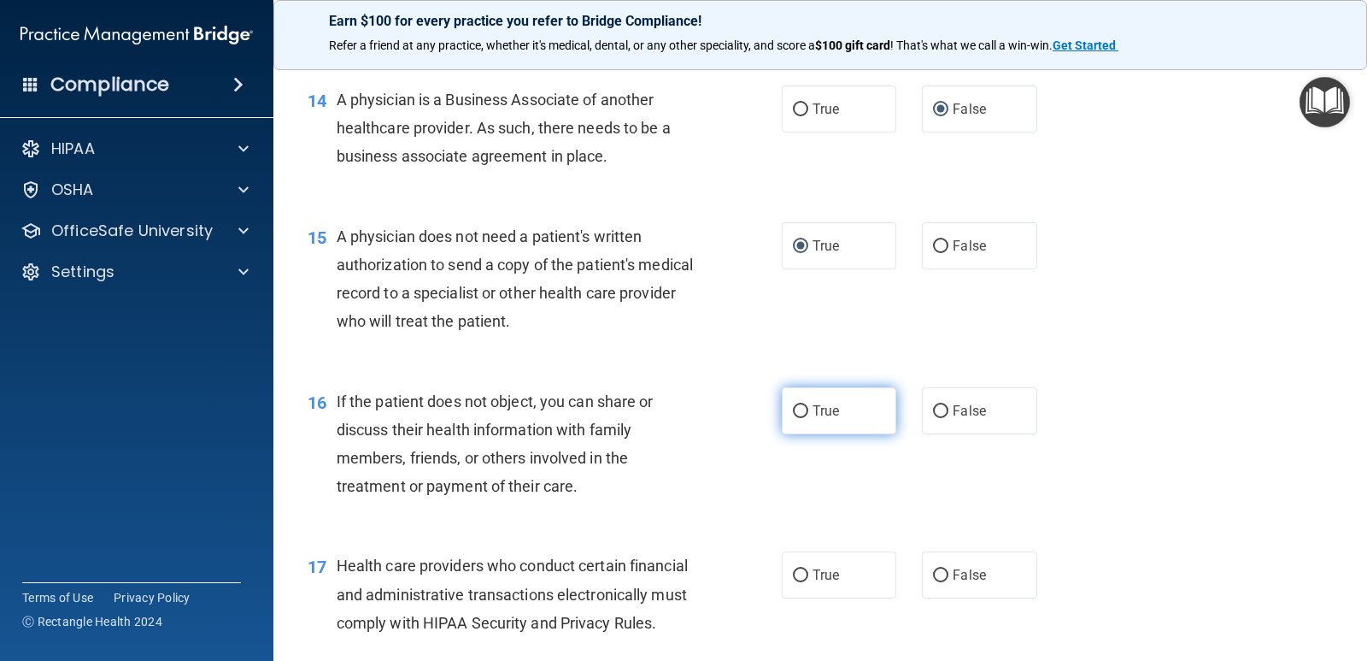
click at [793, 418] on input "True" at bounding box center [800, 411] width 15 height 13
radio input "true"
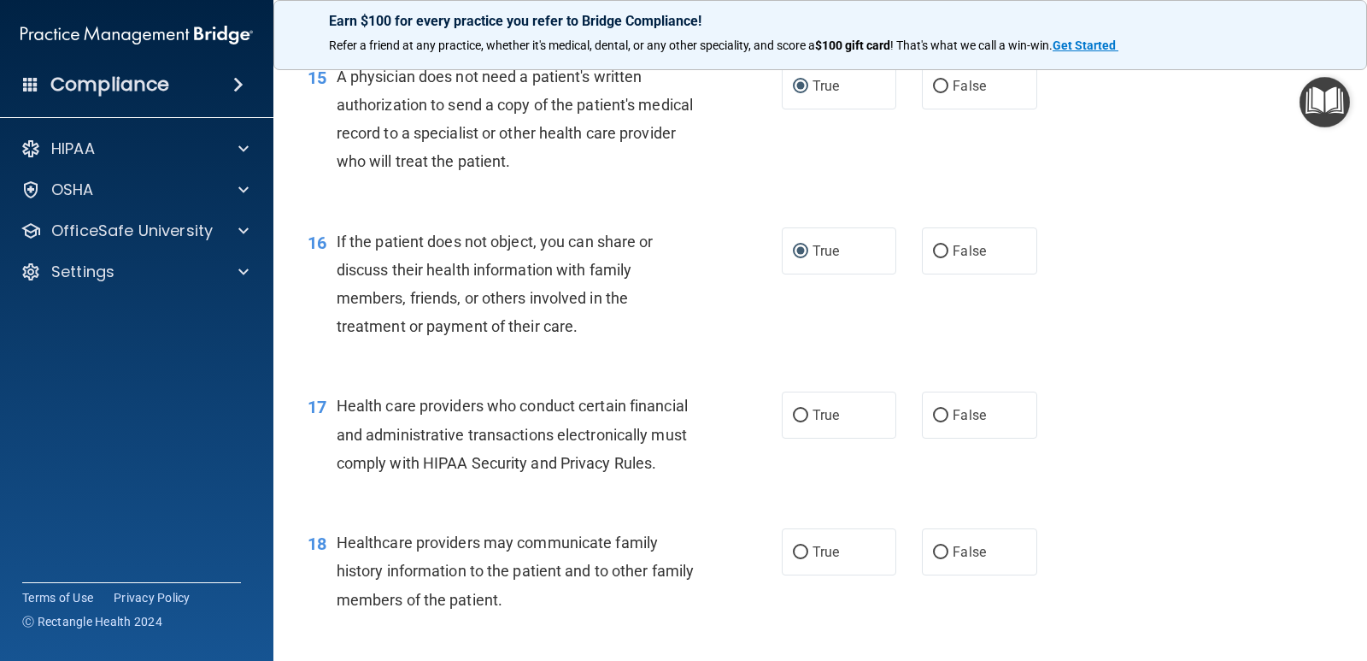
scroll to position [2136, 0]
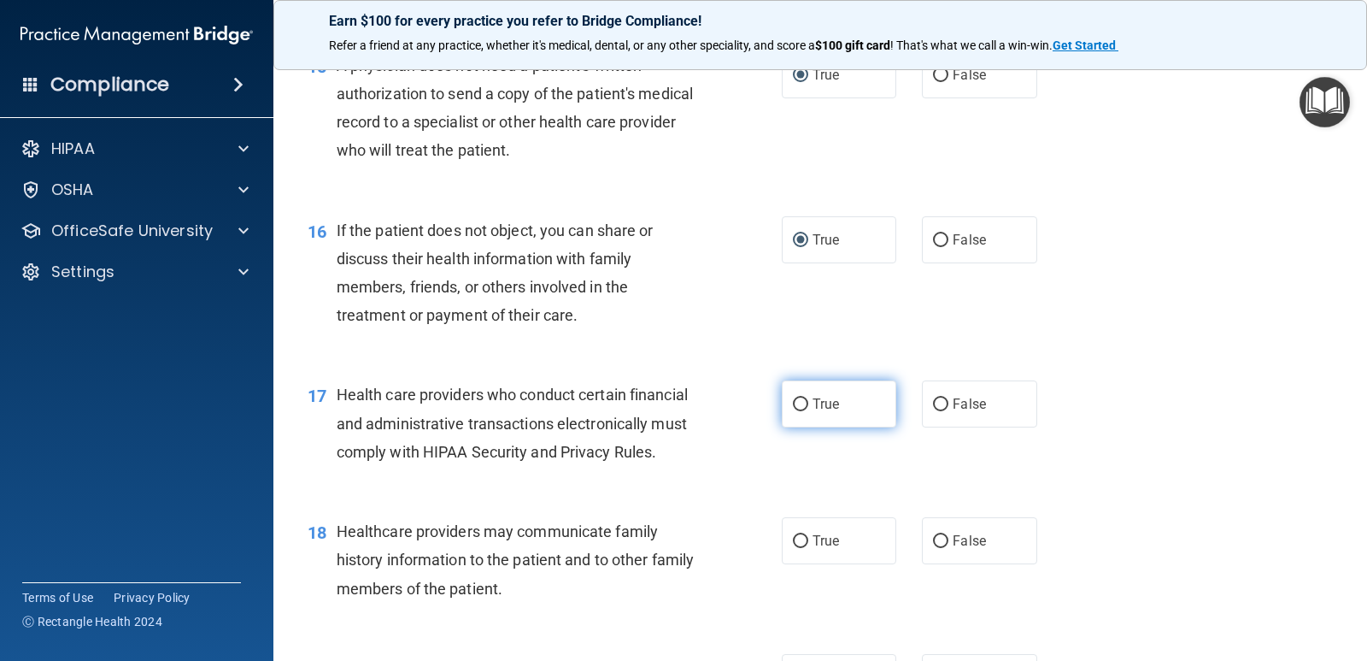
click at [793, 411] on input "True" at bounding box center [800, 404] width 15 height 13
radio input "true"
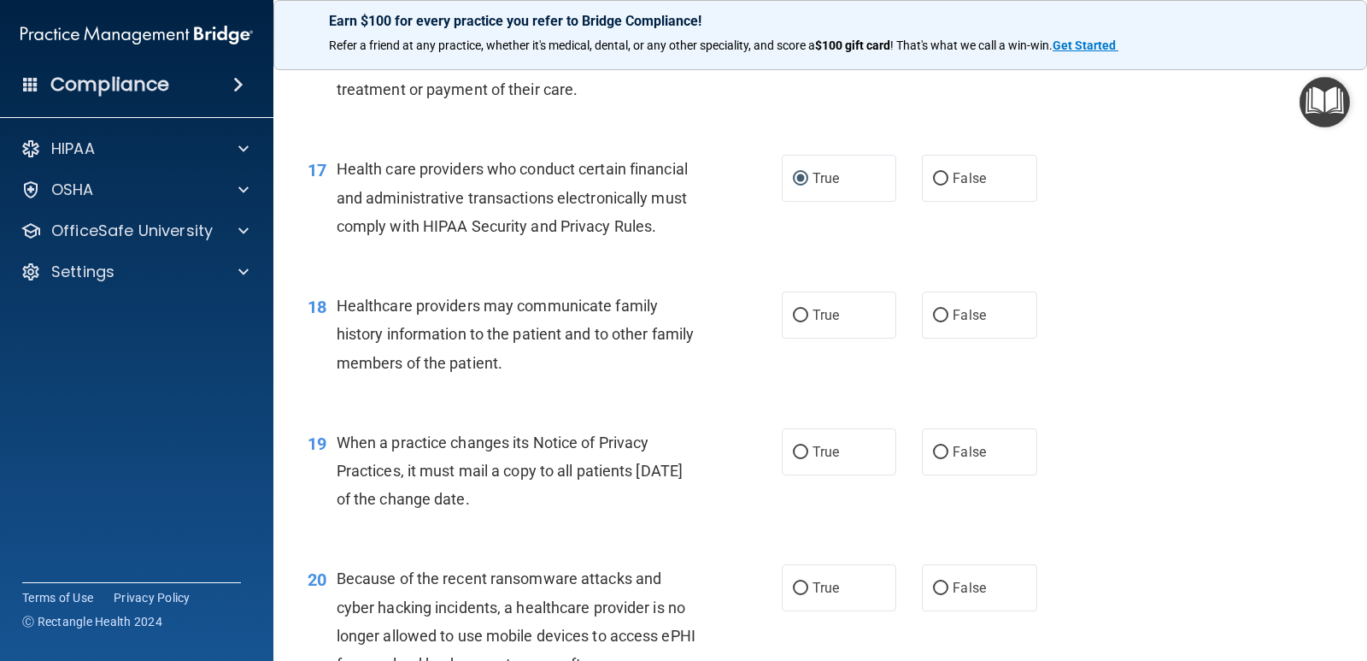
scroll to position [2393, 0]
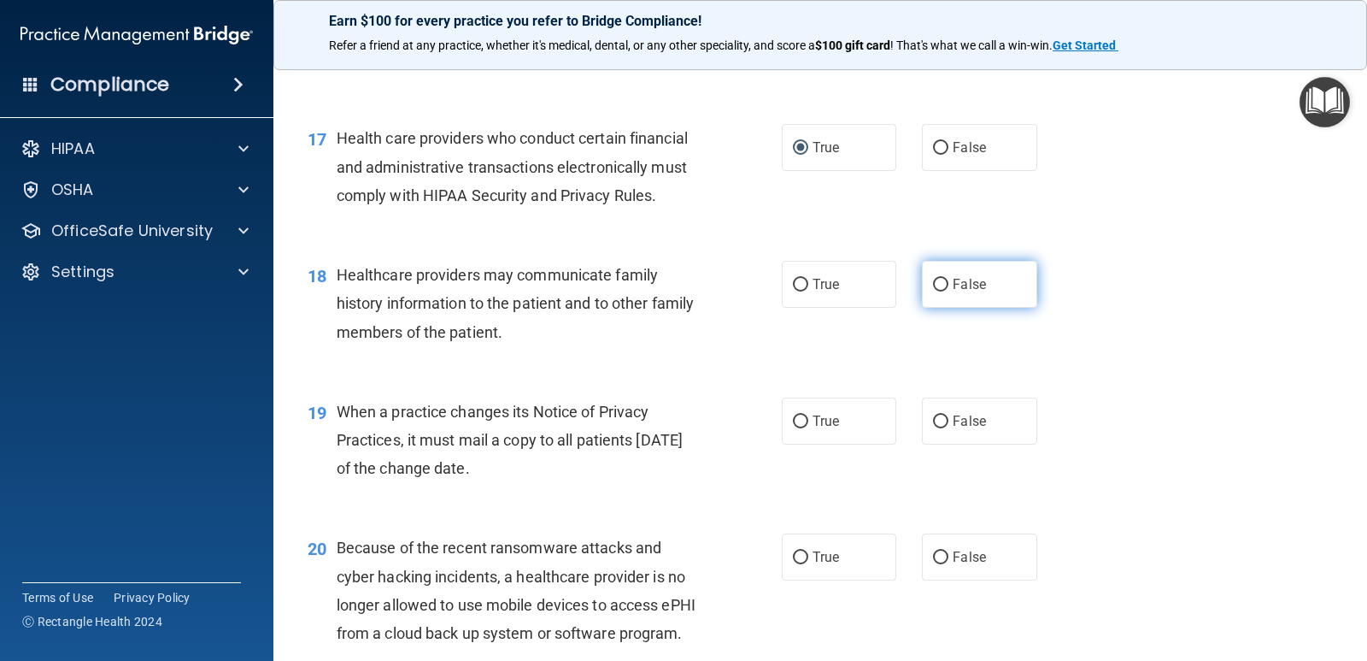
click at [933, 291] on input "False" at bounding box center [940, 285] width 15 height 13
radio input "true"
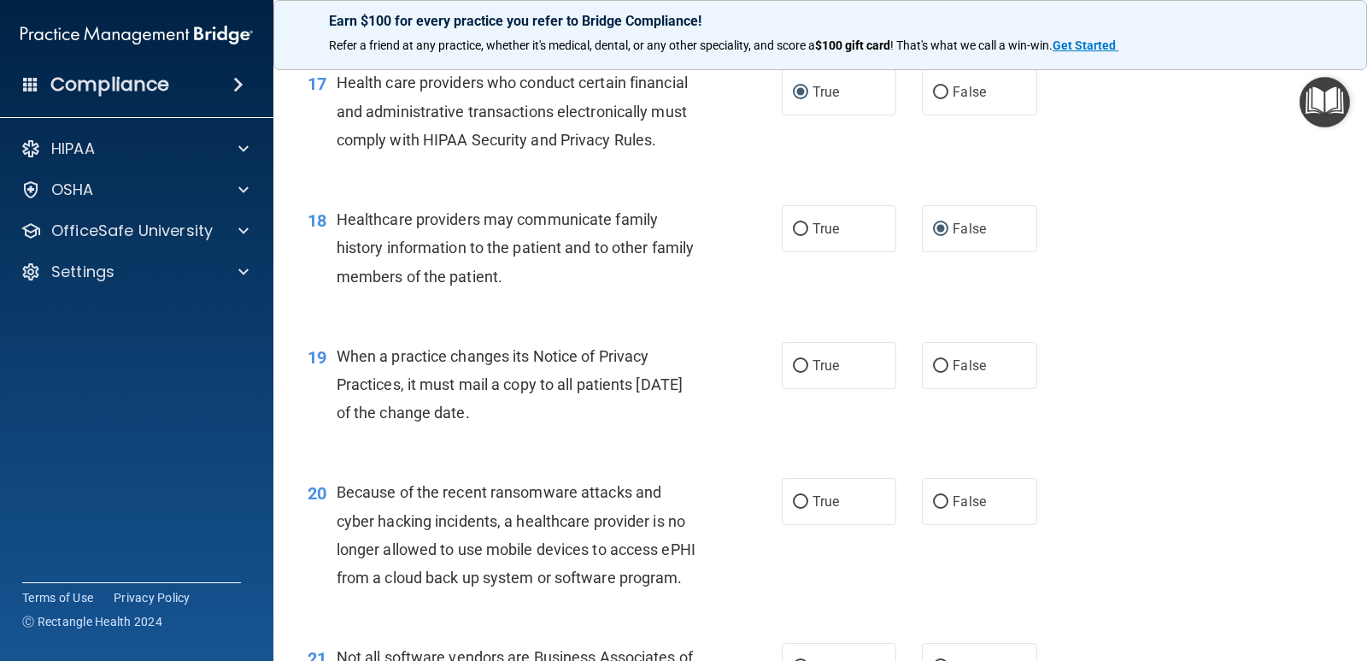
scroll to position [2478, 0]
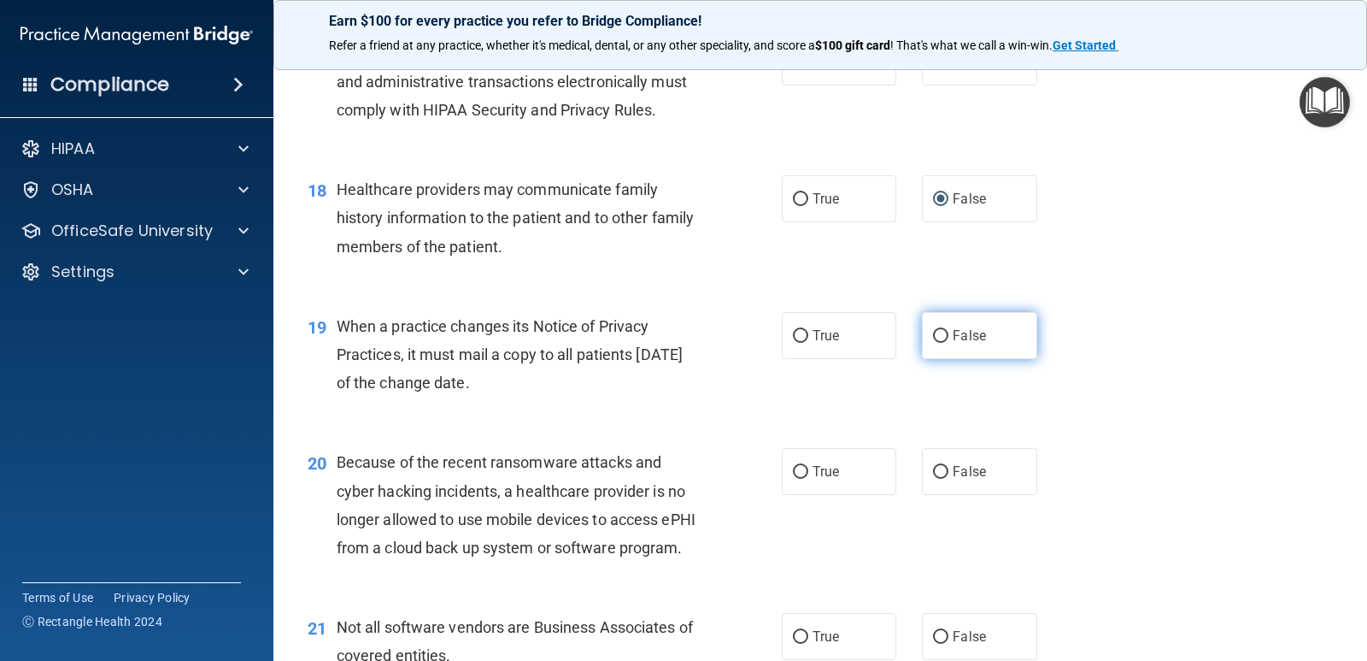
click at [934, 343] on input "False" at bounding box center [940, 336] width 15 height 13
radio input "true"
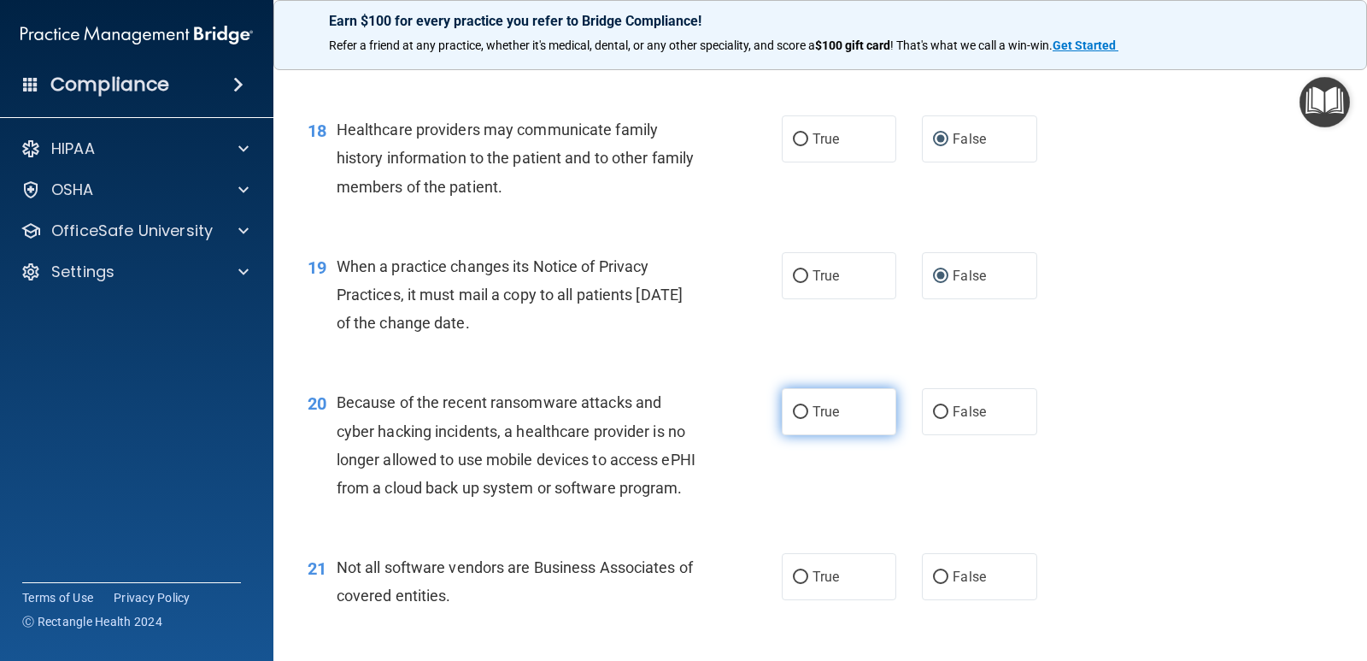
scroll to position [2649, 0]
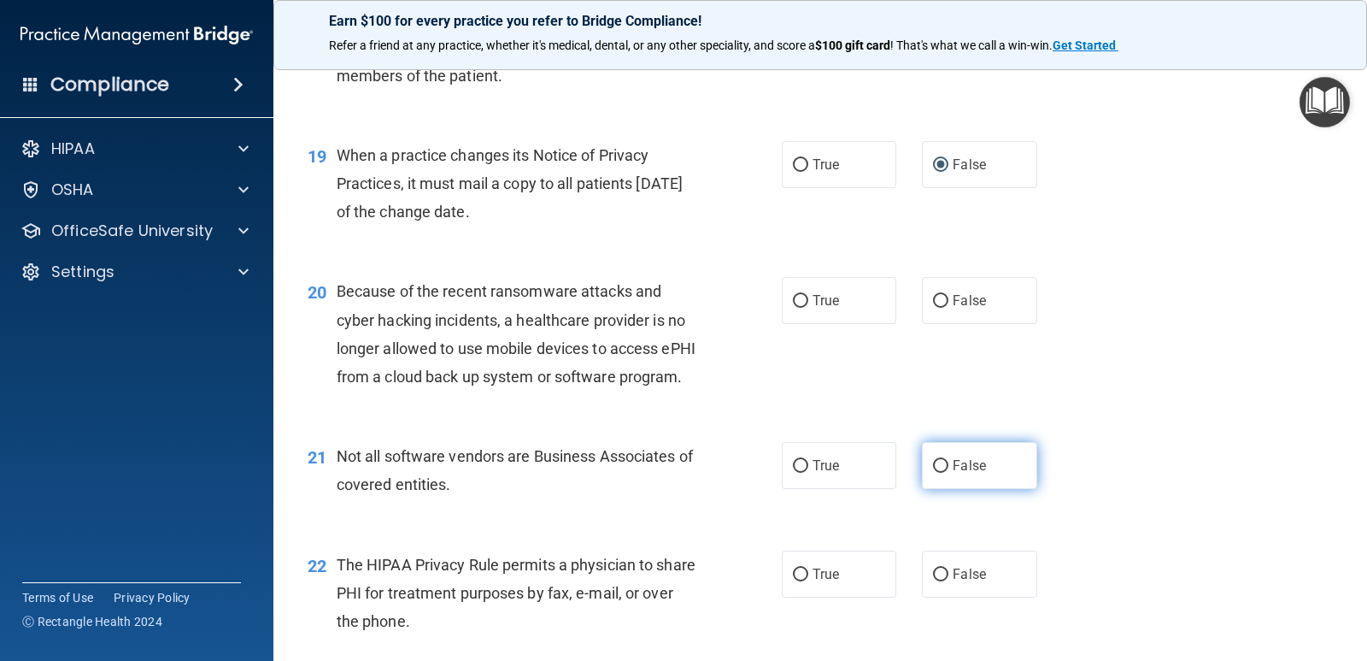
click at [933, 473] on input "False" at bounding box center [940, 466] width 15 height 13
radio input "true"
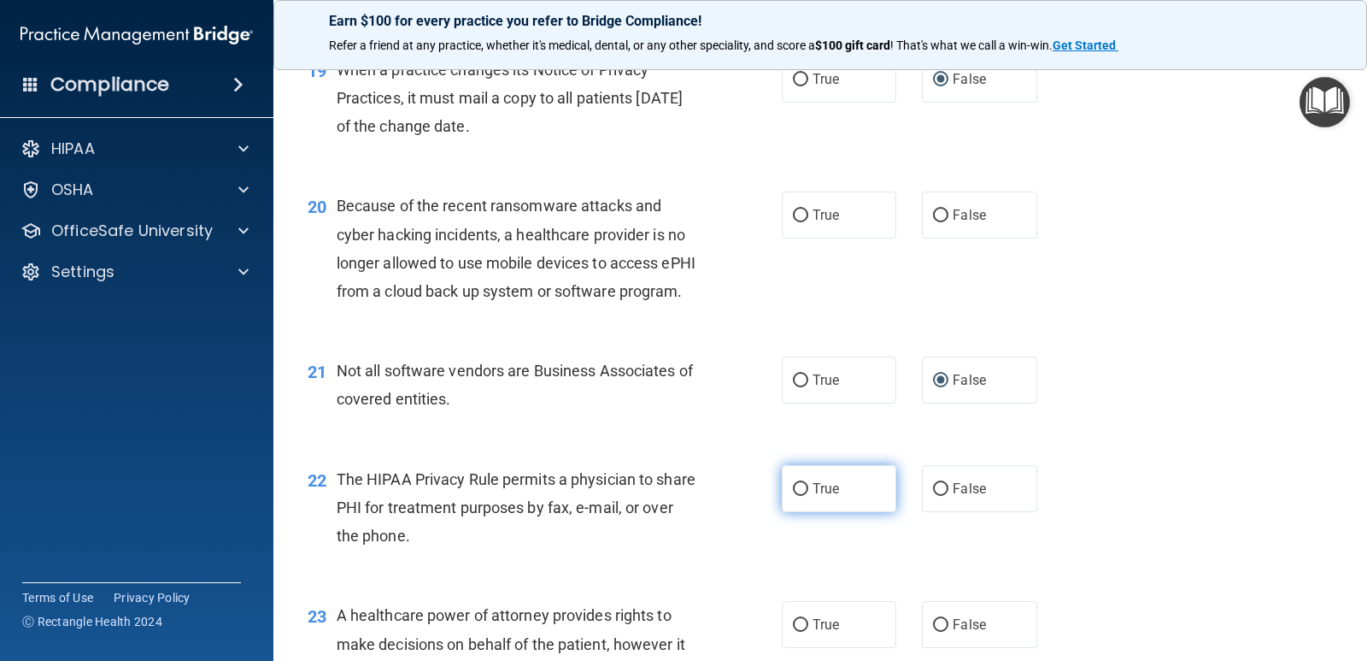
scroll to position [2820, 0]
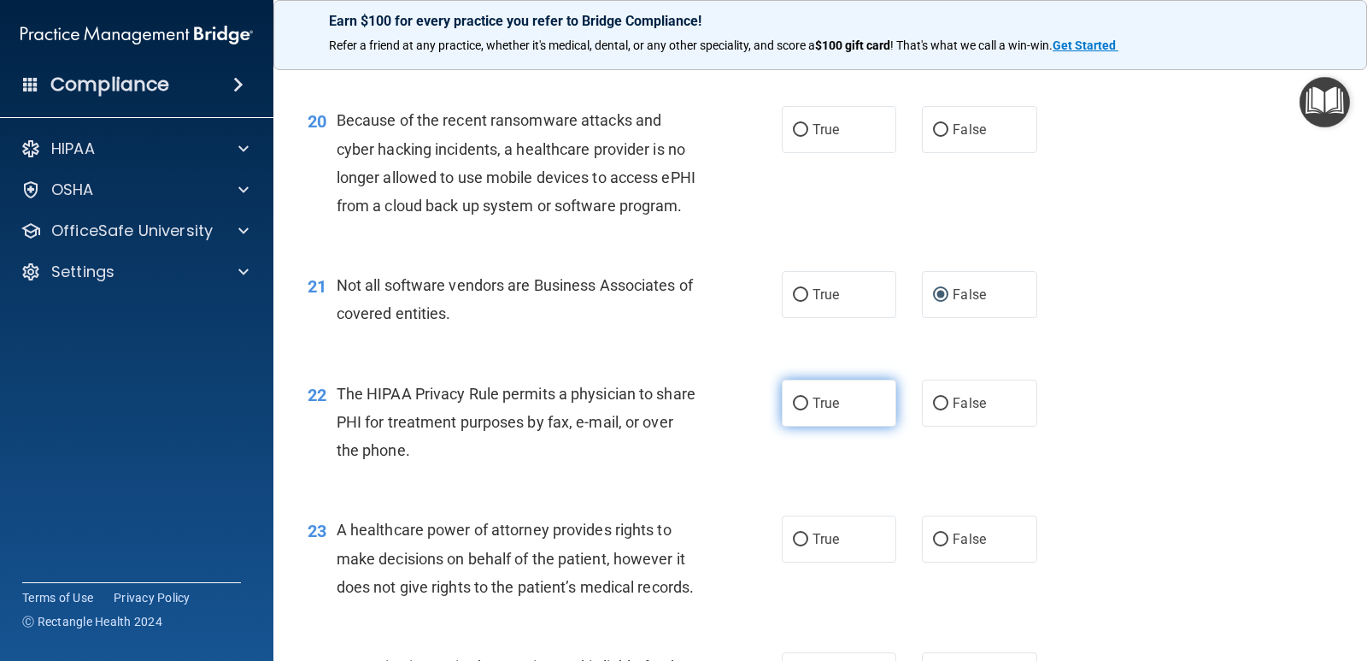
click at [796, 410] on input "True" at bounding box center [800, 403] width 15 height 13
radio input "true"
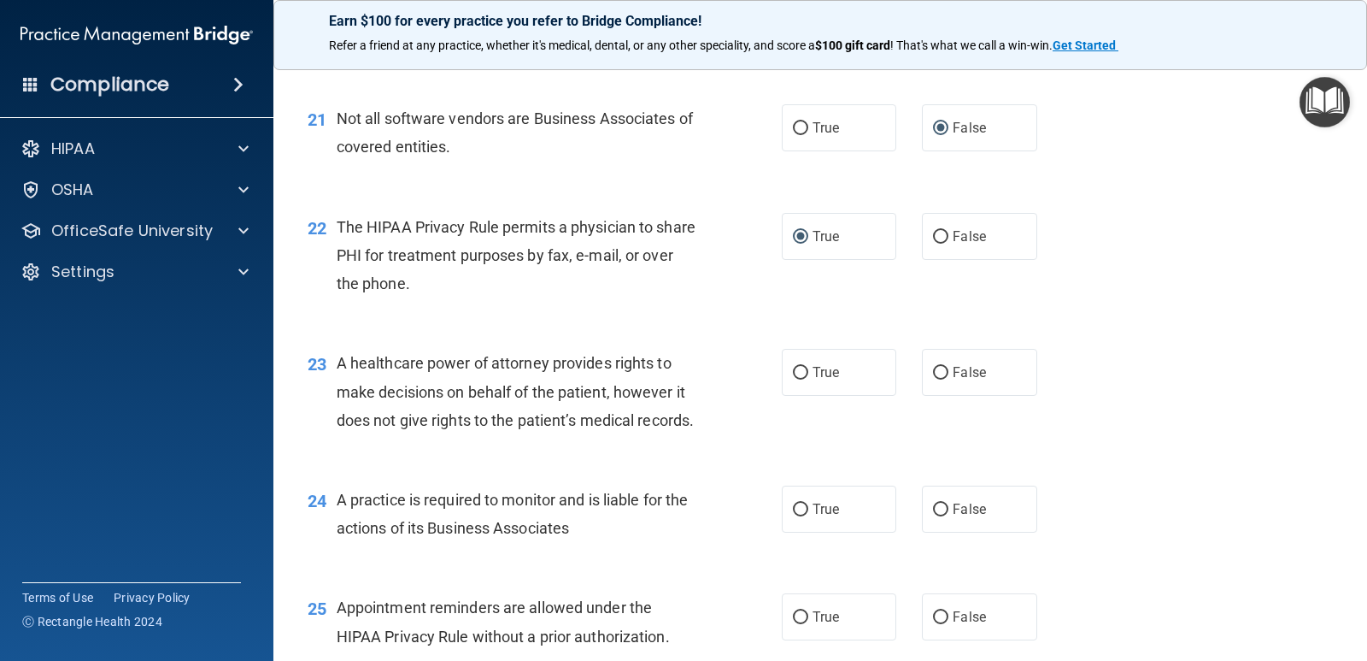
scroll to position [2991, 0]
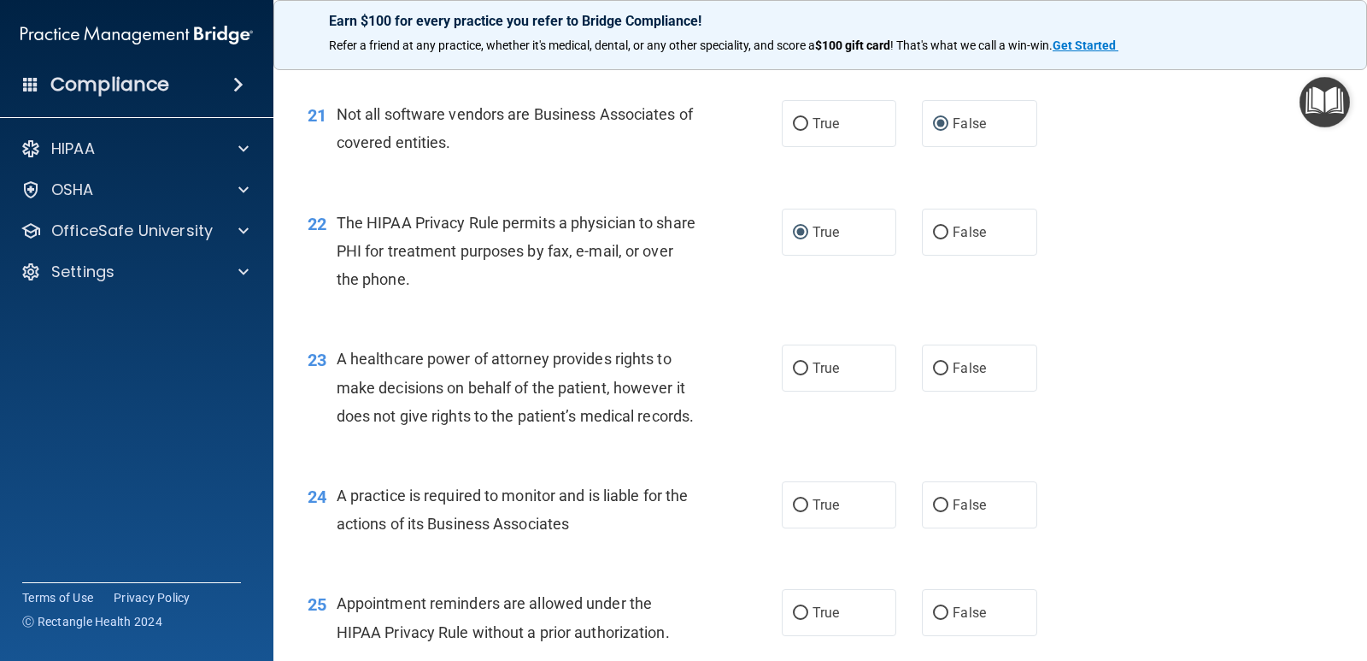
drag, startPoint x: 931, startPoint y: 429, endPoint x: 902, endPoint y: 451, distance: 35.9
click at [933, 375] on input "False" at bounding box center [940, 368] width 15 height 13
radio input "true"
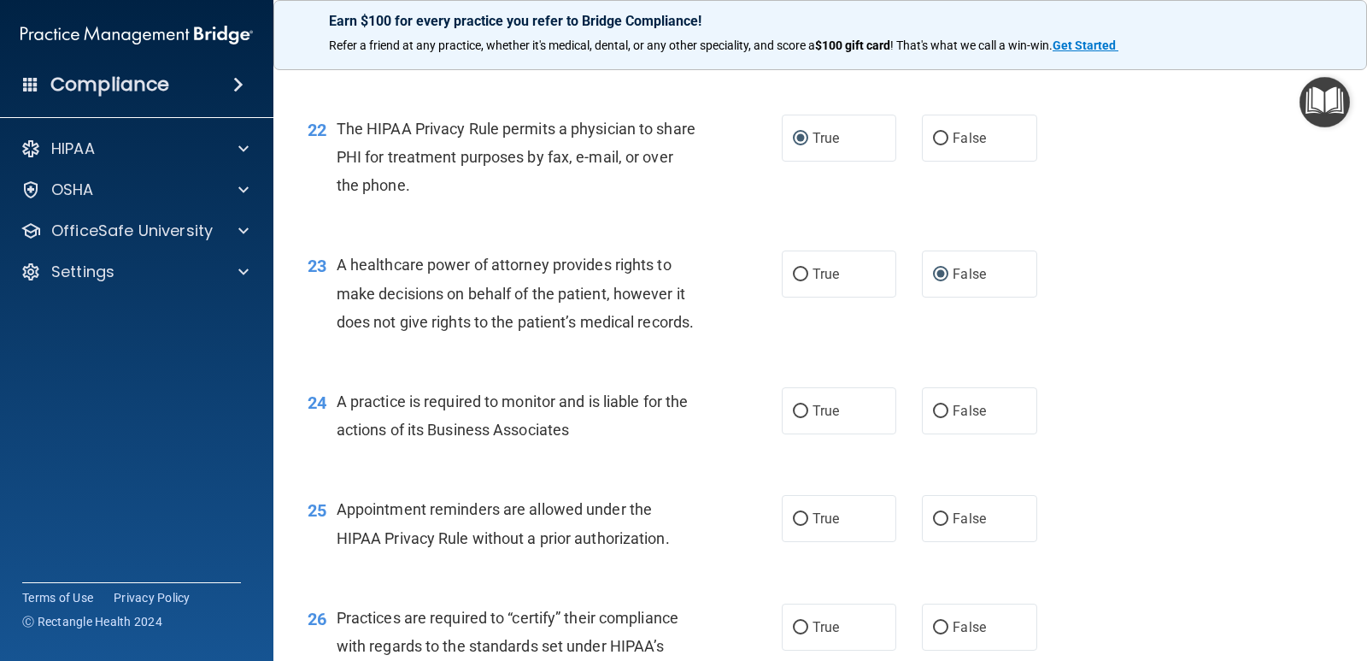
scroll to position [3162, 0]
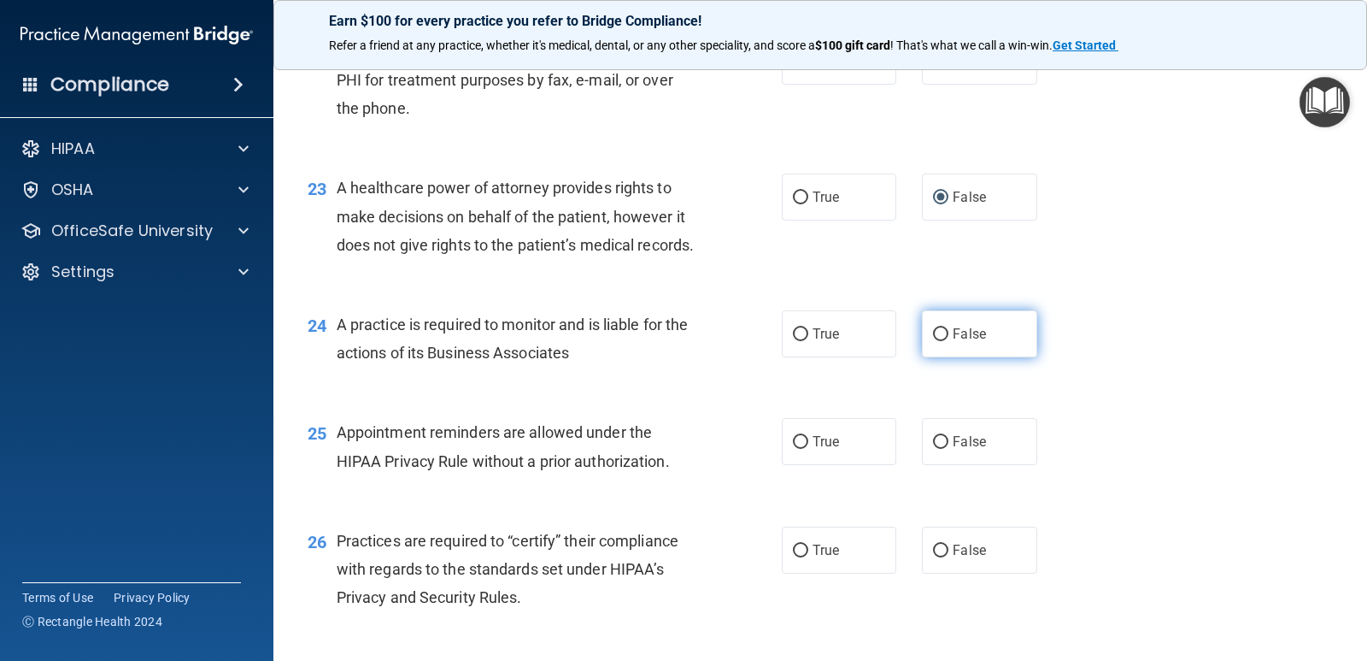
click at [936, 341] on input "False" at bounding box center [940, 334] width 15 height 13
radio input "true"
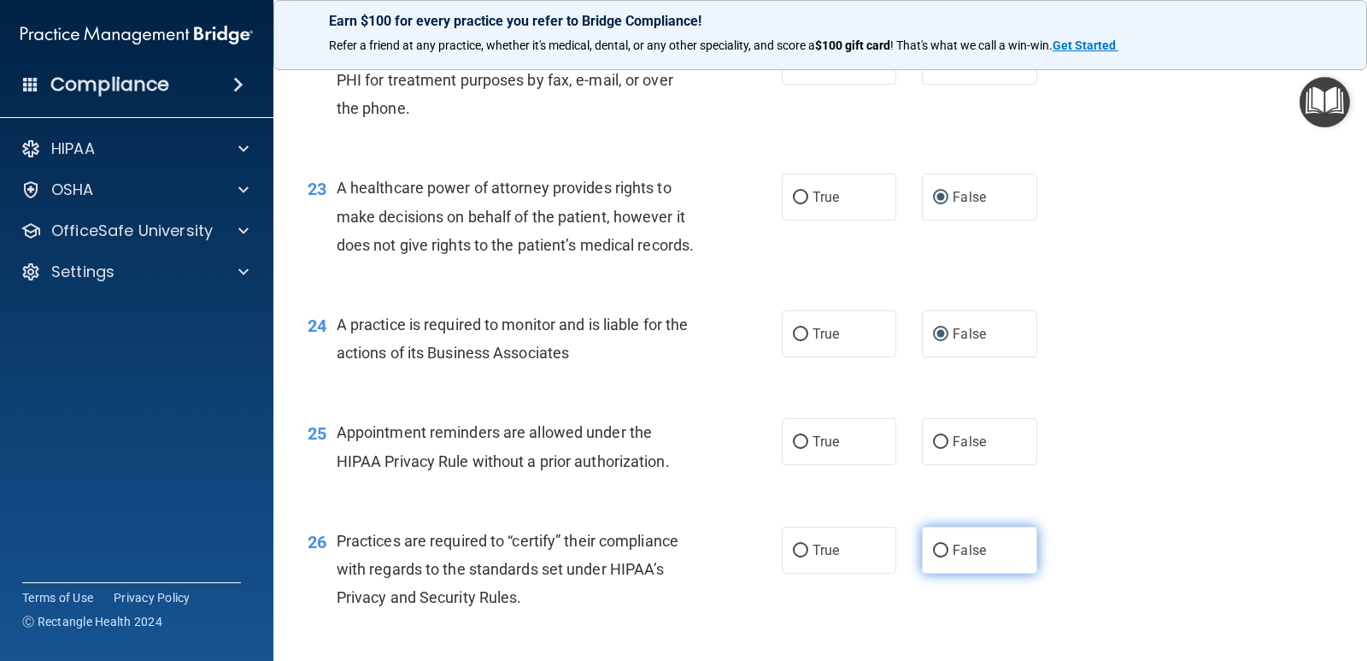
click at [933, 557] on input "False" at bounding box center [940, 550] width 15 height 13
radio input "true"
drag, startPoint x: 794, startPoint y: 528, endPoint x: 792, endPoint y: 552, distance: 24.0
click at [793, 449] on input "True" at bounding box center [800, 442] width 15 height 13
radio input "true"
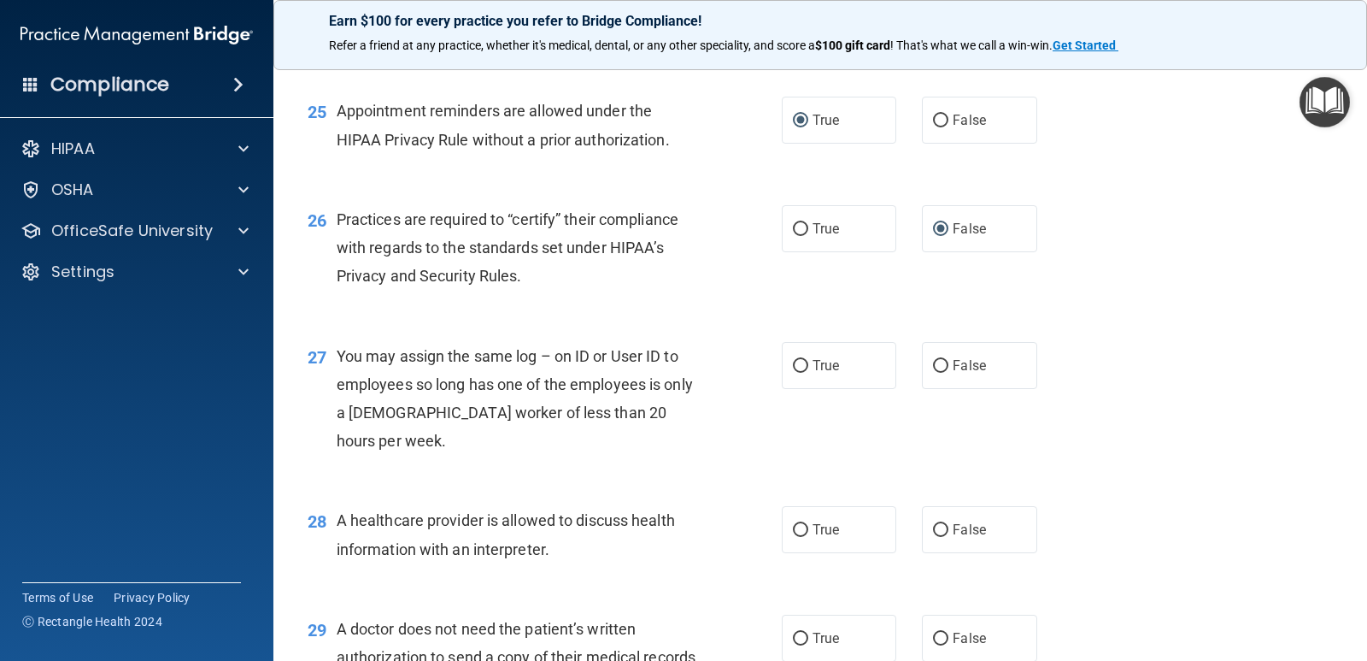
scroll to position [3503, 0]
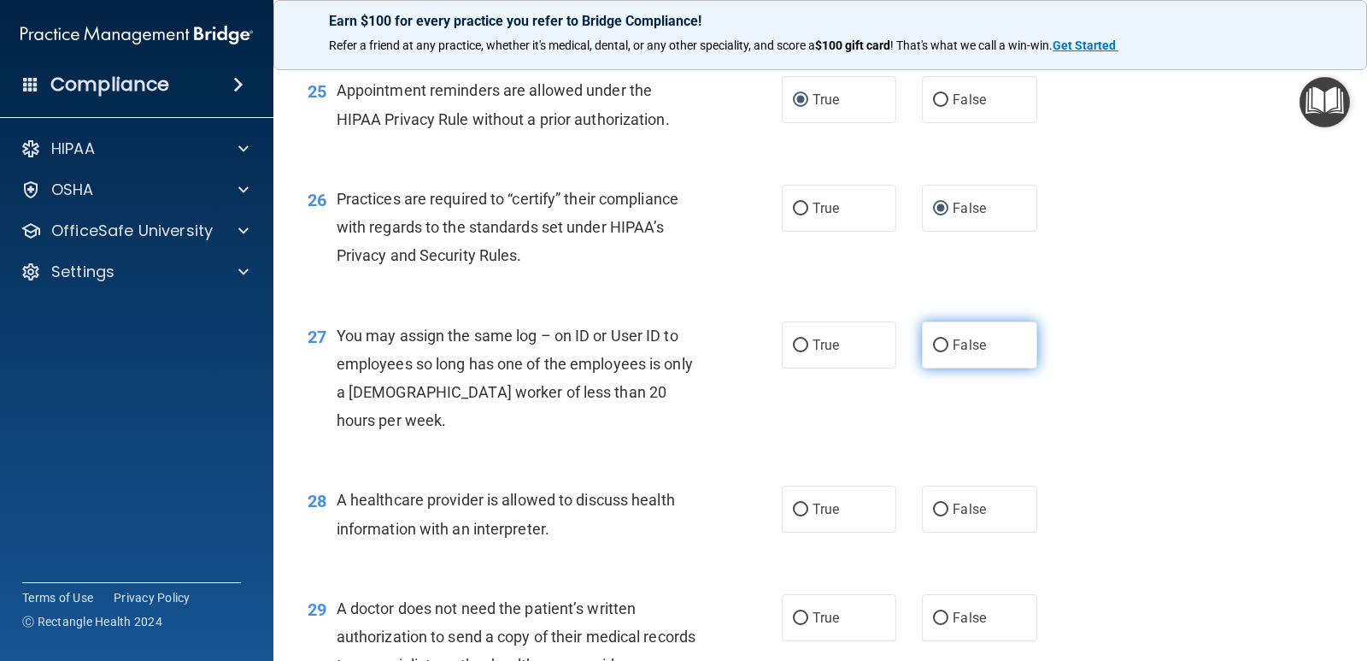
click at [936, 352] on input "False" at bounding box center [940, 345] width 15 height 13
radio input "true"
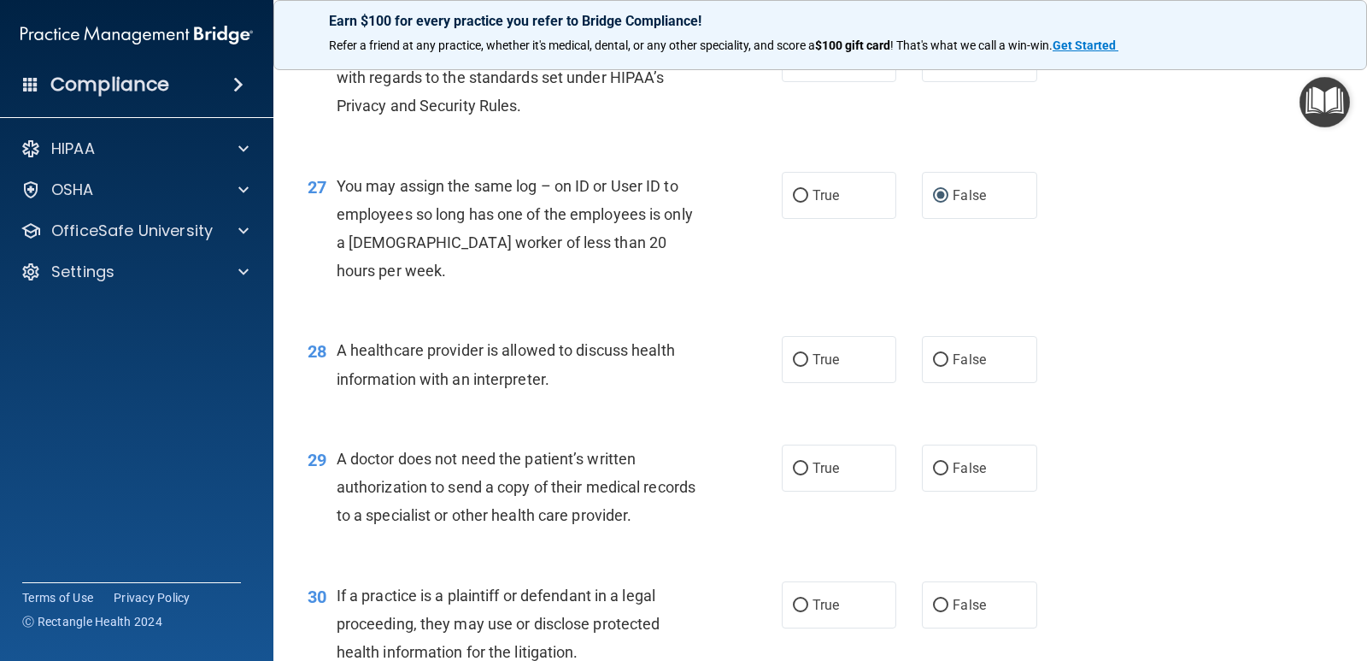
scroll to position [3674, 0]
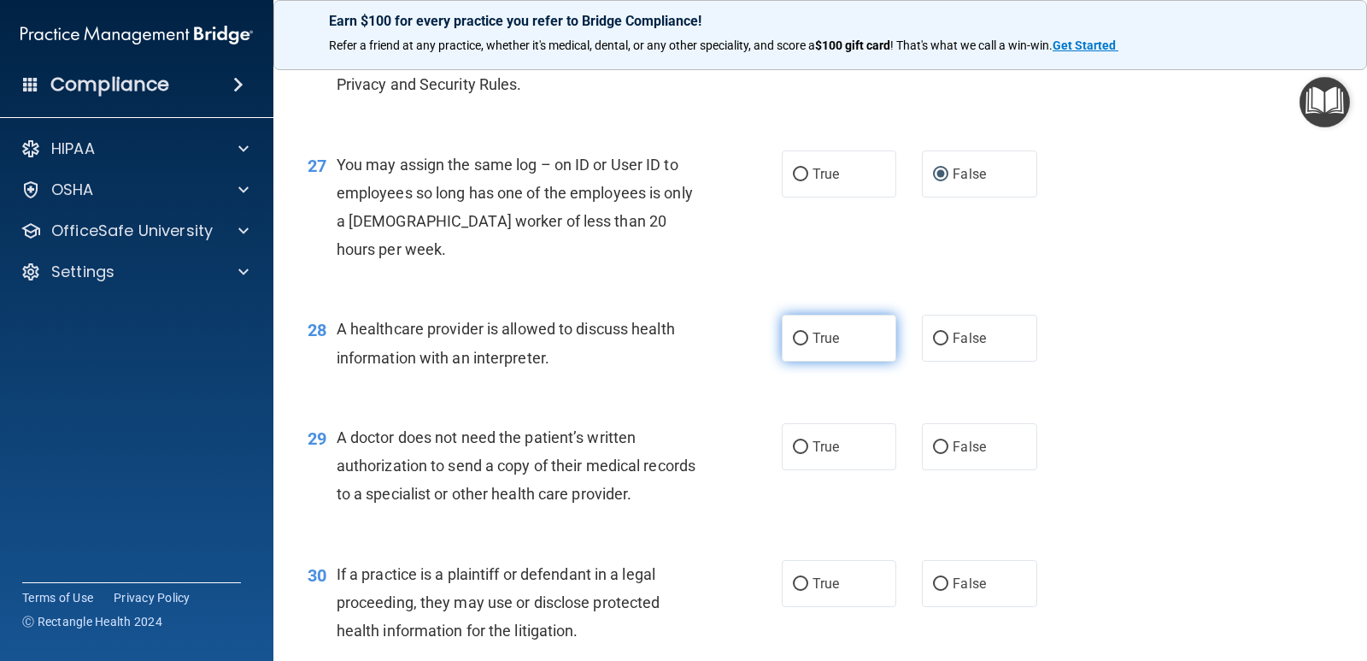
click at [799, 345] on input "True" at bounding box center [800, 338] width 15 height 13
radio input "true"
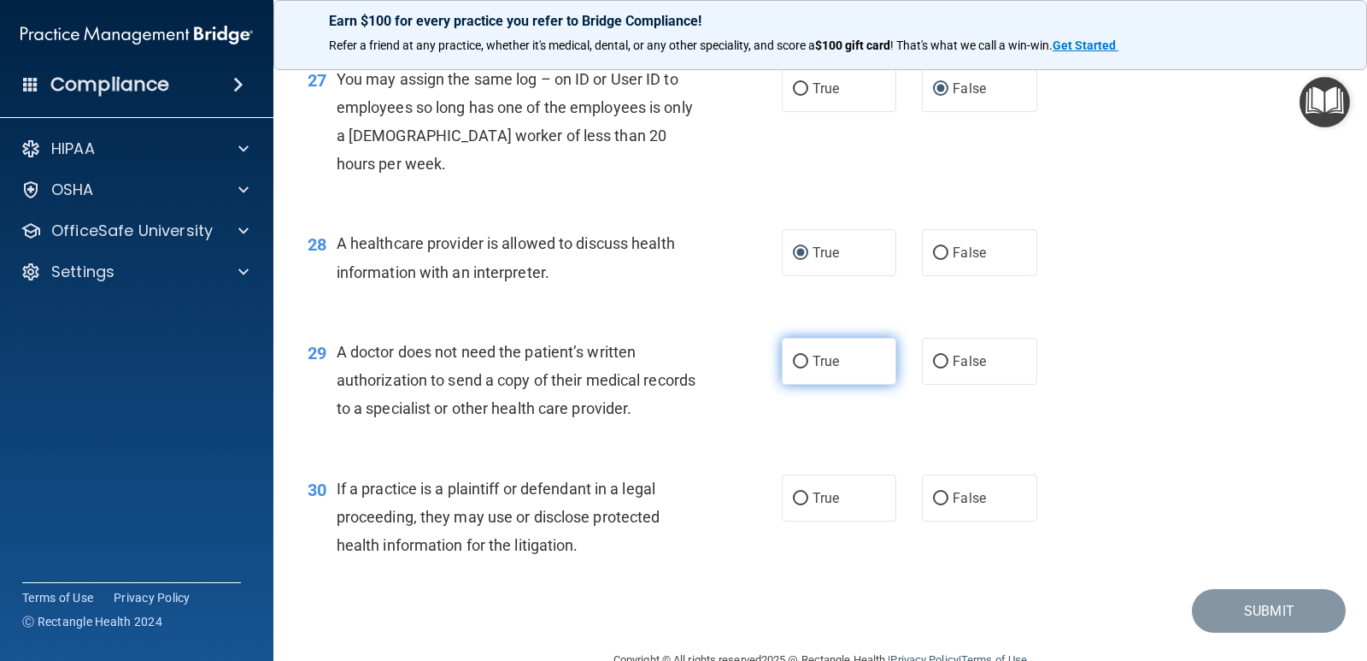
click at [796, 368] on input "True" at bounding box center [800, 361] width 15 height 13
radio input "true"
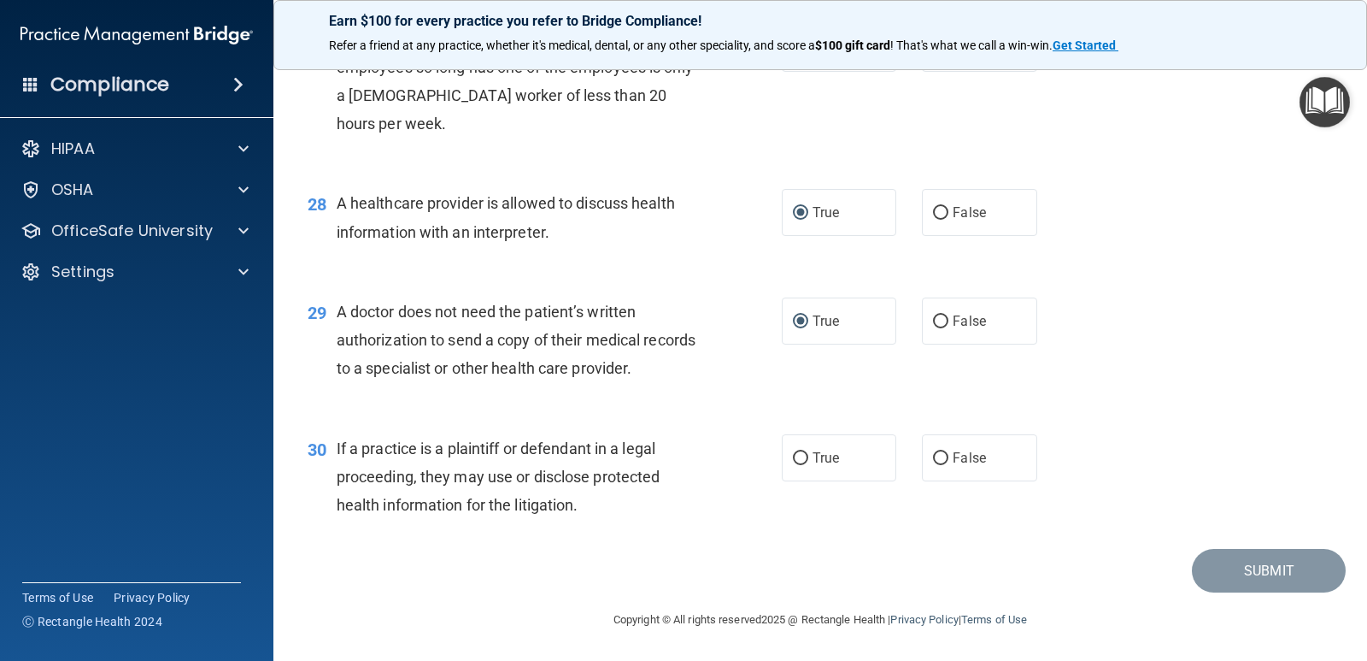
scroll to position [3885, 0]
click at [793, 459] on input "True" at bounding box center [800, 458] width 15 height 13
radio input "true"
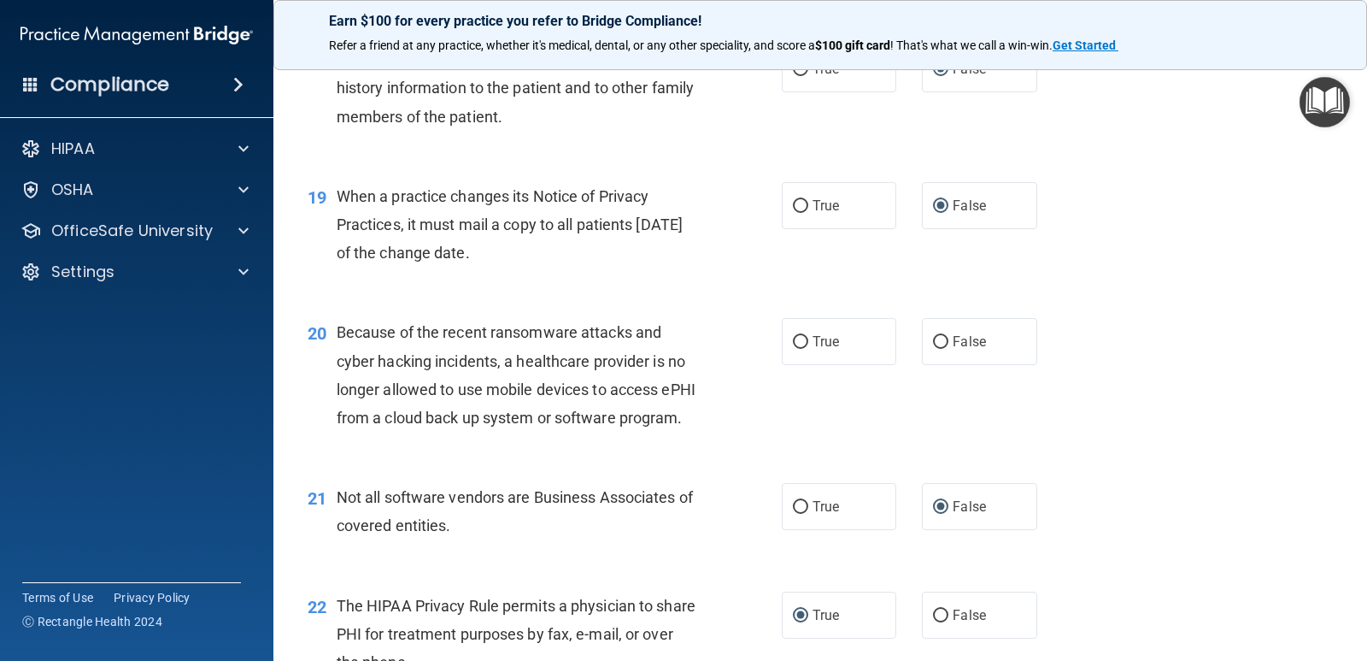
scroll to position [2603, 0]
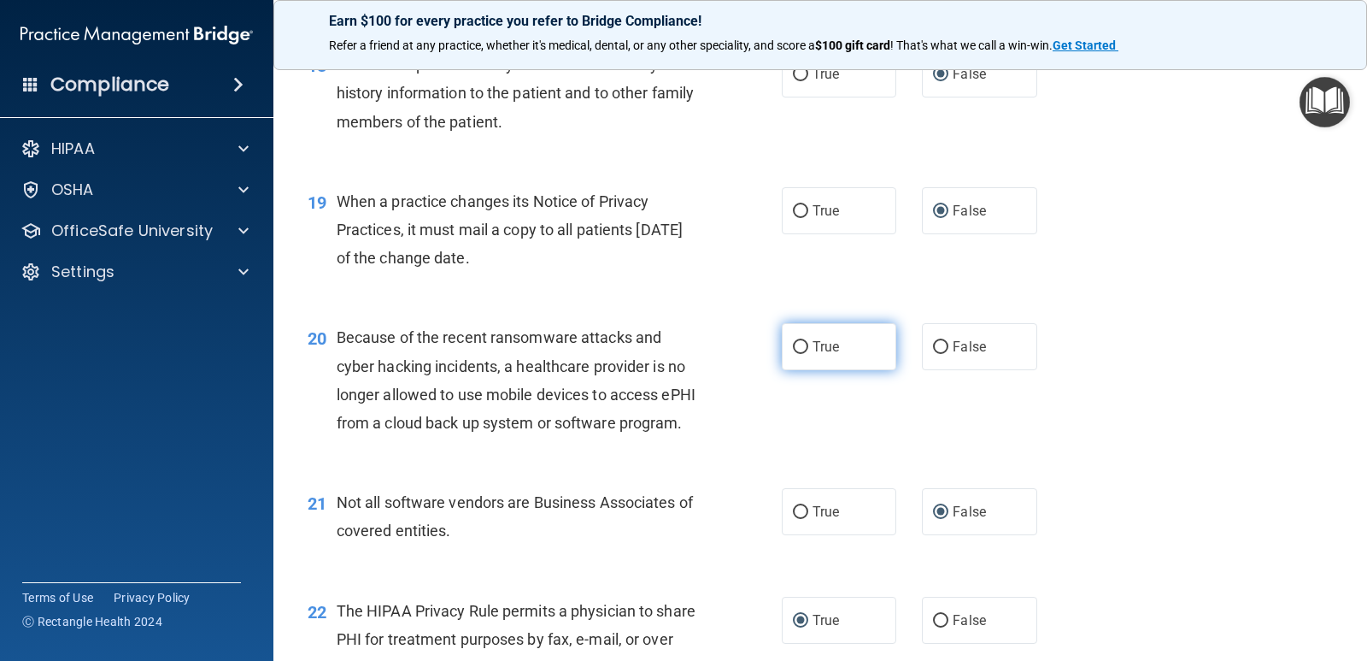
click at [793, 354] on input "True" at bounding box center [800, 347] width 15 height 13
radio input "true"
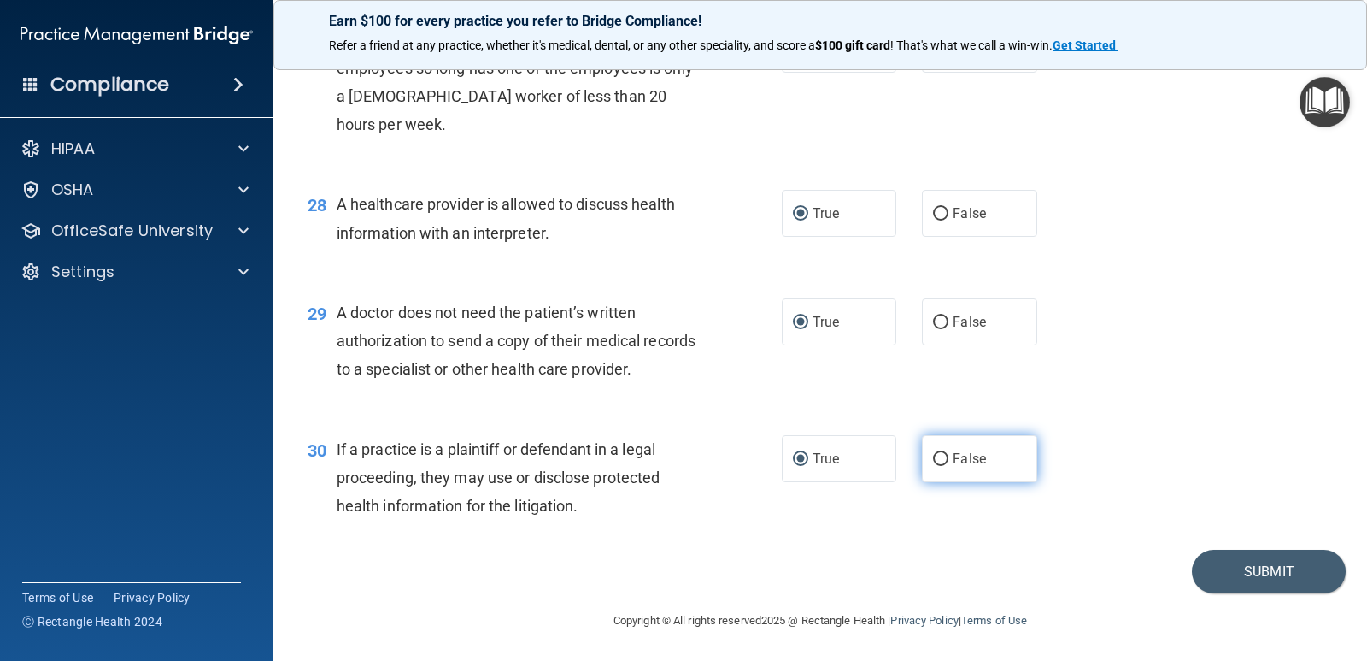
scroll to position [3885, 0]
click at [1264, 582] on button "Submit" at bounding box center [1269, 571] width 154 height 44
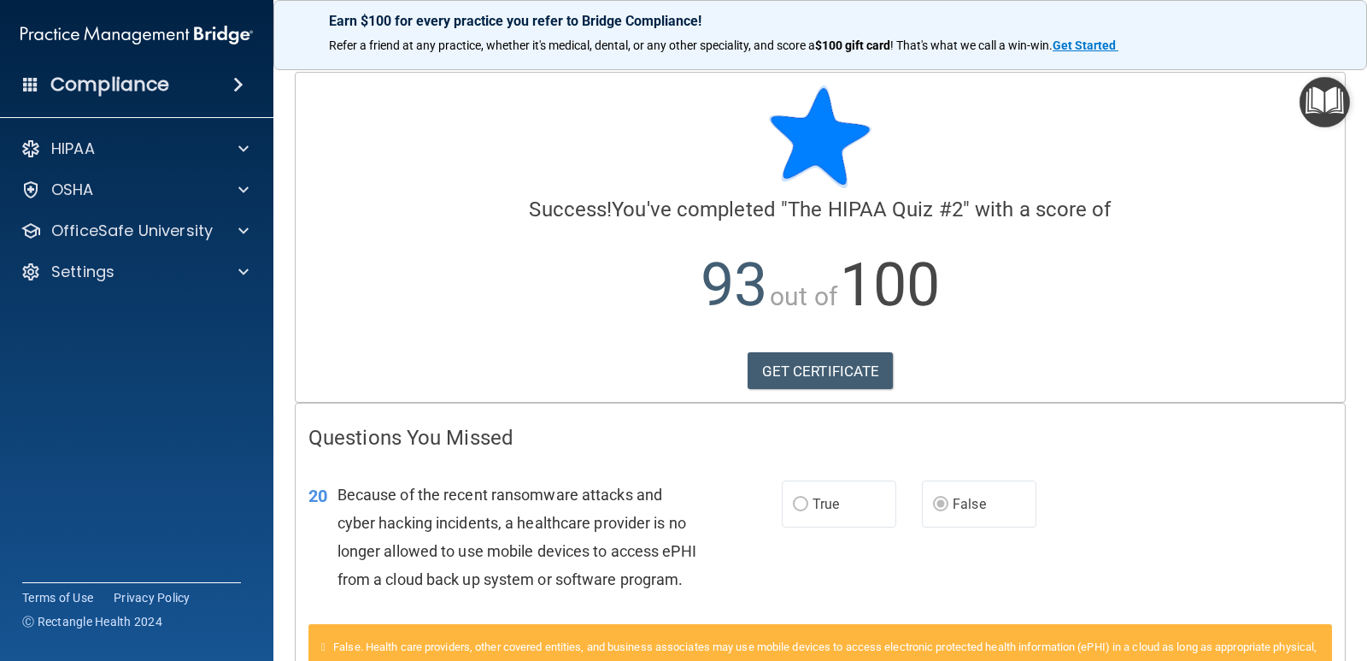
click at [1328, 94] on img "Open Resource Center" at bounding box center [1325, 102] width 50 height 50
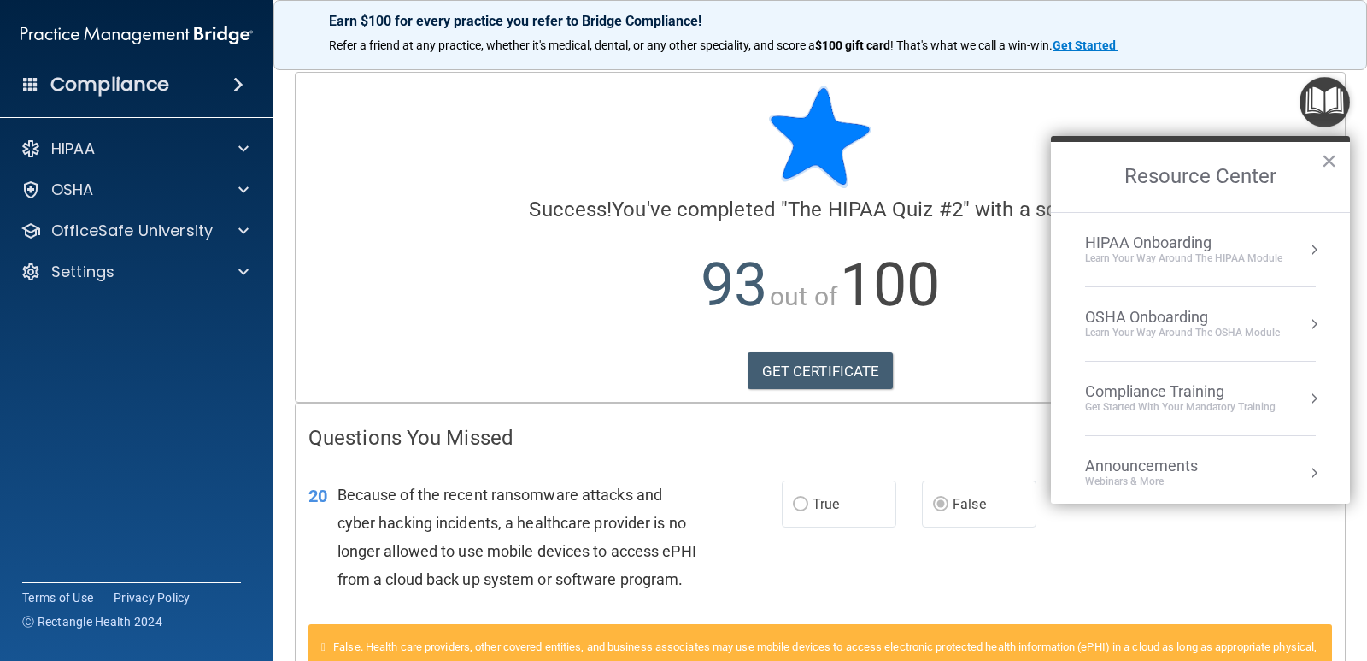
click at [1191, 400] on div "Get Started with your mandatory training" at bounding box center [1180, 407] width 191 height 15
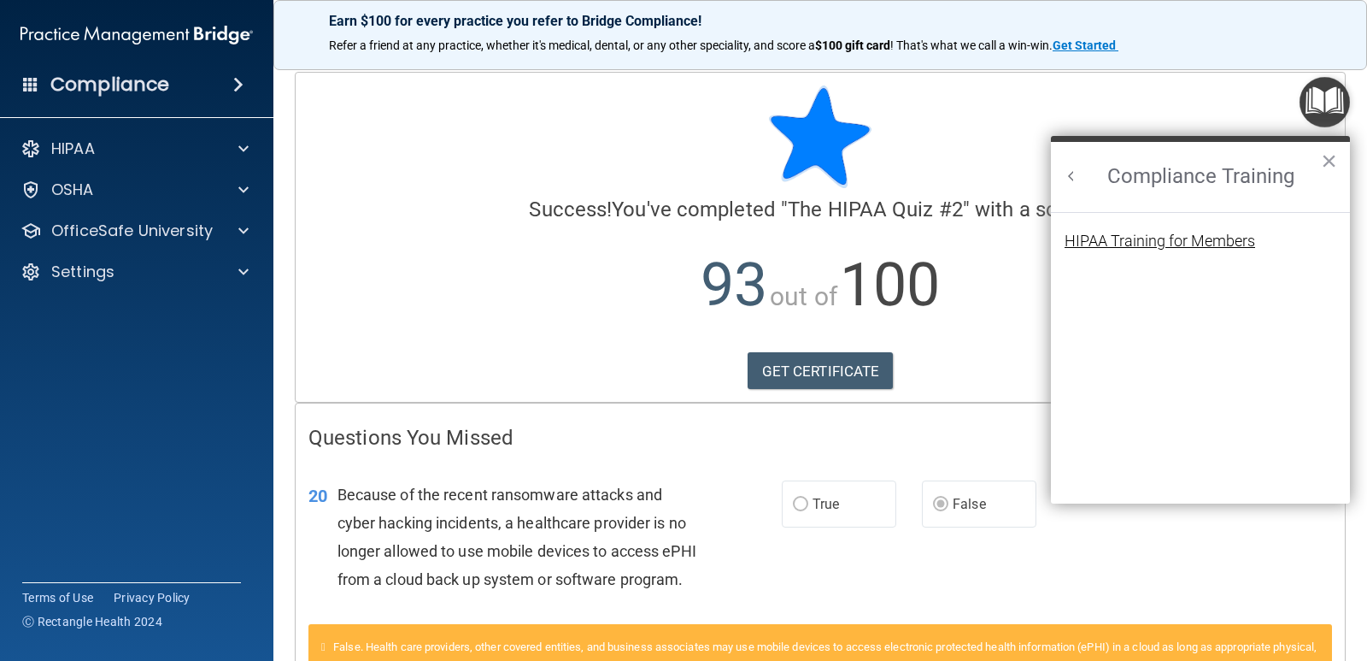
click at [1223, 239] on div "HIPAA Training for Members" at bounding box center [1160, 240] width 191 height 15
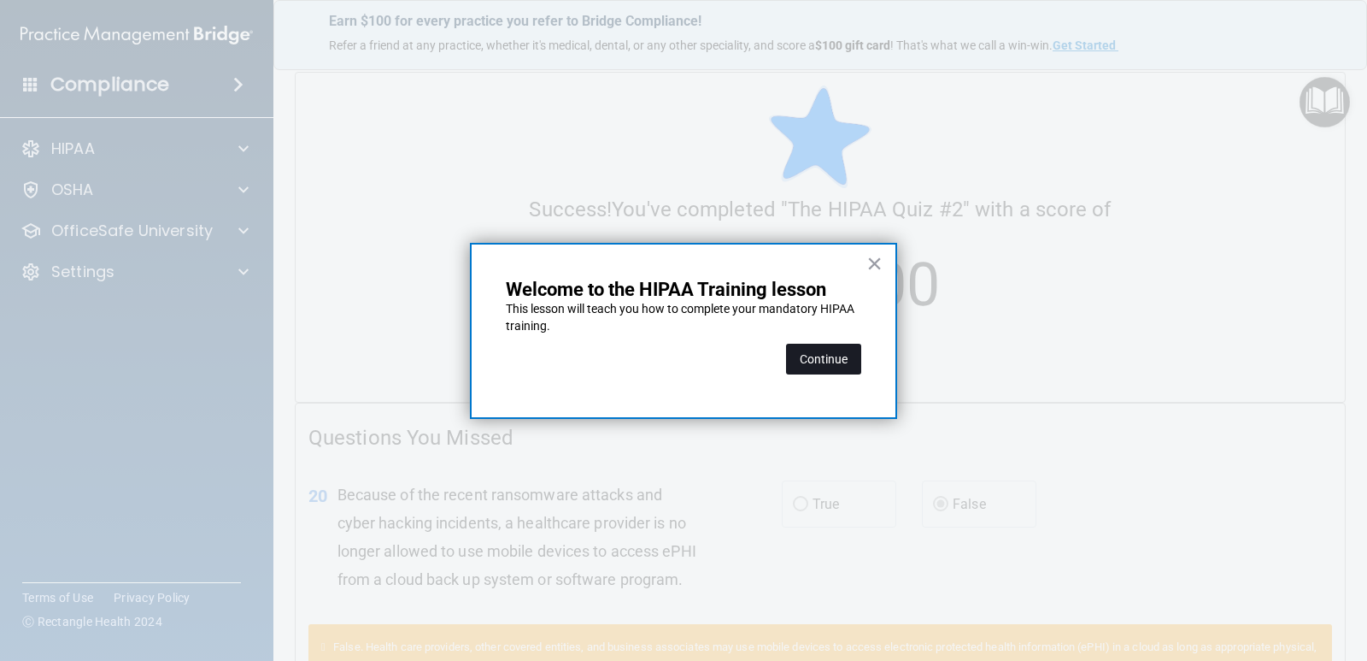
click at [824, 358] on button "Continue" at bounding box center [823, 359] width 75 height 31
